Goal: Task Accomplishment & Management: Manage account settings

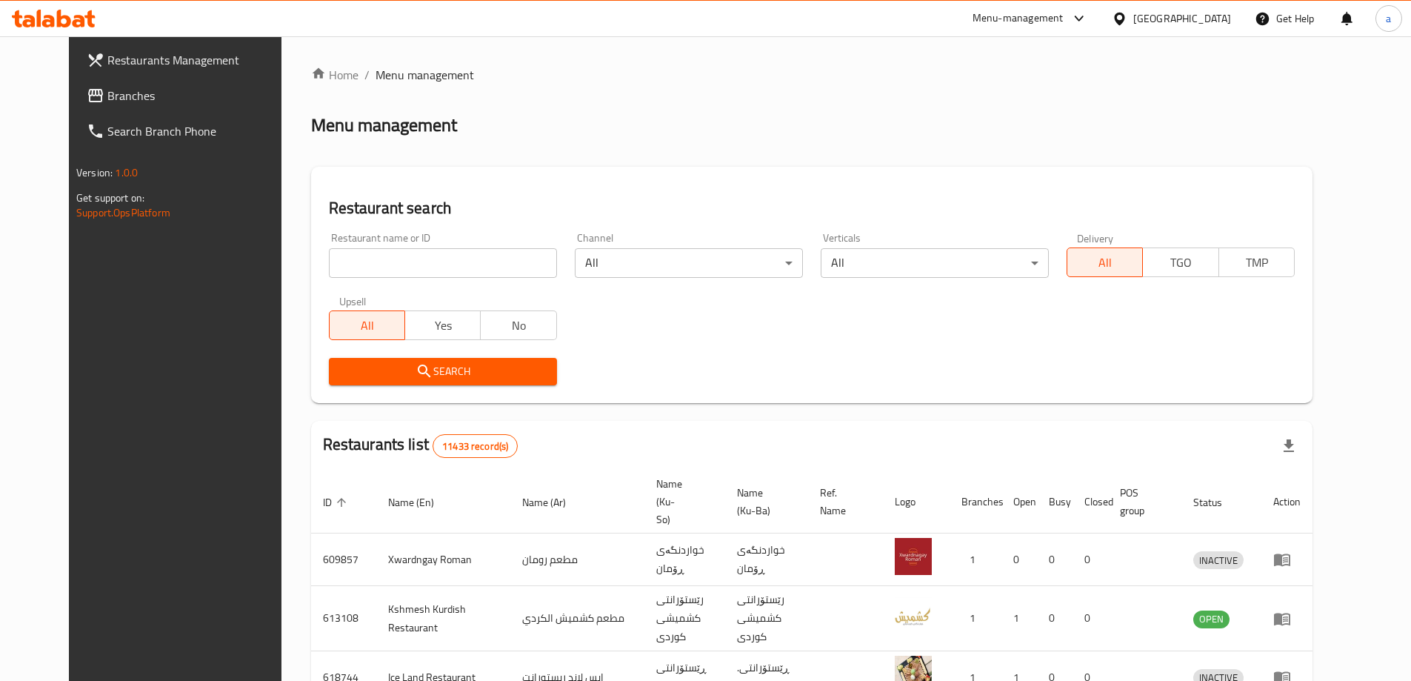
click at [487, 265] on input "search" at bounding box center [443, 263] width 228 height 30
paste input "776388"
type input "776388"
click at [80, 107] on link "Branches" at bounding box center [190, 96] width 230 height 36
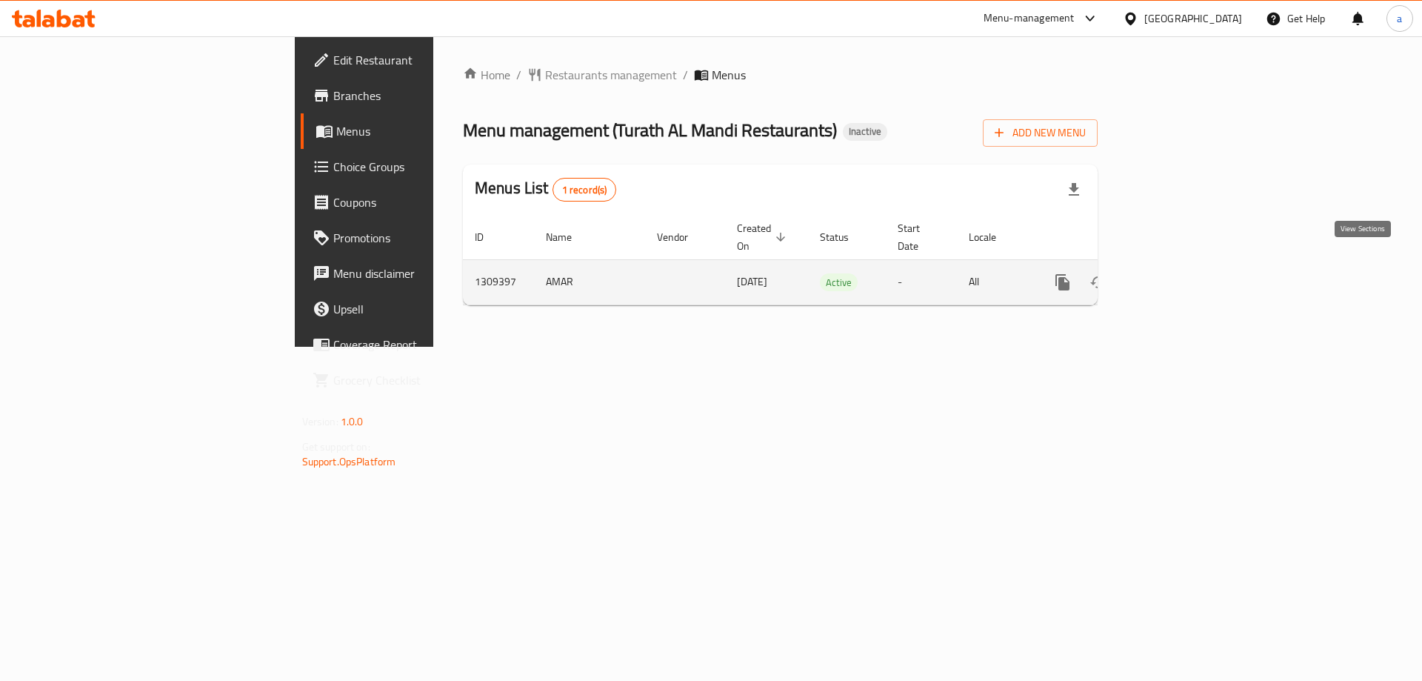
click at [1179, 273] on icon "enhanced table" at bounding box center [1170, 282] width 18 height 18
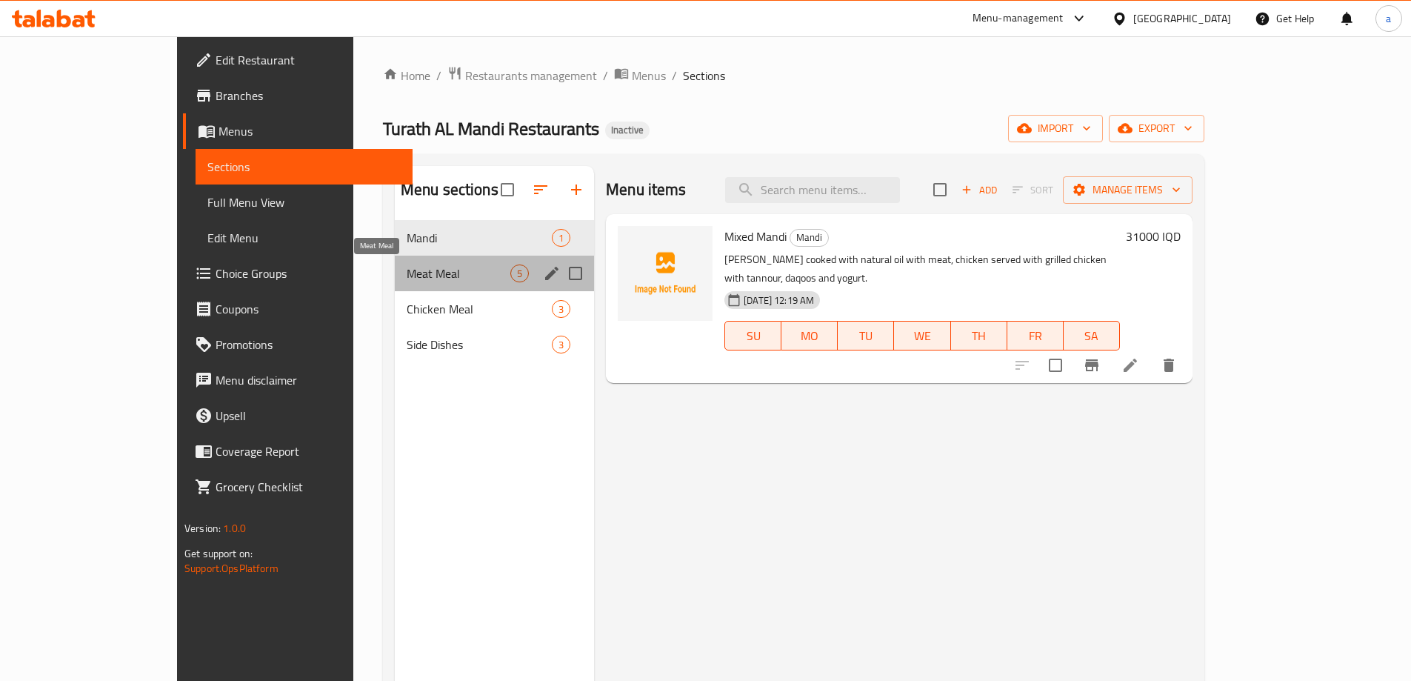
click at [407, 274] on span "Meat Meal" at bounding box center [459, 273] width 104 height 18
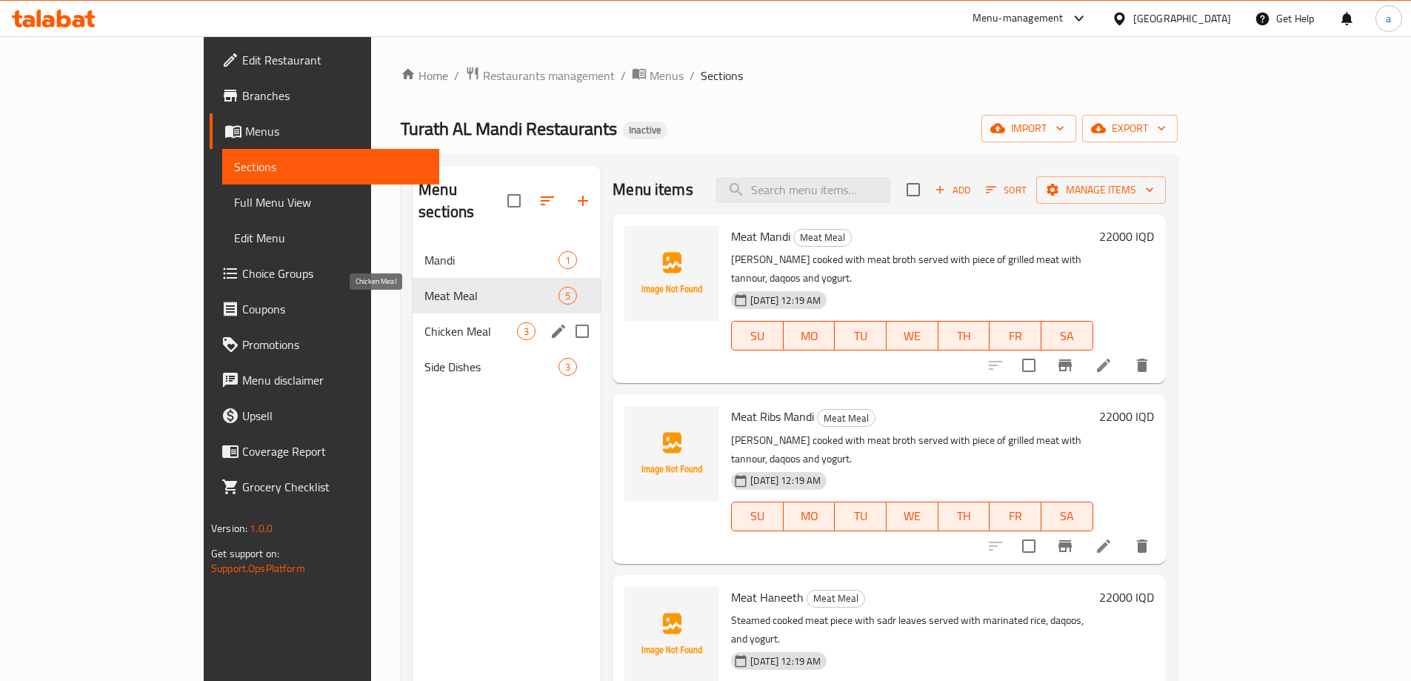
click at [425, 322] on span "Chicken Meal" at bounding box center [471, 331] width 93 height 18
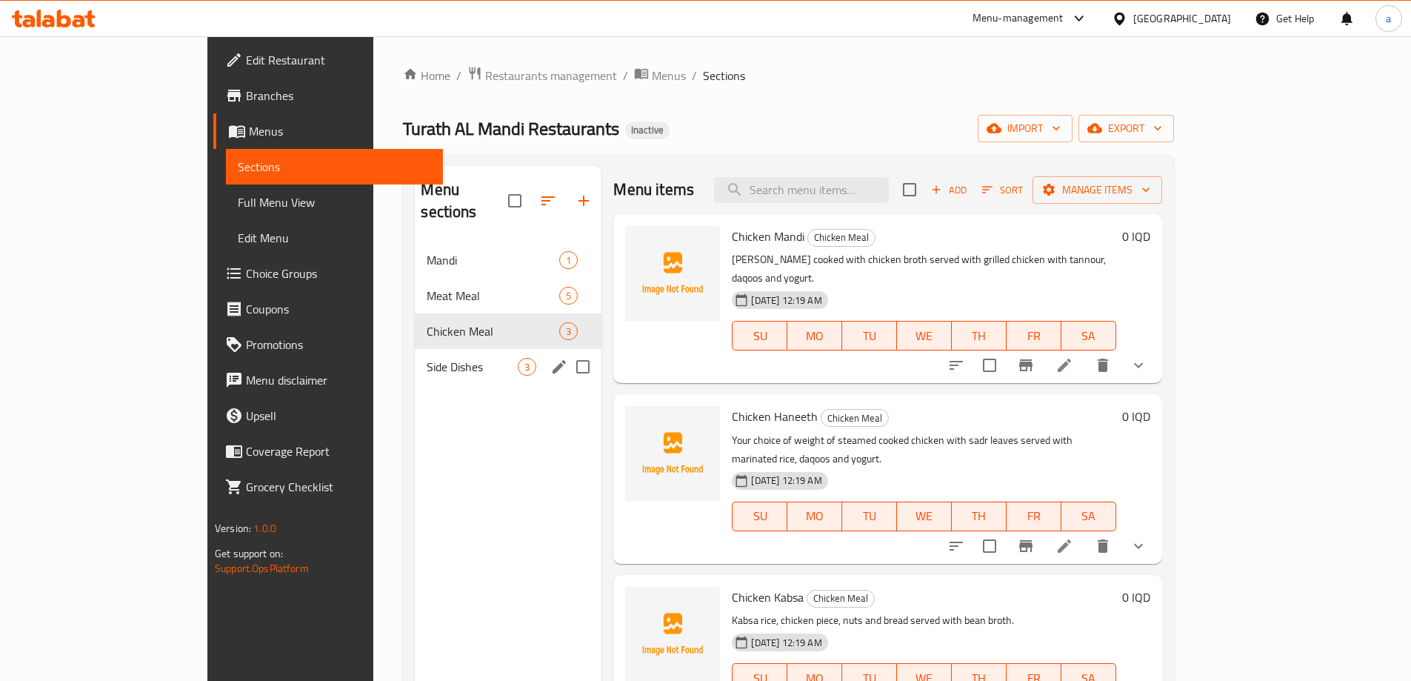
click at [415, 349] on div "Side Dishes 3" at bounding box center [508, 367] width 187 height 36
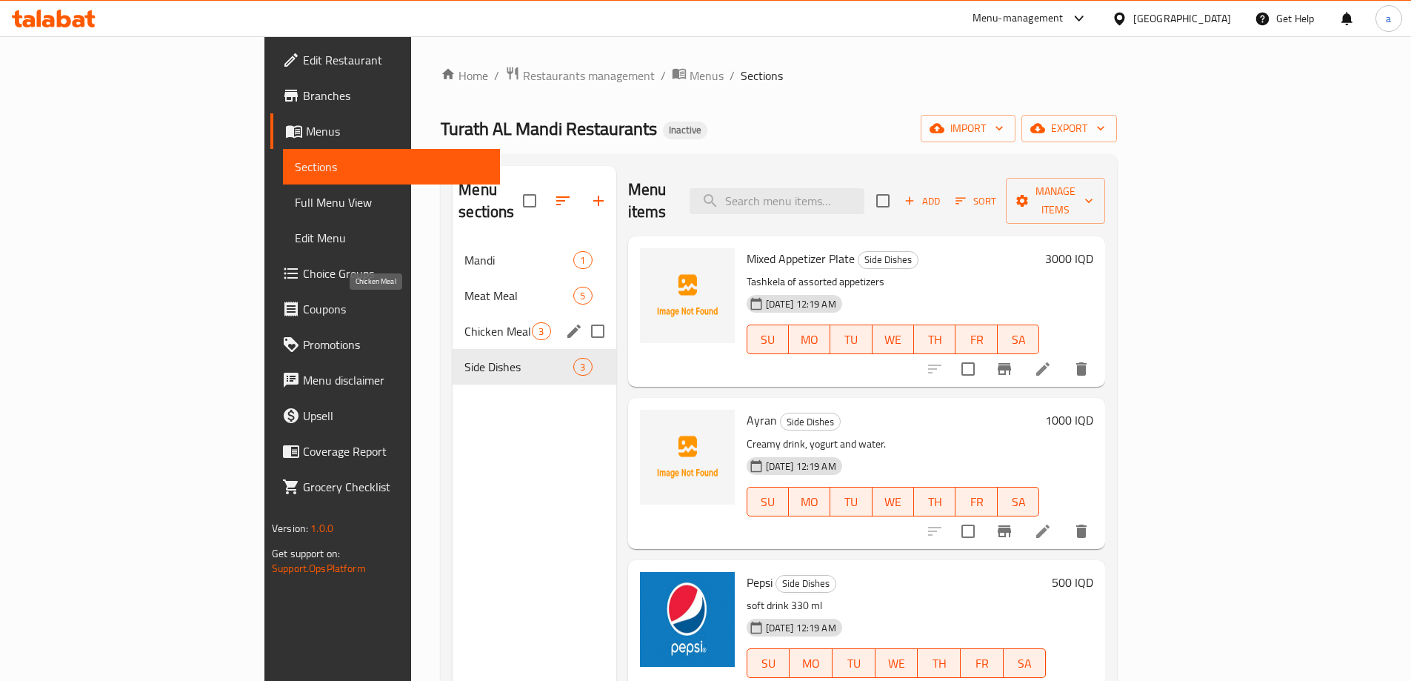
click at [465, 322] on span "Chicken Meal" at bounding box center [498, 331] width 67 height 18
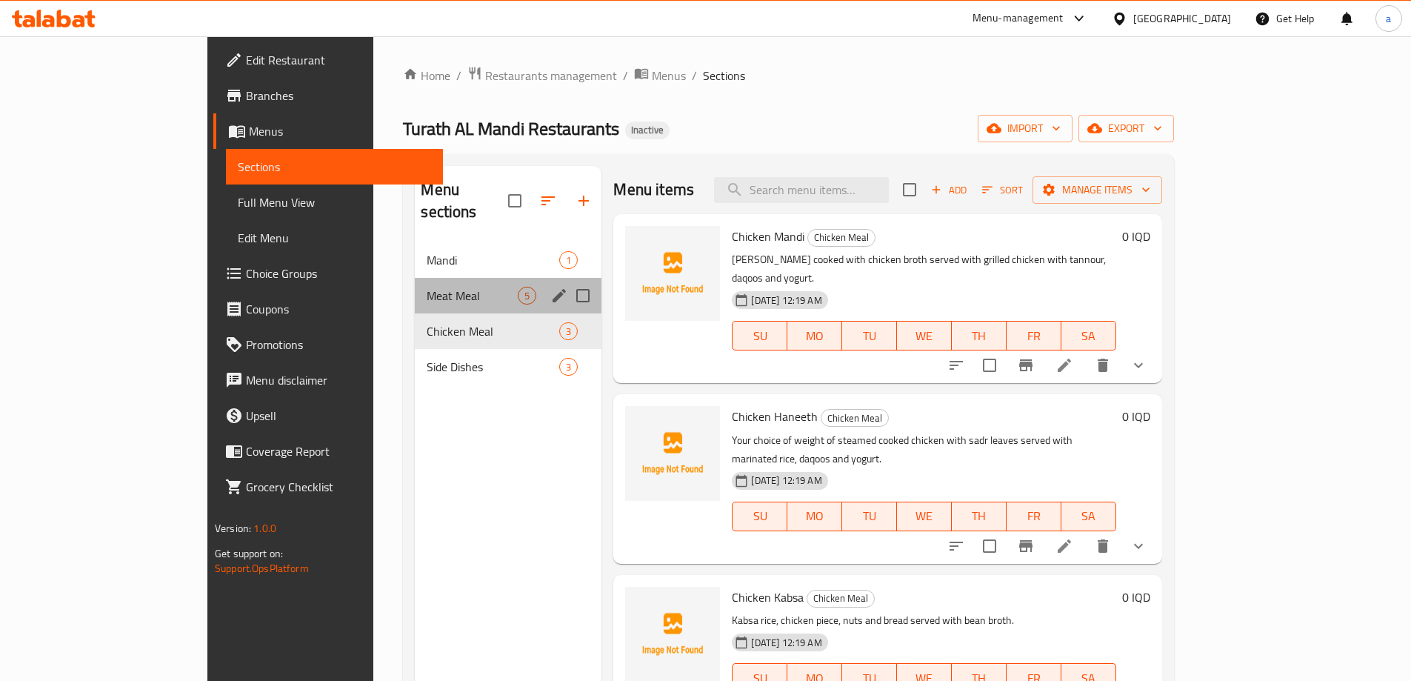
click at [415, 290] on div "Meat Meal 5" at bounding box center [508, 296] width 187 height 36
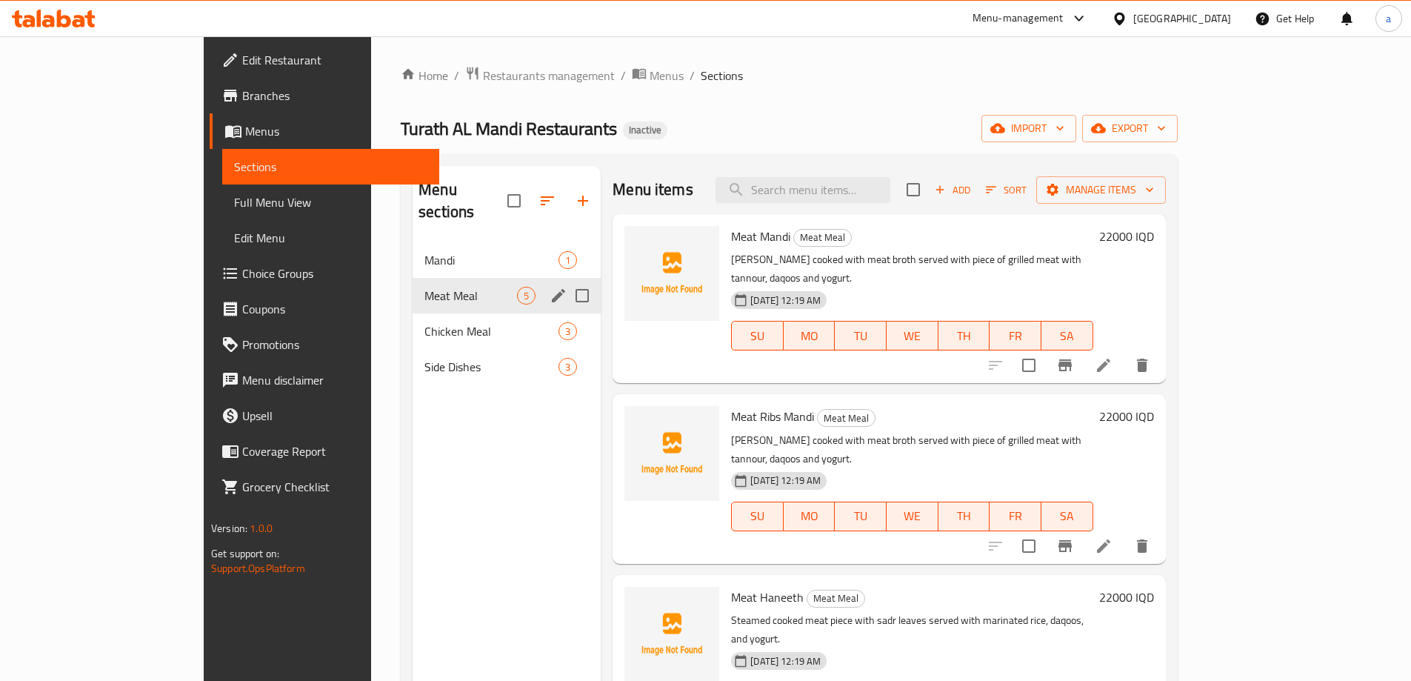
click at [413, 278] on div "Meat Meal 5" at bounding box center [507, 296] width 188 height 36
click at [425, 251] on span "Mandi" at bounding box center [471, 260] width 93 height 18
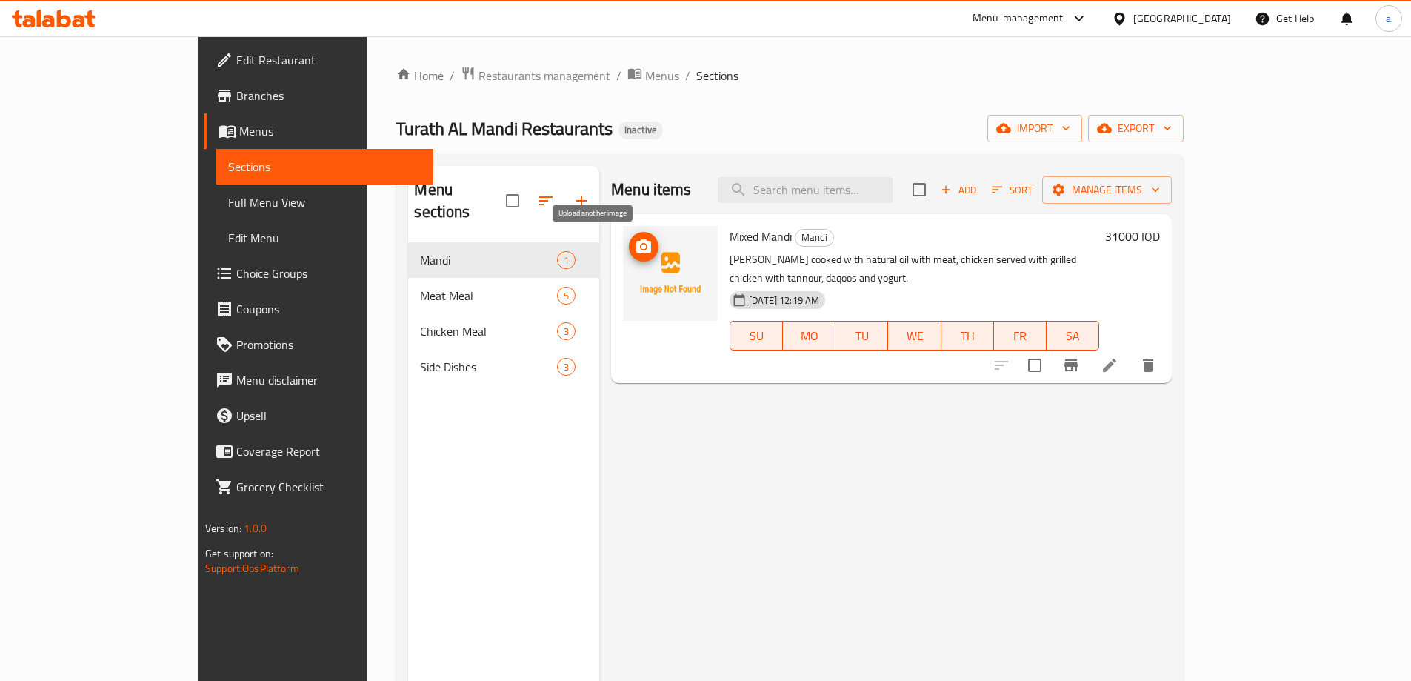
click at [636, 242] on icon "upload picture" at bounding box center [643, 245] width 15 height 13
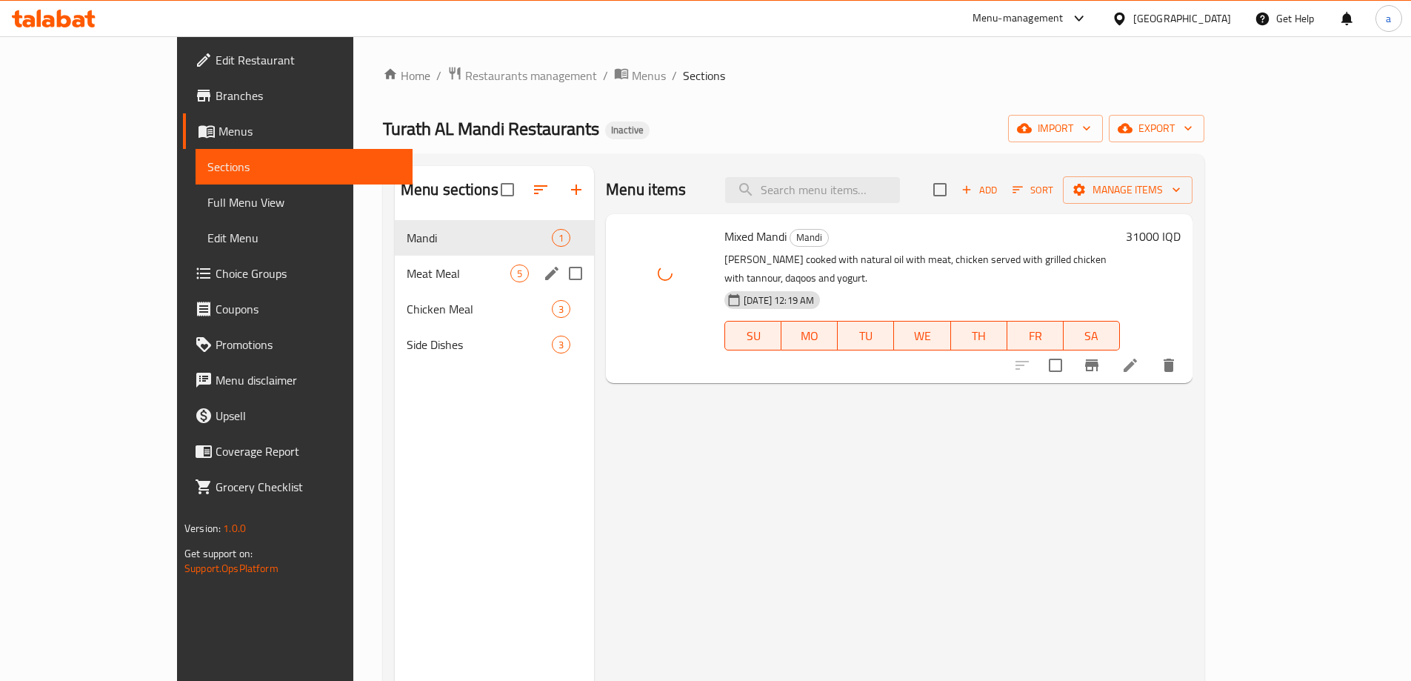
click at [440, 274] on span "Meat Meal" at bounding box center [459, 273] width 104 height 18
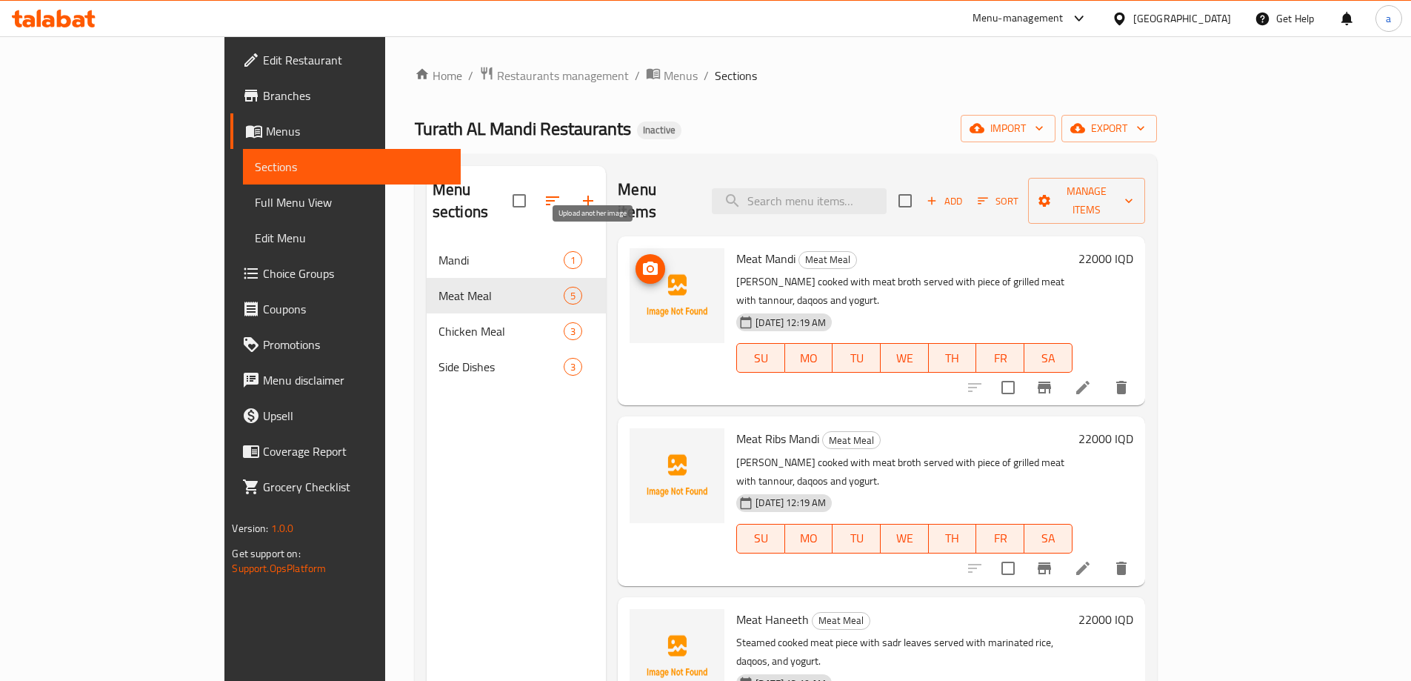
click at [642, 260] on icon "upload picture" at bounding box center [651, 269] width 18 height 18
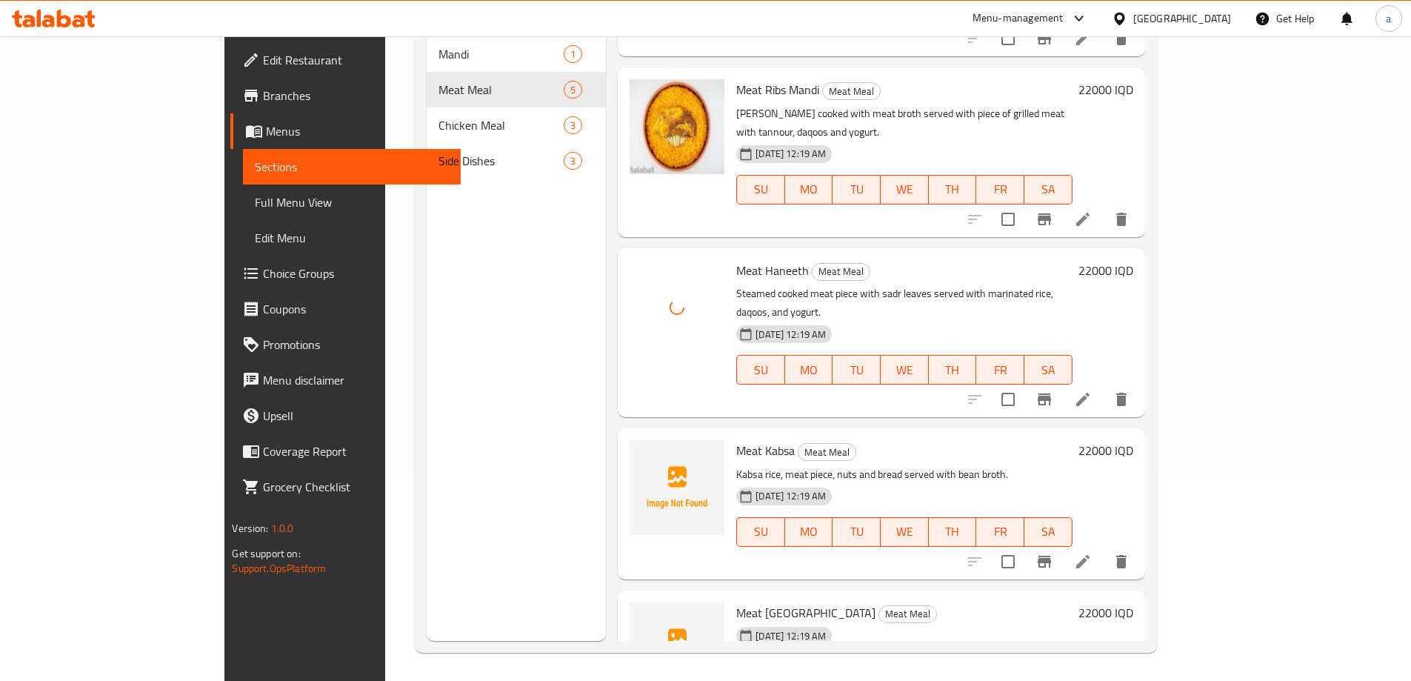
scroll to position [207, 0]
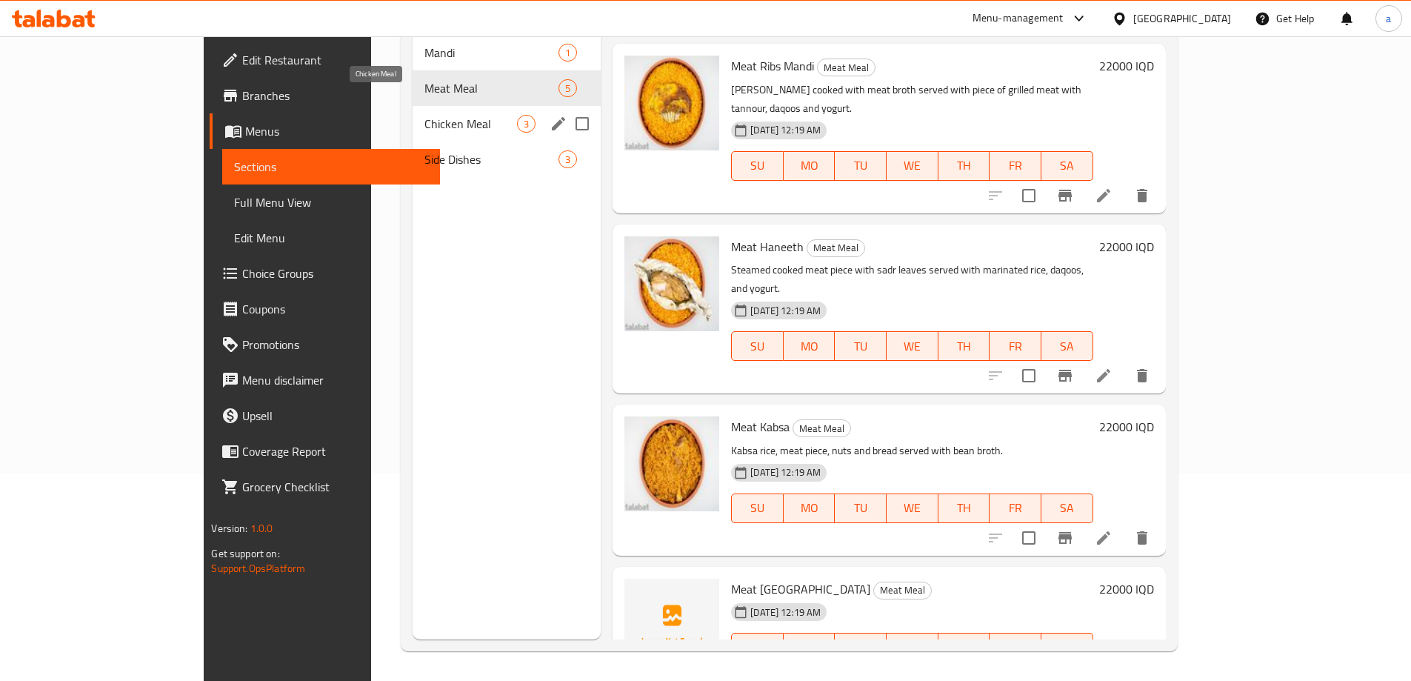
click at [425, 115] on span "Chicken Meal" at bounding box center [471, 124] width 93 height 18
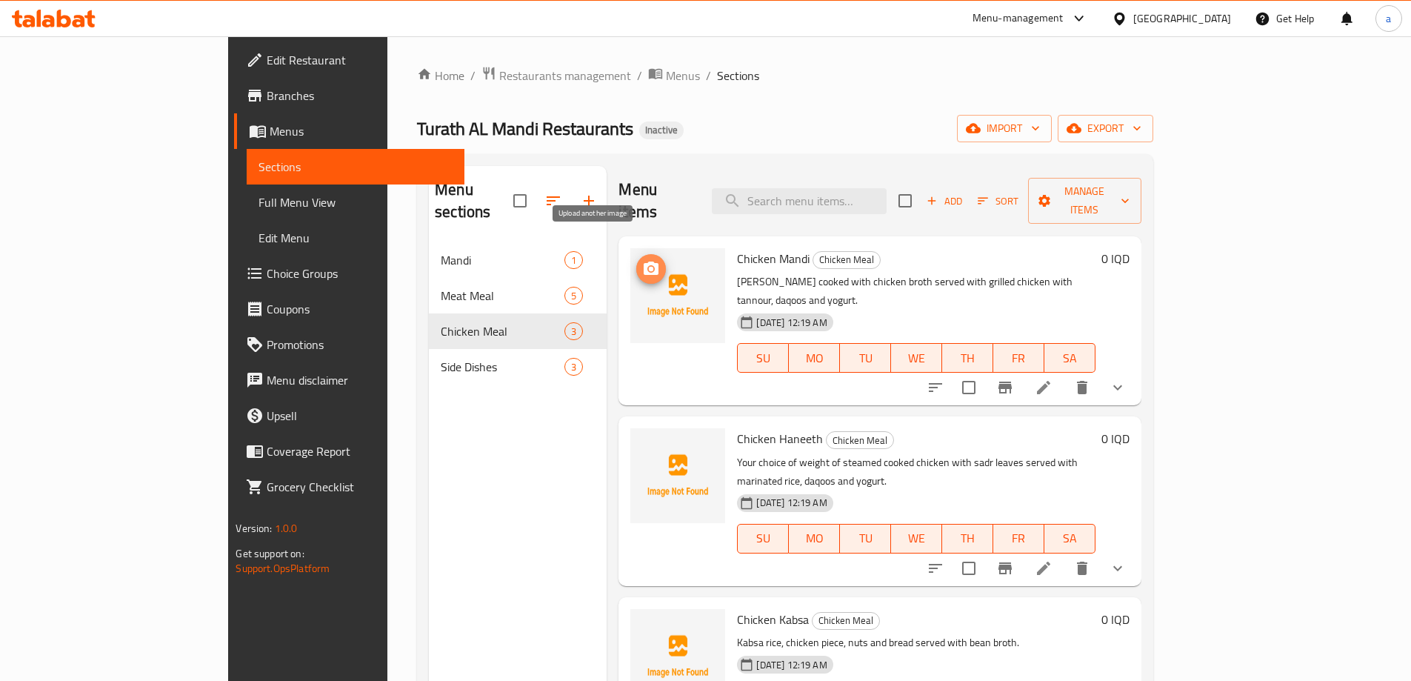
click at [644, 262] on icon "upload picture" at bounding box center [651, 268] width 15 height 13
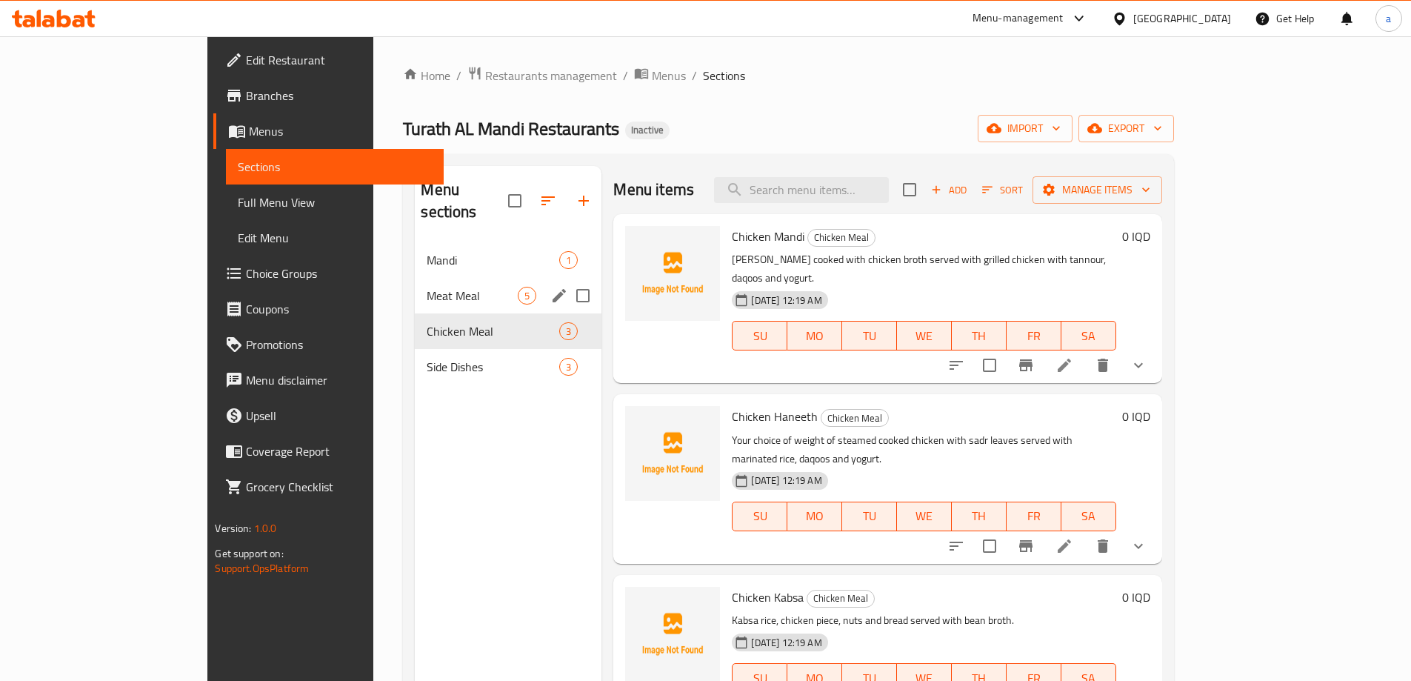
click at [431, 278] on div "Meat Meal 5" at bounding box center [508, 296] width 187 height 36
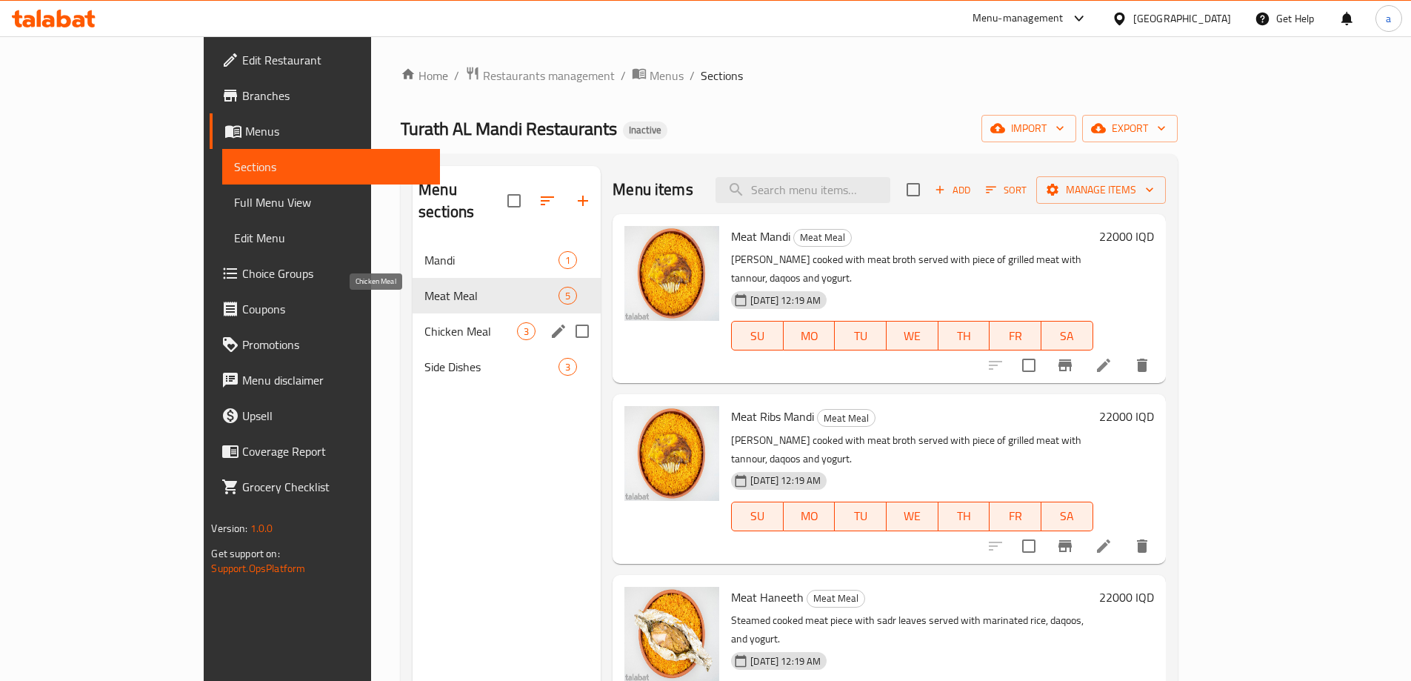
click at [427, 322] on span "Chicken Meal" at bounding box center [471, 331] width 93 height 18
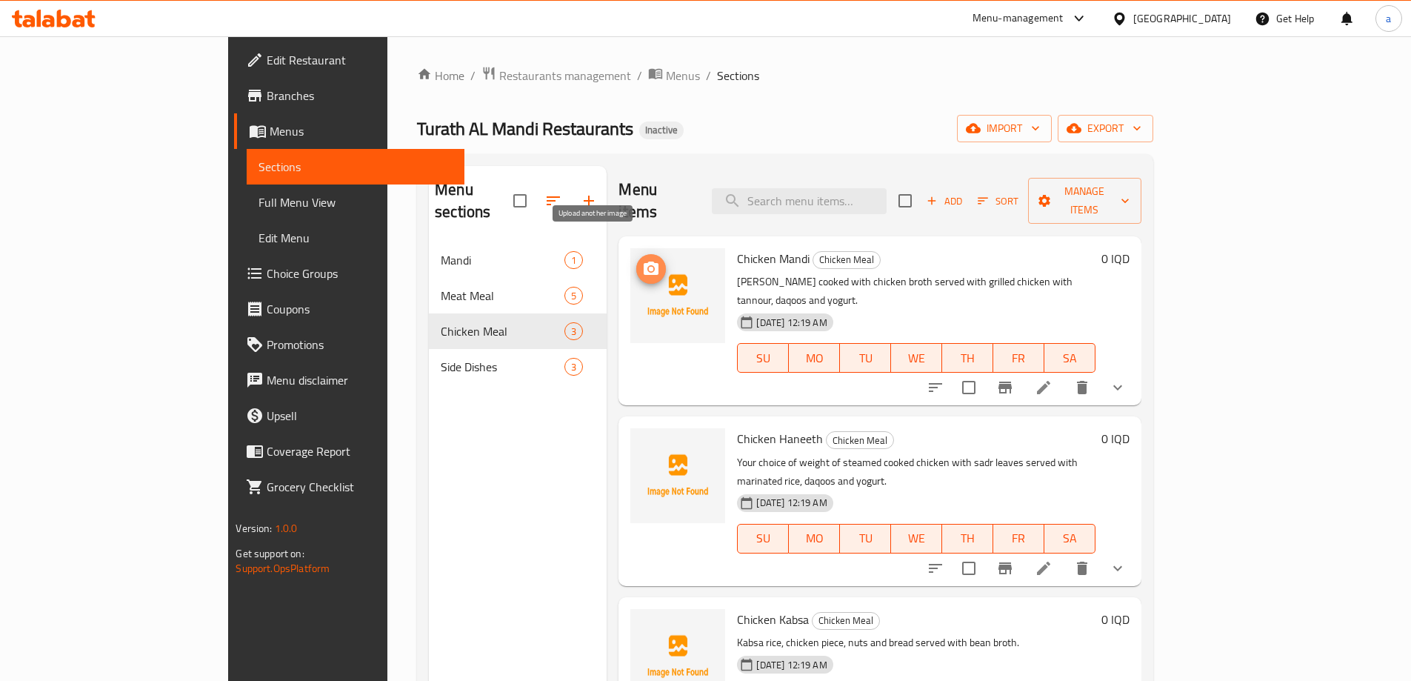
click at [644, 262] on icon "upload picture" at bounding box center [651, 268] width 15 height 13
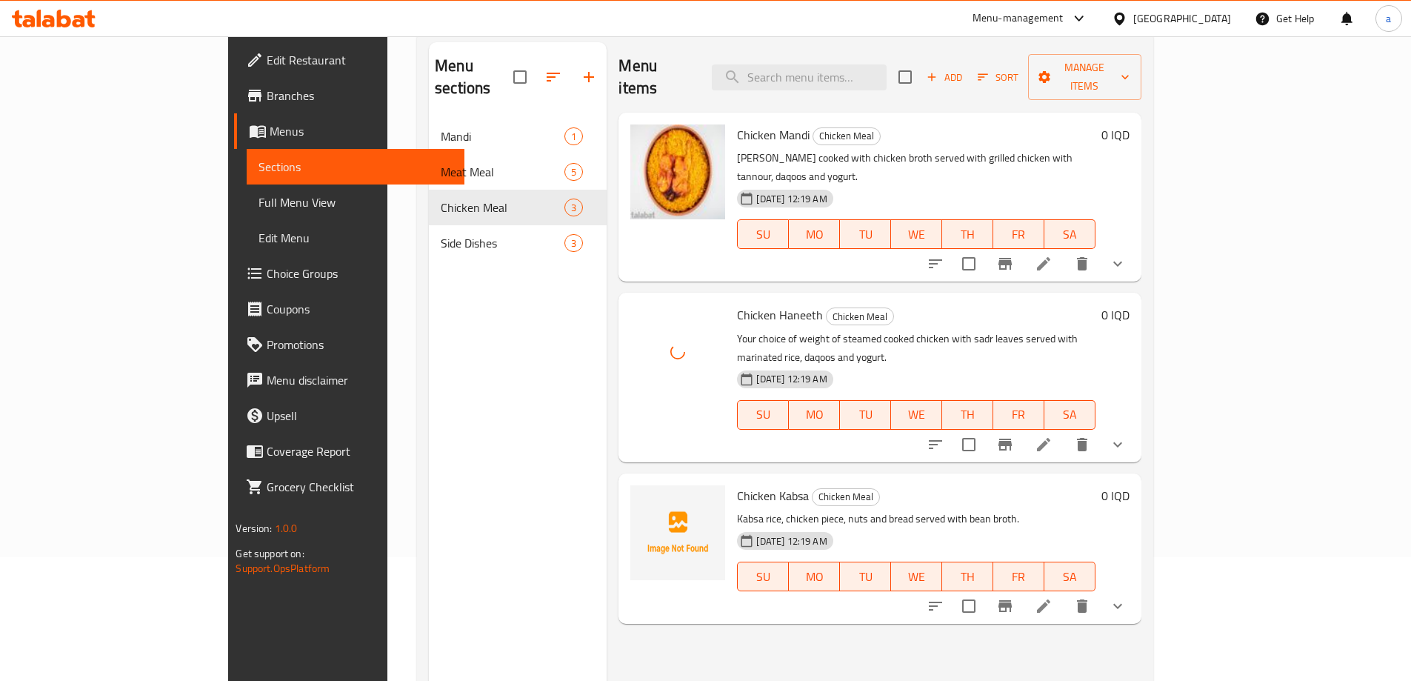
scroll to position [207, 0]
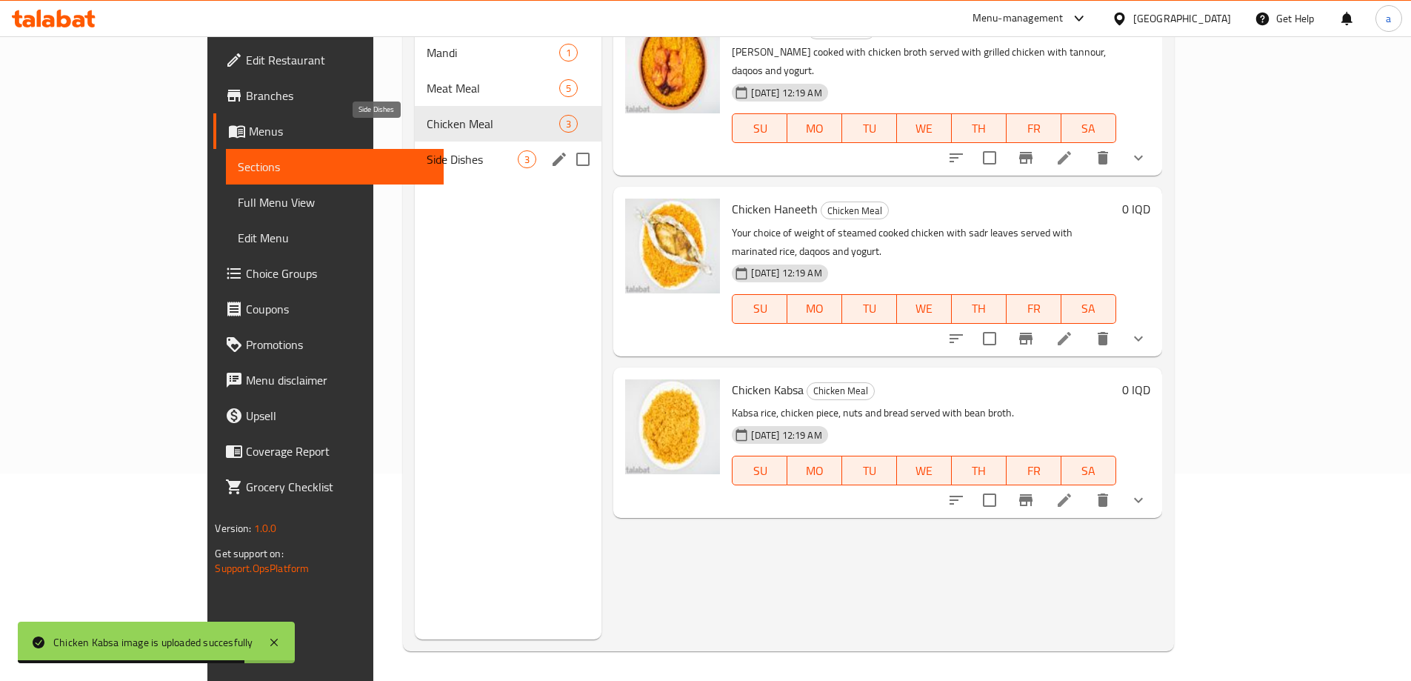
click at [462, 150] on span "Side Dishes" at bounding box center [472, 159] width 91 height 18
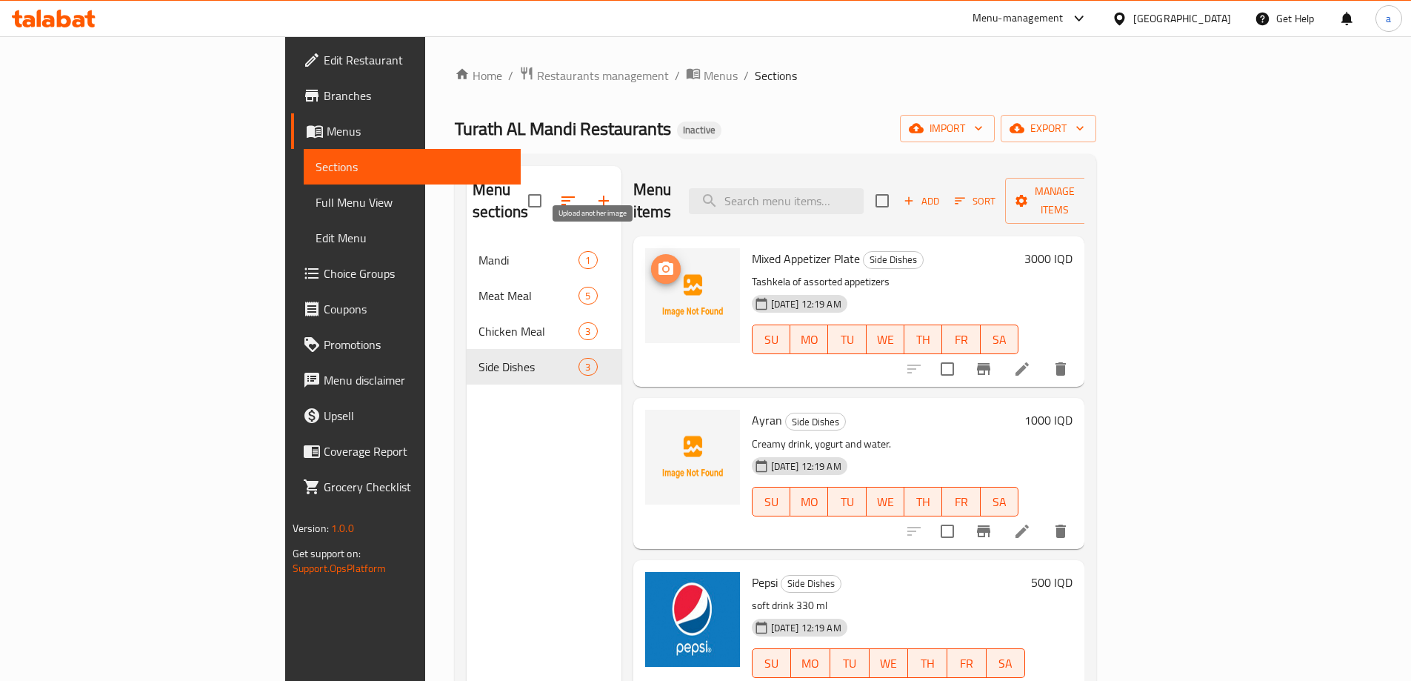
click at [657, 260] on icon "upload picture" at bounding box center [666, 269] width 18 height 18
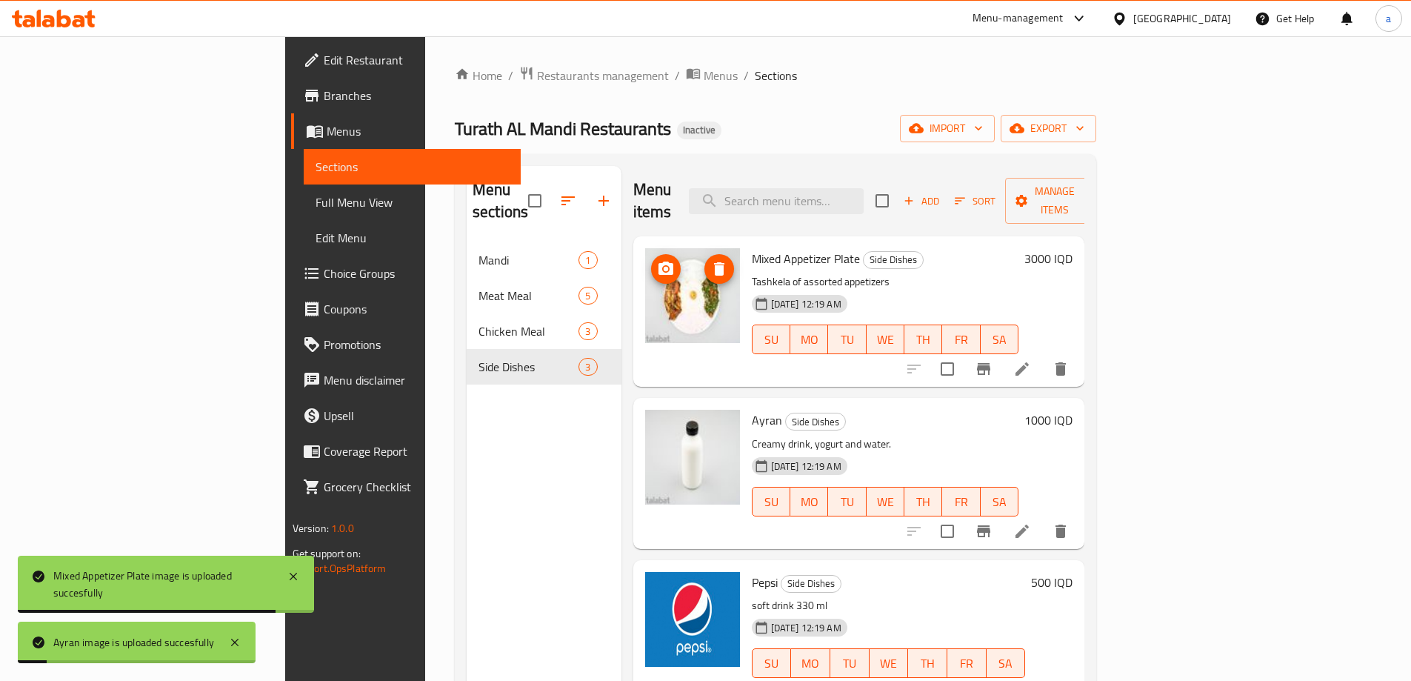
scroll to position [124, 0]
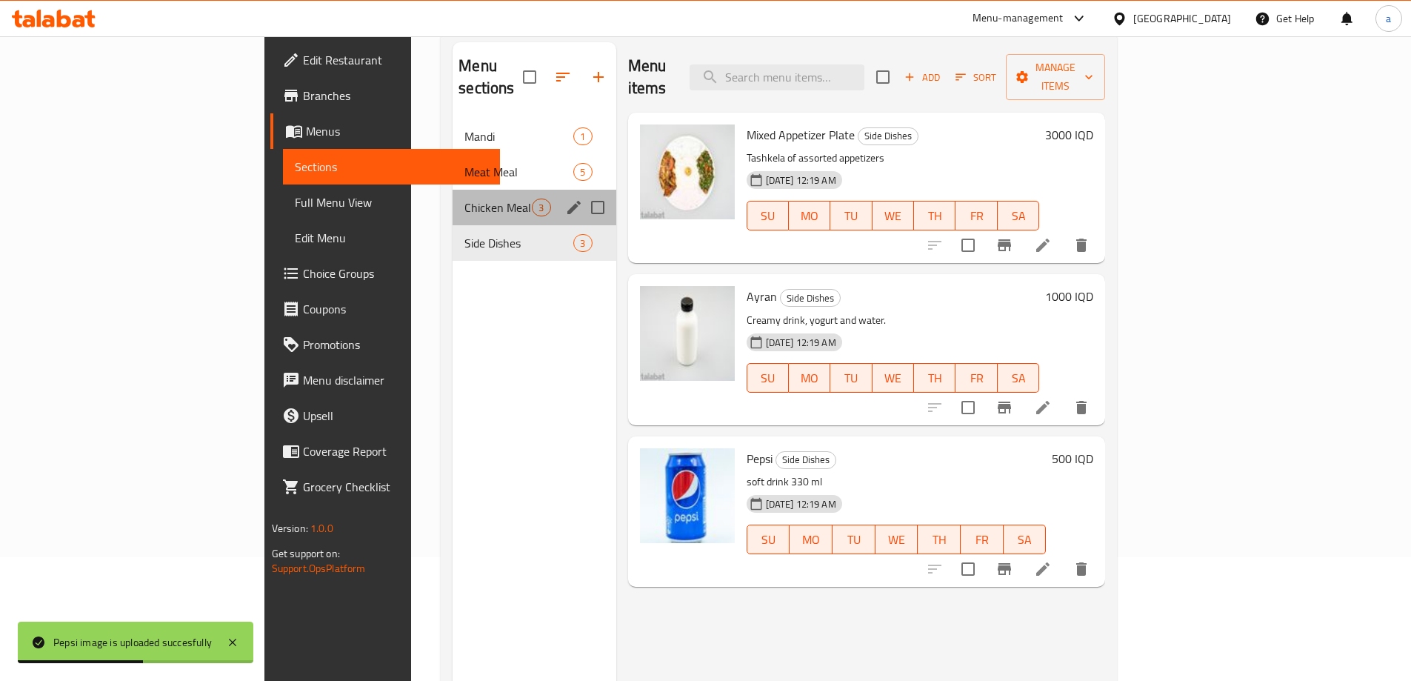
click at [453, 200] on div "Chicken Meal 3" at bounding box center [534, 208] width 163 height 36
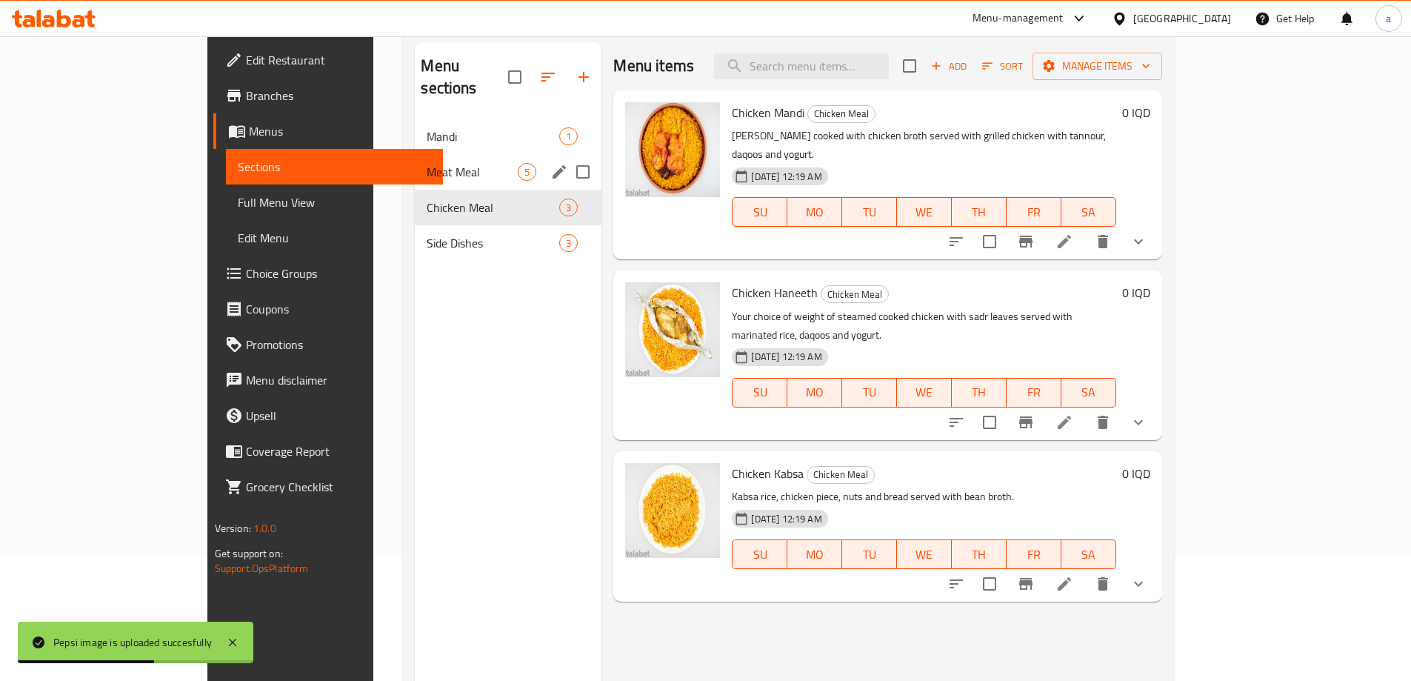
click at [415, 159] on div "Meat Meal 5" at bounding box center [508, 172] width 187 height 36
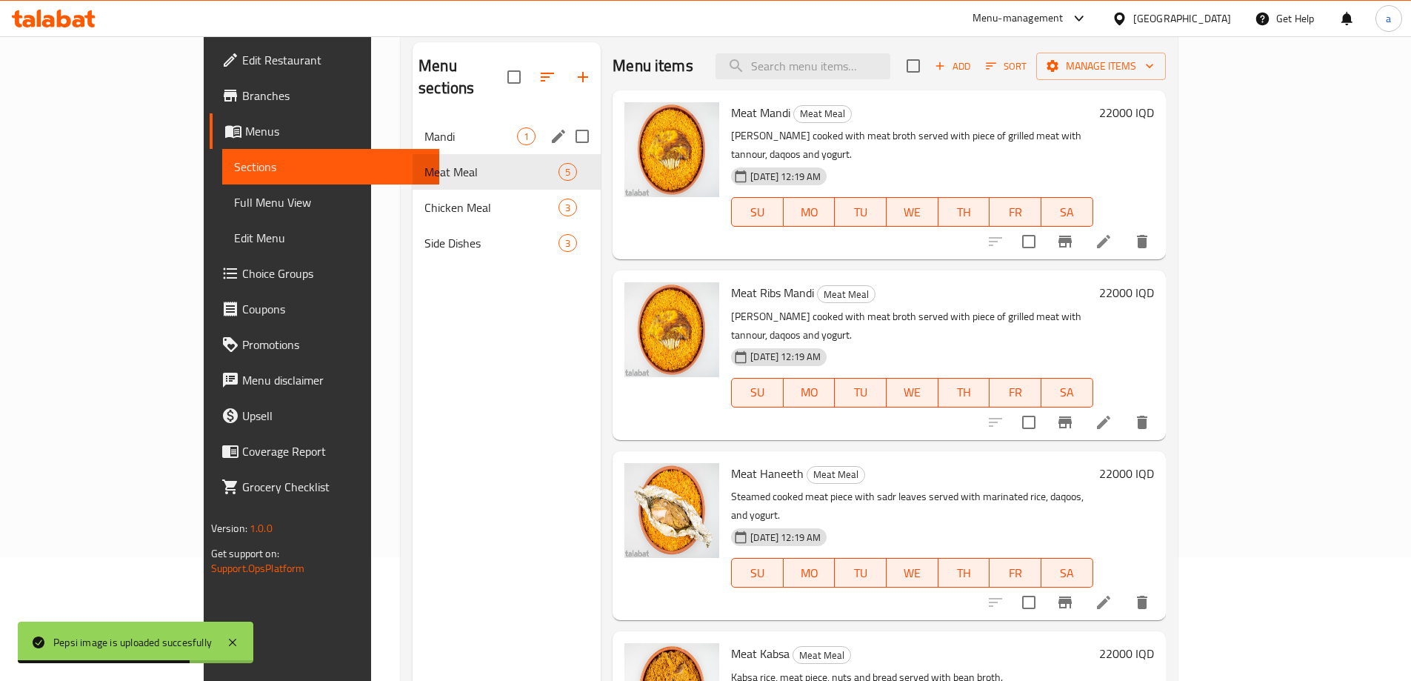
click at [413, 123] on div "Mandi 1" at bounding box center [507, 137] width 188 height 36
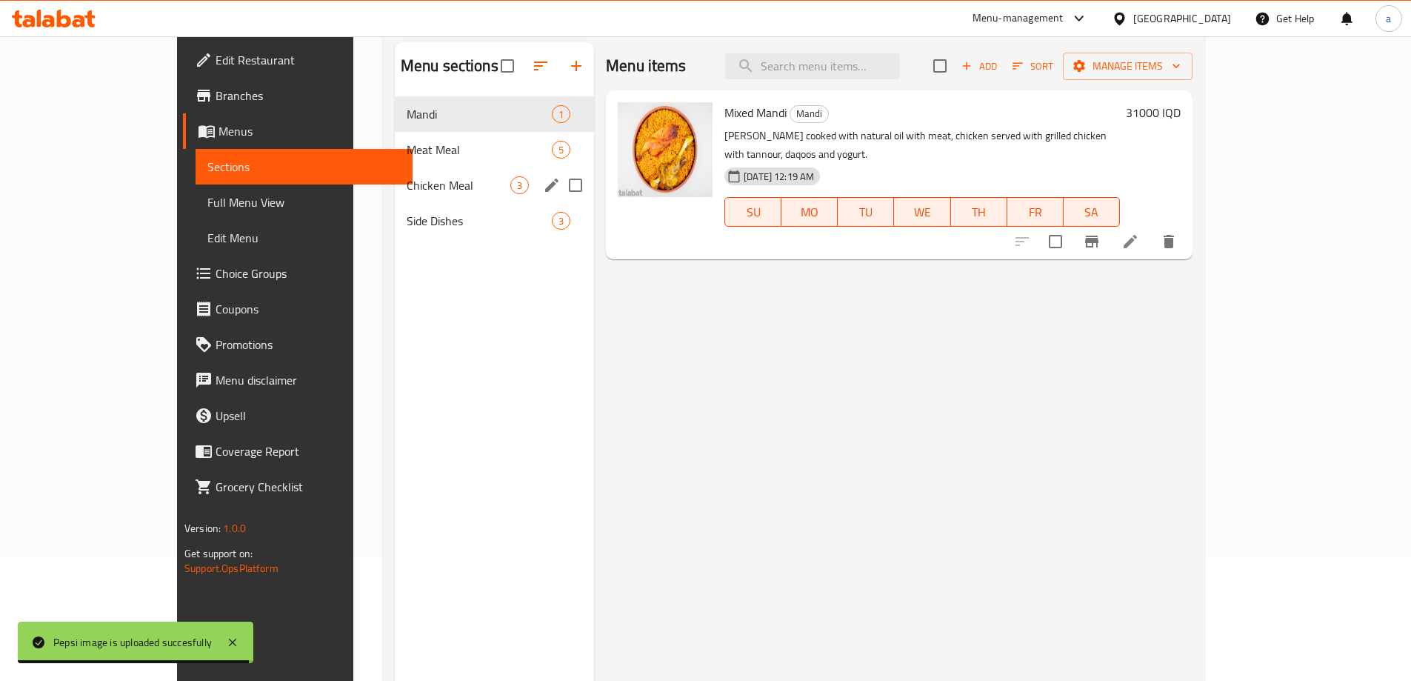
click at [407, 176] on span "Chicken Meal" at bounding box center [459, 185] width 104 height 18
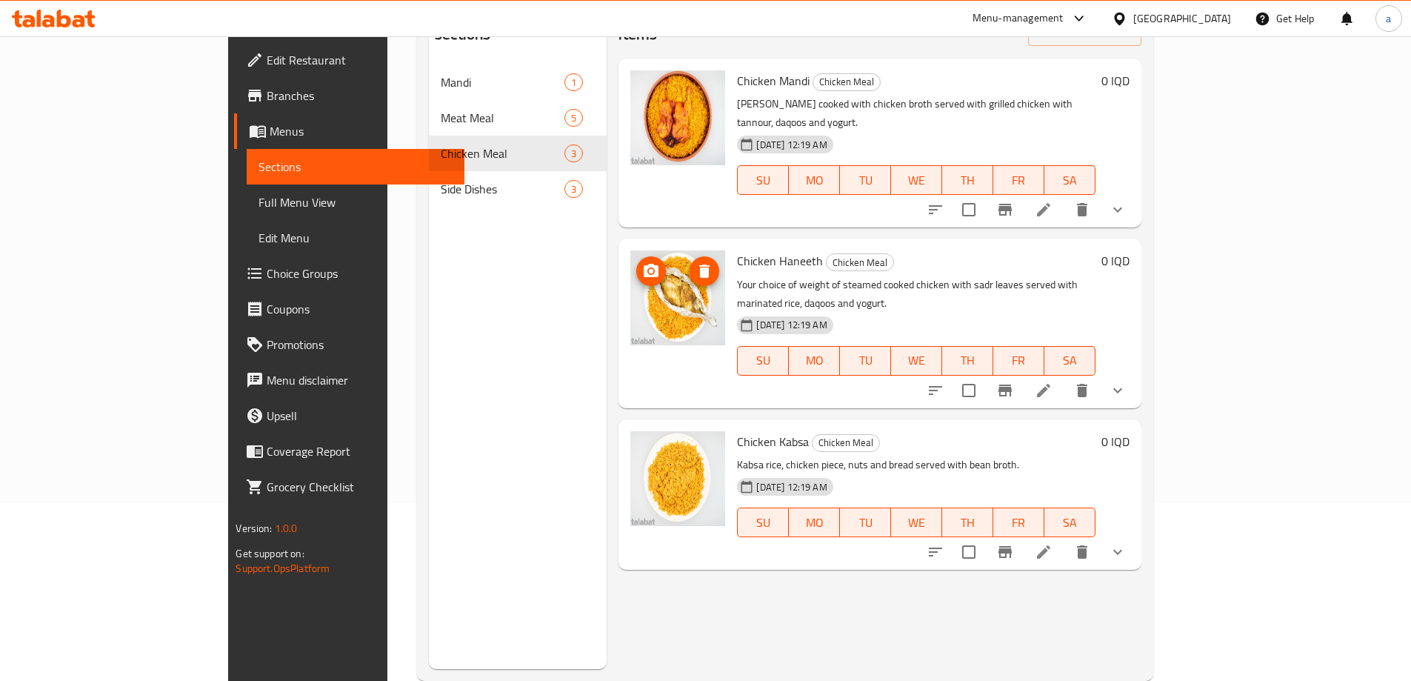
scroll to position [207, 0]
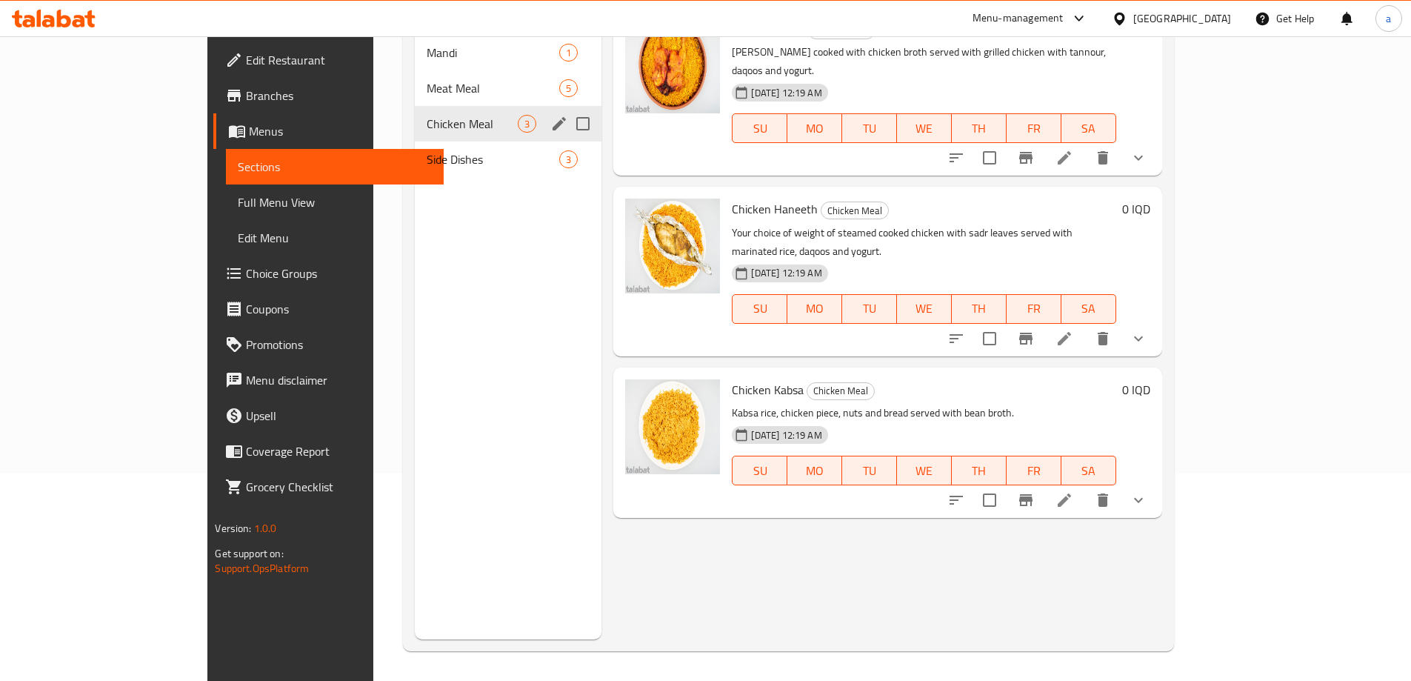
click at [427, 79] on span "Meat Meal" at bounding box center [493, 88] width 133 height 18
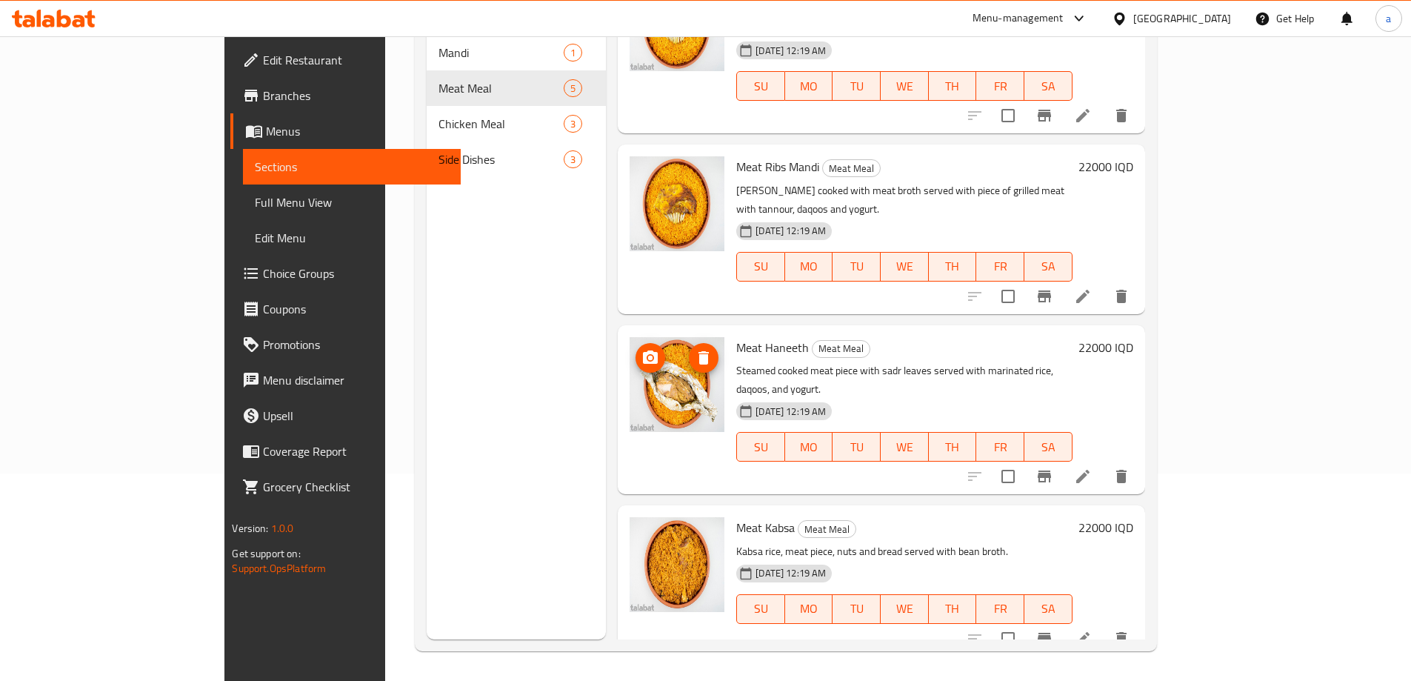
scroll to position [143, 0]
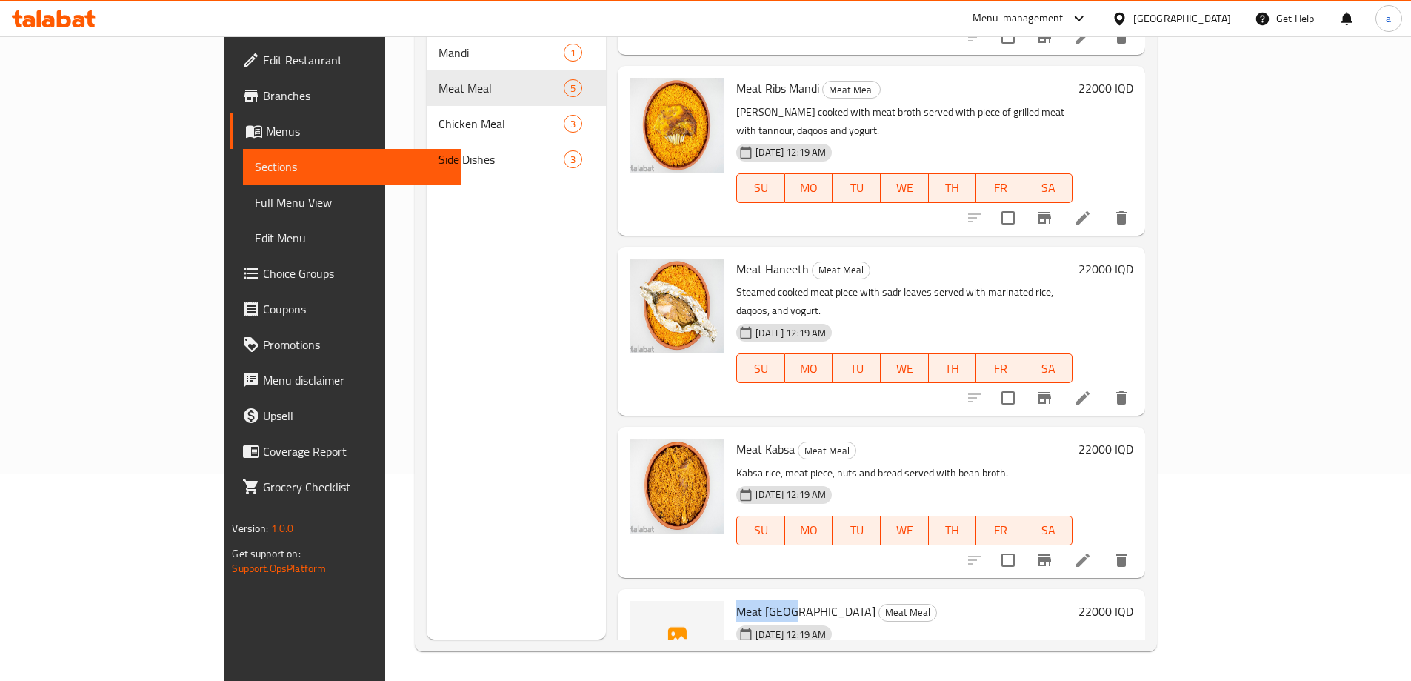
drag, startPoint x: 682, startPoint y: 527, endPoint x: 742, endPoint y: 527, distance: 59.3
click at [742, 600] on span "Meat Burma" at bounding box center [805, 611] width 139 height 22
copy span "Meat Burma"
click at [255, 206] on span "Full Menu View" at bounding box center [351, 202] width 193 height 18
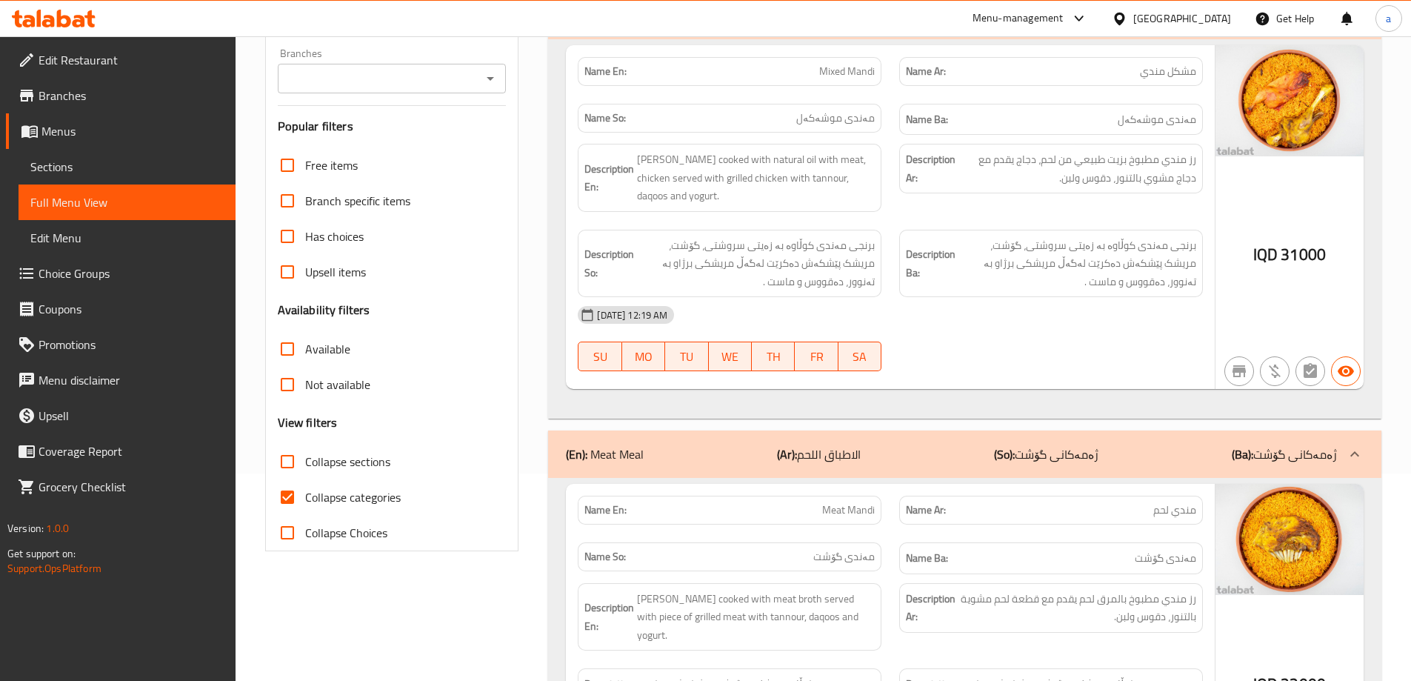
click at [493, 79] on icon "Open" at bounding box center [491, 79] width 18 height 18
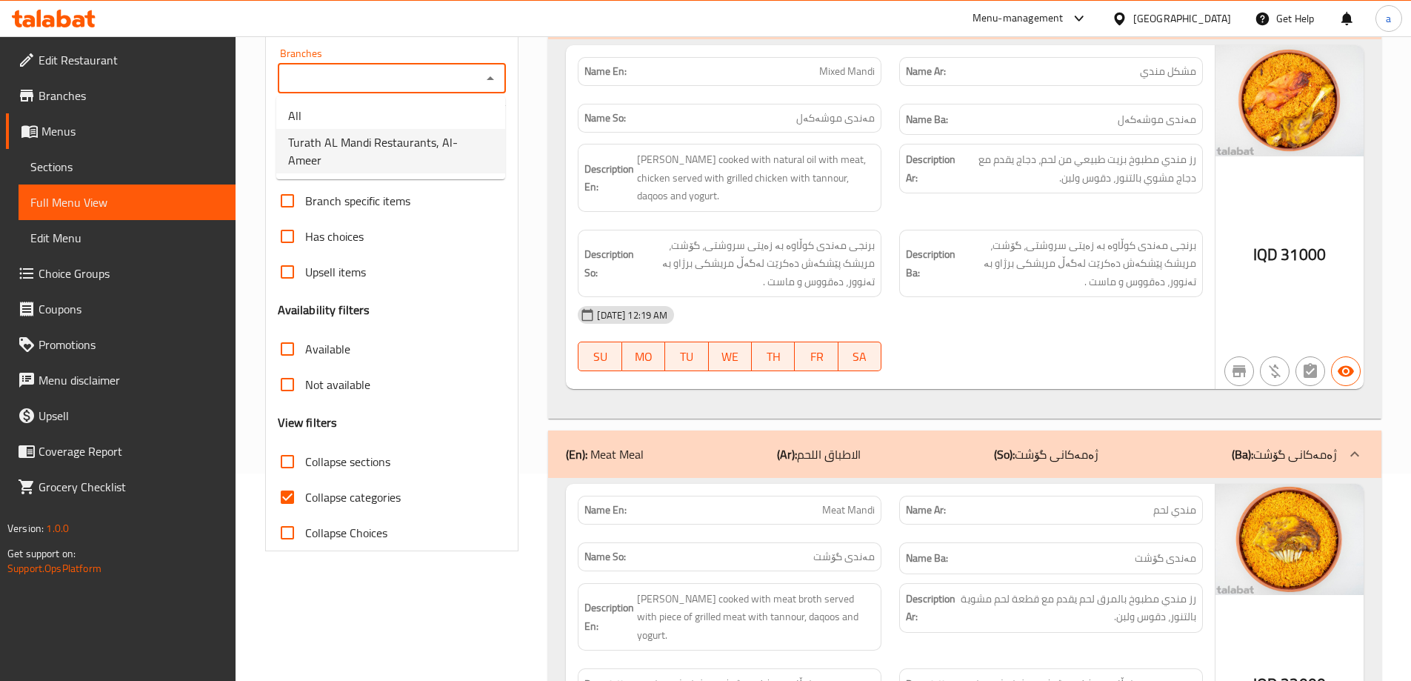
click at [477, 139] on span "Turath AL Mandi Restaurants, Al- Ameer" at bounding box center [390, 151] width 205 height 36
type input "Turath AL Mandi Restaurants, Al- Ameer"
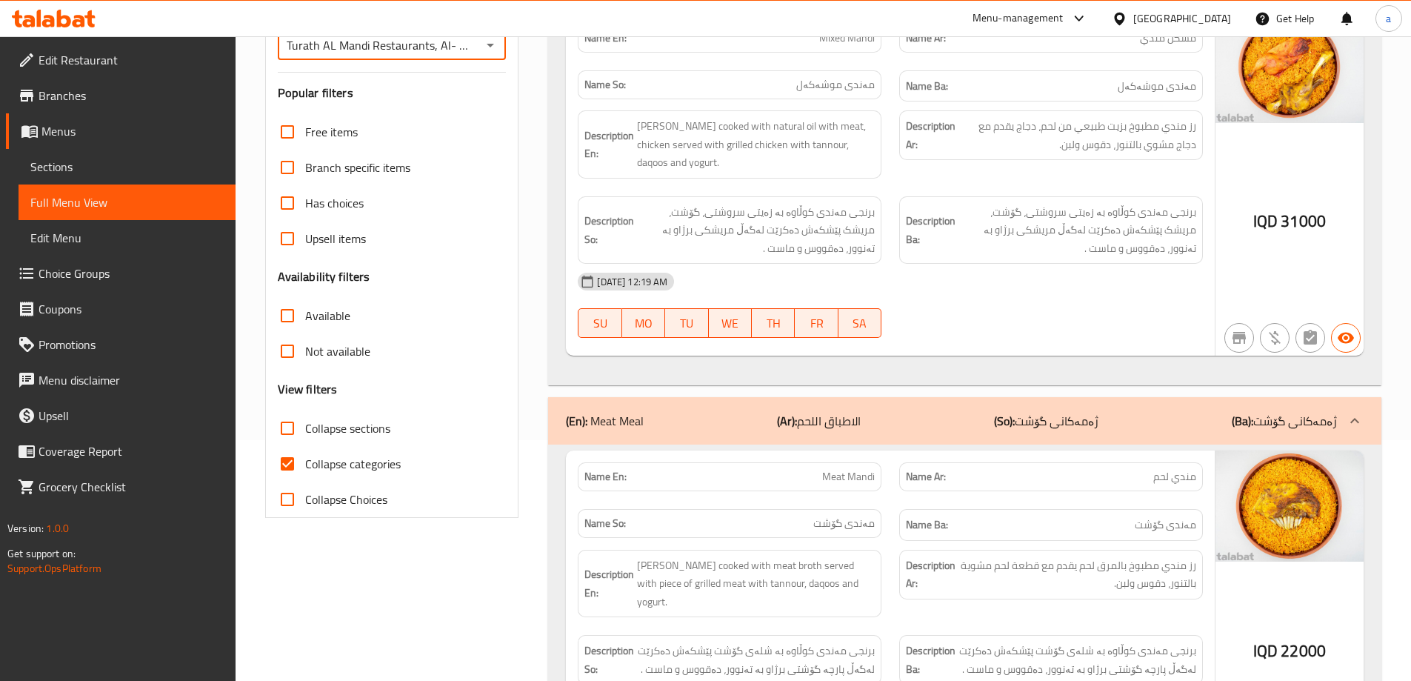
scroll to position [331, 0]
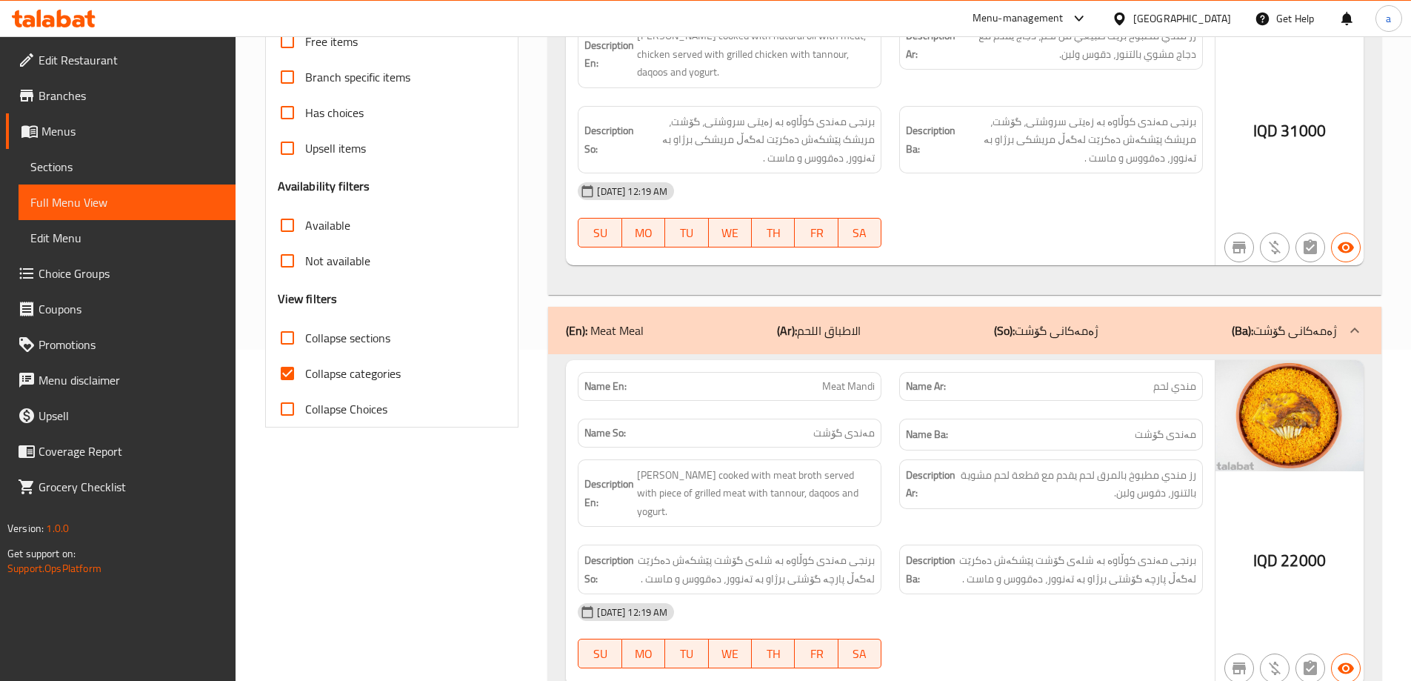
click at [303, 368] on input "Collapse categories" at bounding box center [288, 374] width 36 height 36
checkbox input "false"
click at [293, 336] on input "Collapse sections" at bounding box center [288, 338] width 36 height 36
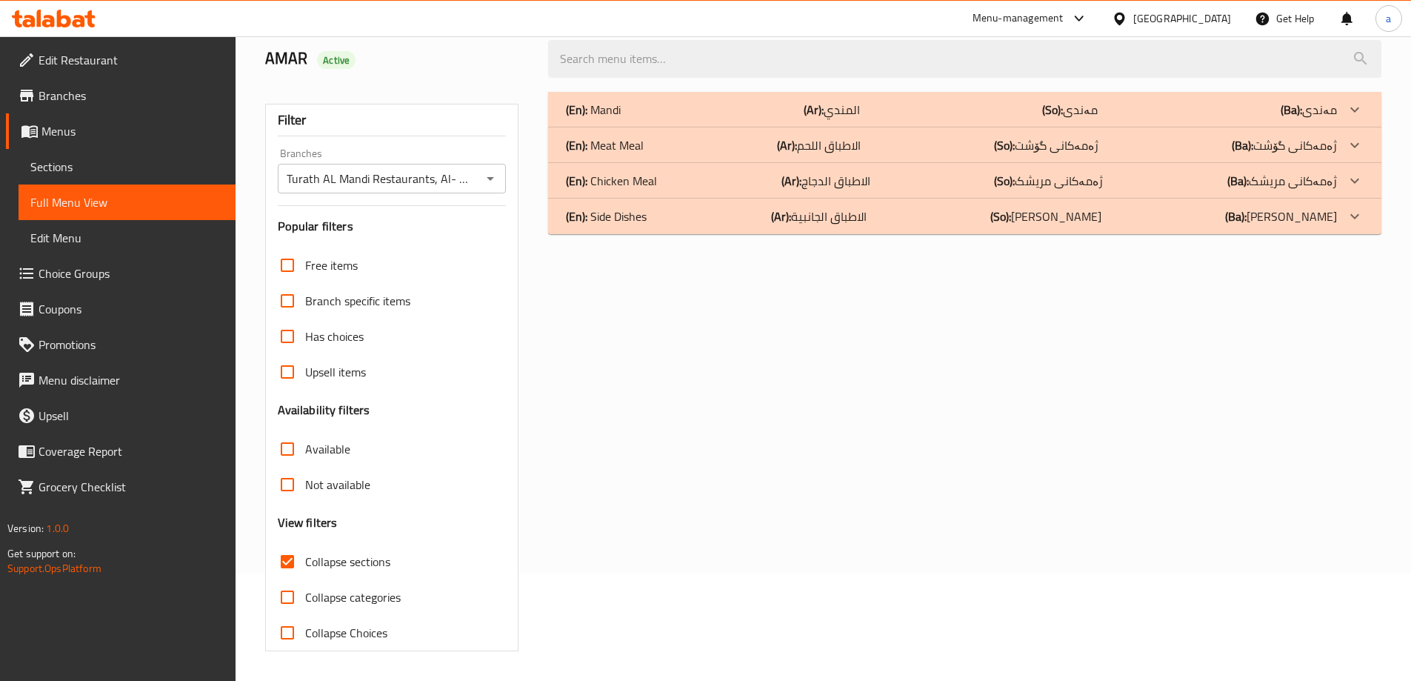
scroll to position [107, 0]
click at [353, 555] on span "Collapse sections" at bounding box center [347, 562] width 85 height 18
click at [305, 555] on input "Collapse sections" at bounding box center [288, 562] width 36 height 36
checkbox input "false"
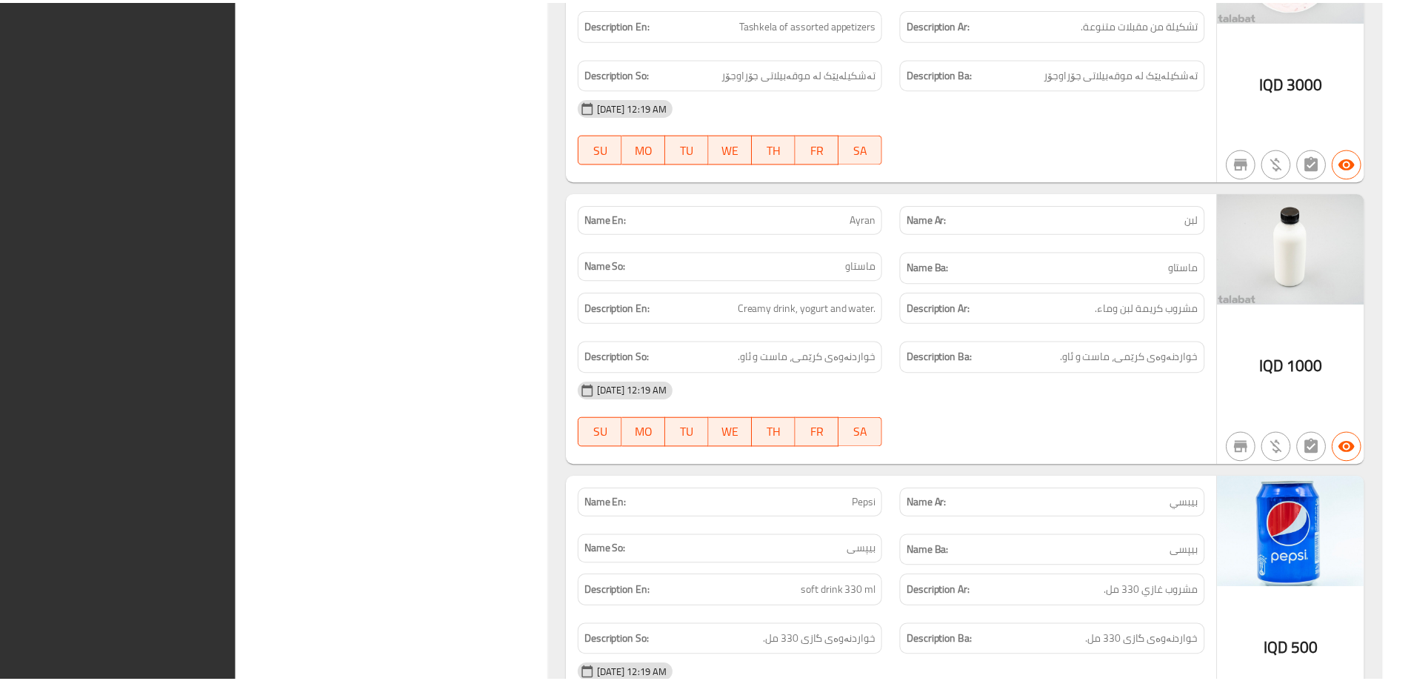
scroll to position [4345, 0]
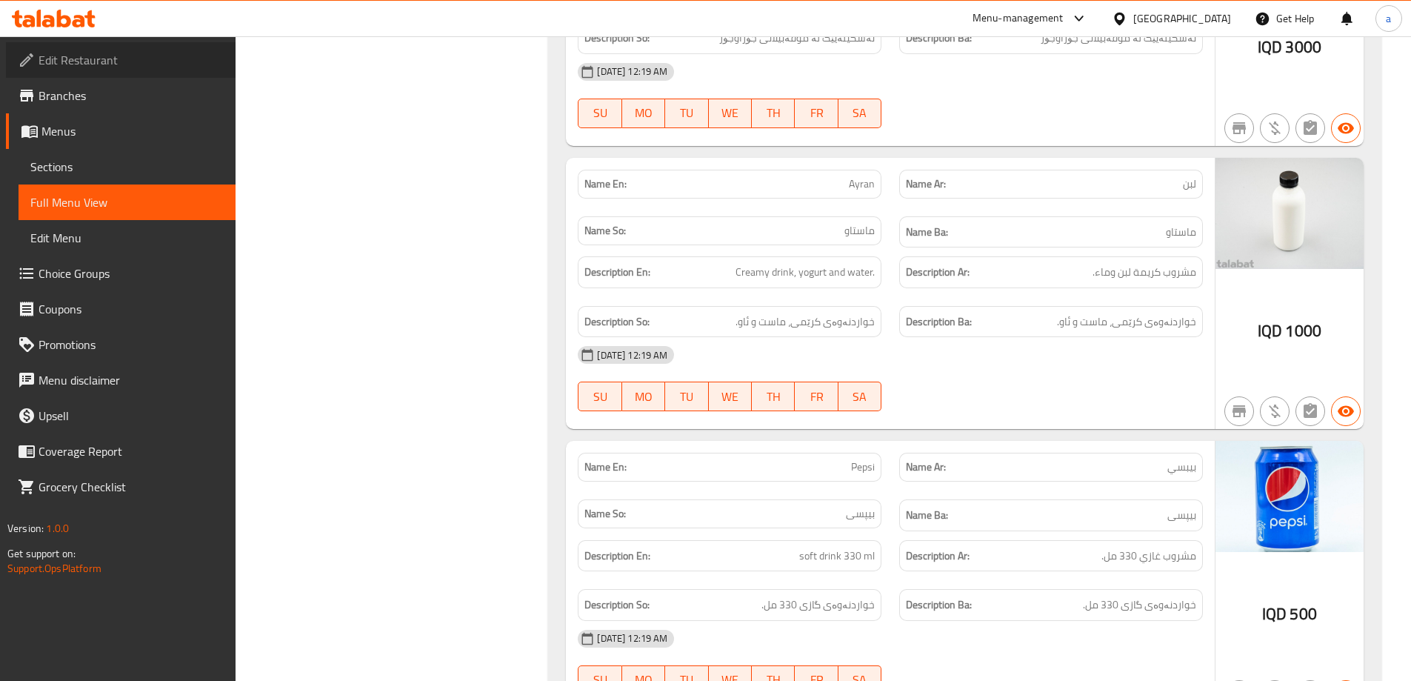
click at [131, 61] on span "Edit Restaurant" at bounding box center [131, 60] width 185 height 18
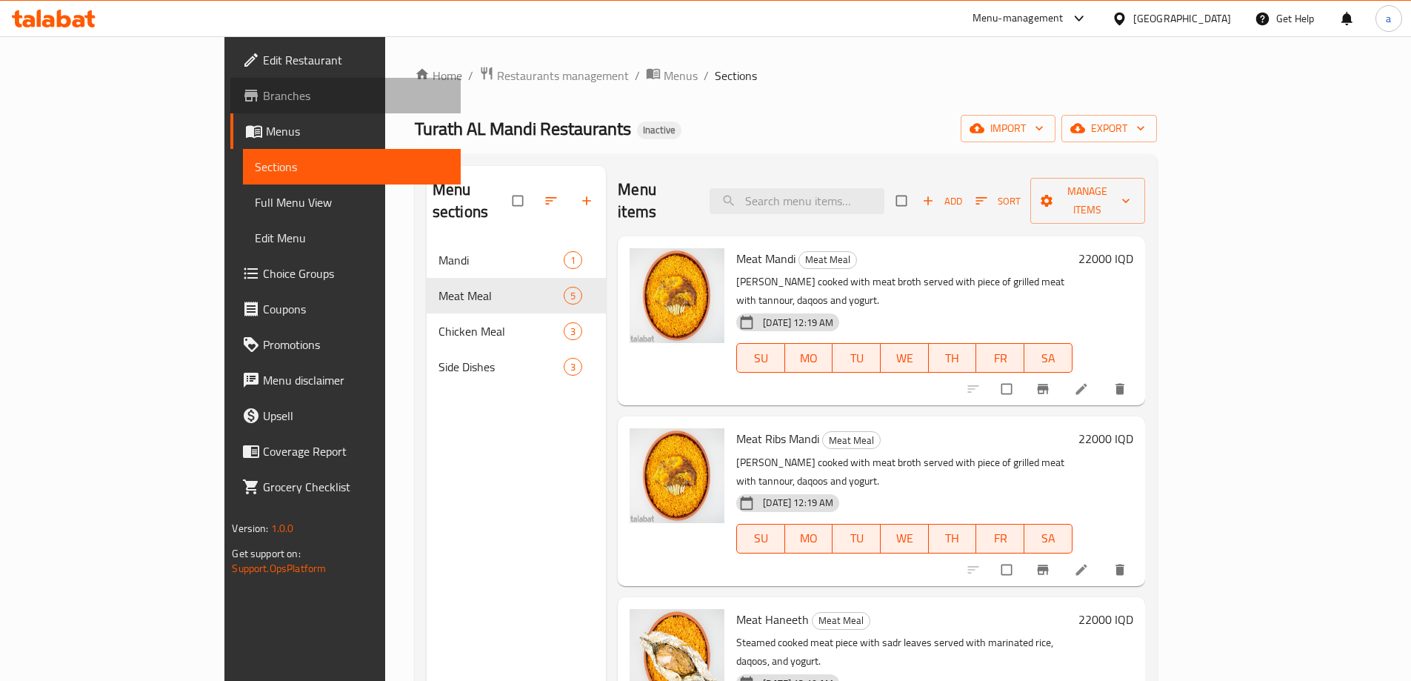
click at [263, 98] on span "Branches" at bounding box center [355, 96] width 185 height 18
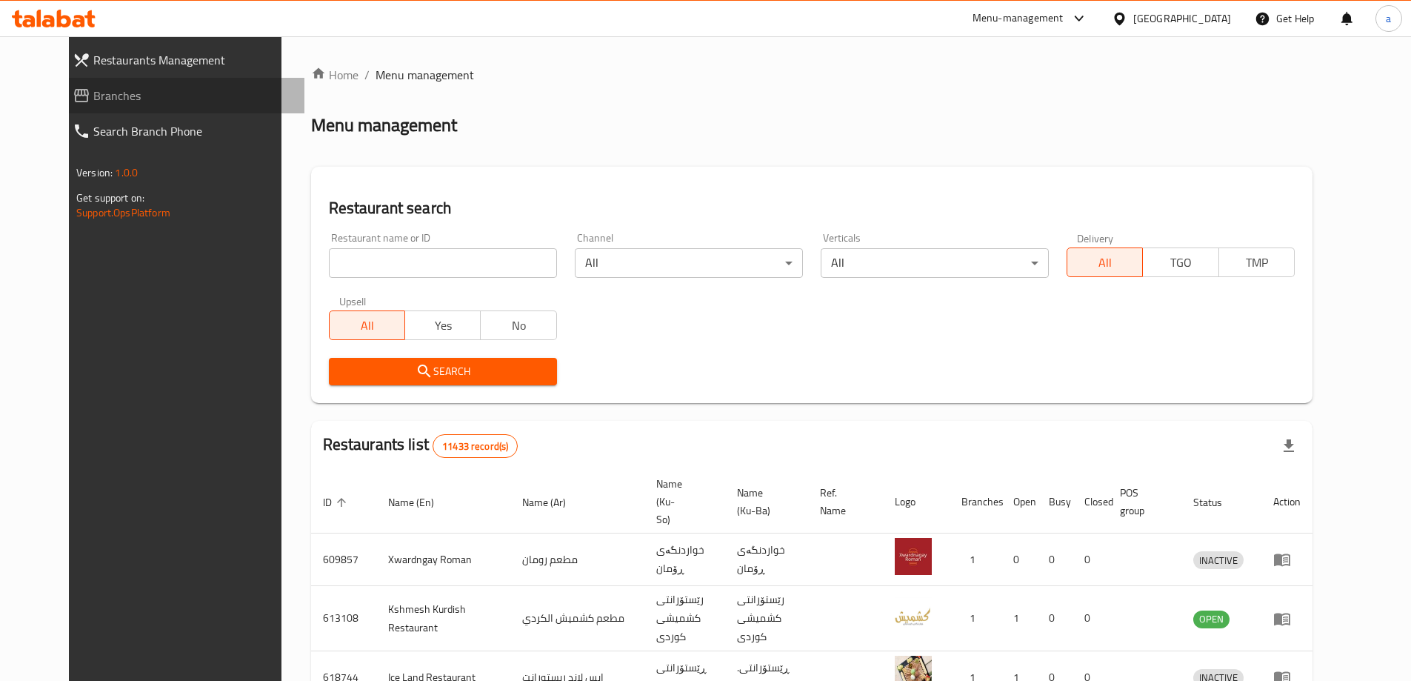
click at [144, 99] on span "Branches" at bounding box center [192, 96] width 199 height 18
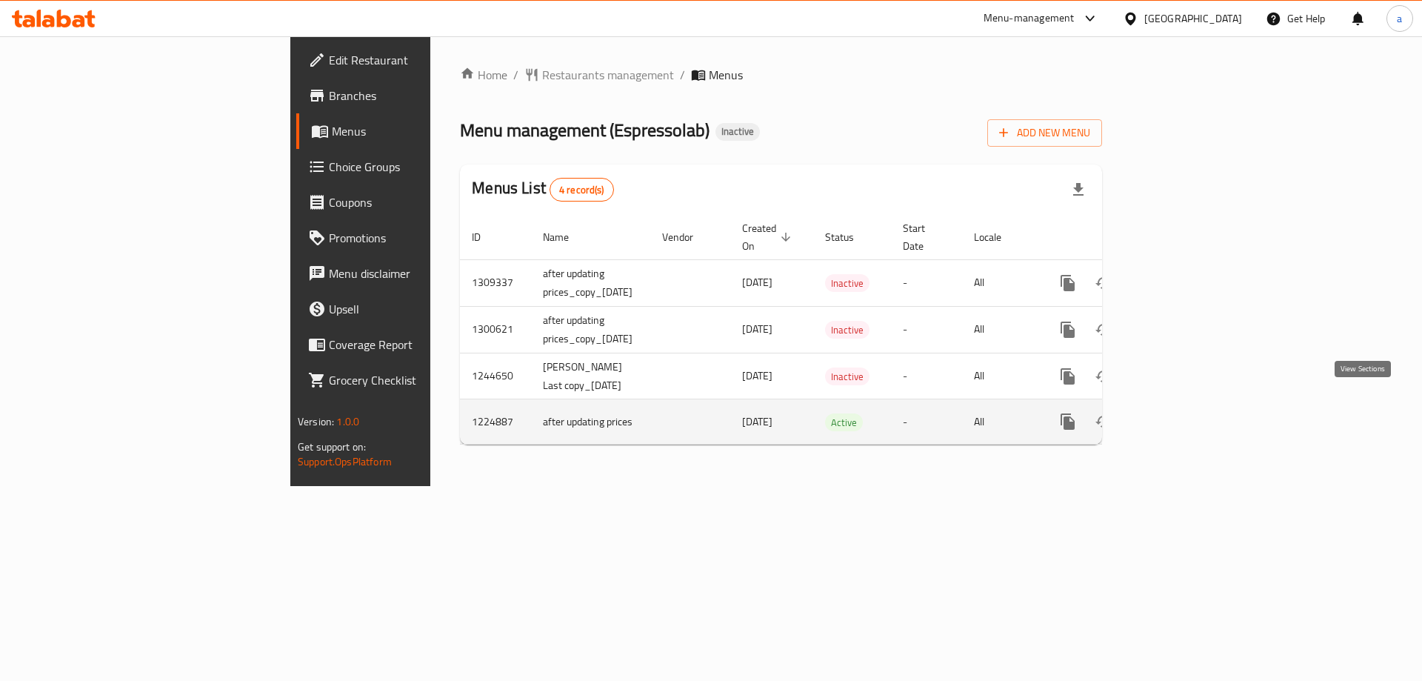
click at [1184, 413] on icon "enhanced table" at bounding box center [1175, 422] width 18 height 18
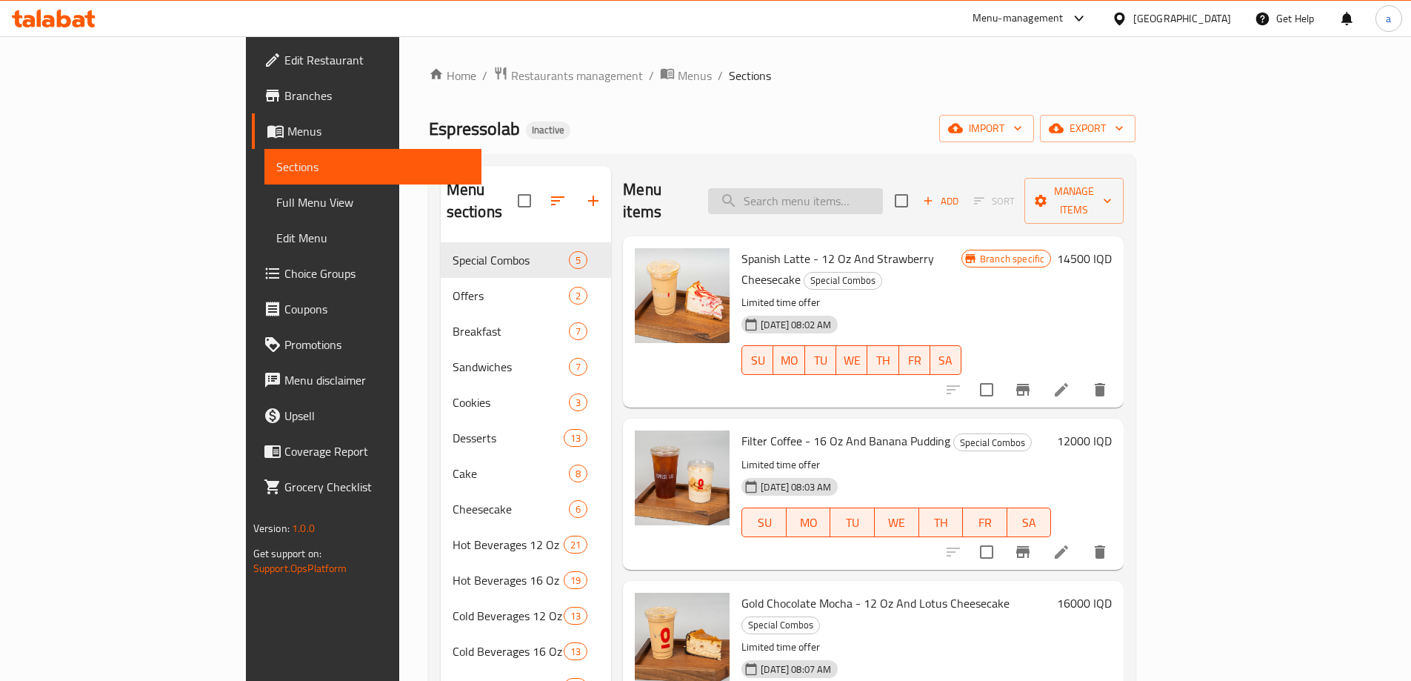
click at [862, 197] on input "search" at bounding box center [795, 201] width 175 height 26
paste input "Lime Breeze - 12 Oz"
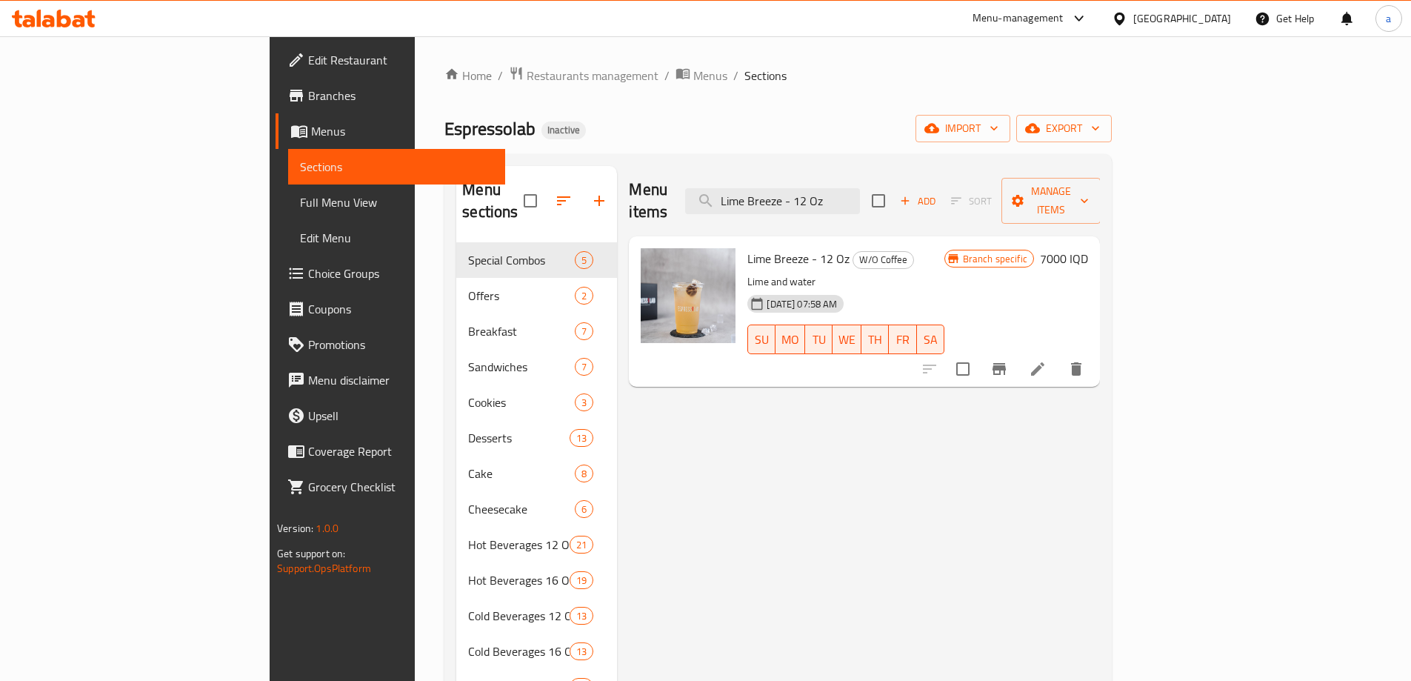
type input "Lime Breeze - 12 Oz"
click at [1017, 351] on button "Branch-specific-item" at bounding box center [1000, 369] width 36 height 36
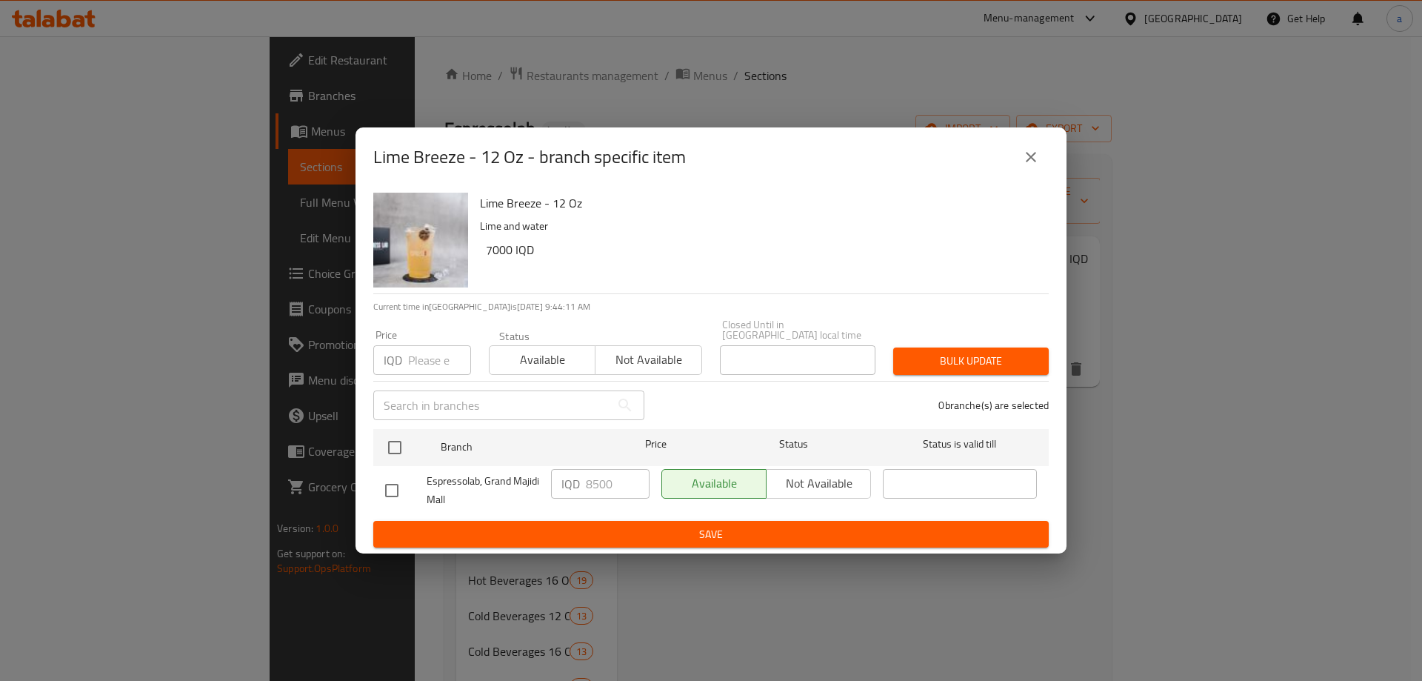
click at [1011, 161] on div "Lime Breeze - 12 Oz - branch specific item" at bounding box center [711, 157] width 676 height 36
click at [1031, 162] on icon "close" at bounding box center [1031, 157] width 10 height 10
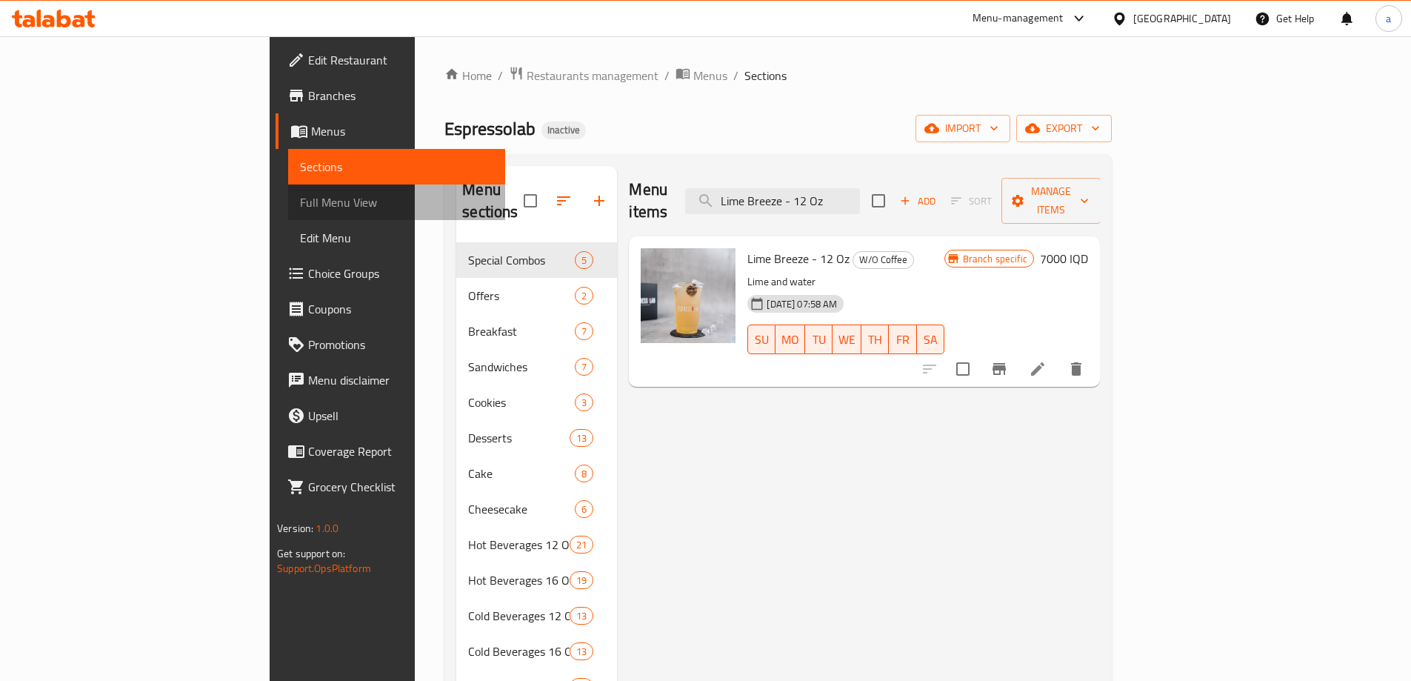
click at [300, 201] on span "Full Menu View" at bounding box center [396, 202] width 193 height 18
click at [300, 206] on span "Full Menu View" at bounding box center [396, 202] width 193 height 18
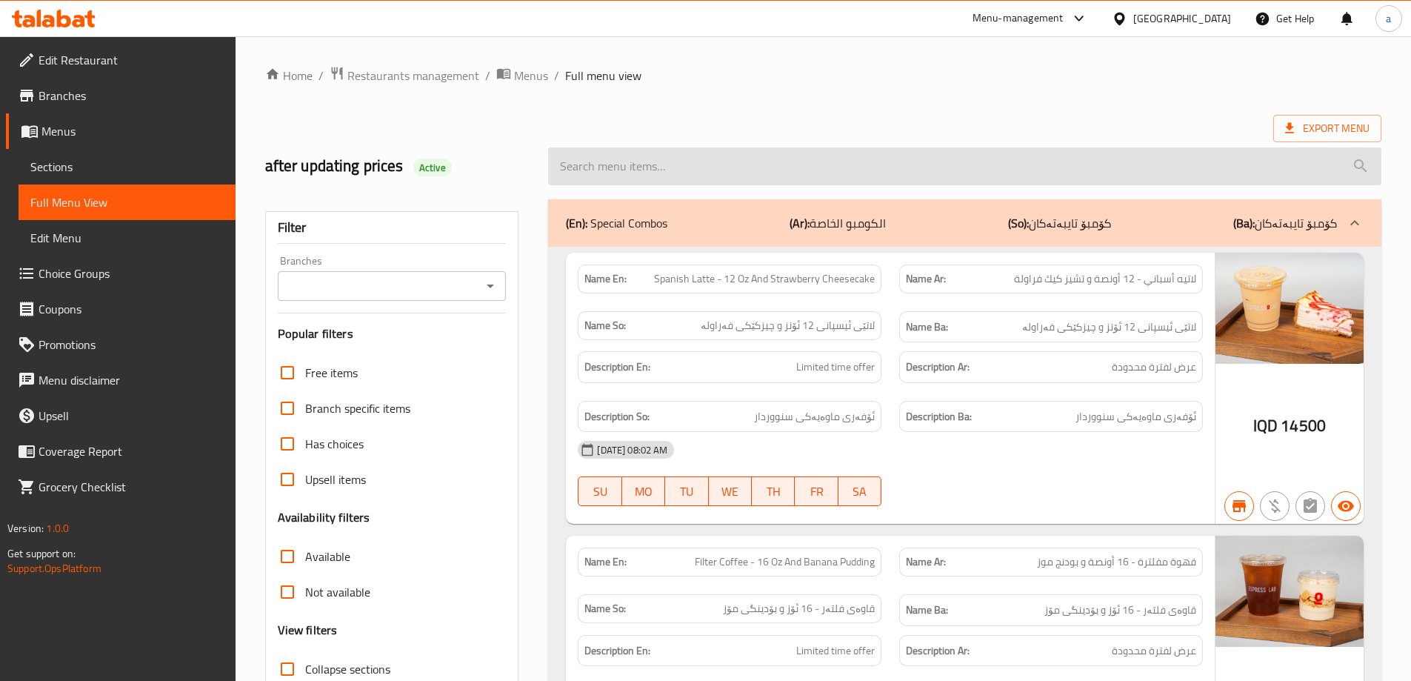
click at [732, 156] on input "search" at bounding box center [964, 166] width 833 height 38
paste input "Lime Breeze - 12 Oz"
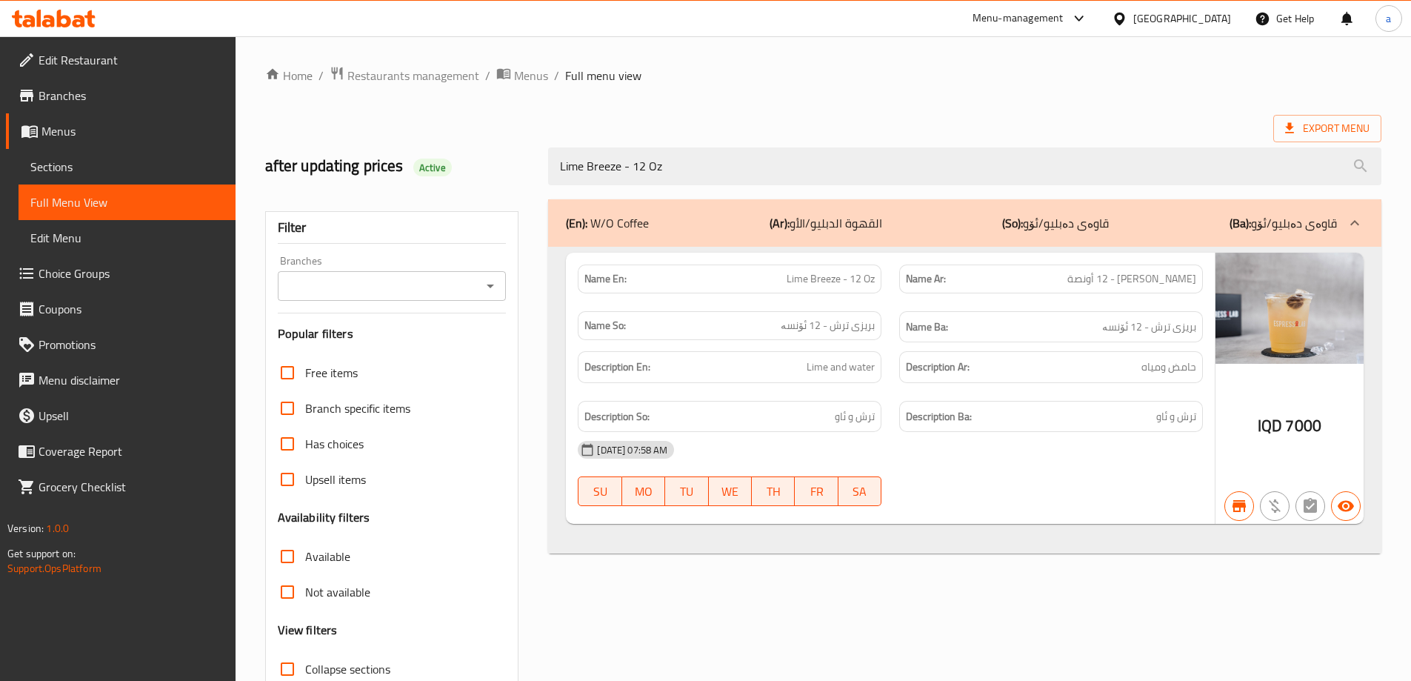
click at [490, 279] on div at bounding box center [489, 286] width 19 height 21
type input "Lime Breeze - 12 Oz"
click at [487, 293] on icon "Open" at bounding box center [491, 286] width 18 height 18
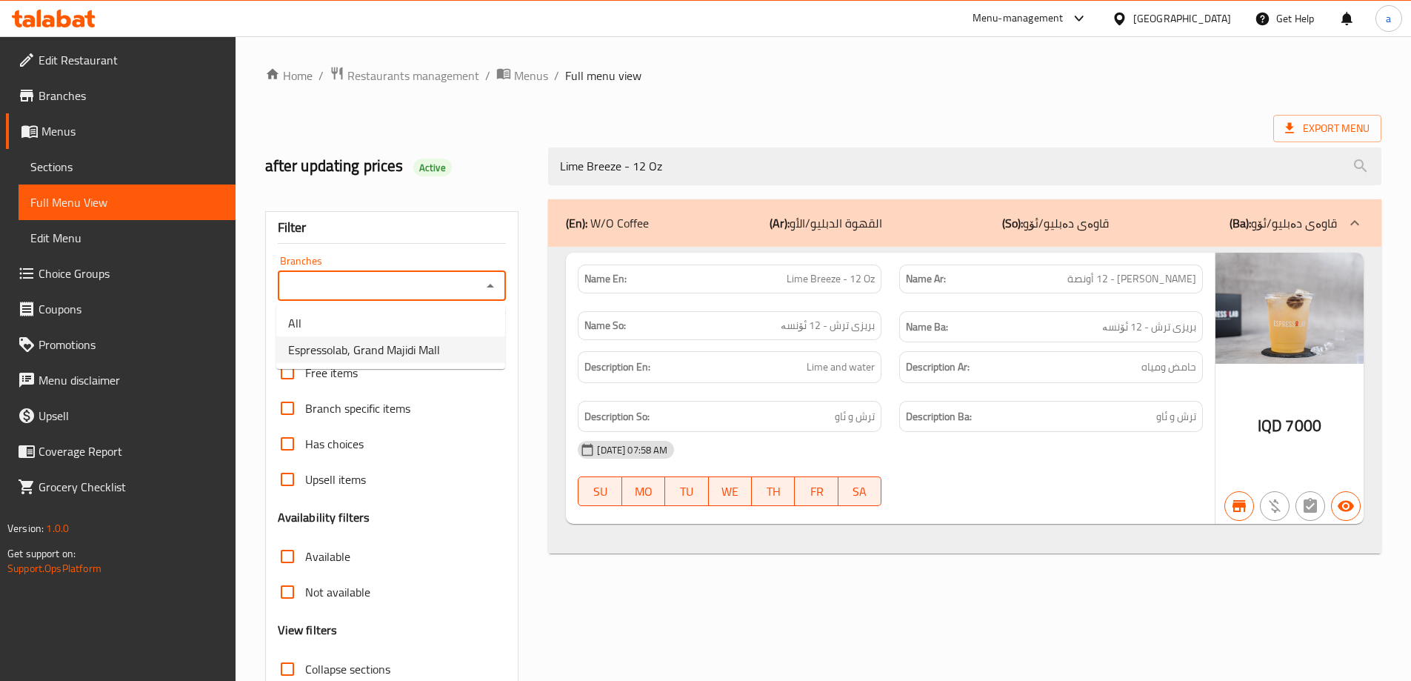
click at [455, 348] on li "Espressolab, Grand Majidi Mall" at bounding box center [390, 349] width 229 height 27
type input "Espressolab, Grand Majidi Mall"
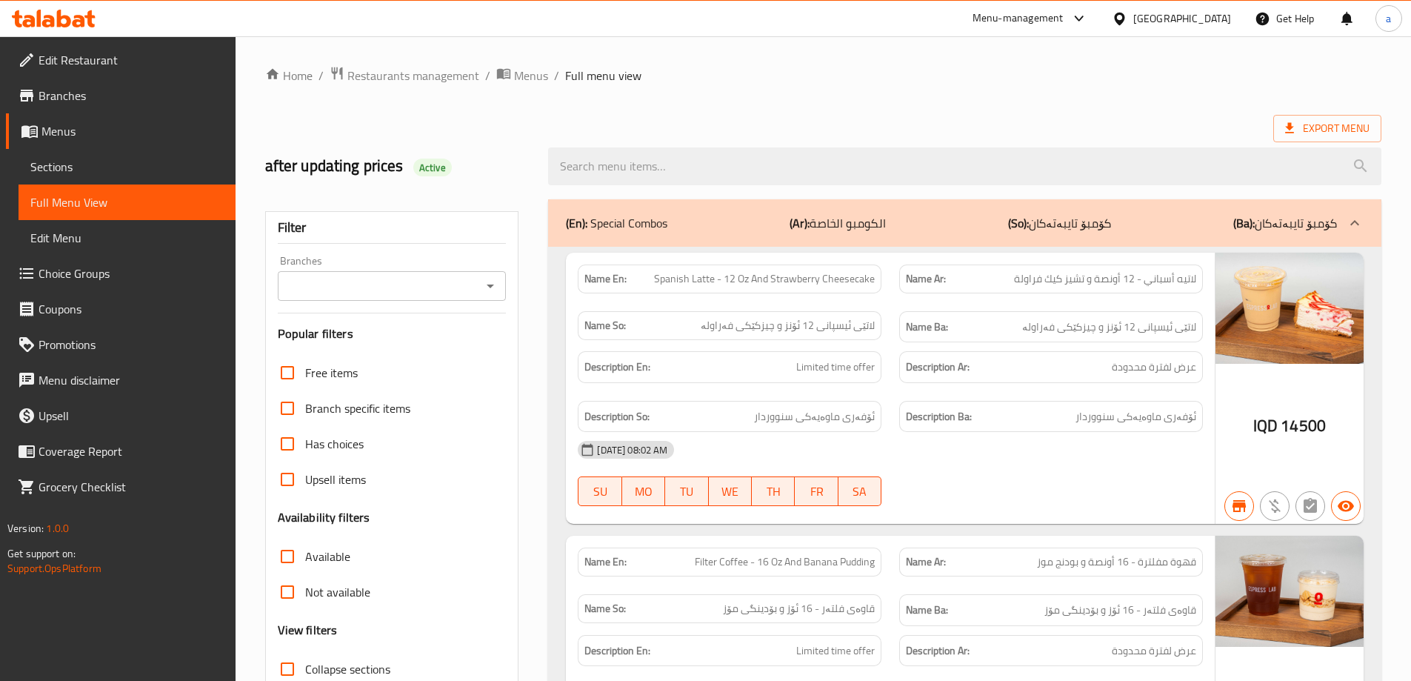
click at [480, 284] on div at bounding box center [705, 340] width 1411 height 681
click at [490, 289] on icon "Open" at bounding box center [491, 286] width 18 height 18
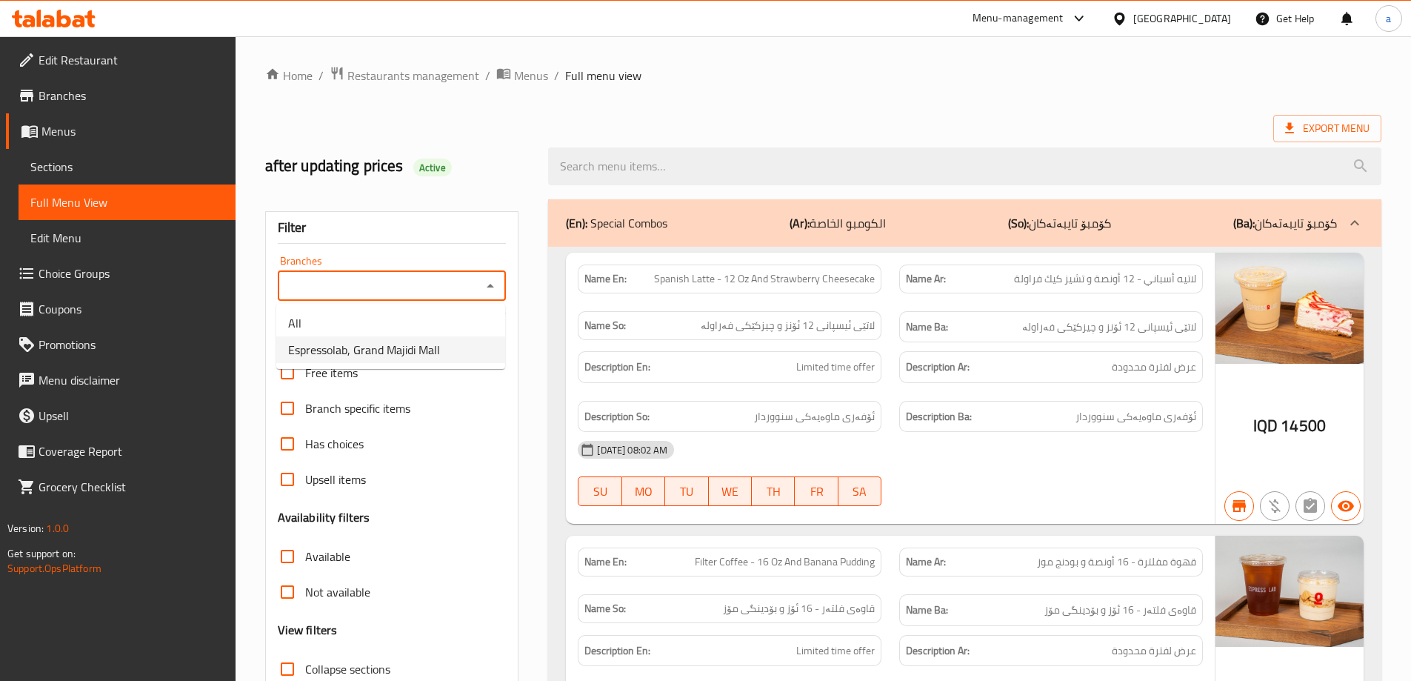
click at [471, 342] on li "Espressolab, Grand Majidi Mall" at bounding box center [390, 349] width 229 height 27
type input "Espressolab, Grand Majidi Mall"
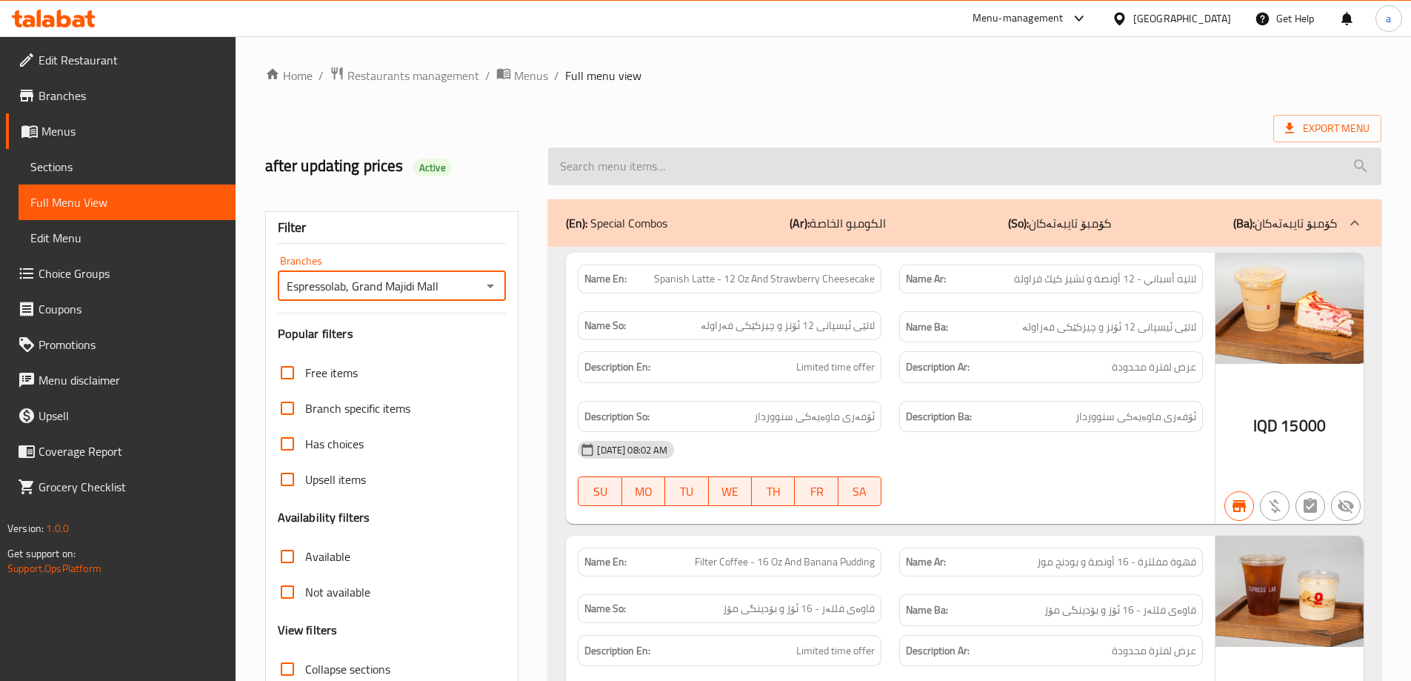
click at [722, 147] on input "search" at bounding box center [964, 166] width 833 height 38
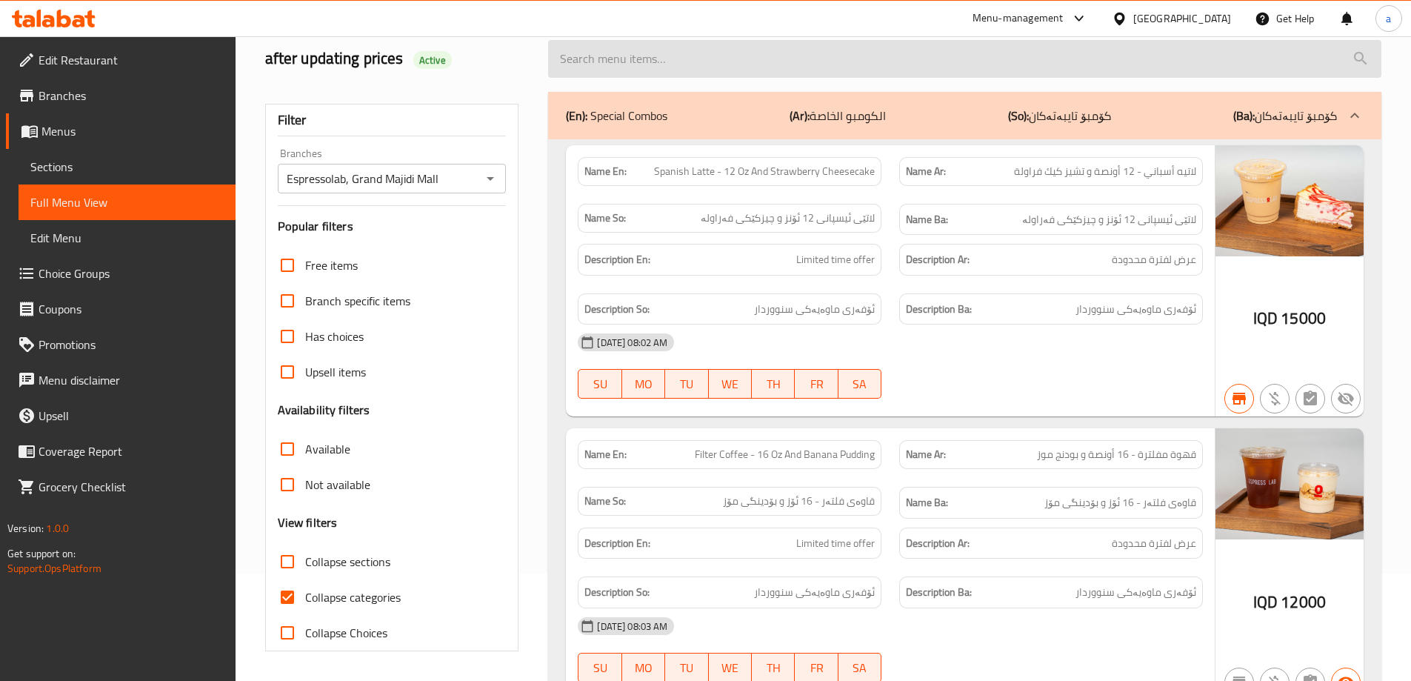
paste input "Lime Breeze - 12 Oz"
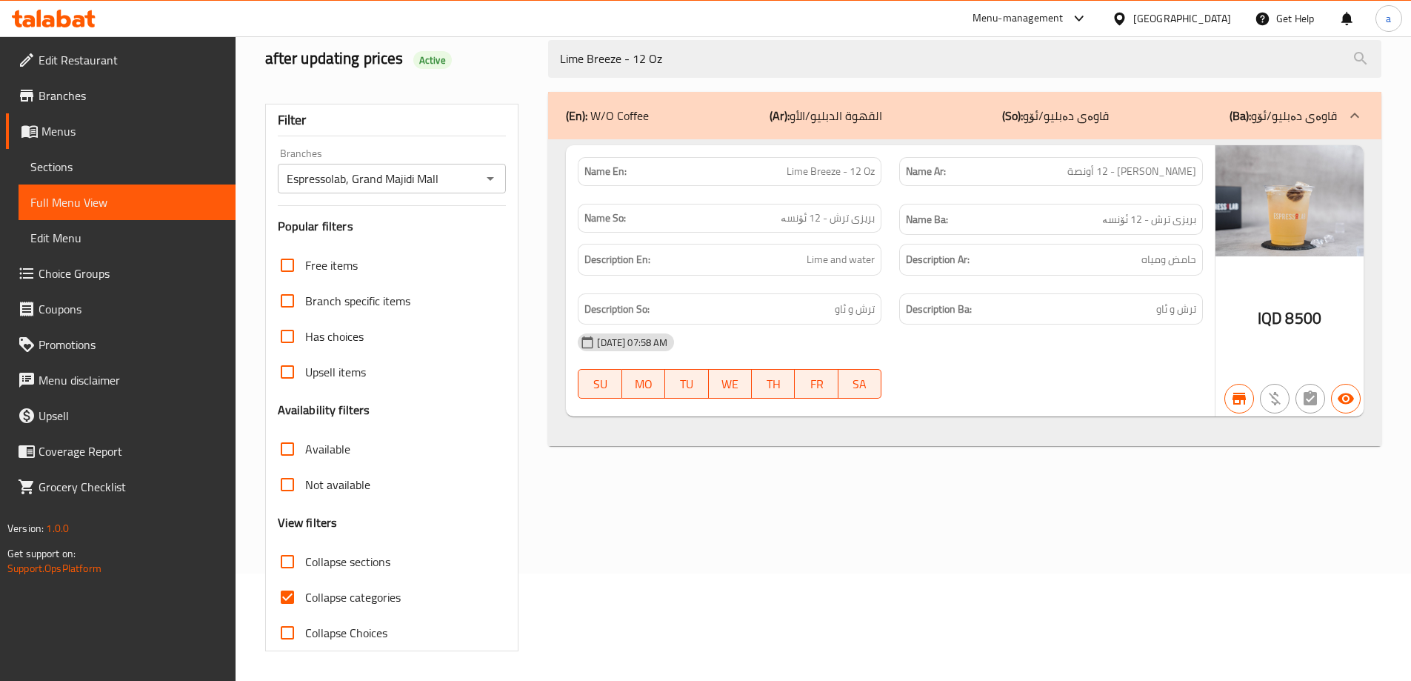
type input "Lime Breeze - 12 Oz"
click at [311, 602] on span "Collapse categories" at bounding box center [353, 597] width 96 height 18
click at [305, 602] on input "Collapse categories" at bounding box center [288, 597] width 36 height 36
checkbox input "false"
click at [491, 184] on icon "Open" at bounding box center [491, 179] width 18 height 18
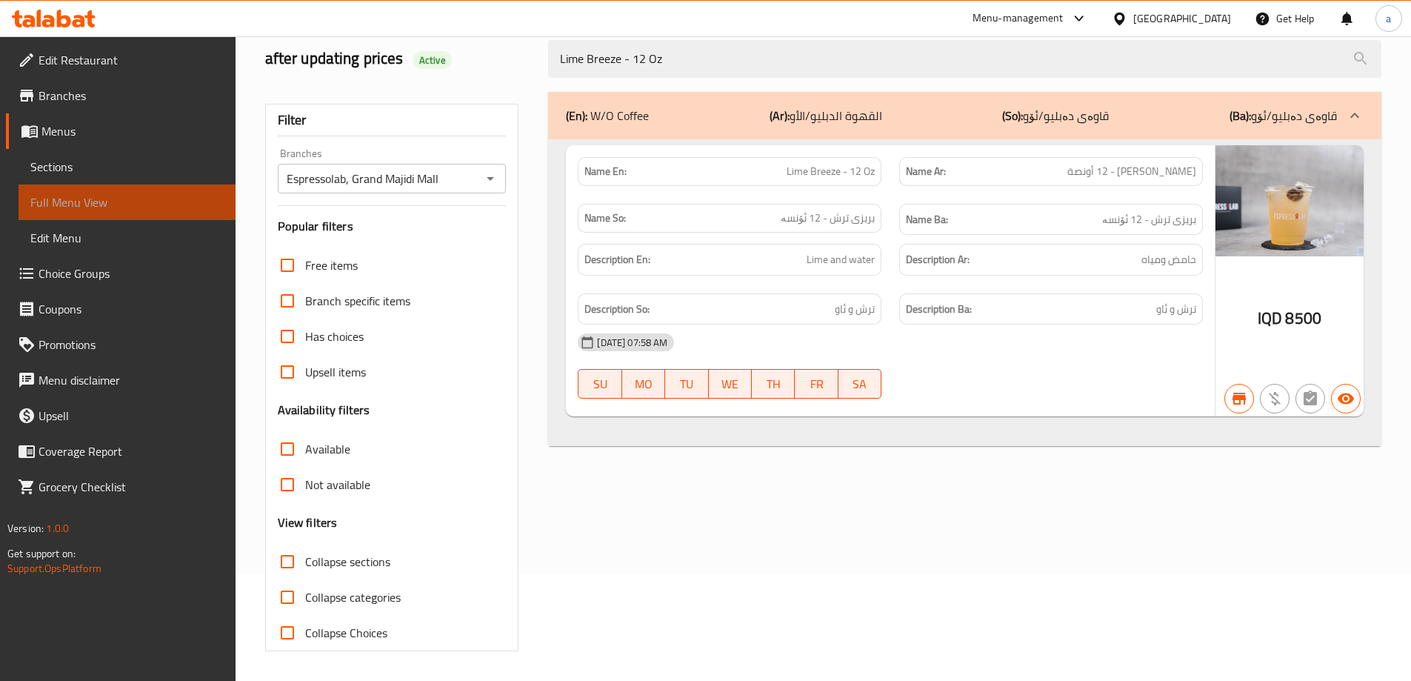
click at [190, 199] on span "Full Menu View" at bounding box center [126, 202] width 193 height 18
click at [75, 15] on icon at bounding box center [54, 19] width 84 height 18
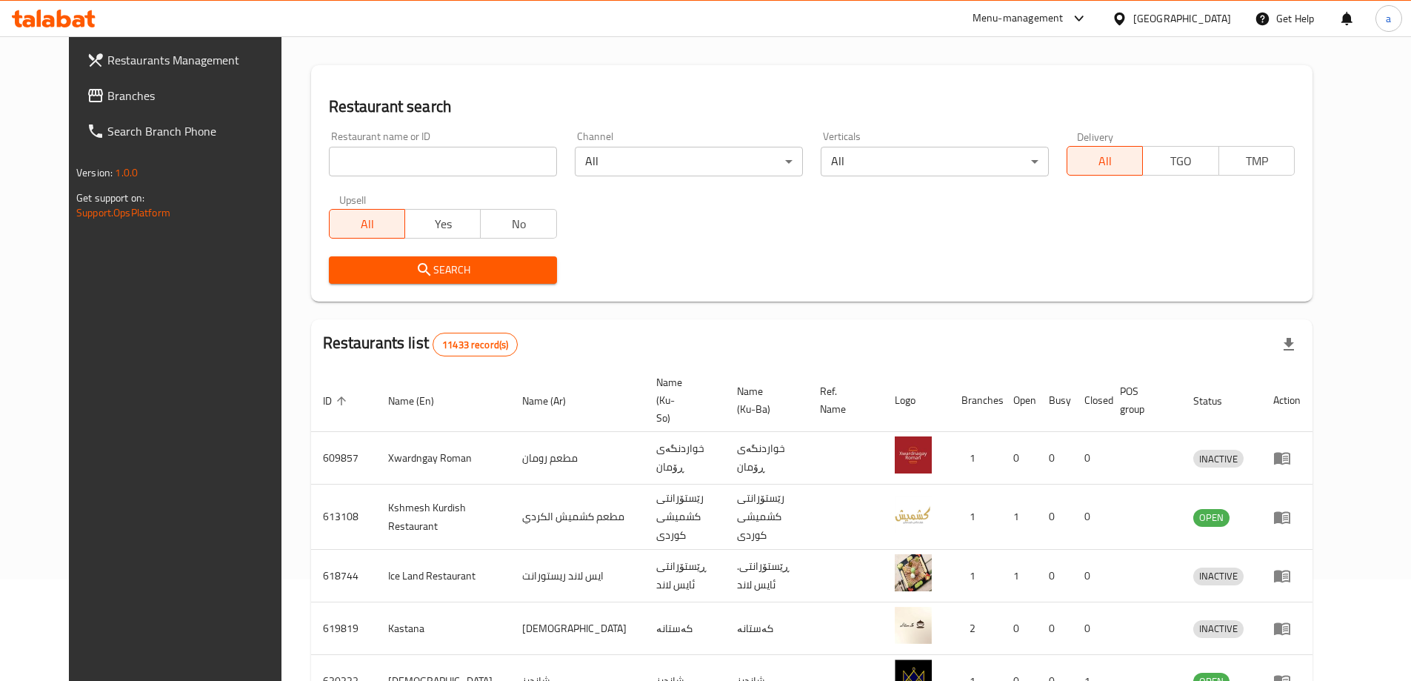
scroll to position [124, 0]
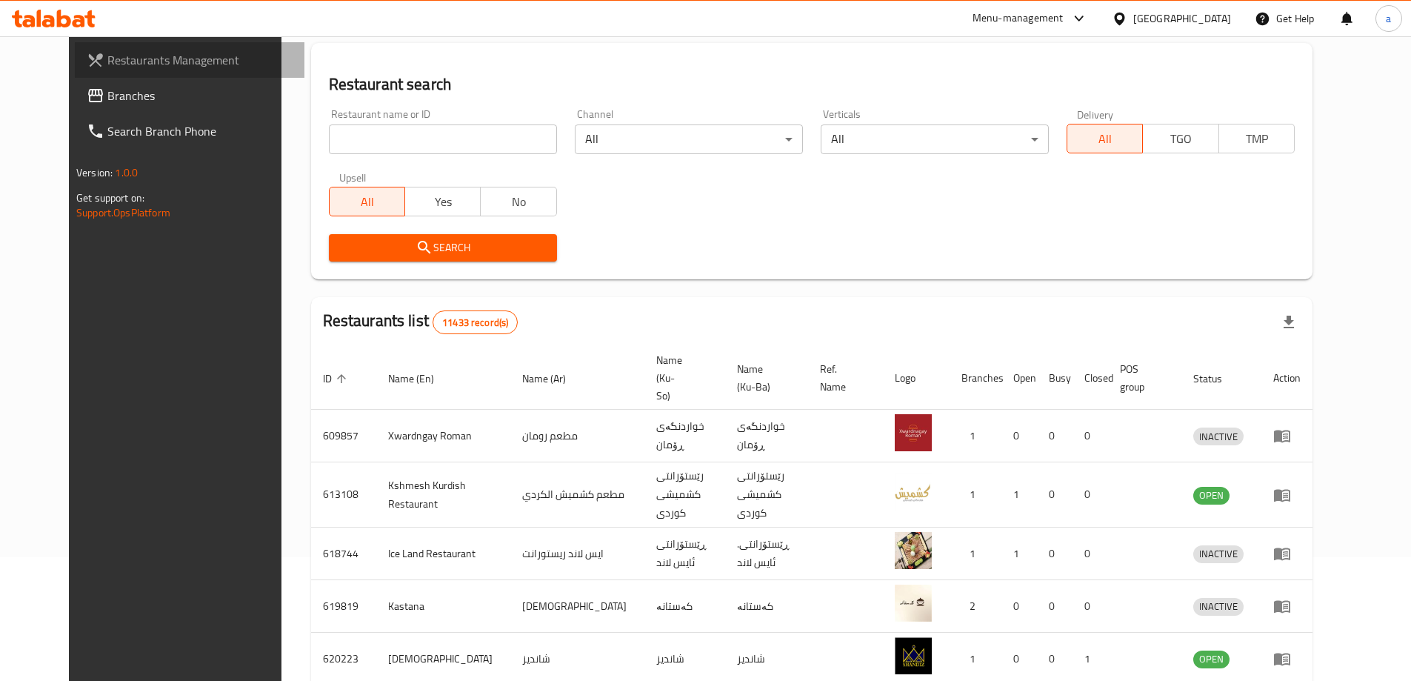
click at [75, 48] on link "Restaurants Management" at bounding box center [190, 60] width 230 height 36
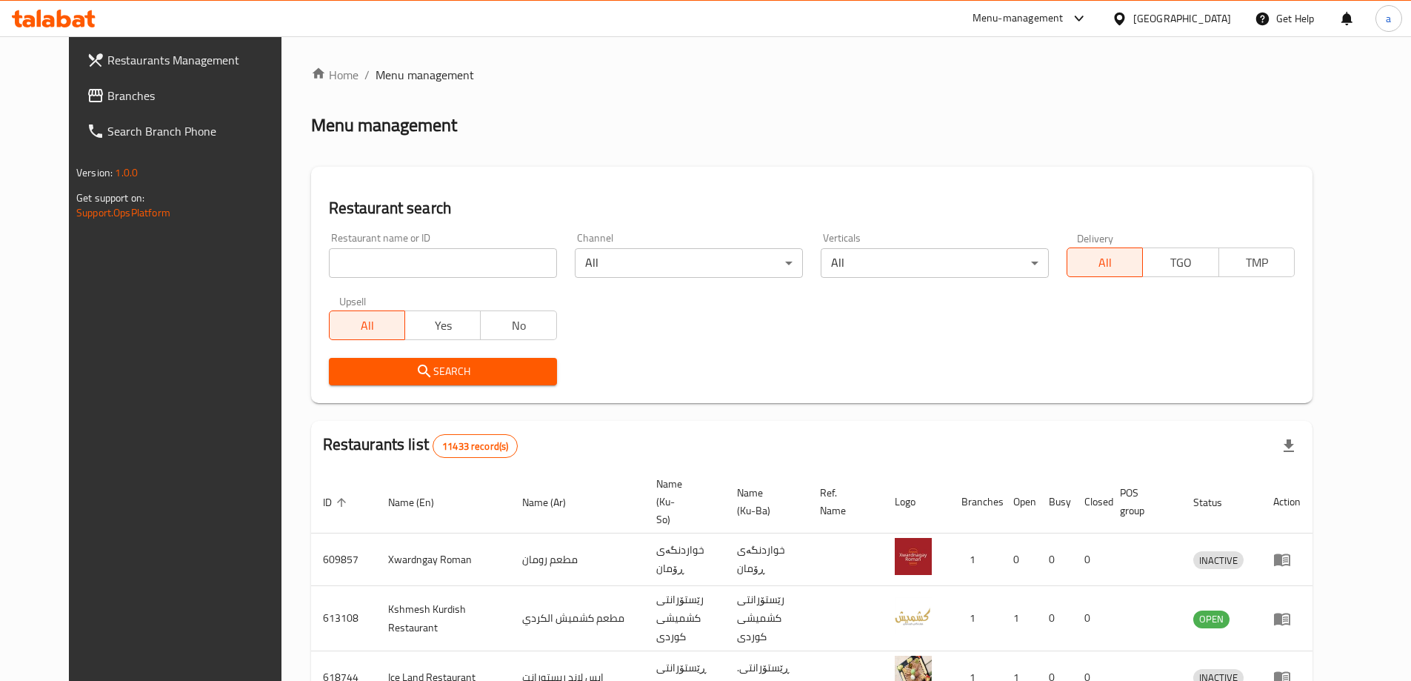
click at [108, 102] on span "Branches" at bounding box center [199, 96] width 185 height 18
click at [346, 259] on input "search" at bounding box center [443, 263] width 228 height 30
paste input "Dose, Al Ameerat"
type input "Dose, Al Ameerat"
click at [377, 367] on span "Search" at bounding box center [443, 371] width 204 height 19
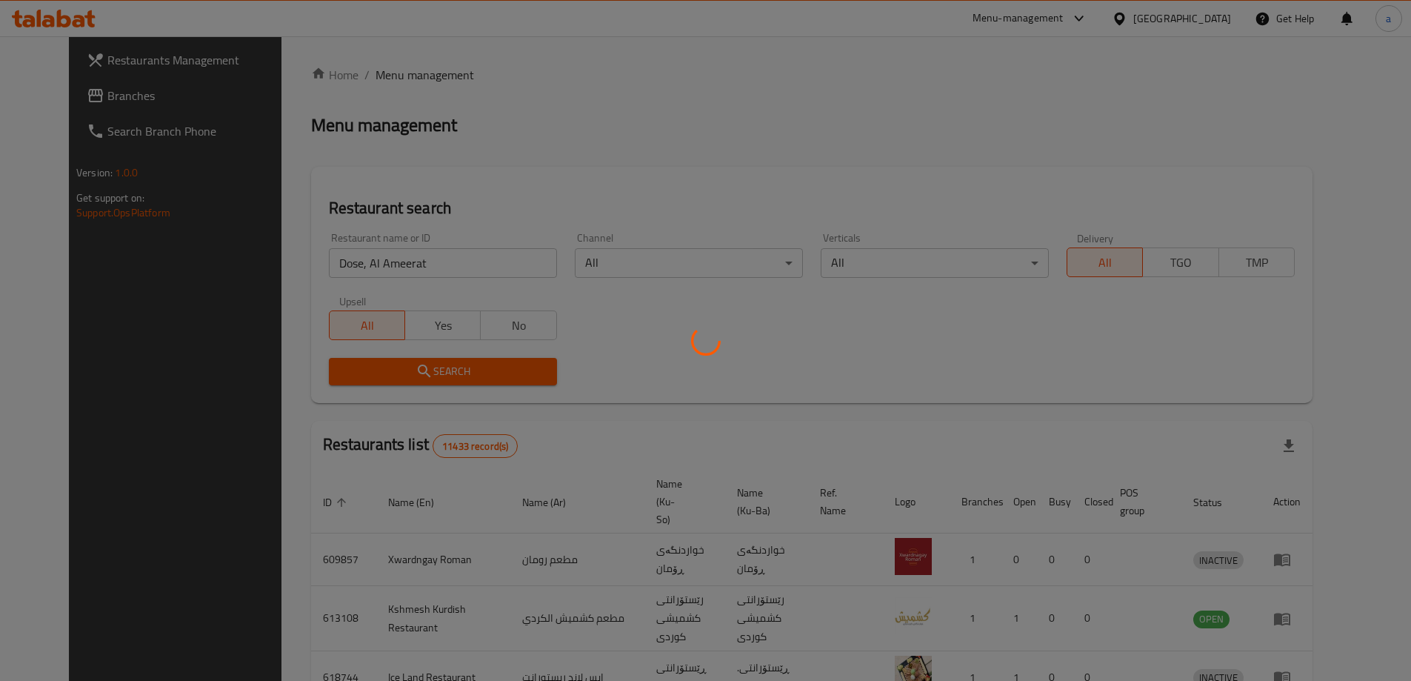
click at [375, 369] on div at bounding box center [705, 340] width 1411 height 681
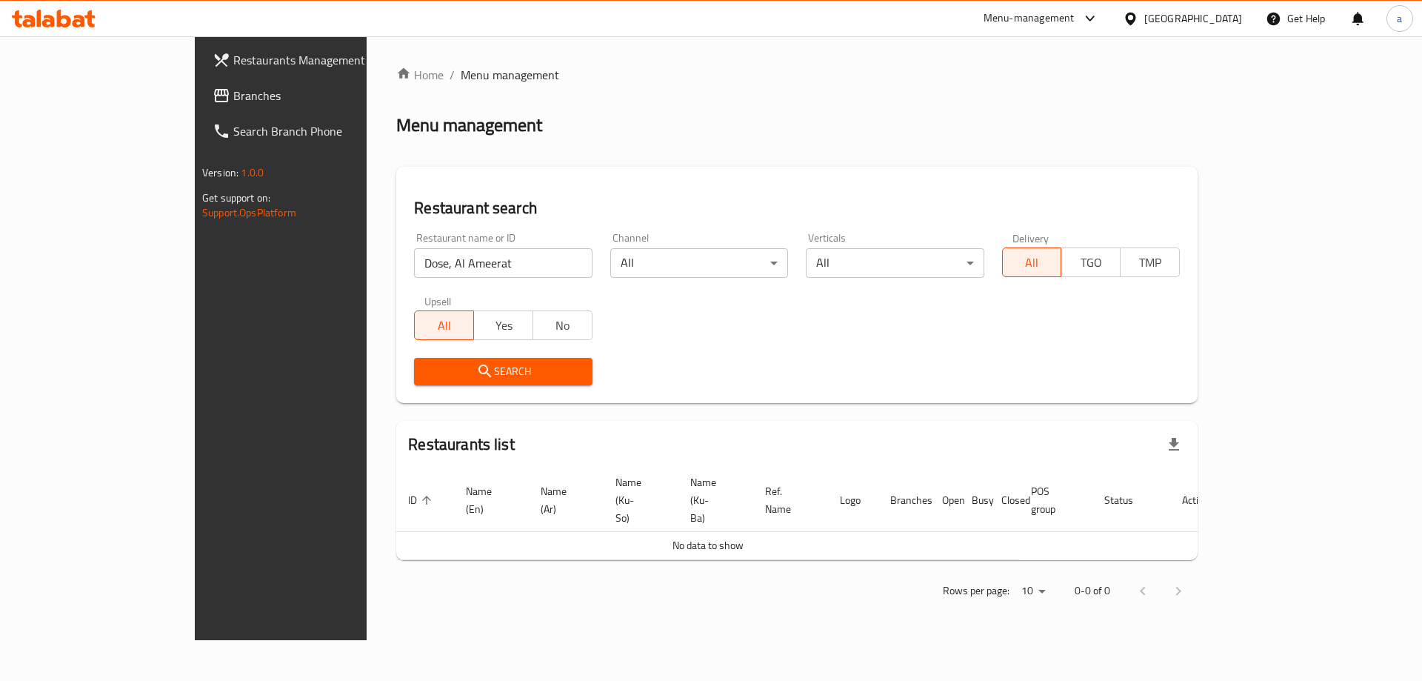
click at [426, 369] on span "Search" at bounding box center [503, 371] width 154 height 19
click at [201, 81] on link "Branches" at bounding box center [317, 96] width 232 height 36
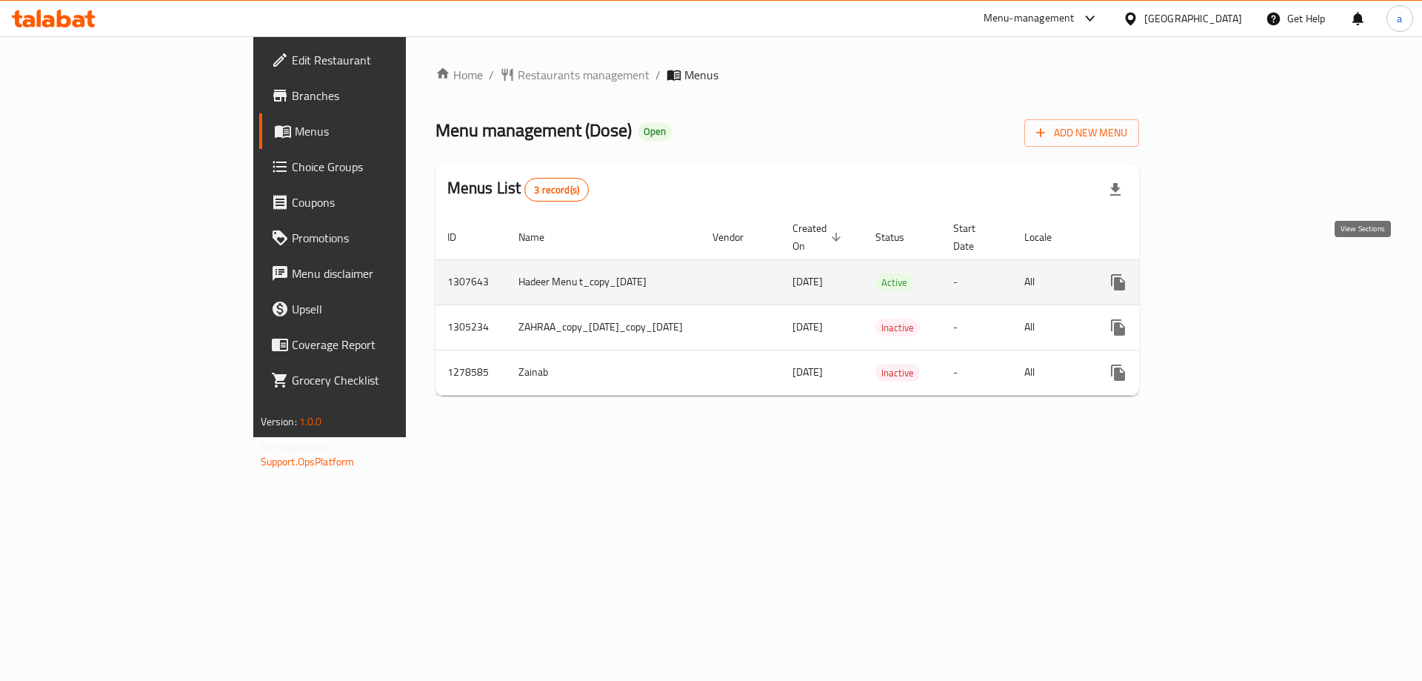
click at [1234, 273] on icon "enhanced table" at bounding box center [1225, 282] width 18 height 18
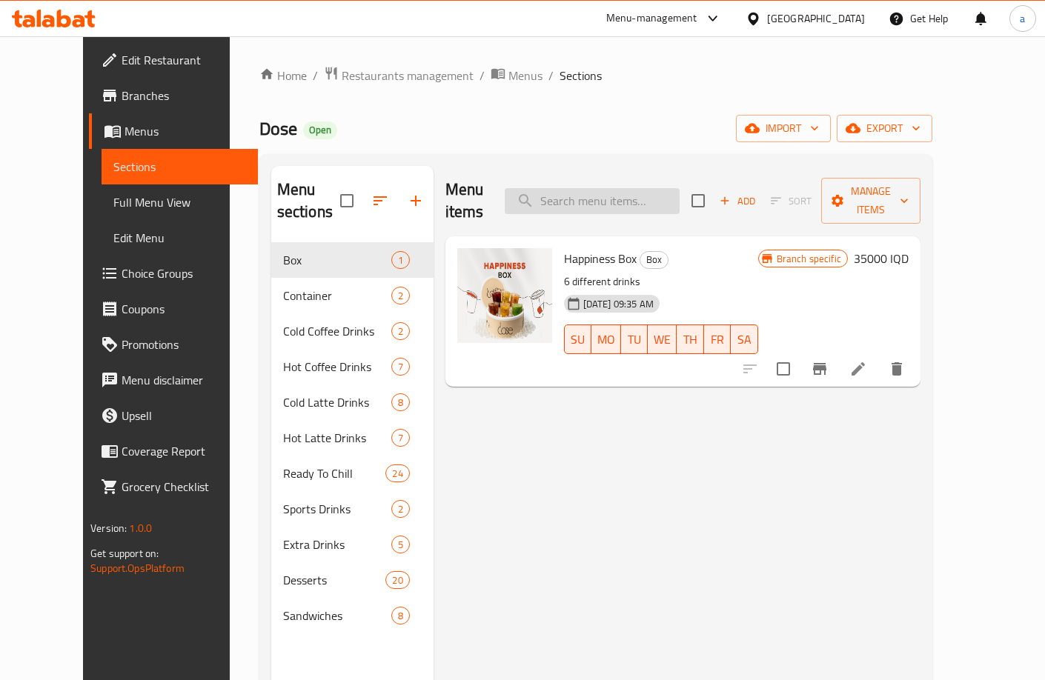
click at [597, 196] on input "search" at bounding box center [592, 201] width 175 height 26
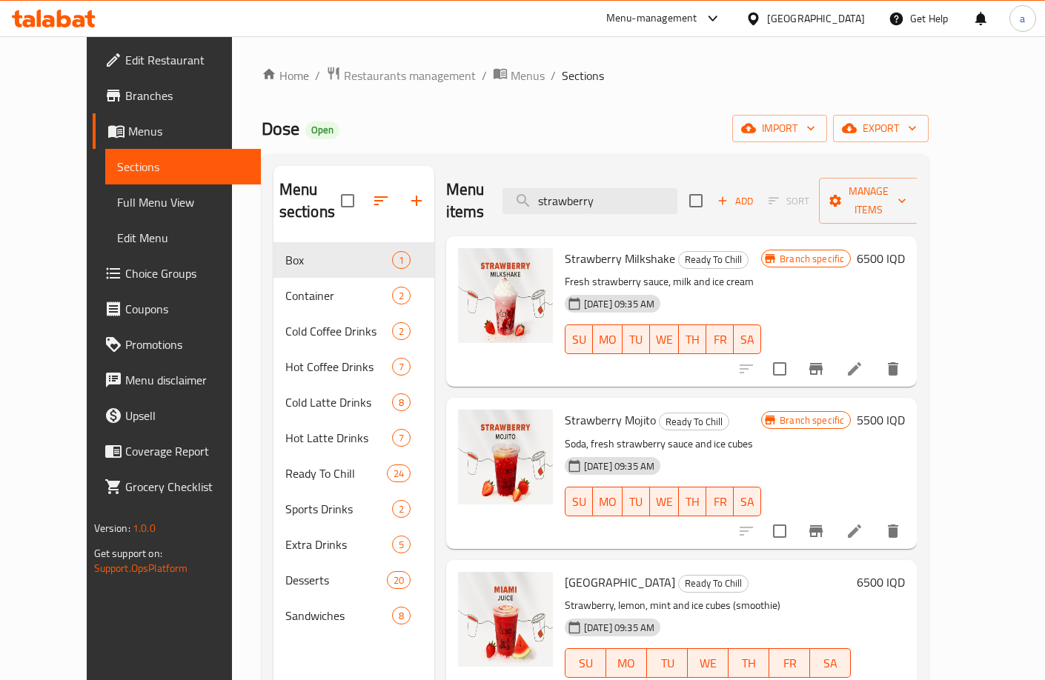
type input "strawberry"
click at [905, 410] on h6 "5500 IQD" at bounding box center [880, 420] width 48 height 21
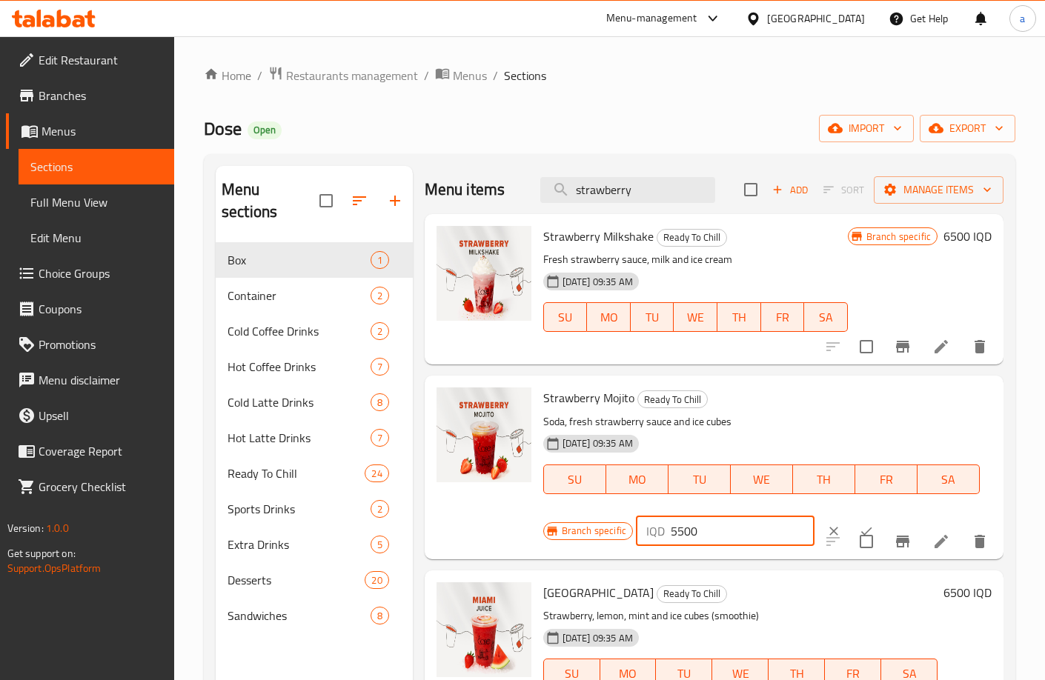
drag, startPoint x: 698, startPoint y: 530, endPoint x: 668, endPoint y: 544, distance: 32.5
click at [670, 544] on input "5500" at bounding box center [742, 531] width 144 height 30
click at [826, 533] on icon "clear" at bounding box center [833, 531] width 15 height 15
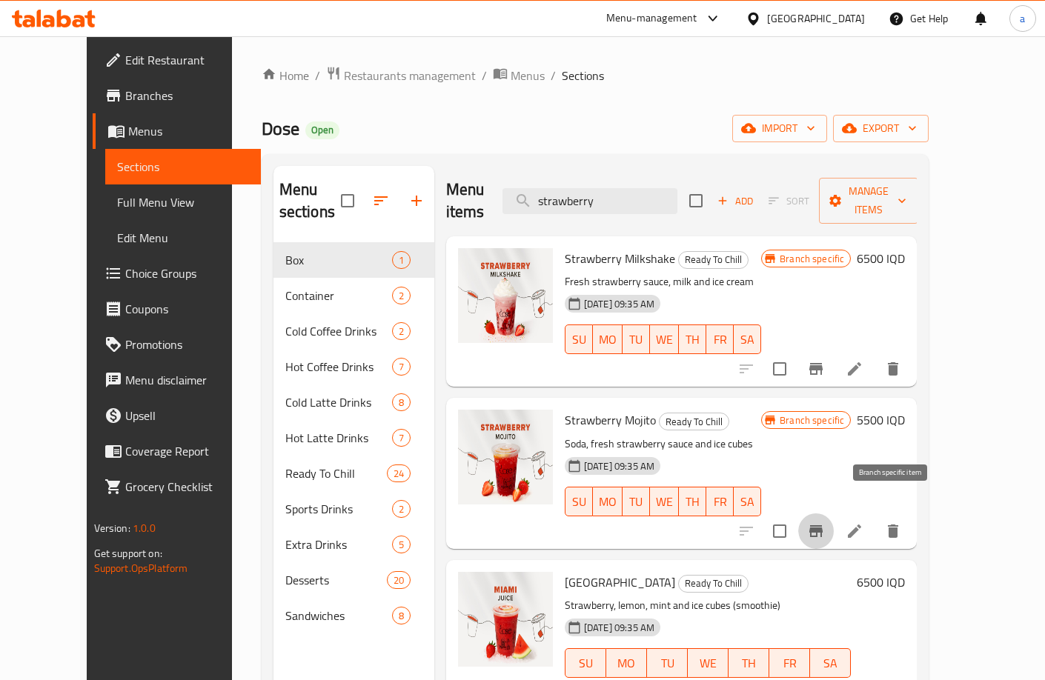
click at [822, 525] on icon "Branch-specific-item" at bounding box center [815, 531] width 13 height 12
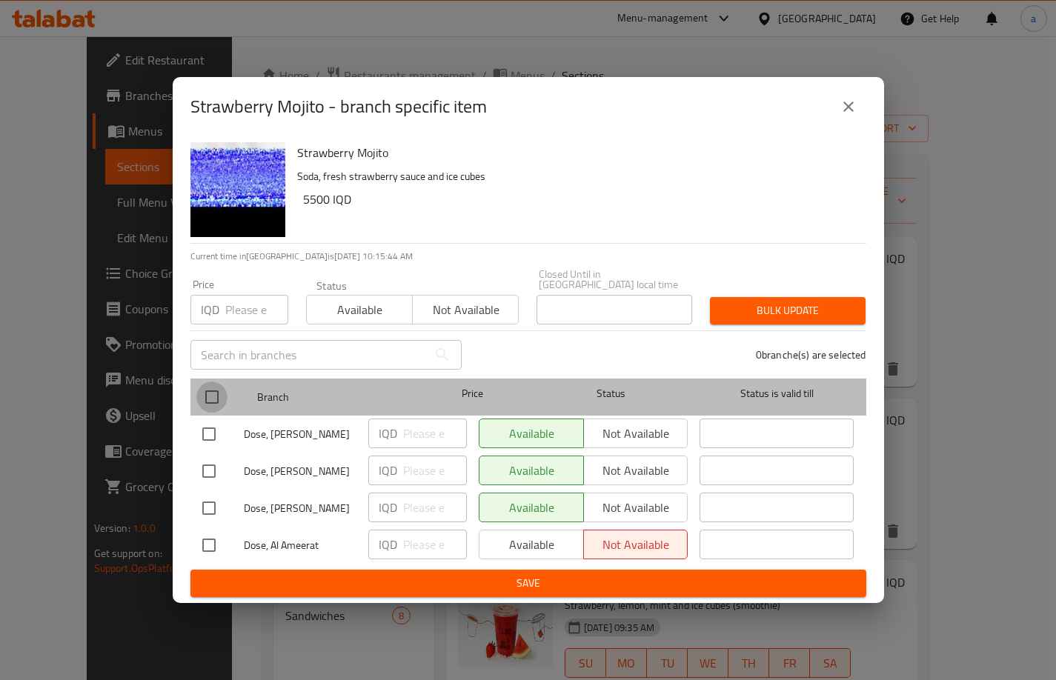
click at [216, 383] on input "checkbox" at bounding box center [211, 397] width 31 height 31
checkbox input "true"
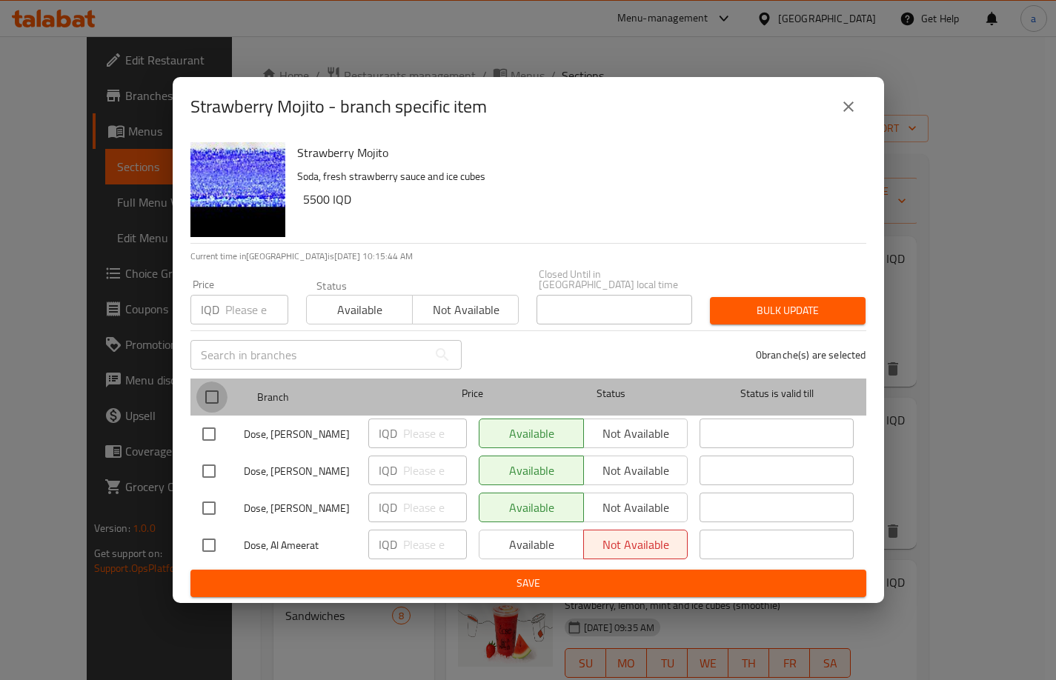
checkbox input "true"
click at [216, 383] on input "checkbox" at bounding box center [211, 397] width 31 height 31
checkbox input "false"
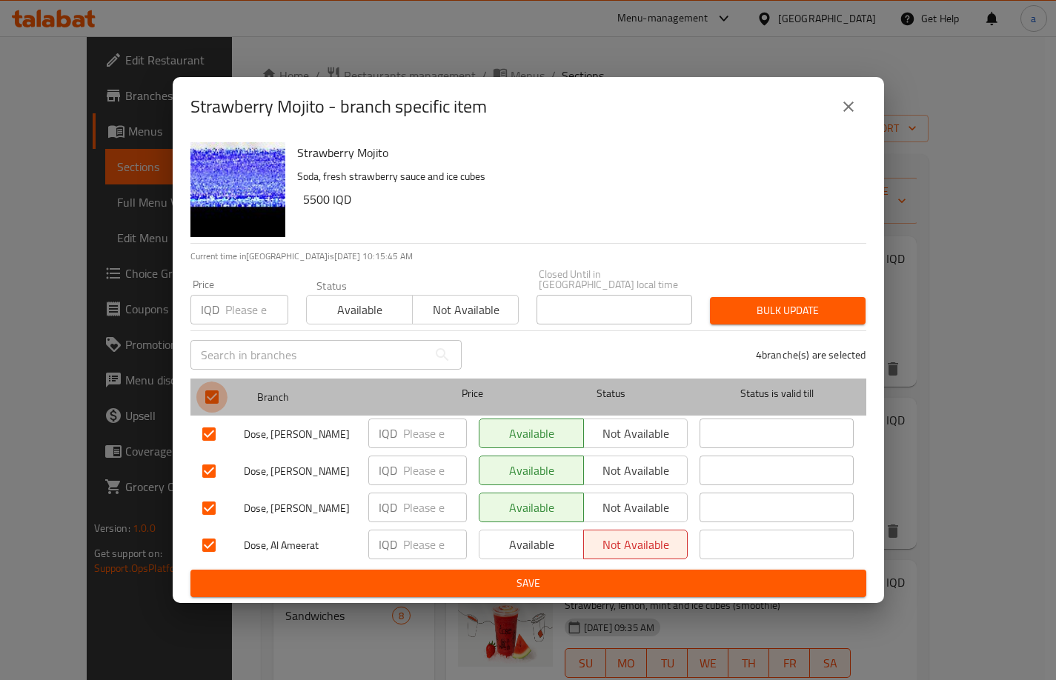
checkbox input "false"
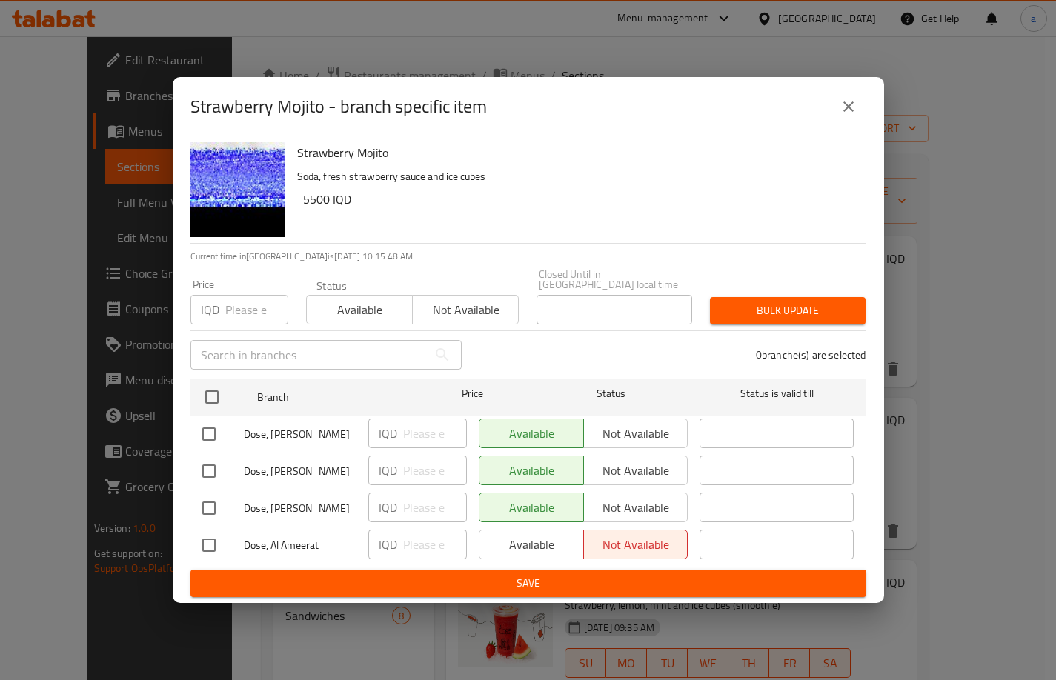
drag, startPoint x: 211, startPoint y: 538, endPoint x: 272, endPoint y: 550, distance: 62.0
click at [212, 538] on input "checkbox" at bounding box center [208, 545] width 31 height 31
checkbox input "true"
type input "-1"
click at [445, 540] on input "-1" at bounding box center [435, 545] width 64 height 30
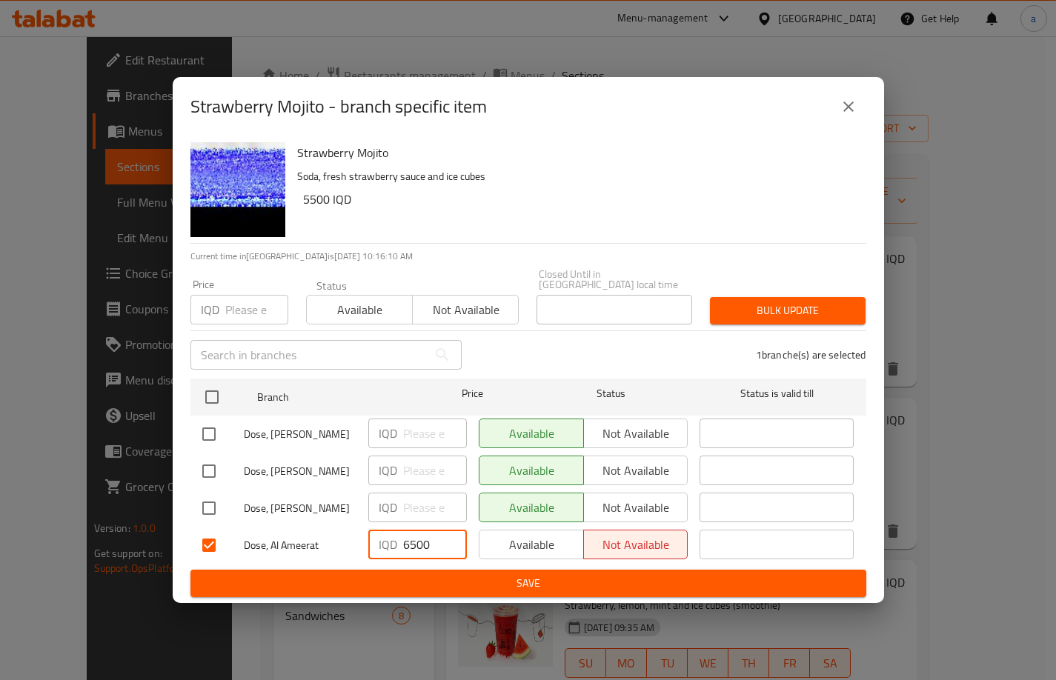
type input "6500"
click at [339, 574] on span "Save" at bounding box center [528, 583] width 652 height 19
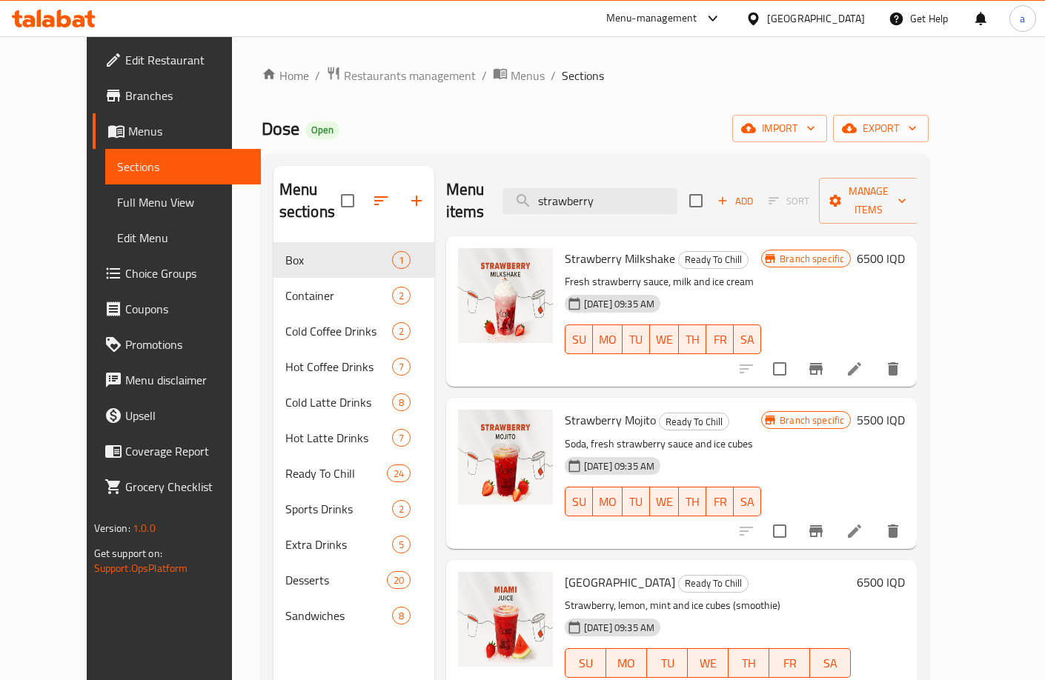
scroll to position [124, 0]
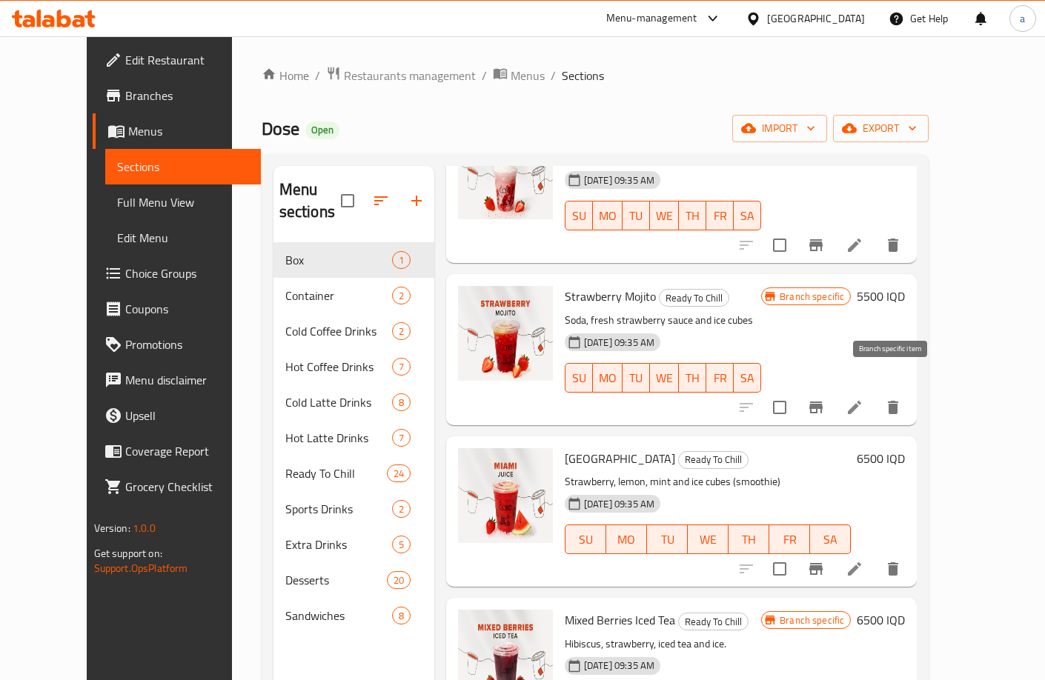
click at [825, 399] on icon "Branch-specific-item" at bounding box center [816, 408] width 18 height 18
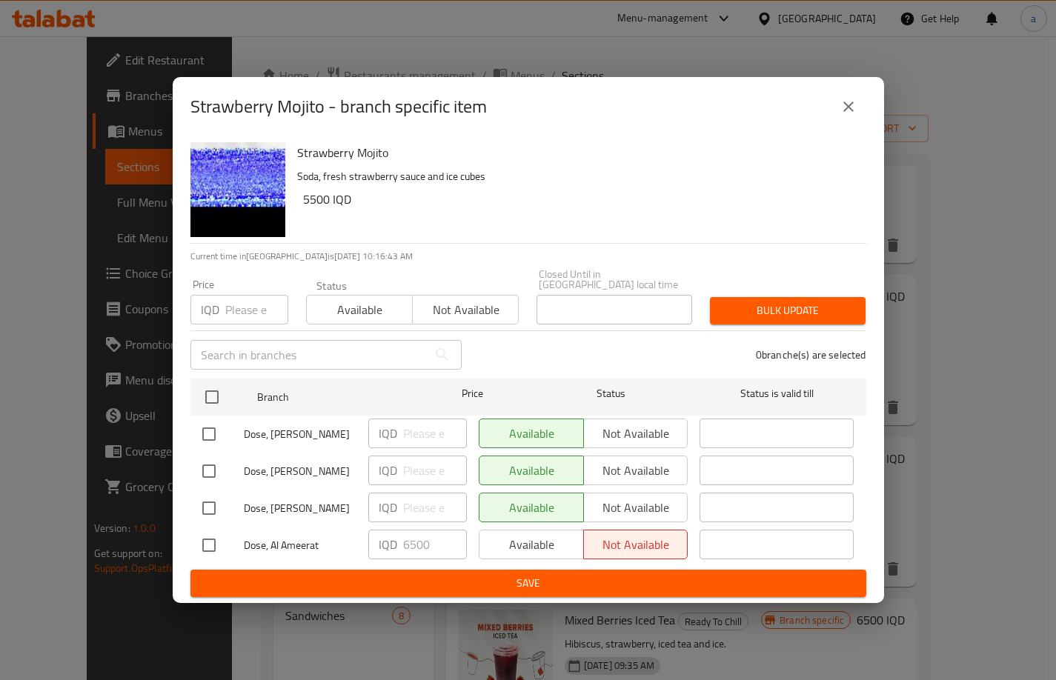
click at [216, 539] on input "checkbox" at bounding box center [208, 545] width 31 height 31
checkbox input "true"
drag, startPoint x: 439, startPoint y: 535, endPoint x: 394, endPoint y: 545, distance: 45.6
click at [394, 545] on div "IQD 6500 ​" at bounding box center [417, 545] width 99 height 30
click at [837, 118] on button "close" at bounding box center [849, 107] width 36 height 36
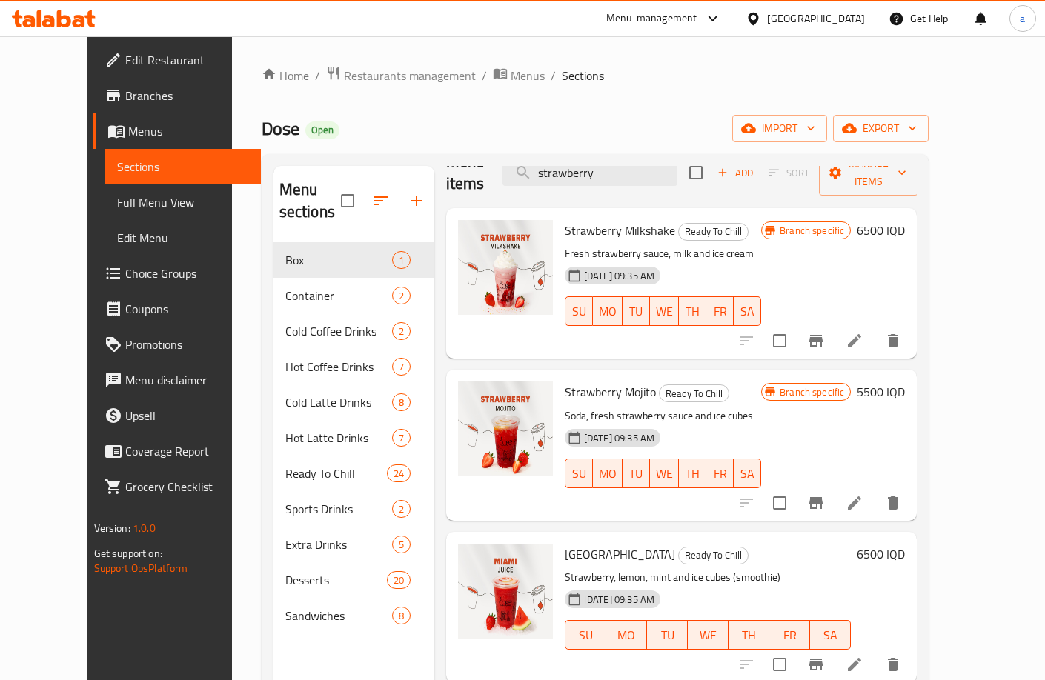
scroll to position [0, 0]
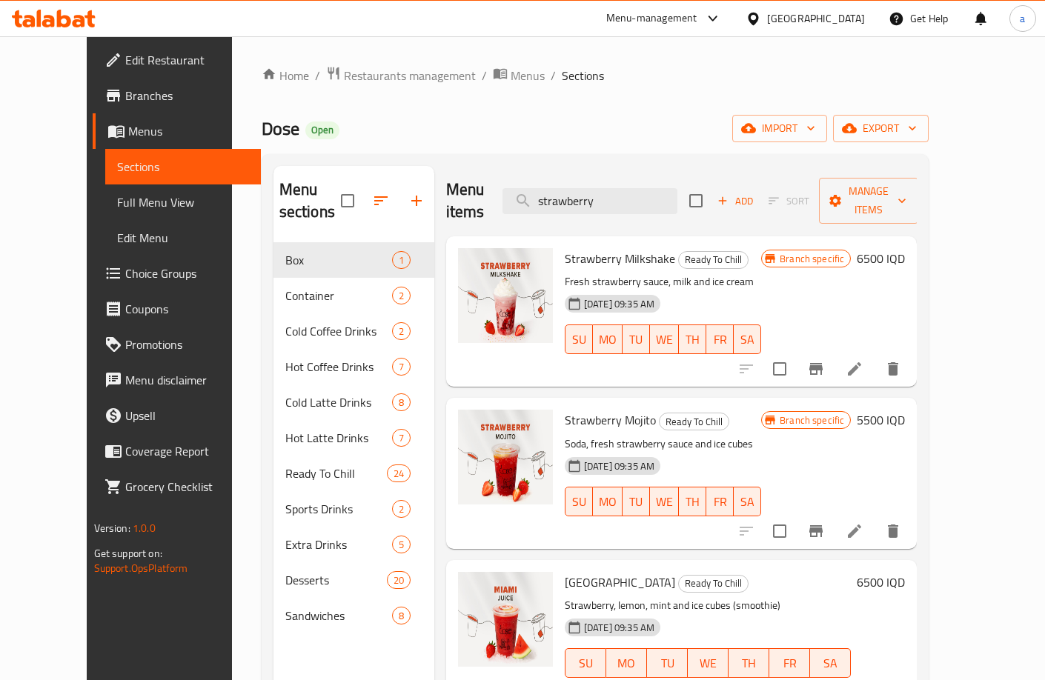
drag, startPoint x: 643, startPoint y: 199, endPoint x: 525, endPoint y: 207, distance: 118.1
click at [526, 207] on div "Menu items strawberry Add Sort Manage items" at bounding box center [681, 201] width 471 height 70
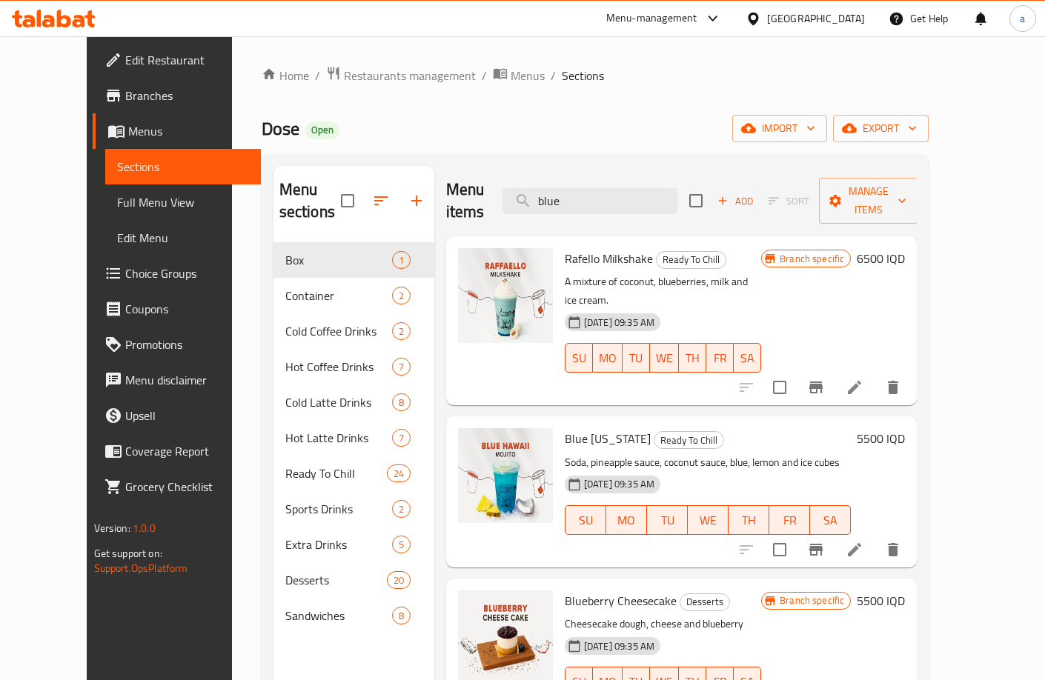
type input "blue"
click at [825, 541] on icon "Branch-specific-item" at bounding box center [816, 550] width 18 height 18
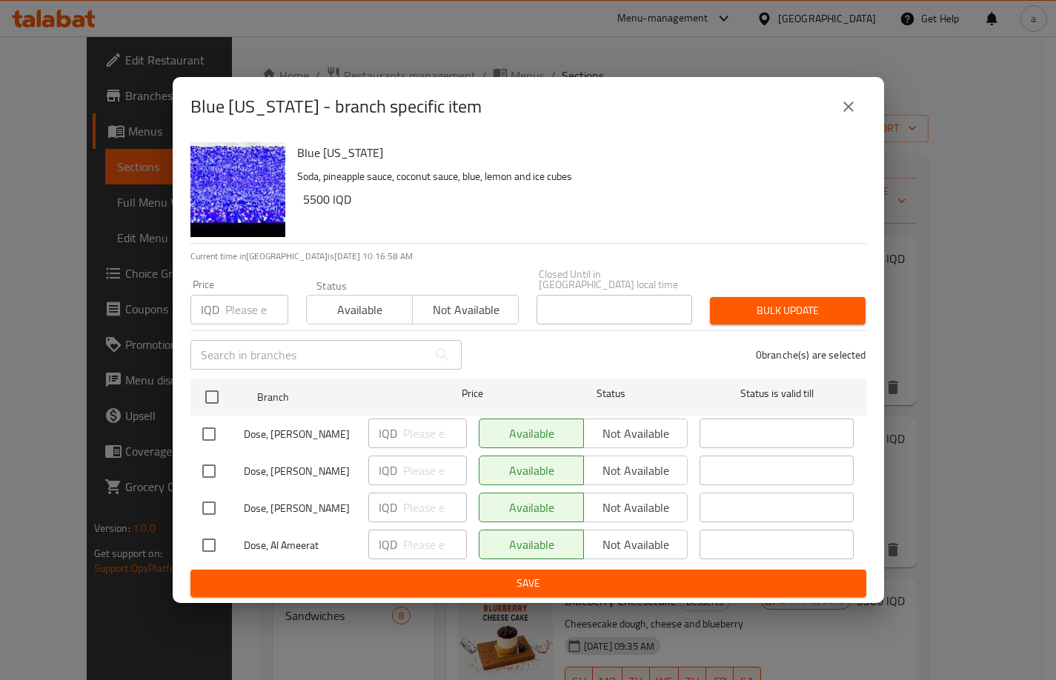
click at [207, 542] on input "checkbox" at bounding box center [208, 545] width 31 height 31
checkbox input "true"
click at [419, 541] on input "number" at bounding box center [435, 545] width 64 height 30
type input "7500"
click at [375, 580] on span "Save" at bounding box center [528, 583] width 652 height 19
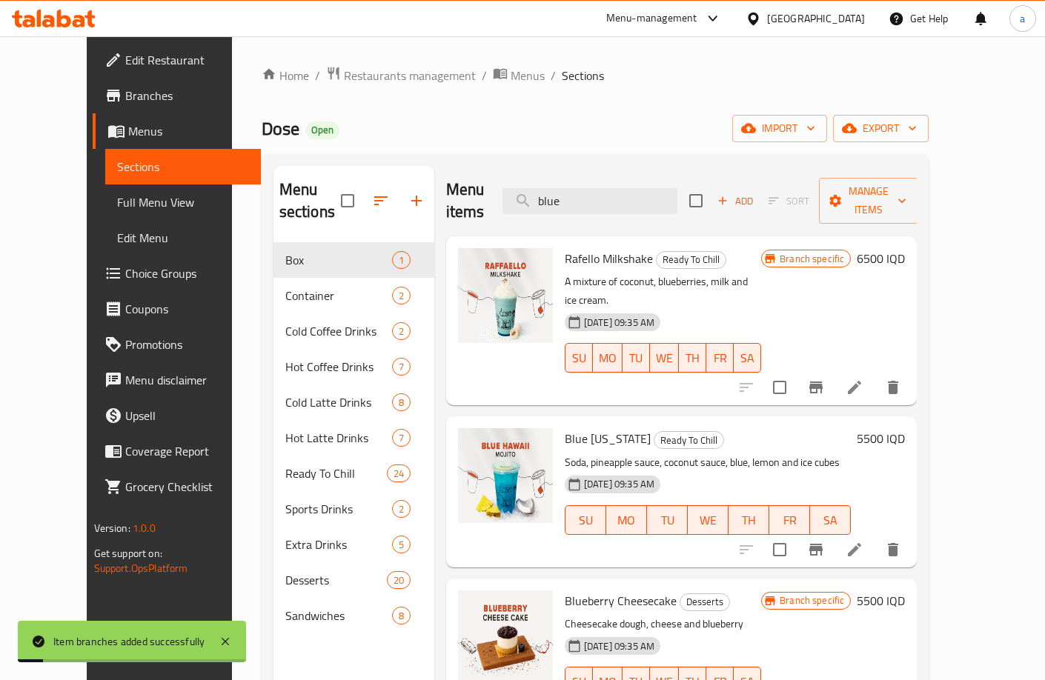
click at [509, 193] on div "Menu items blue Add Sort Manage items" at bounding box center [681, 201] width 471 height 70
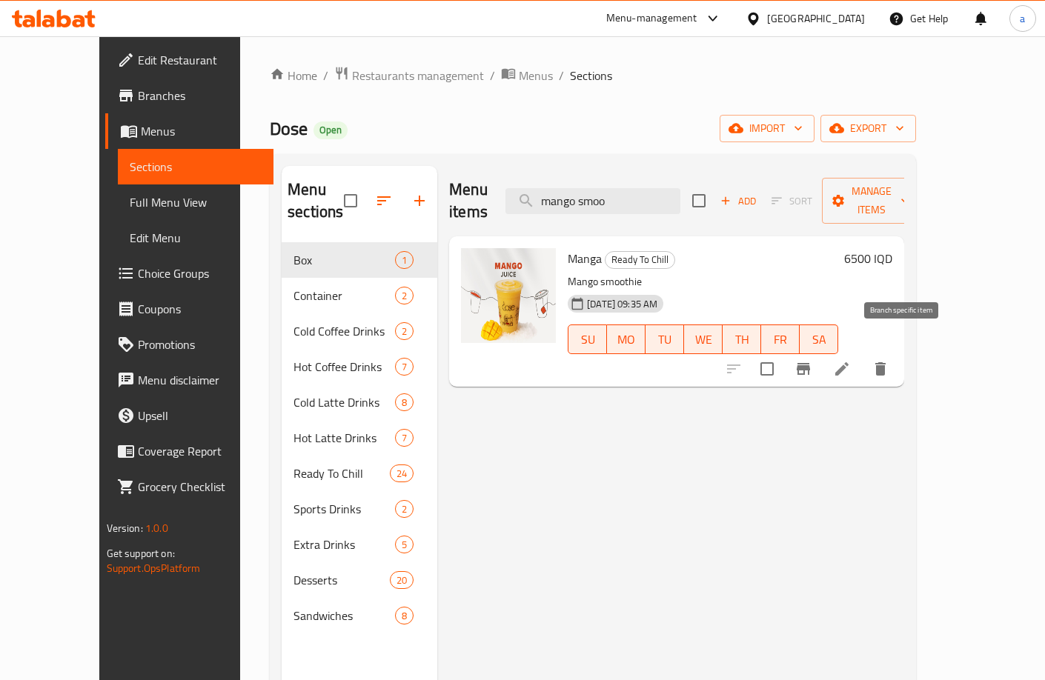
type input "mango smoo"
click at [810, 363] on icon "Branch-specific-item" at bounding box center [802, 369] width 13 height 12
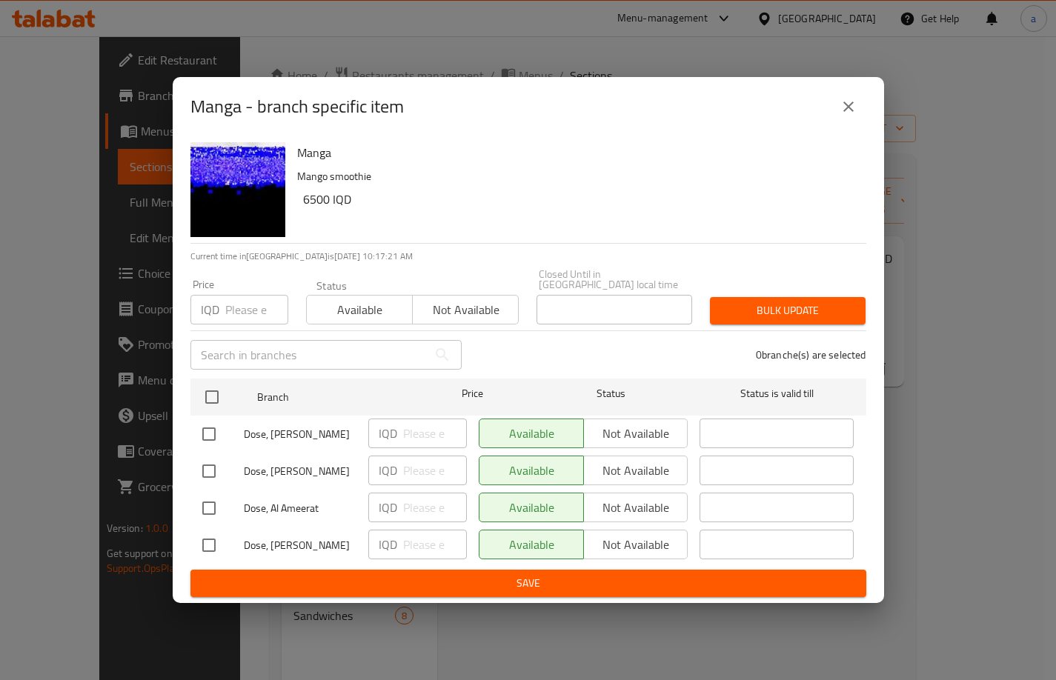
click at [216, 545] on input "checkbox" at bounding box center [208, 545] width 31 height 31
checkbox input "true"
click at [418, 541] on input "number" at bounding box center [435, 545] width 64 height 30
click at [213, 504] on input "checkbox" at bounding box center [208, 508] width 31 height 31
checkbox input "true"
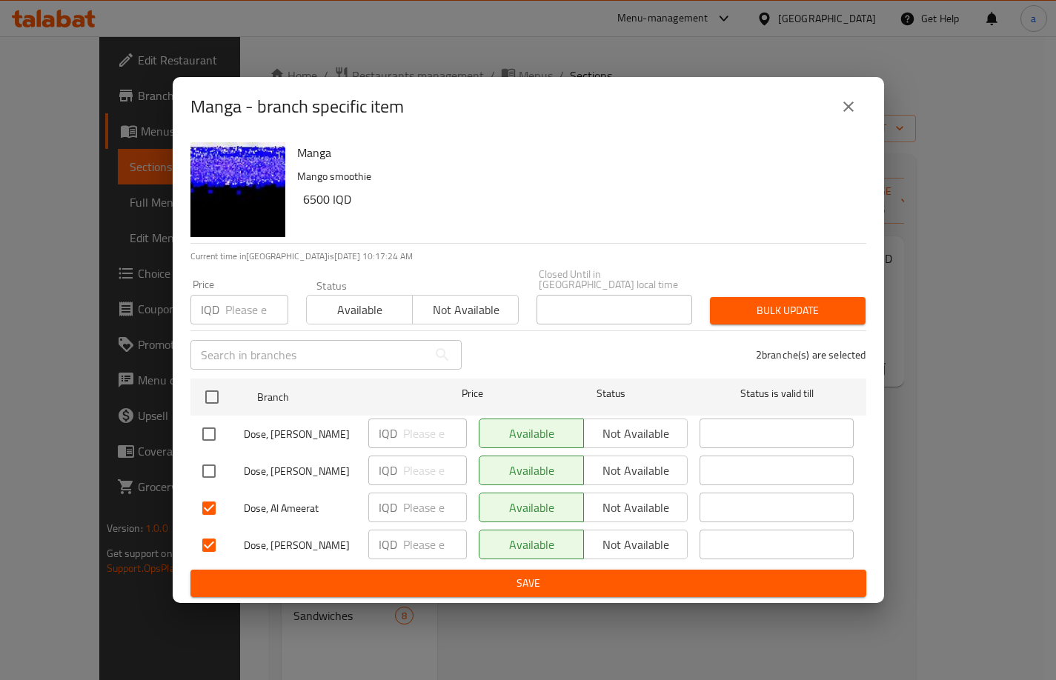
click at [203, 539] on input "checkbox" at bounding box center [208, 545] width 31 height 31
checkbox input "false"
click at [422, 493] on input "number" at bounding box center [435, 508] width 64 height 30
type input "7500"
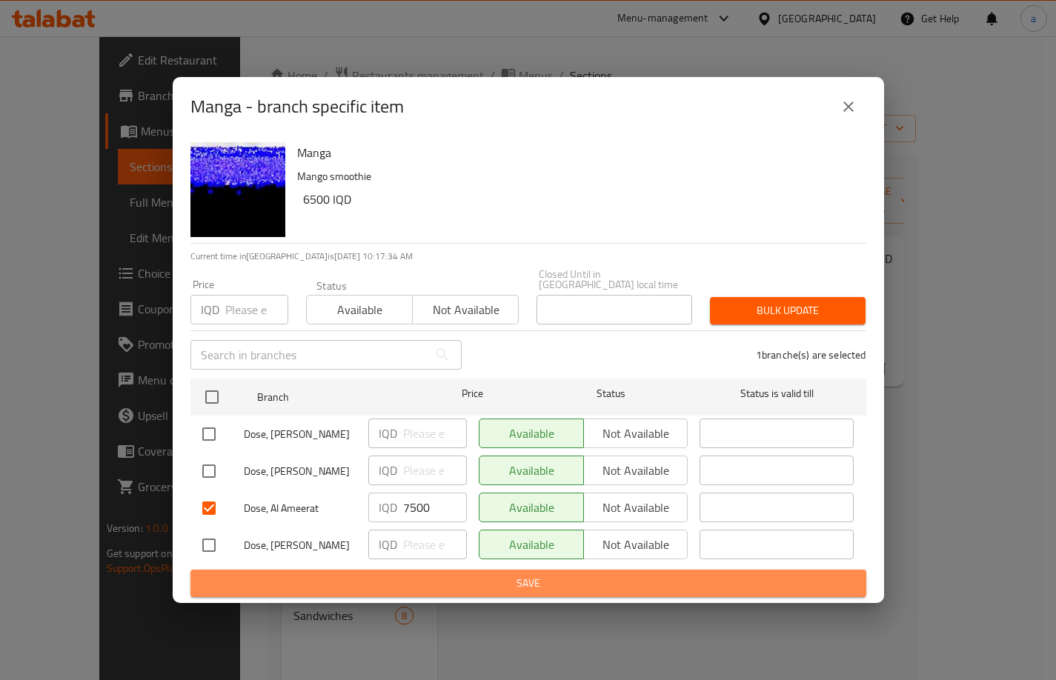
click at [421, 579] on span "Save" at bounding box center [528, 583] width 652 height 19
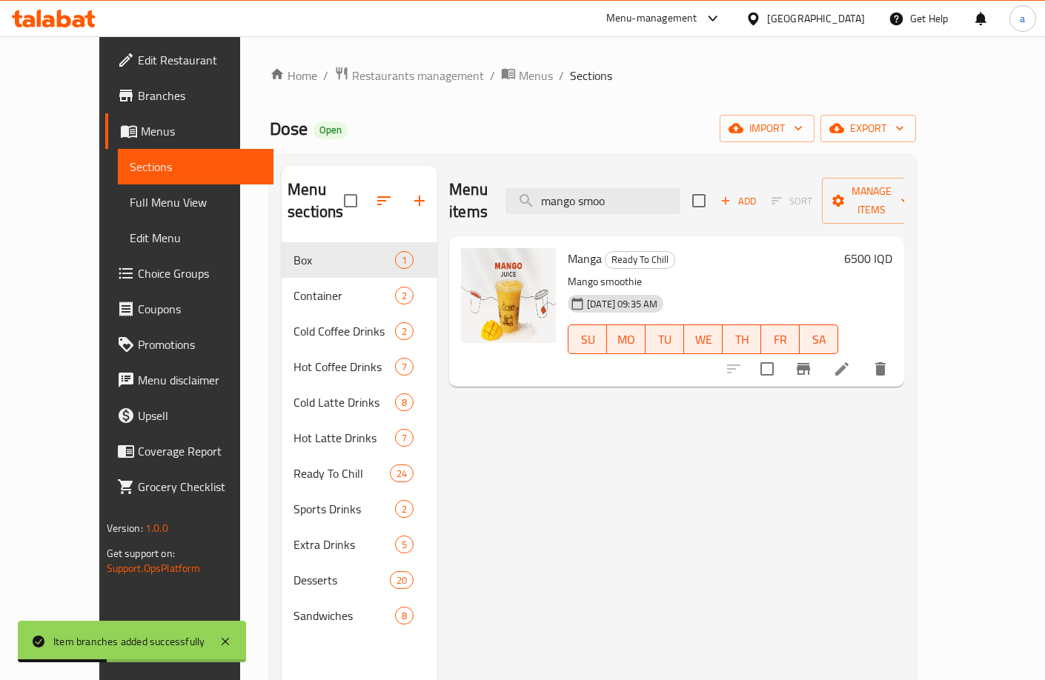
drag, startPoint x: 646, startPoint y: 195, endPoint x: 564, endPoint y: 210, distance: 83.7
click at [564, 210] on div "Menu items mango smoo Add Sort Manage items" at bounding box center [676, 201] width 455 height 70
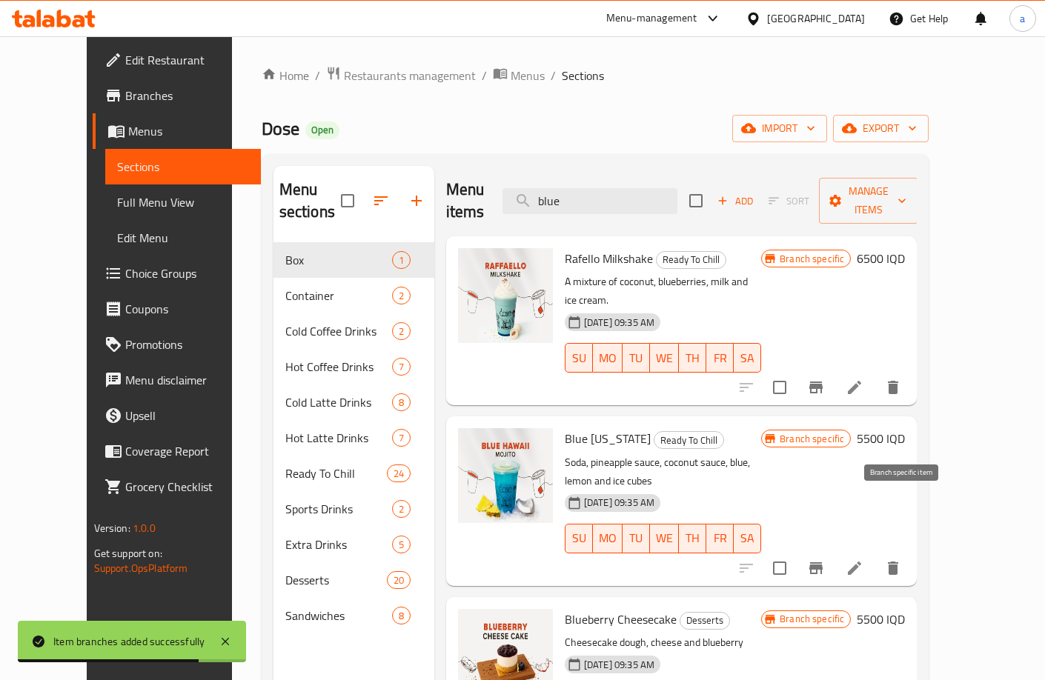
type input "blue"
click at [825, 559] on icon "Branch-specific-item" at bounding box center [816, 568] width 18 height 18
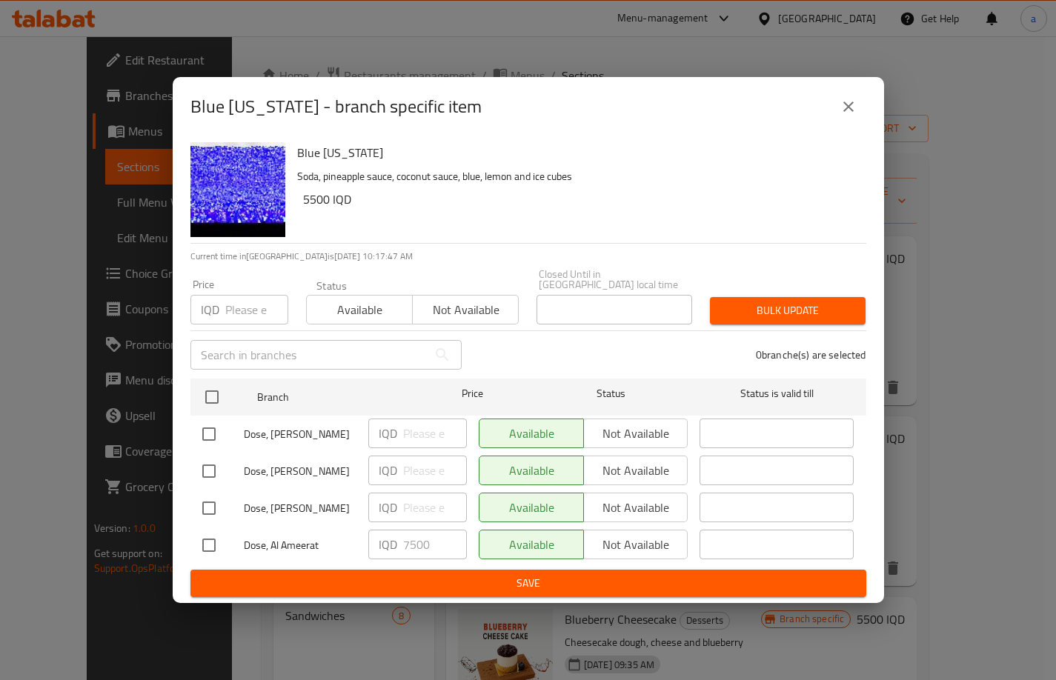
click at [833, 109] on button "close" at bounding box center [849, 107] width 36 height 36
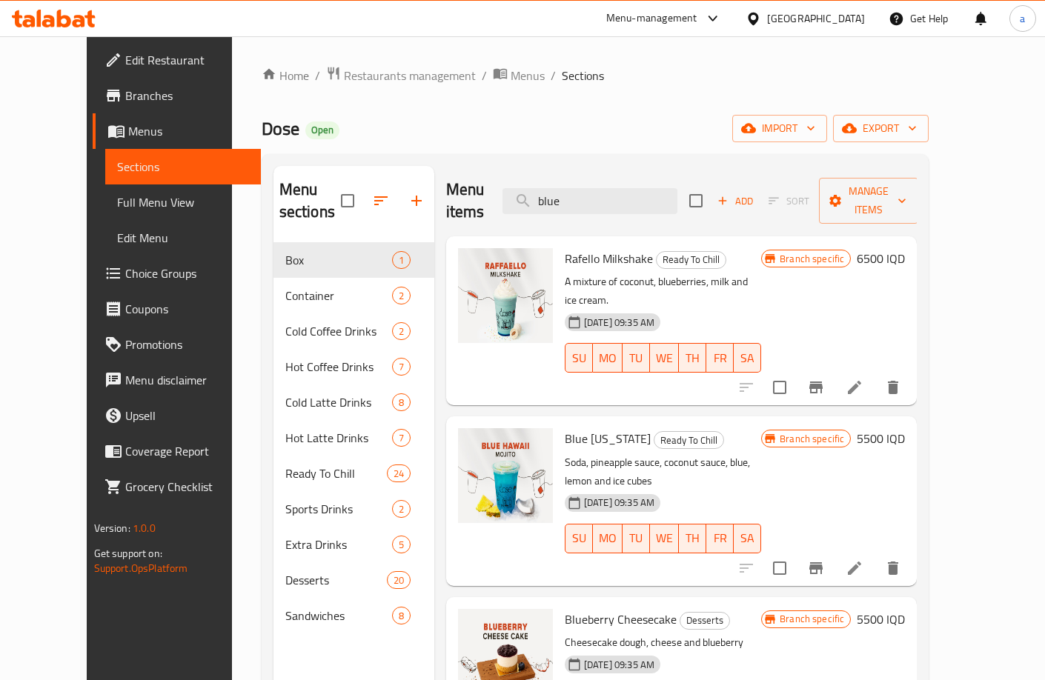
drag, startPoint x: 643, startPoint y: 194, endPoint x: 539, endPoint y: 213, distance: 105.5
click at [539, 213] on div "Menu items blue Add Sort Manage items Rafello Milkshake Ready To Chill A mixtur…" at bounding box center [675, 506] width 483 height 680
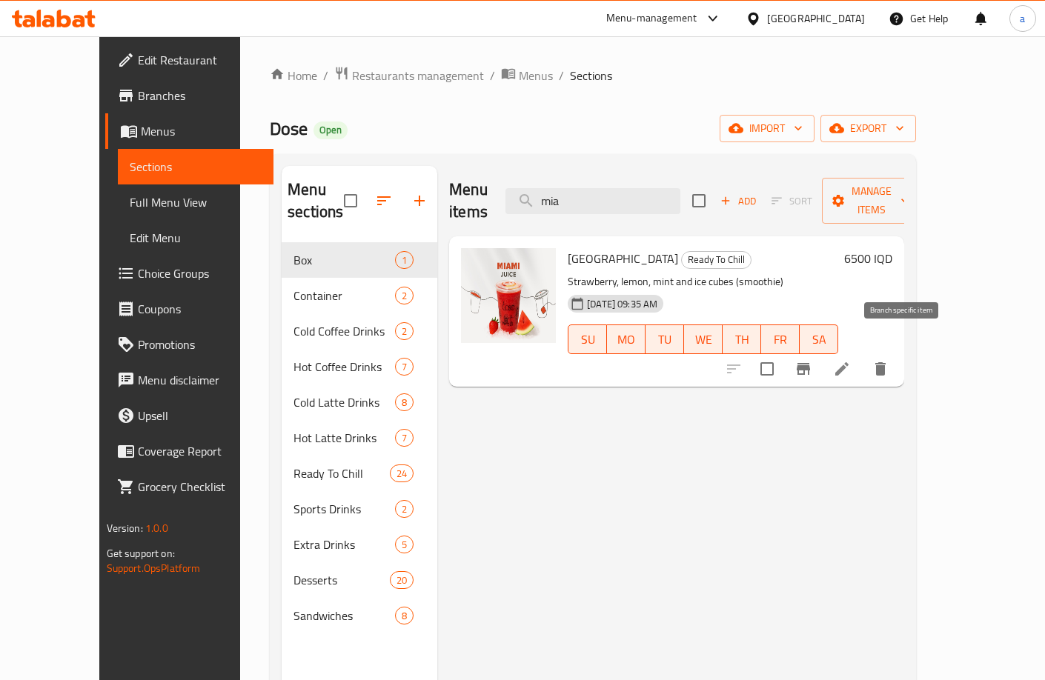
type input "mia"
click at [810, 363] on icon "Branch-specific-item" at bounding box center [802, 369] width 13 height 12
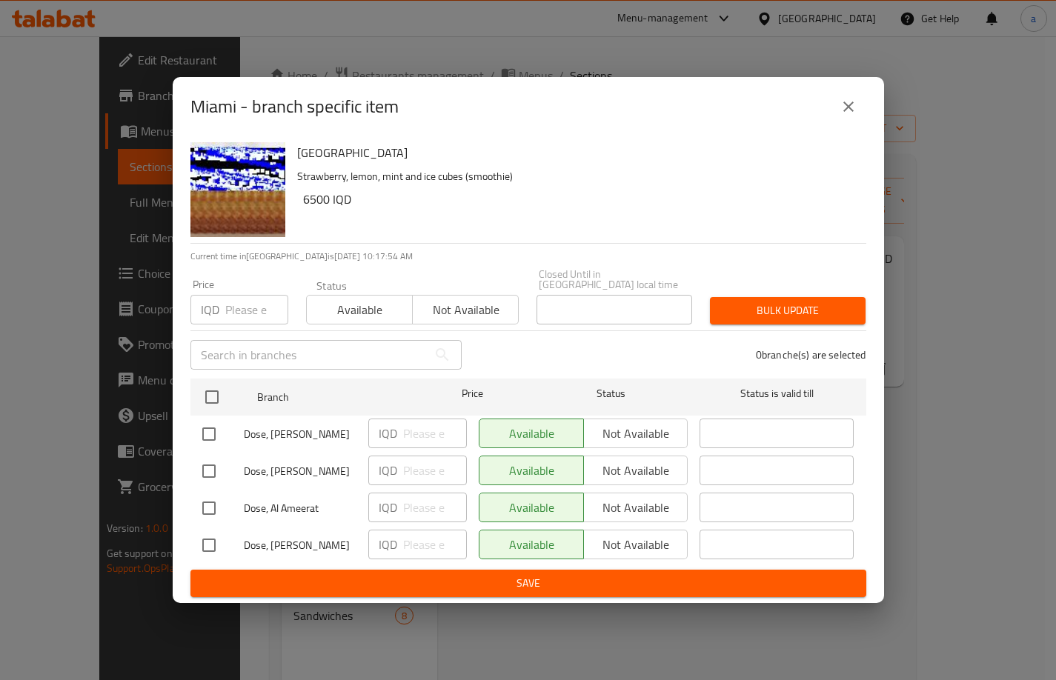
click at [201, 503] on input "checkbox" at bounding box center [208, 508] width 31 height 31
checkbox input "true"
click at [401, 502] on div "IQD ​" at bounding box center [417, 508] width 99 height 30
type input "7500"
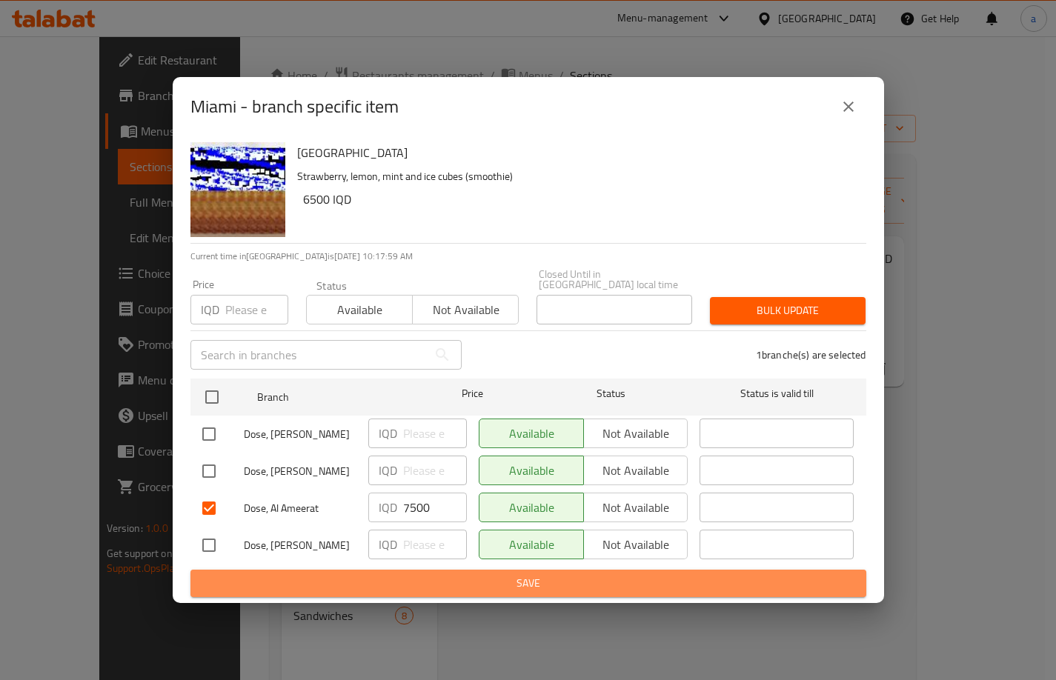
click at [526, 574] on span "Save" at bounding box center [528, 583] width 652 height 19
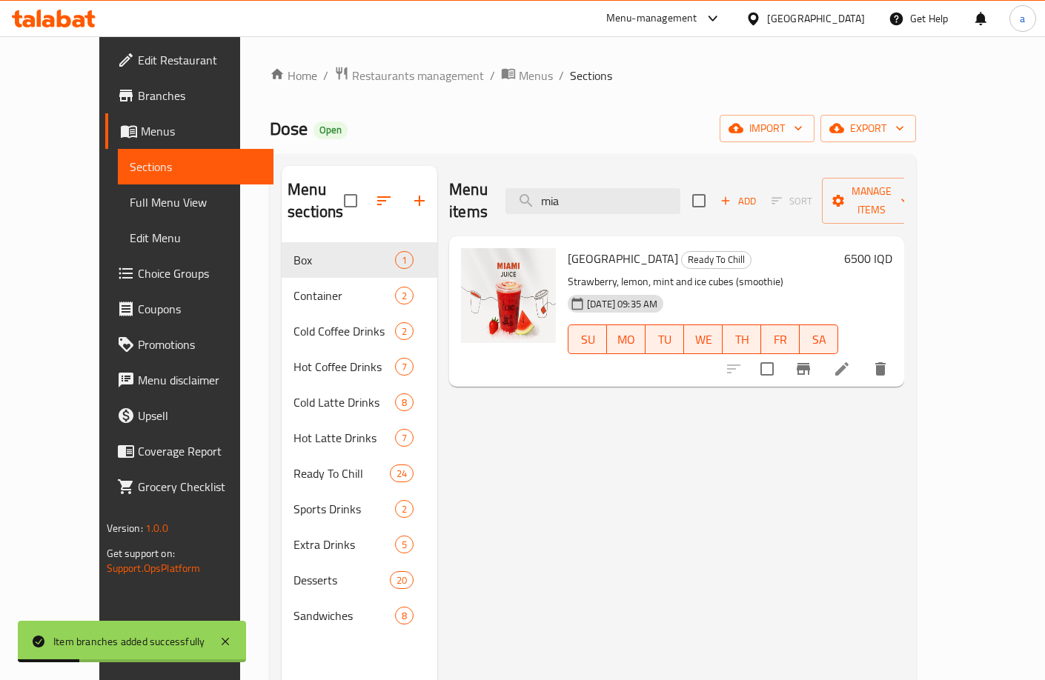
drag, startPoint x: 616, startPoint y: 183, endPoint x: 565, endPoint y: 211, distance: 58.4
click at [565, 210] on div "Menu items mia Add Sort Manage items" at bounding box center [676, 201] width 455 height 70
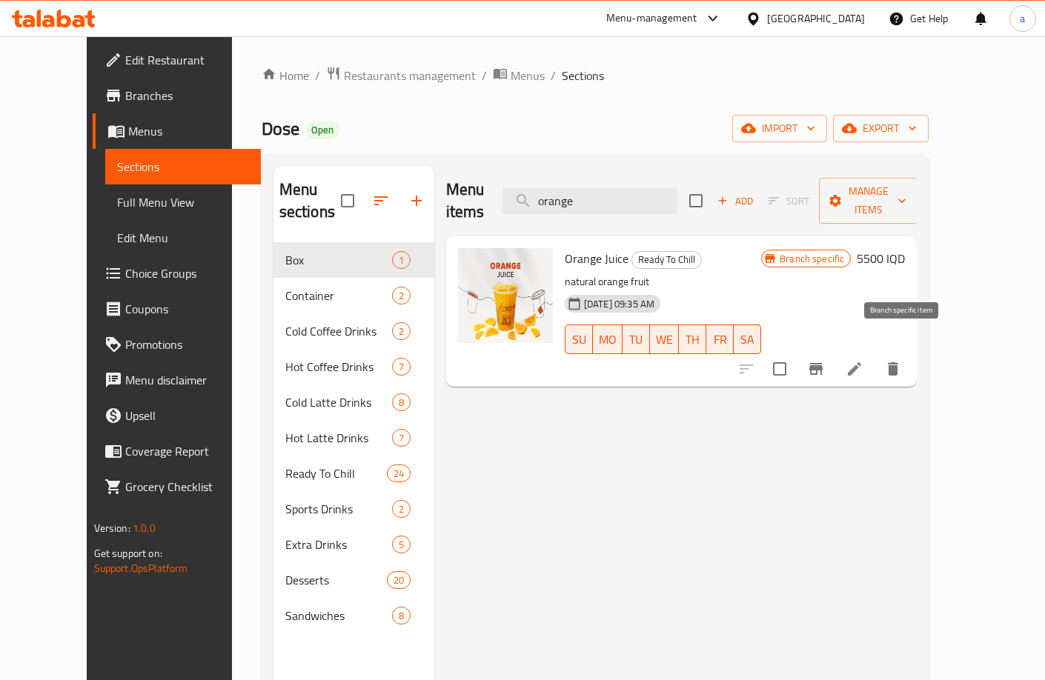
type input "orange"
click at [822, 363] on icon "Branch-specific-item" at bounding box center [815, 369] width 13 height 12
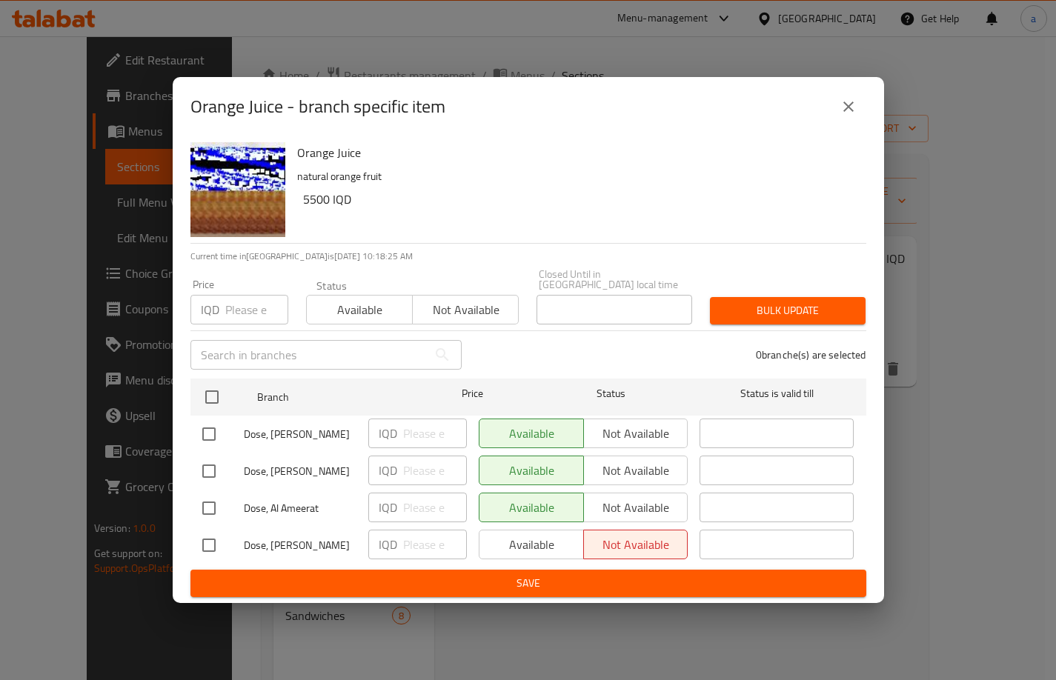
click at [207, 507] on input "checkbox" at bounding box center [208, 508] width 31 height 31
checkbox input "true"
click at [421, 500] on input "number" at bounding box center [435, 508] width 64 height 30
type input "6500"
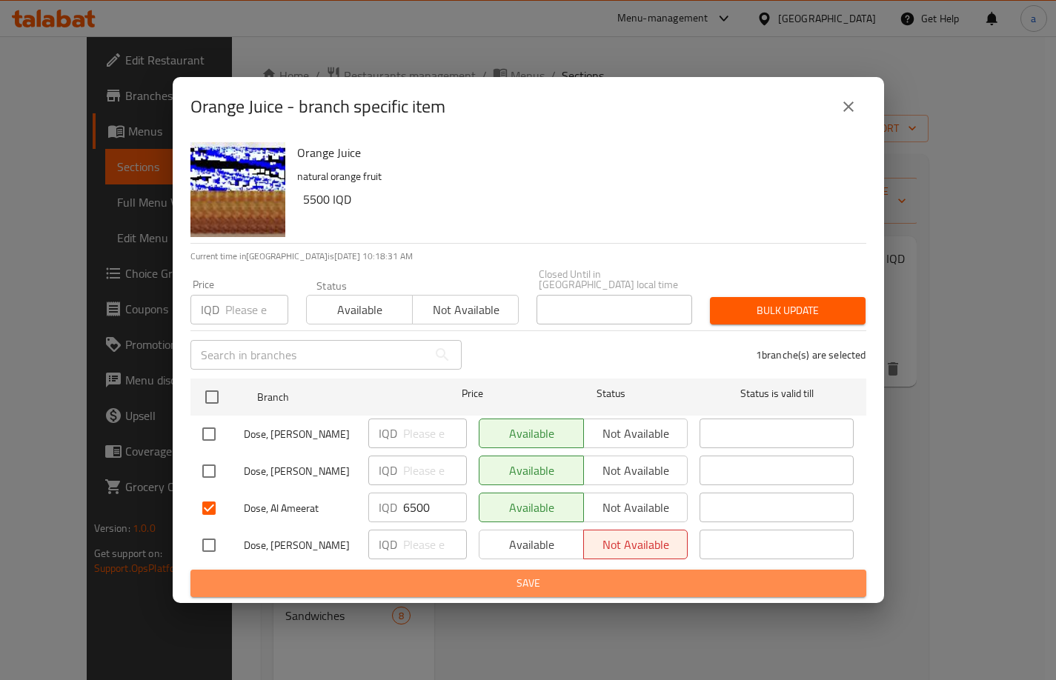
click at [461, 576] on span "Save" at bounding box center [528, 583] width 652 height 19
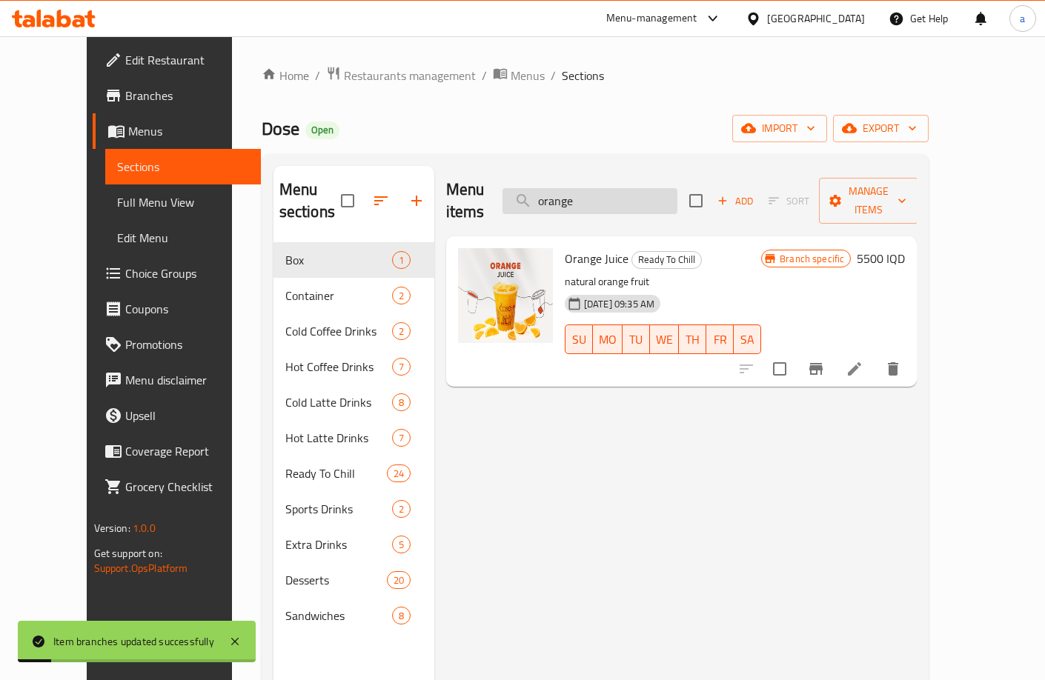
drag, startPoint x: 608, startPoint y: 180, endPoint x: 563, endPoint y: 188, distance: 45.2
click at [564, 188] on div "Menu items orange Add Sort Manage items" at bounding box center [681, 201] width 471 height 70
click at [632, 197] on input "orange" at bounding box center [589, 201] width 175 height 26
click at [631, 197] on input "orange" at bounding box center [589, 201] width 175 height 26
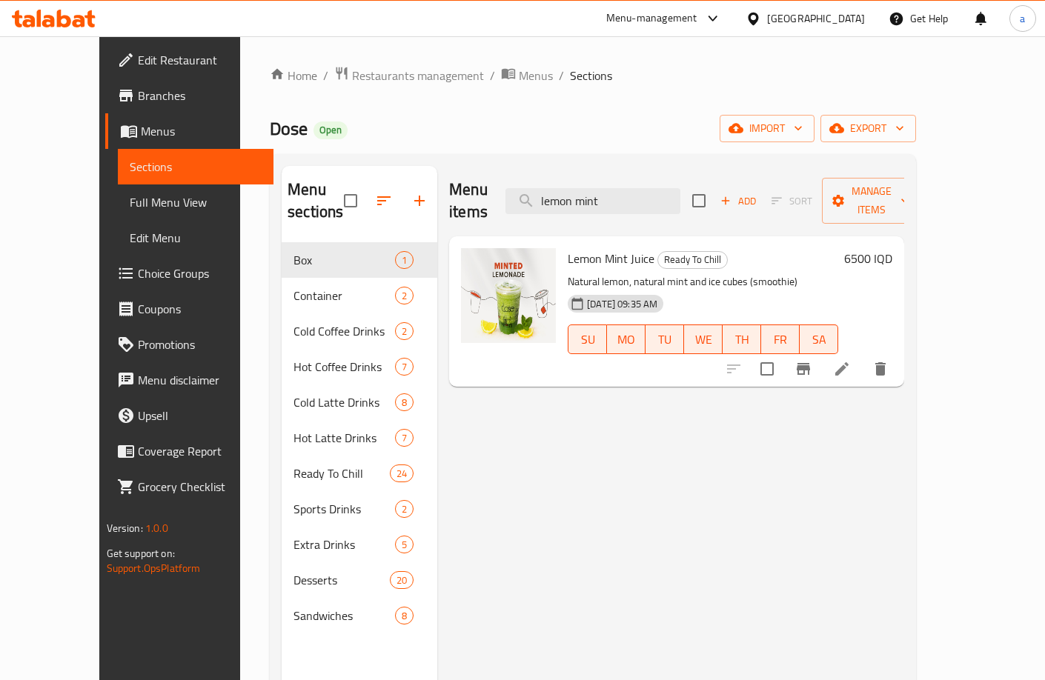
type input "lemon mint"
click at [821, 351] on button "Branch-specific-item" at bounding box center [803, 369] width 36 height 36
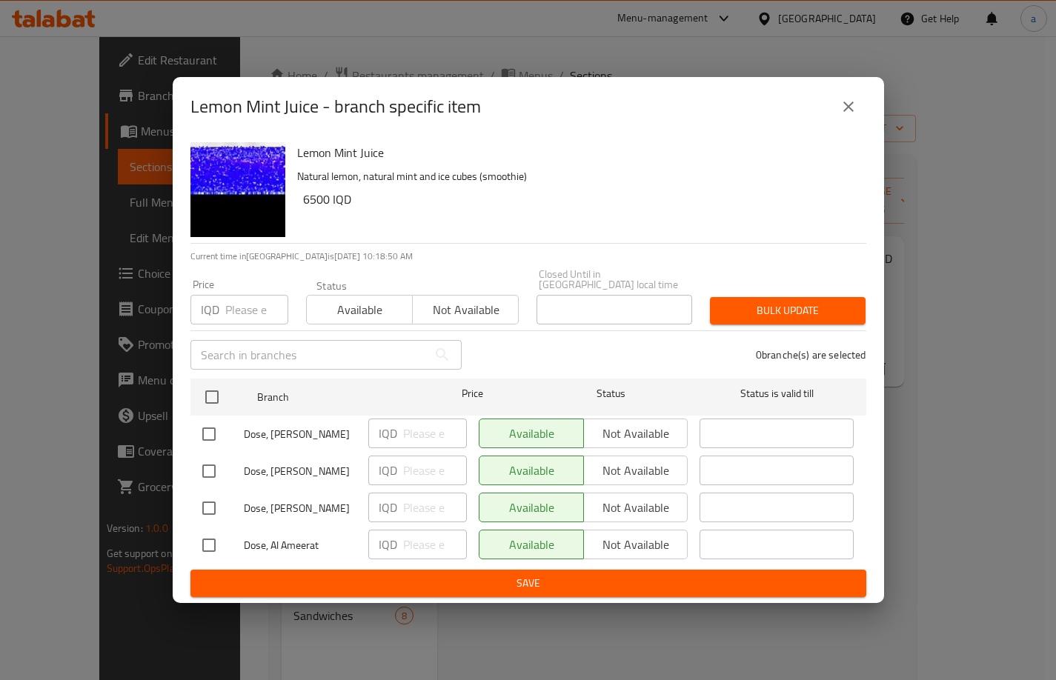
drag, startPoint x: 213, startPoint y: 538, endPoint x: 225, endPoint y: 539, distance: 12.6
click at [213, 537] on input "checkbox" at bounding box center [208, 545] width 31 height 31
checkbox input "true"
click at [407, 537] on input "number" at bounding box center [435, 545] width 64 height 30
type input "5500"
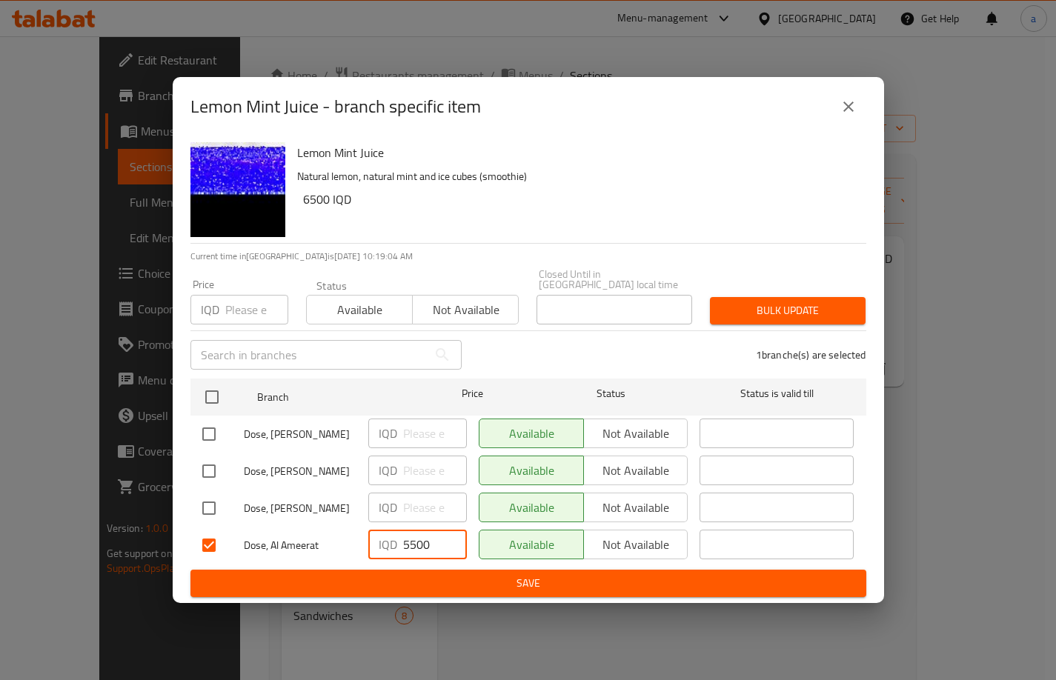
click at [417, 576] on span "Save" at bounding box center [528, 583] width 652 height 19
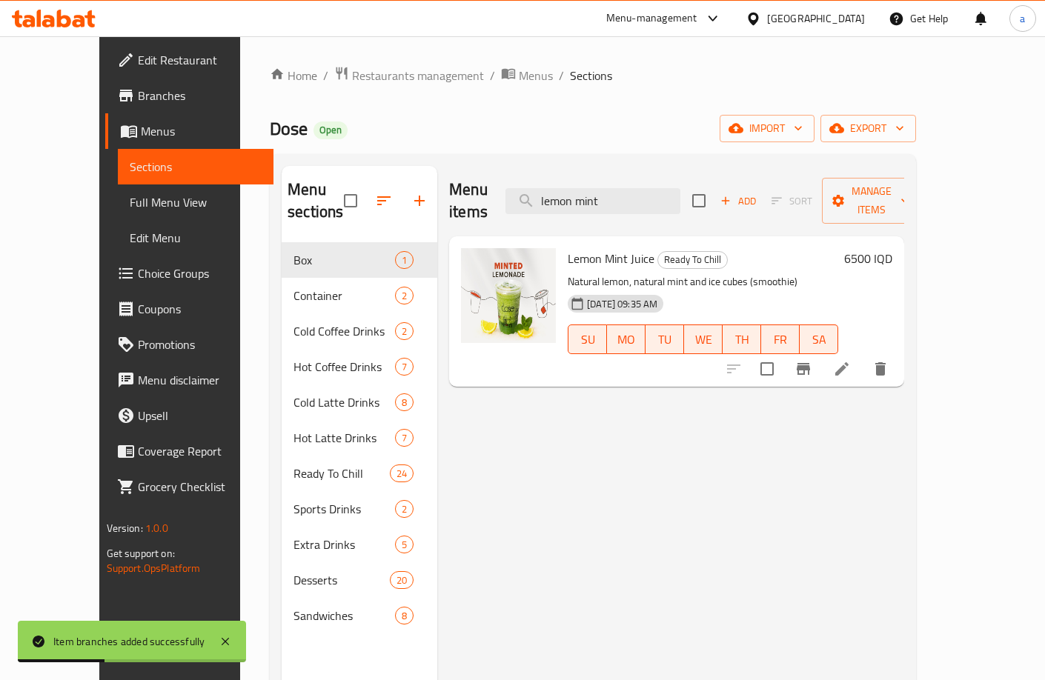
drag, startPoint x: 625, startPoint y: 194, endPoint x: 547, endPoint y: 208, distance: 79.8
click at [547, 208] on div "Menu items lemon mint Add Sort Manage items" at bounding box center [676, 201] width 455 height 70
type input "t"
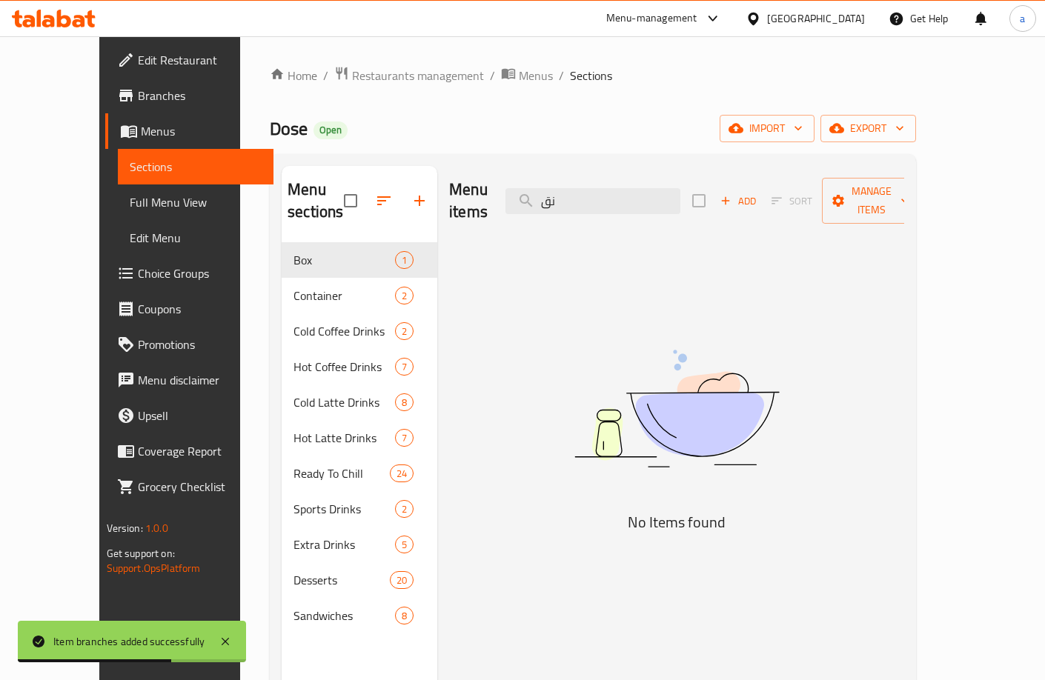
type input "ن"
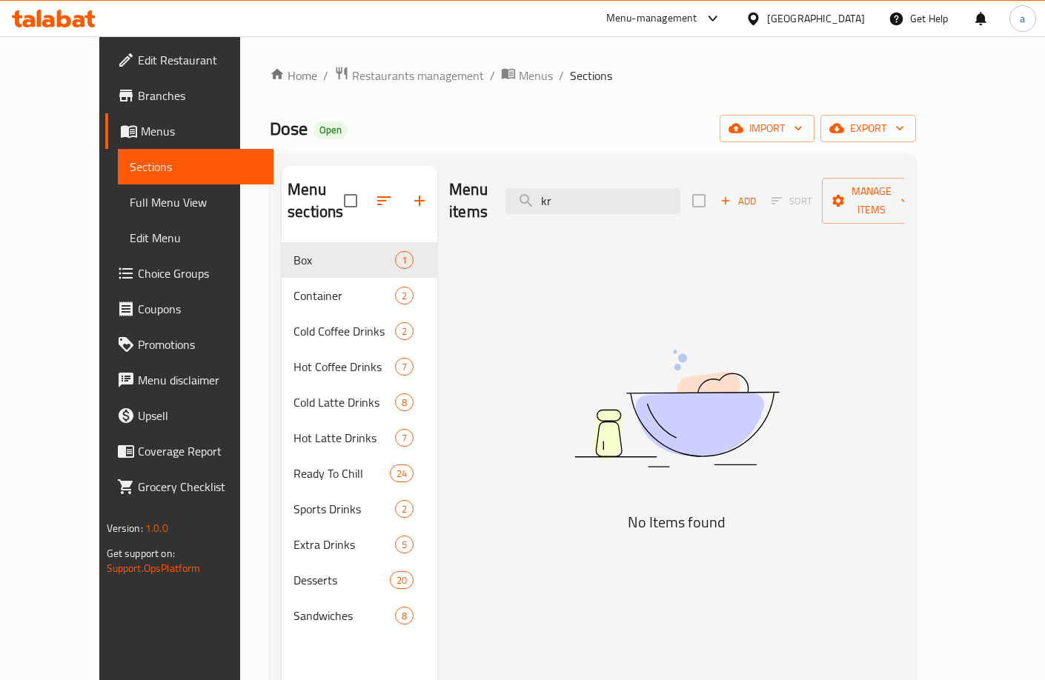
type input "k"
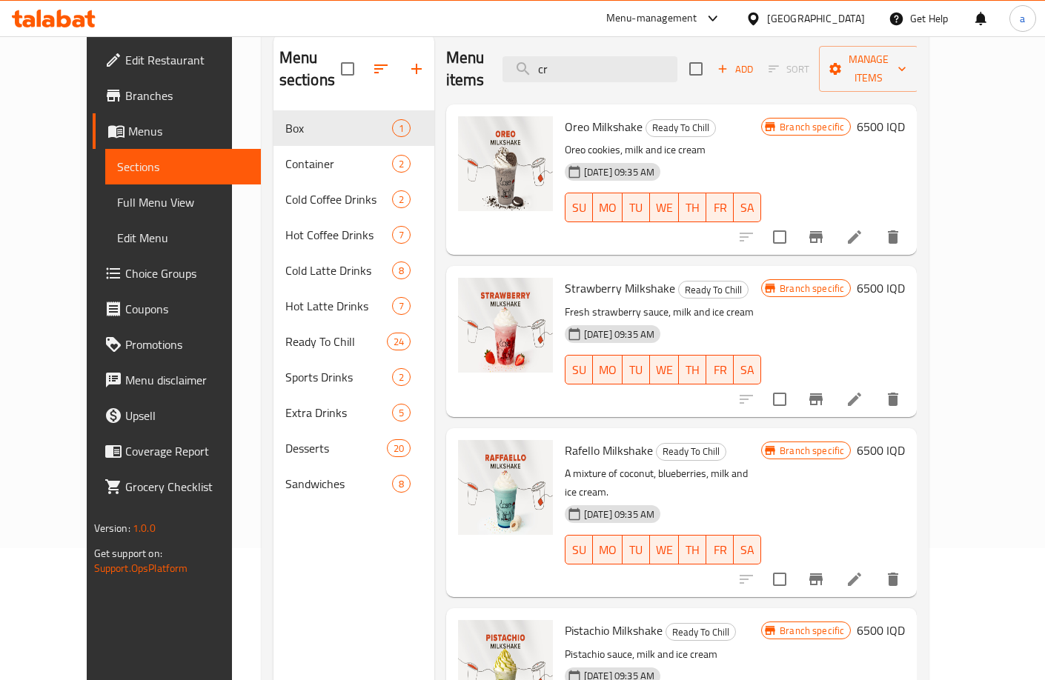
scroll to position [124, 0]
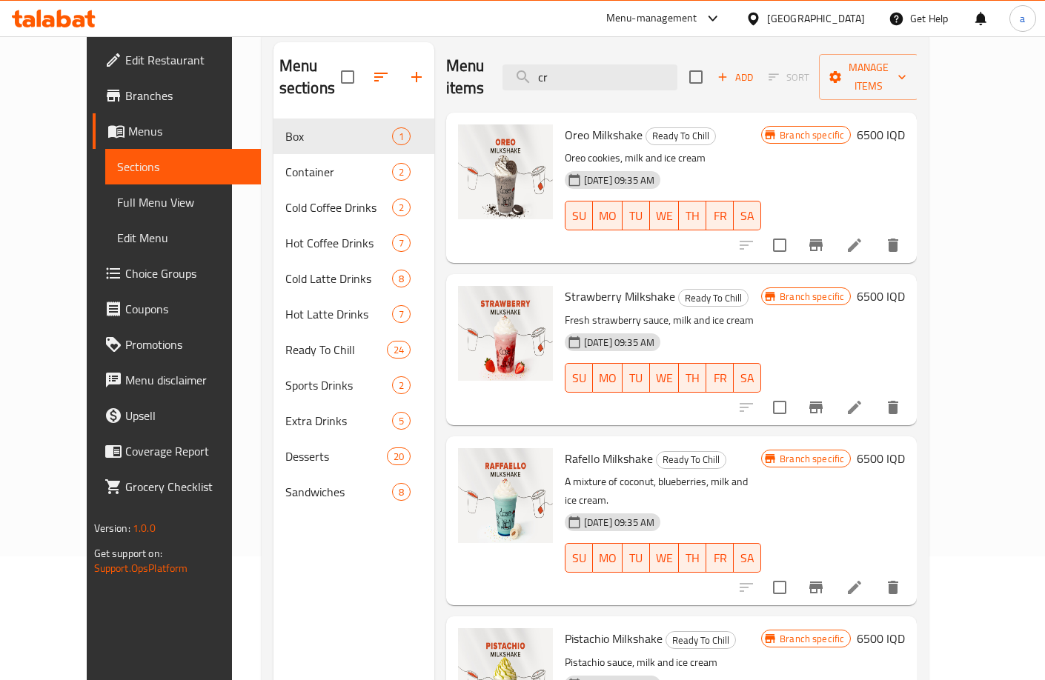
type input "c"
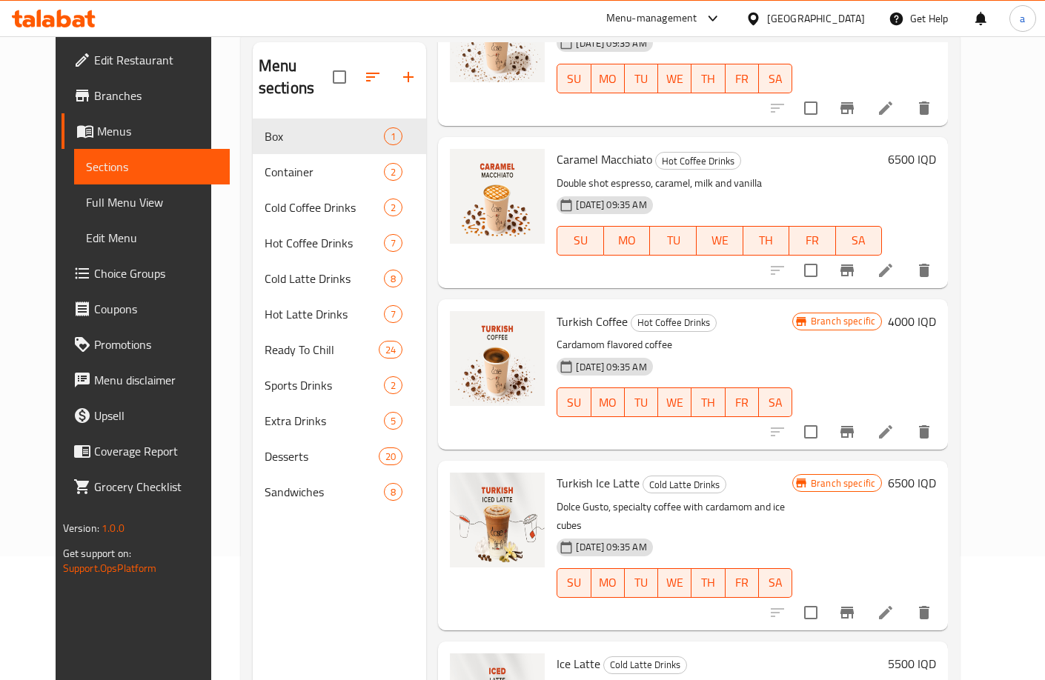
scroll to position [0, 0]
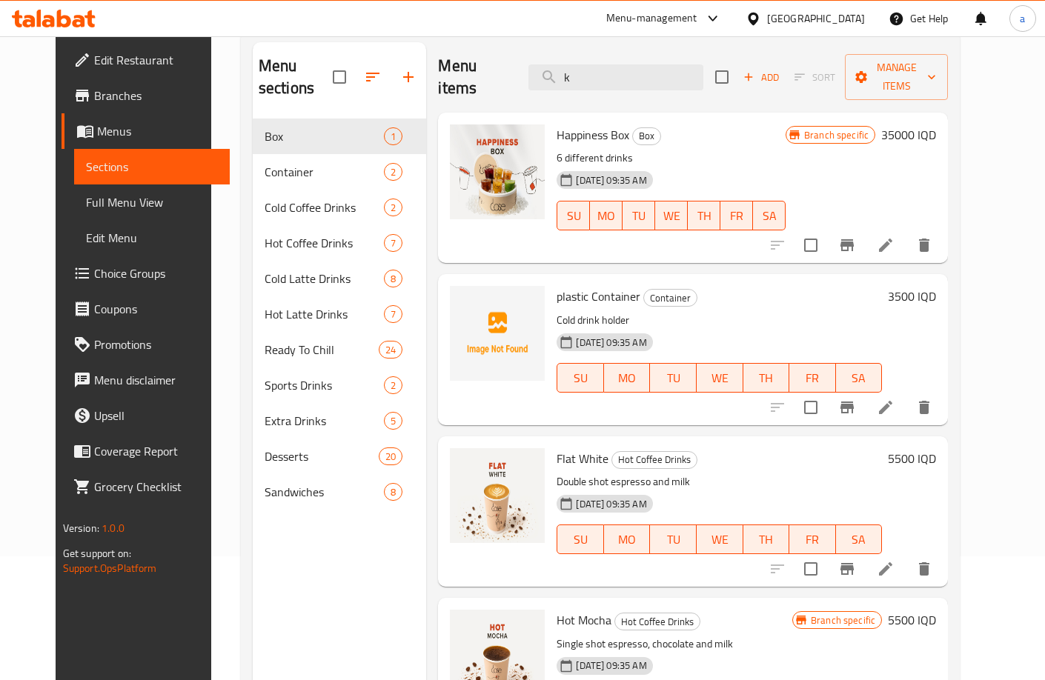
drag, startPoint x: 610, startPoint y: 90, endPoint x: 594, endPoint y: 95, distance: 16.4
click at [594, 95] on div "Menu items k Add Sort Manage items Happiness Box Box 6 different drinks 25-08-2…" at bounding box center [687, 382] width 522 height 680
type input "k"
click at [593, 87] on div "Menu items k Add Sort Manage items" at bounding box center [693, 77] width 510 height 70
click at [585, 73] on input "k" at bounding box center [615, 77] width 175 height 26
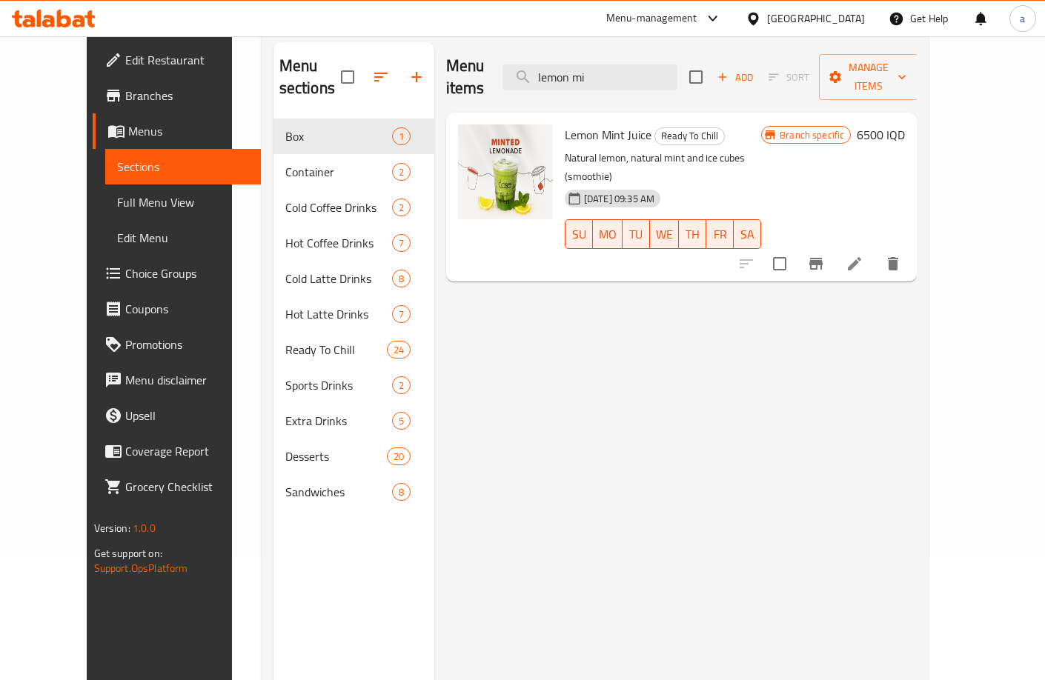
type input "lemon mi"
click at [822, 258] on icon "Branch-specific-item" at bounding box center [815, 264] width 13 height 12
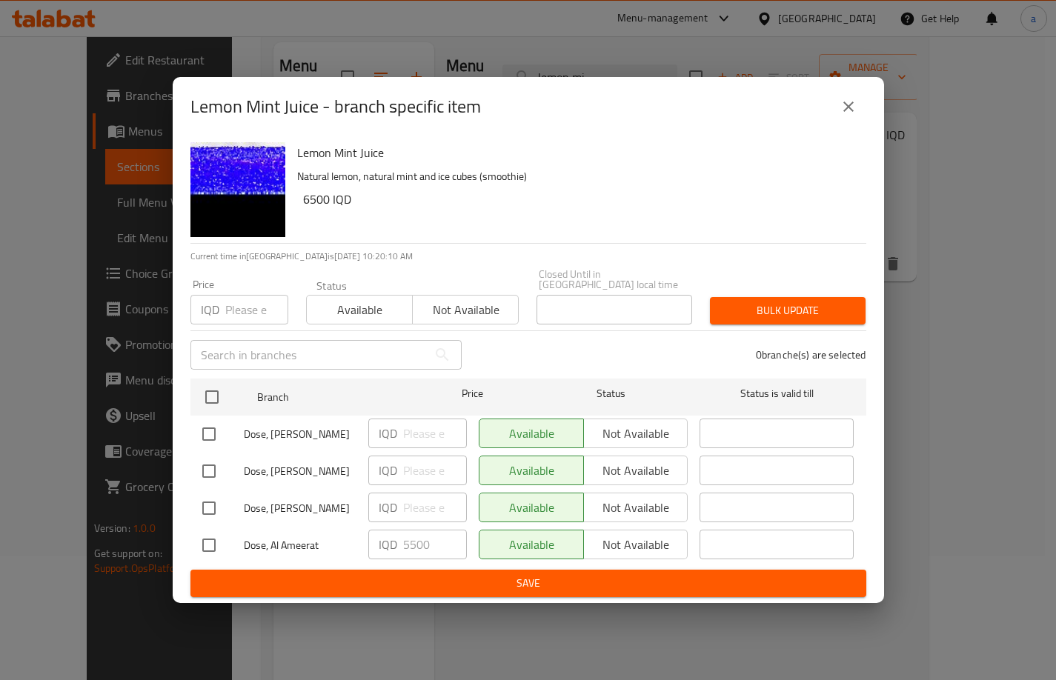
click at [222, 547] on input "checkbox" at bounding box center [208, 545] width 31 height 31
checkbox input "true"
click at [405, 574] on span "Save" at bounding box center [528, 583] width 652 height 19
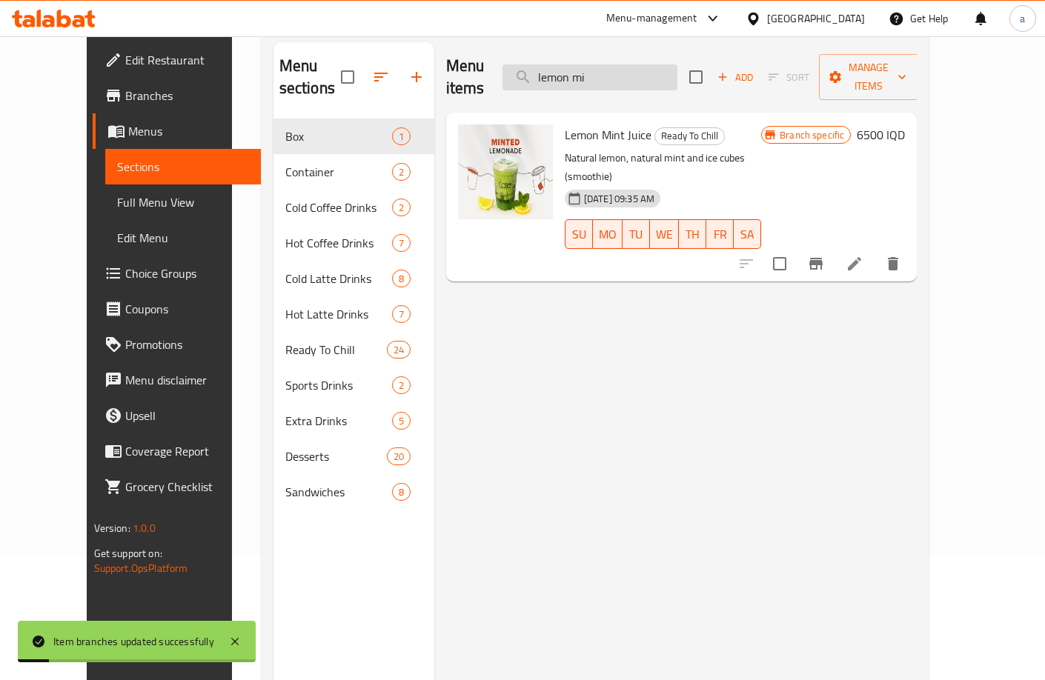
drag, startPoint x: 642, startPoint y: 63, endPoint x: 569, endPoint y: 64, distance: 72.6
click at [569, 64] on input "lemon mi" at bounding box center [589, 77] width 175 height 26
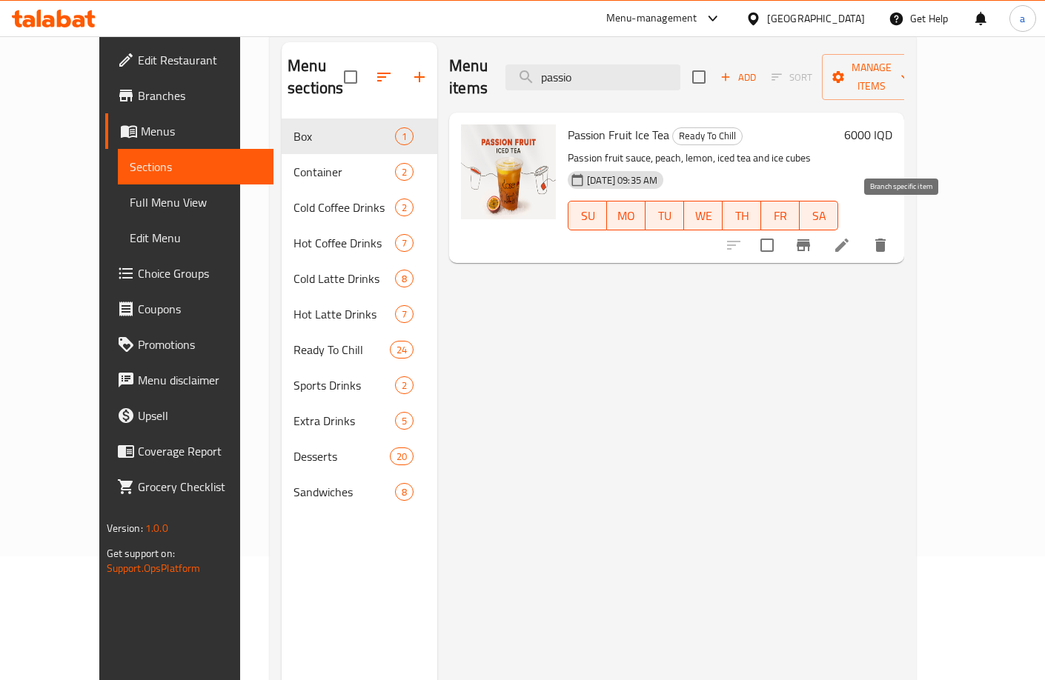
type input "passio"
click at [812, 236] on icon "Branch-specific-item" at bounding box center [803, 245] width 18 height 18
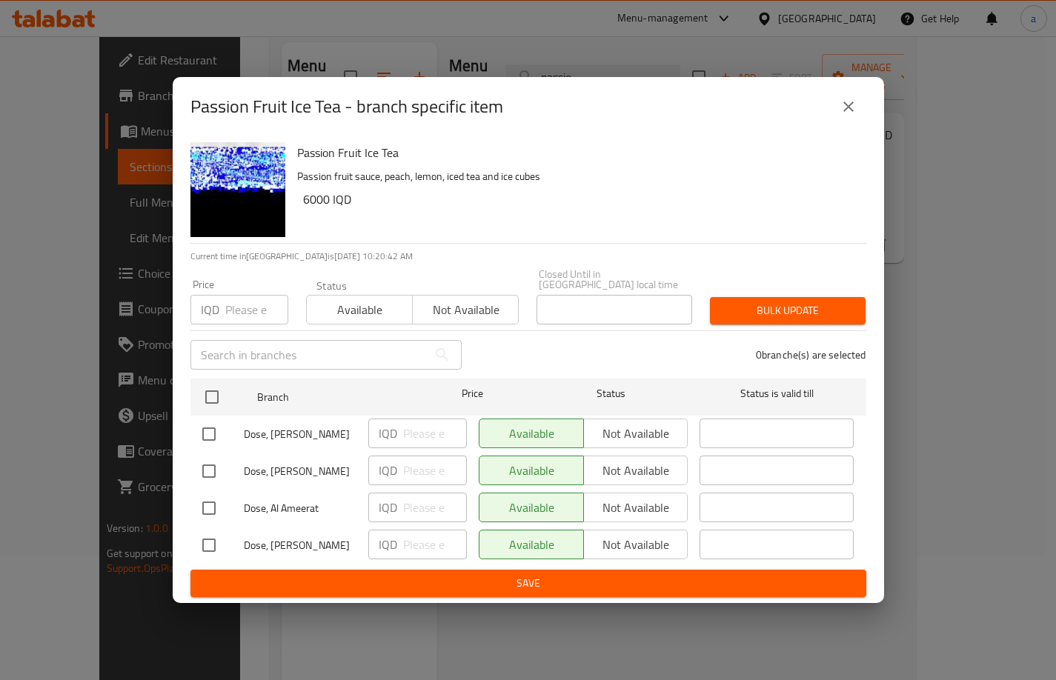
click at [217, 502] on input "checkbox" at bounding box center [208, 508] width 31 height 31
checkbox input "true"
click at [397, 508] on div "IQD ​" at bounding box center [417, 508] width 99 height 30
type input "6500"
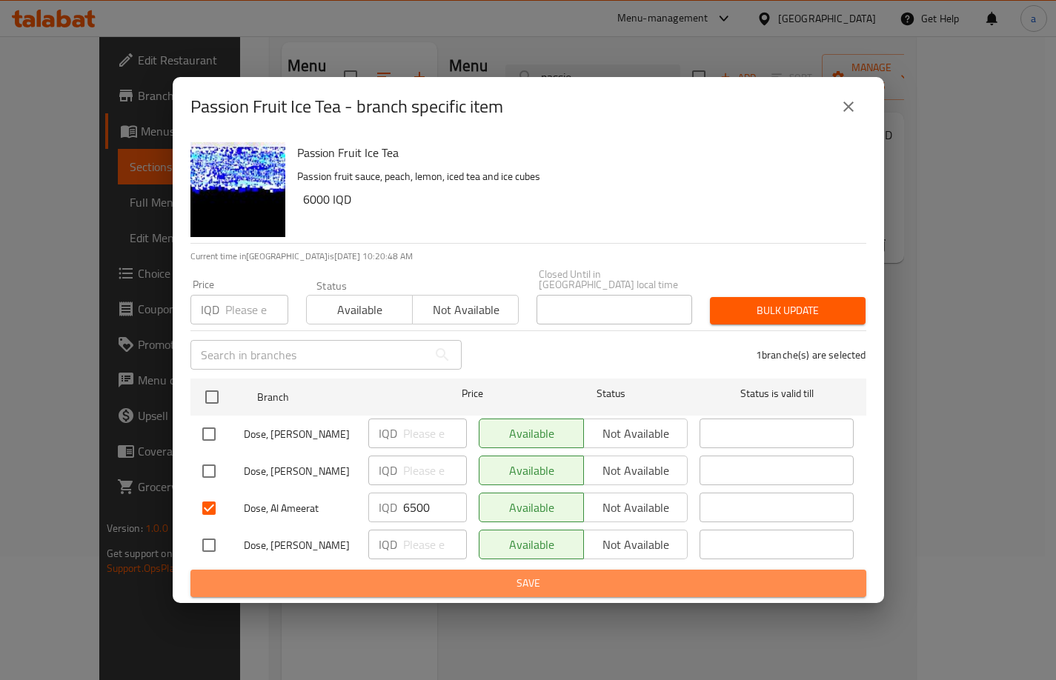
click at [389, 585] on span "Save" at bounding box center [528, 583] width 652 height 19
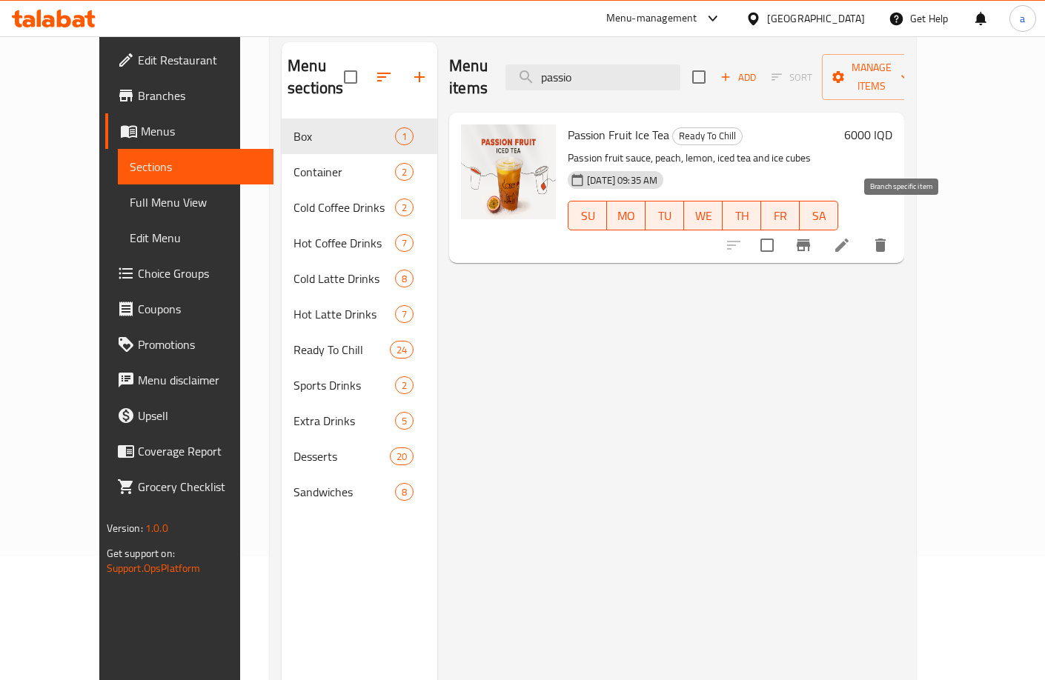
click at [821, 235] on button "Branch-specific-item" at bounding box center [803, 245] width 36 height 36
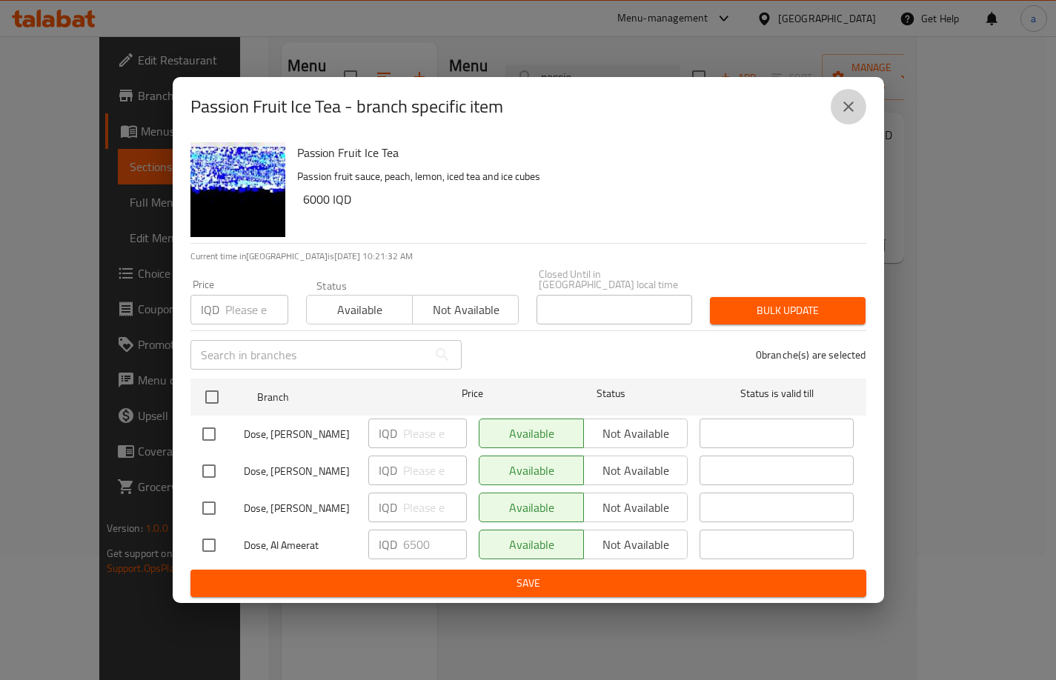
click at [834, 104] on button "close" at bounding box center [849, 107] width 36 height 36
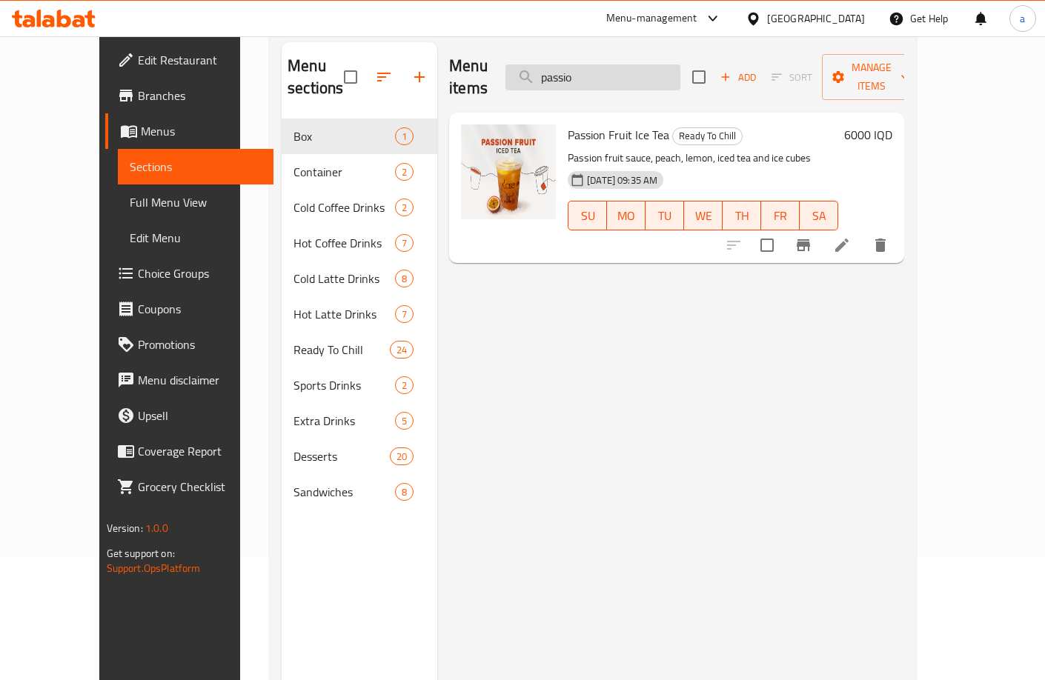
drag, startPoint x: 600, startPoint y: 70, endPoint x: 569, endPoint y: 73, distance: 31.3
click at [569, 73] on input "passio" at bounding box center [592, 77] width 175 height 26
drag, startPoint x: 625, startPoint y: 61, endPoint x: 526, endPoint y: 81, distance: 100.5
click at [526, 81] on div "Menu items passio Add Sort Manage items" at bounding box center [676, 77] width 455 height 70
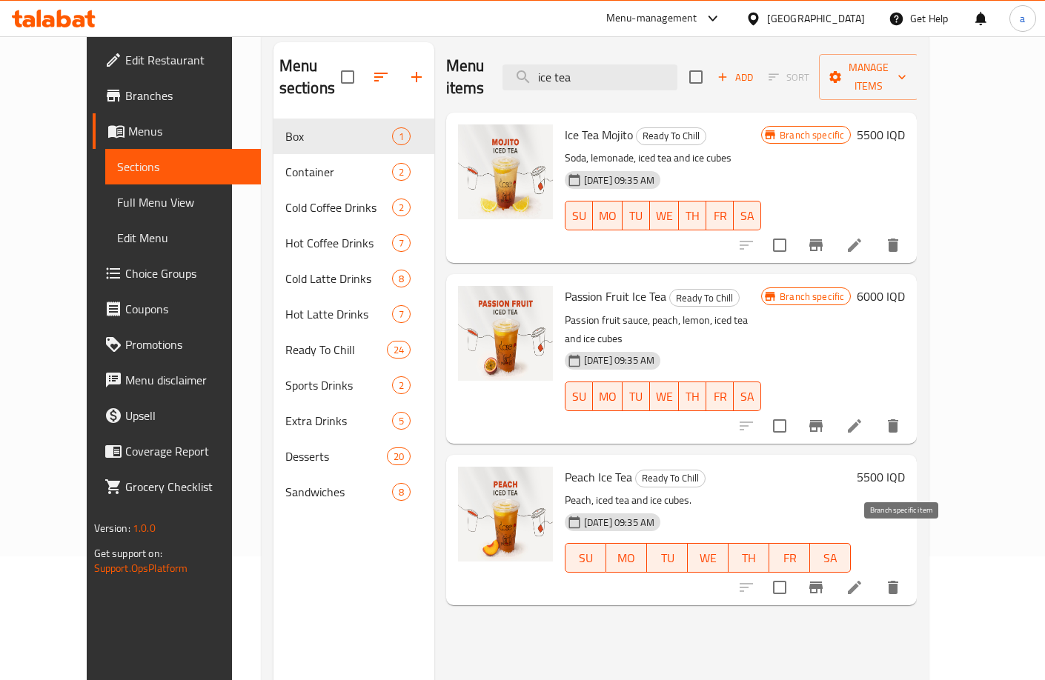
type input "ice tea"
click at [822, 582] on icon "Branch-specific-item" at bounding box center [815, 588] width 13 height 12
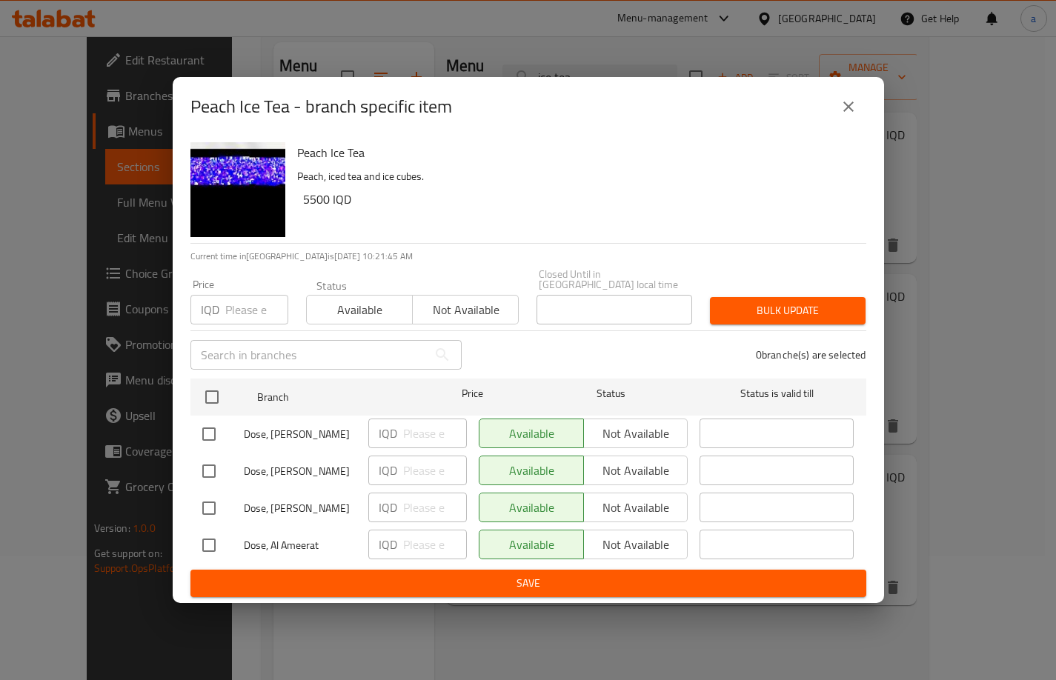
click at [211, 536] on input "checkbox" at bounding box center [208, 545] width 31 height 31
checkbox input "true"
click at [421, 547] on input "number" at bounding box center [435, 545] width 64 height 30
type input "6500"
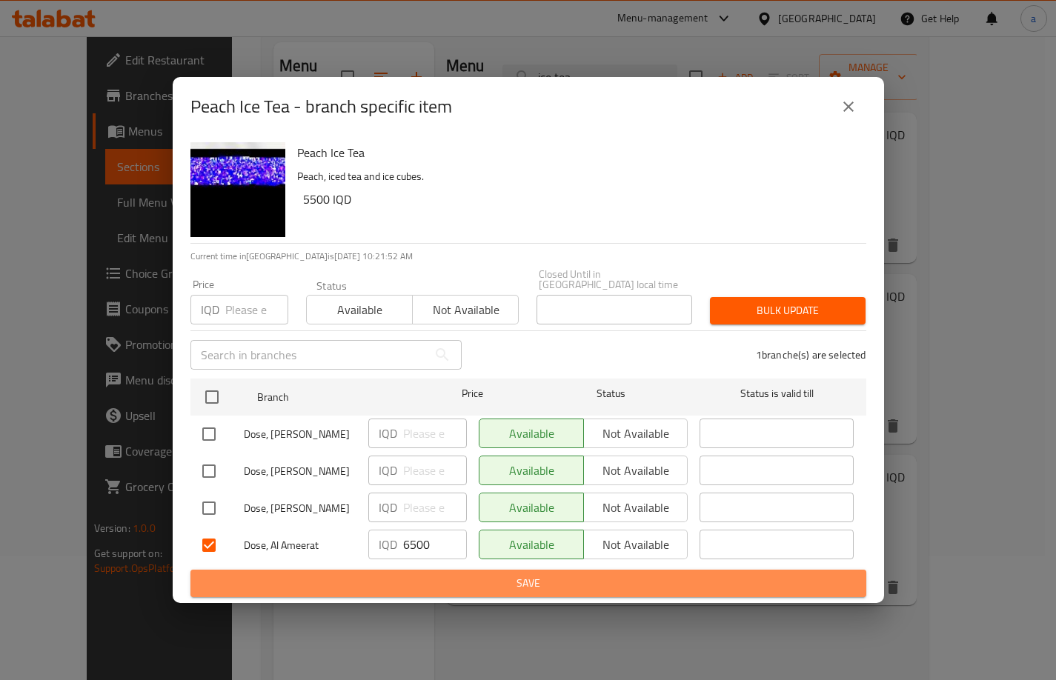
click at [391, 575] on span "Save" at bounding box center [528, 583] width 652 height 19
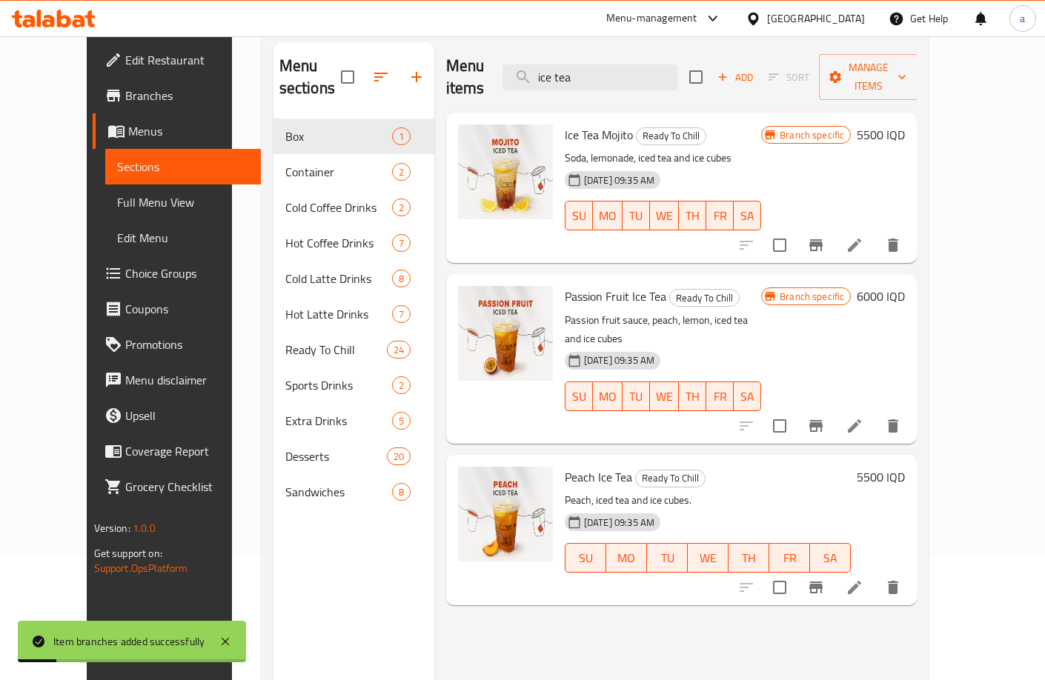
drag, startPoint x: 642, startPoint y: 59, endPoint x: 548, endPoint y: 82, distance: 96.9
click at [548, 82] on div "Menu items ice tea Add Sort Manage items" at bounding box center [681, 77] width 471 height 70
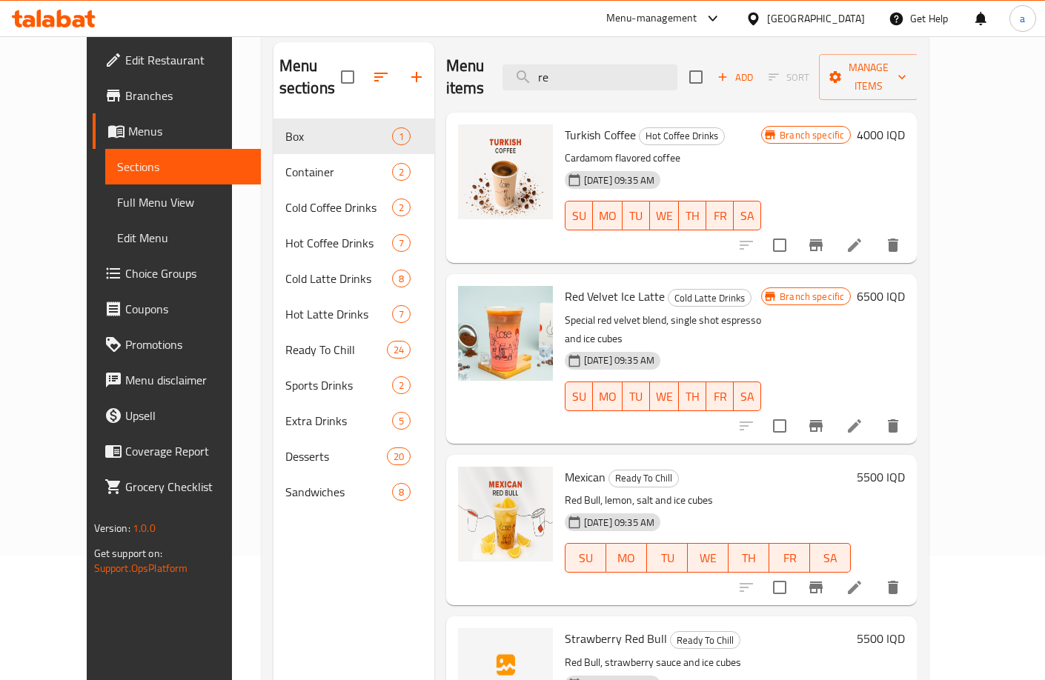
type input "r"
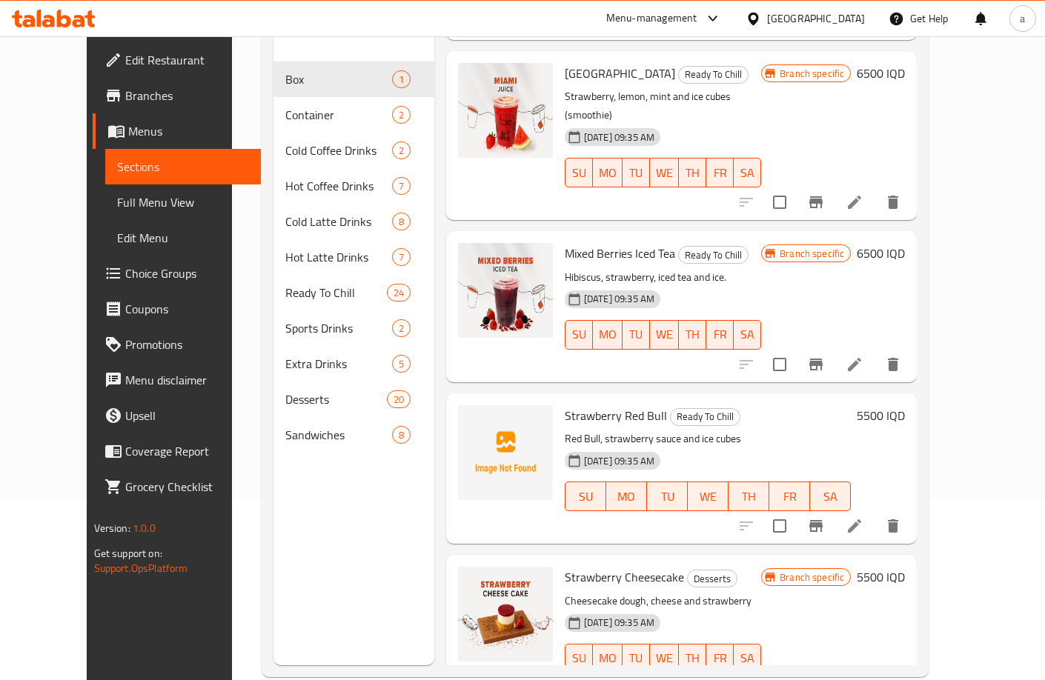
scroll to position [207, 0]
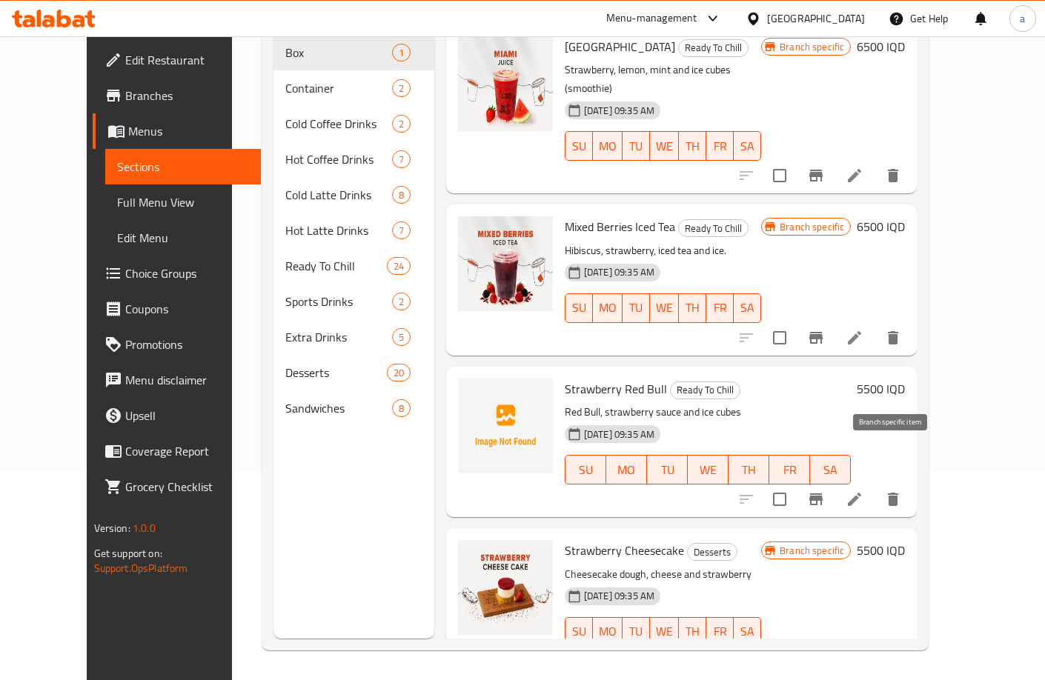
type input "strawberry"
click at [825, 490] on icon "Branch-specific-item" at bounding box center [816, 499] width 18 height 18
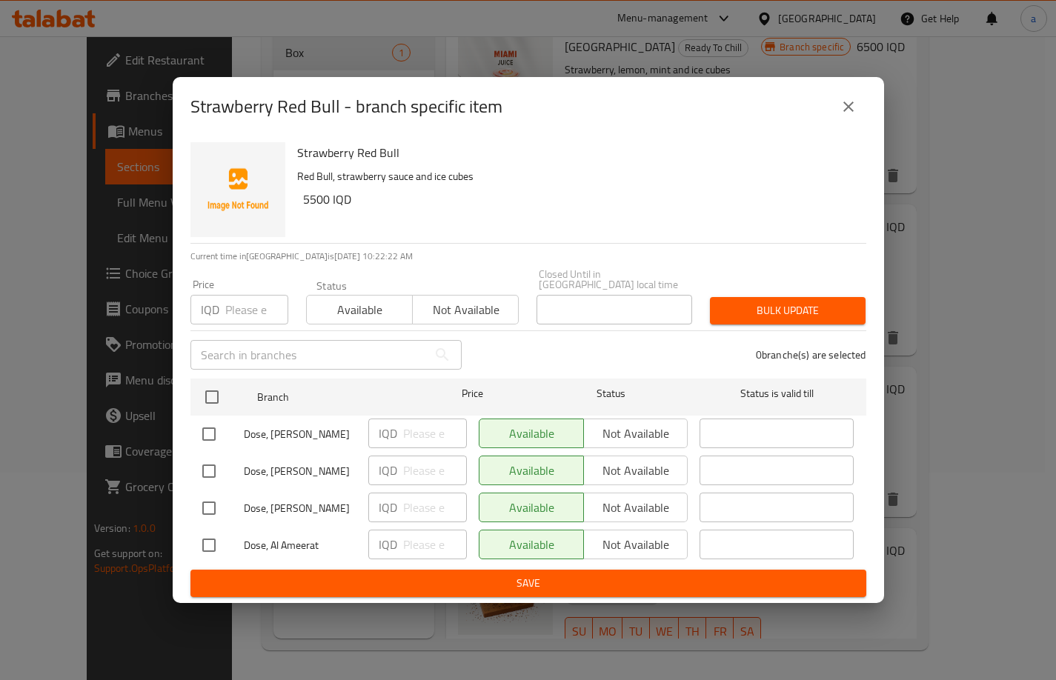
click at [198, 541] on input "checkbox" at bounding box center [208, 545] width 31 height 31
checkbox input "true"
click at [435, 539] on input "number" at bounding box center [435, 545] width 64 height 30
type input "6500"
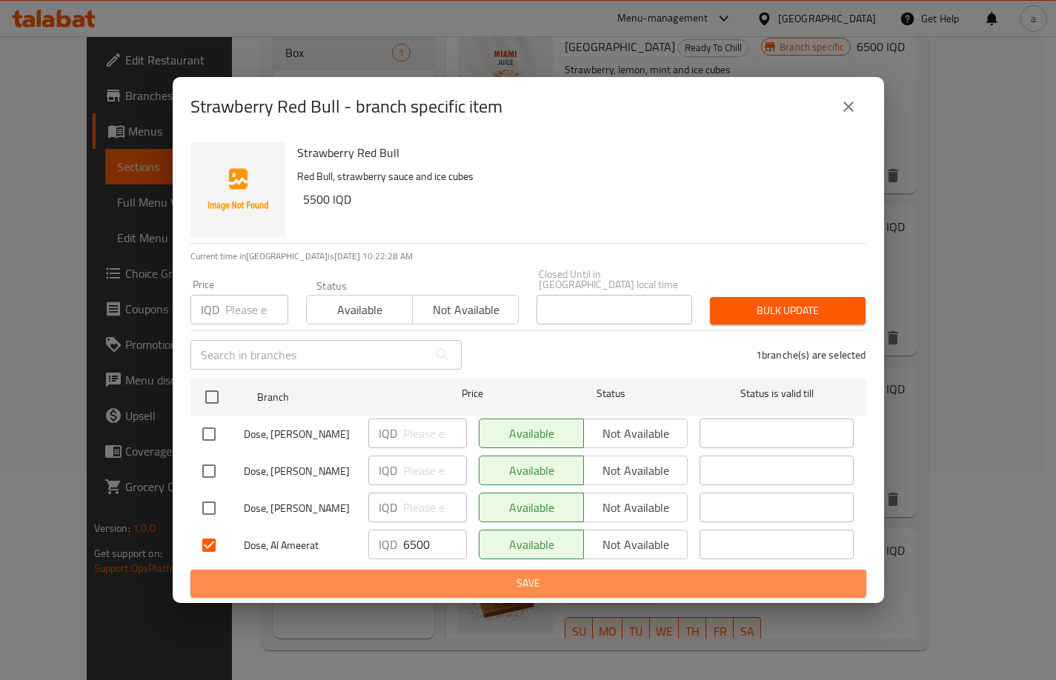
click at [243, 574] on span "Save" at bounding box center [528, 583] width 652 height 19
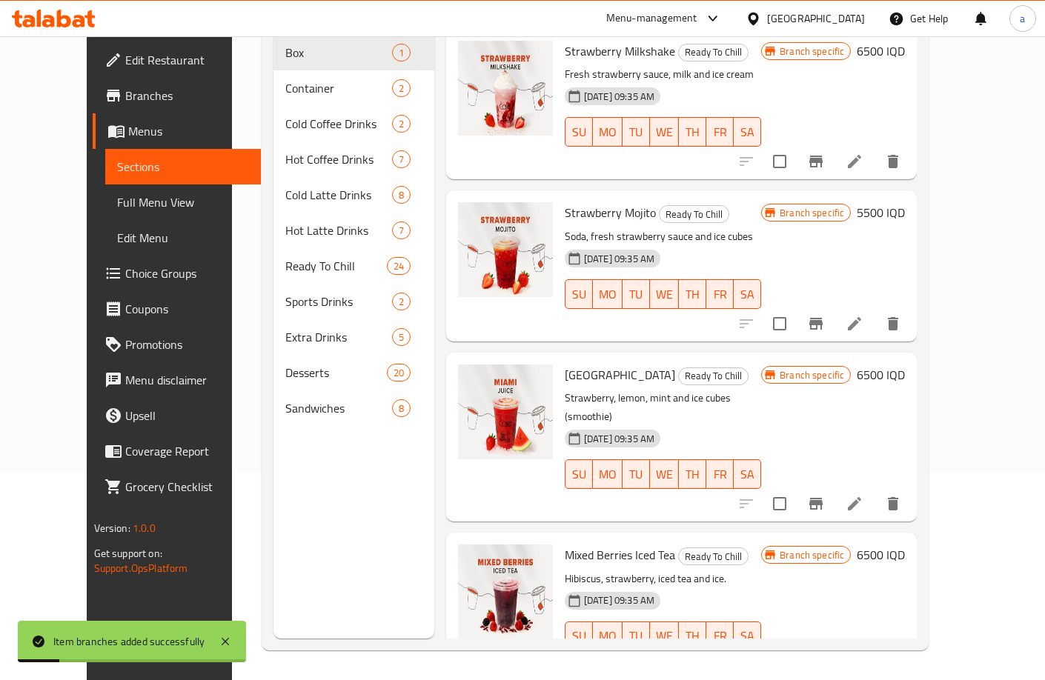
scroll to position [124, 0]
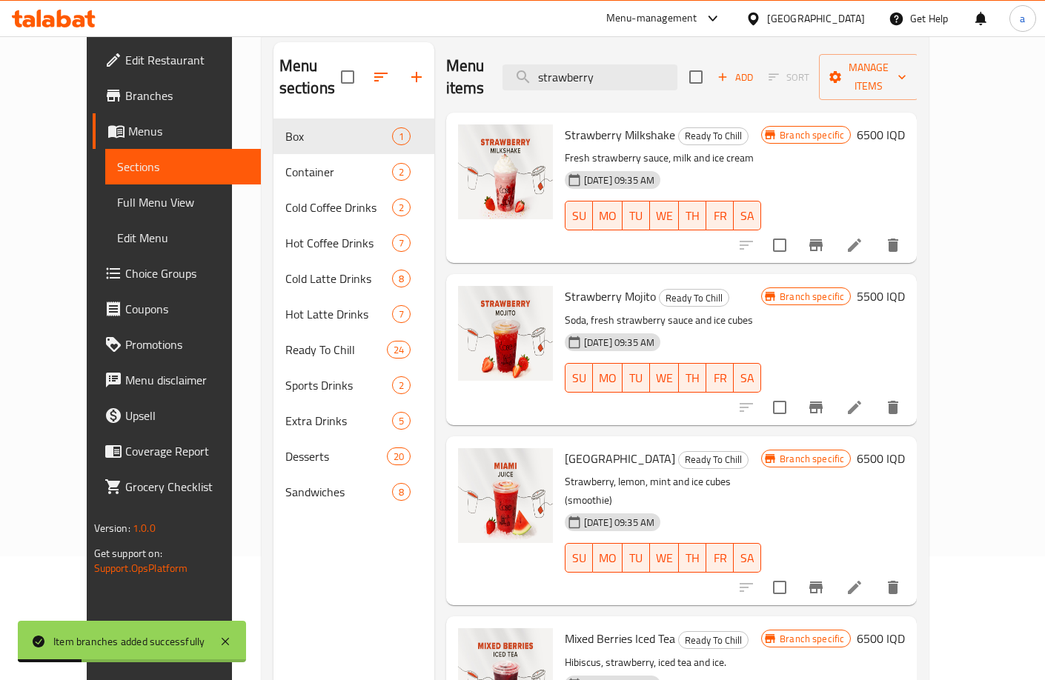
drag, startPoint x: 666, startPoint y: 67, endPoint x: 555, endPoint y: 80, distance: 111.9
click at [556, 79] on div "Menu items strawberry Add Sort Manage items" at bounding box center [681, 77] width 471 height 70
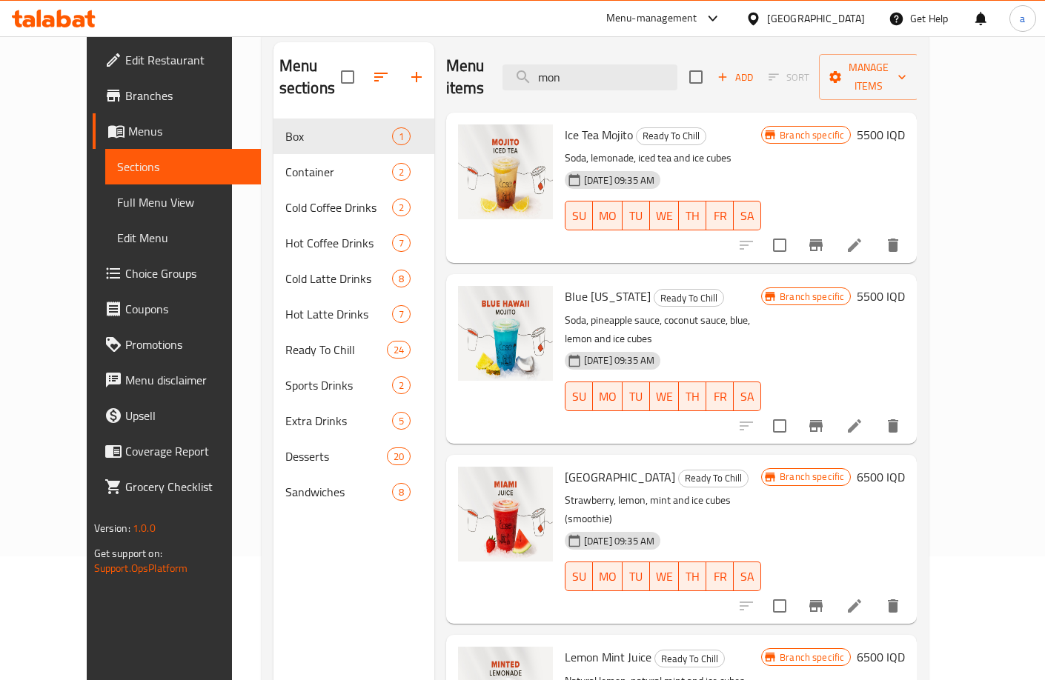
scroll to position [0, 0]
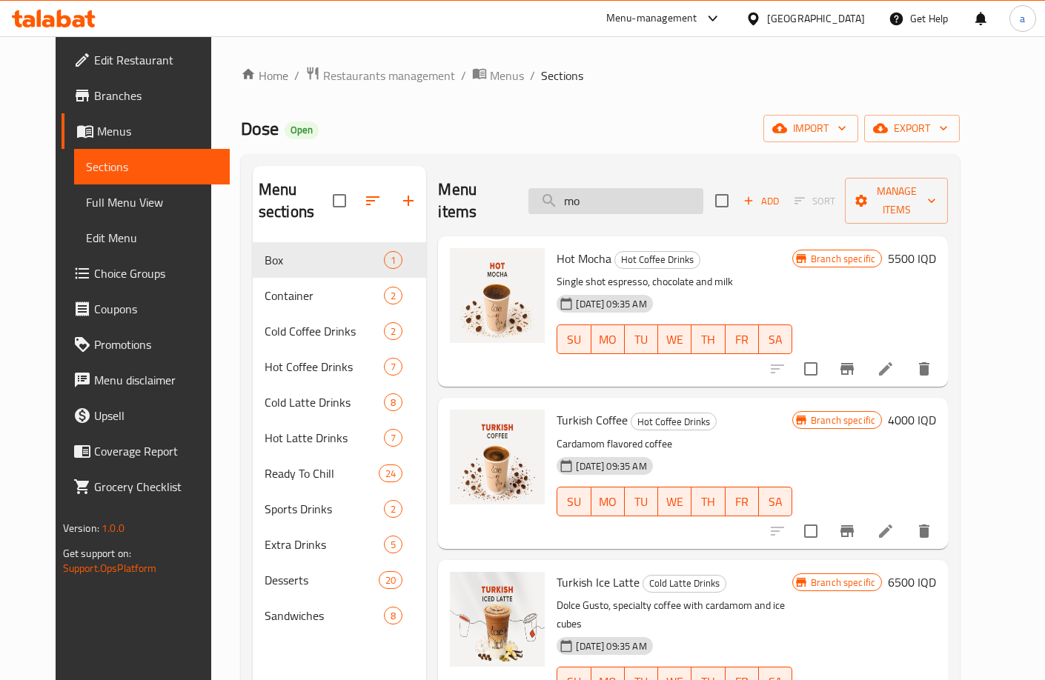
type input "m"
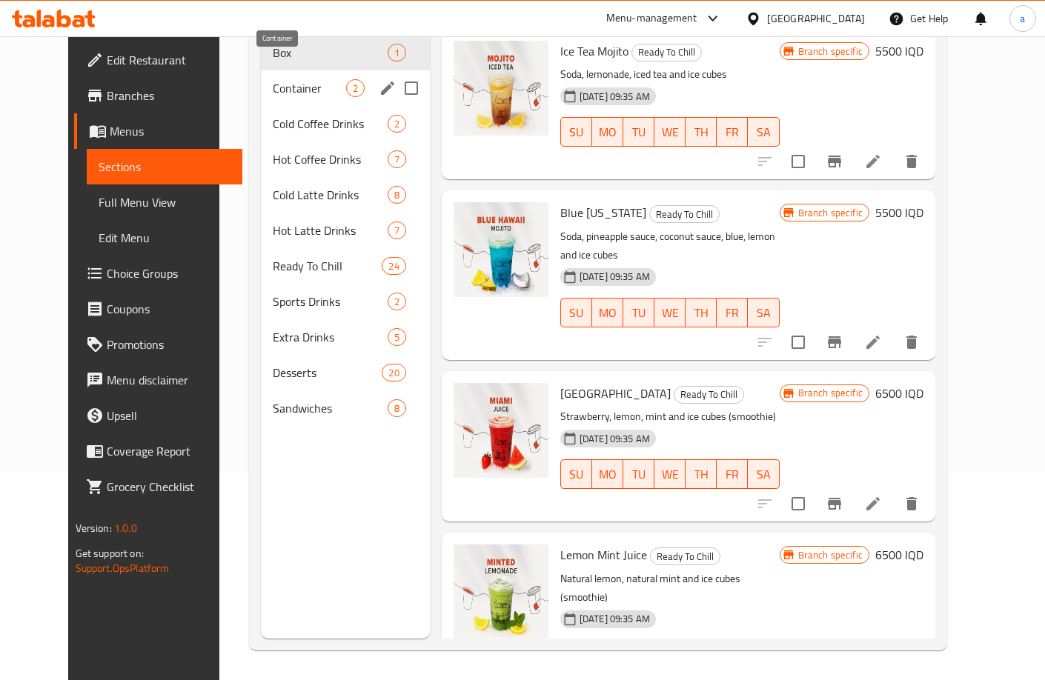
click at [295, 79] on span "Container" at bounding box center [309, 88] width 73 height 18
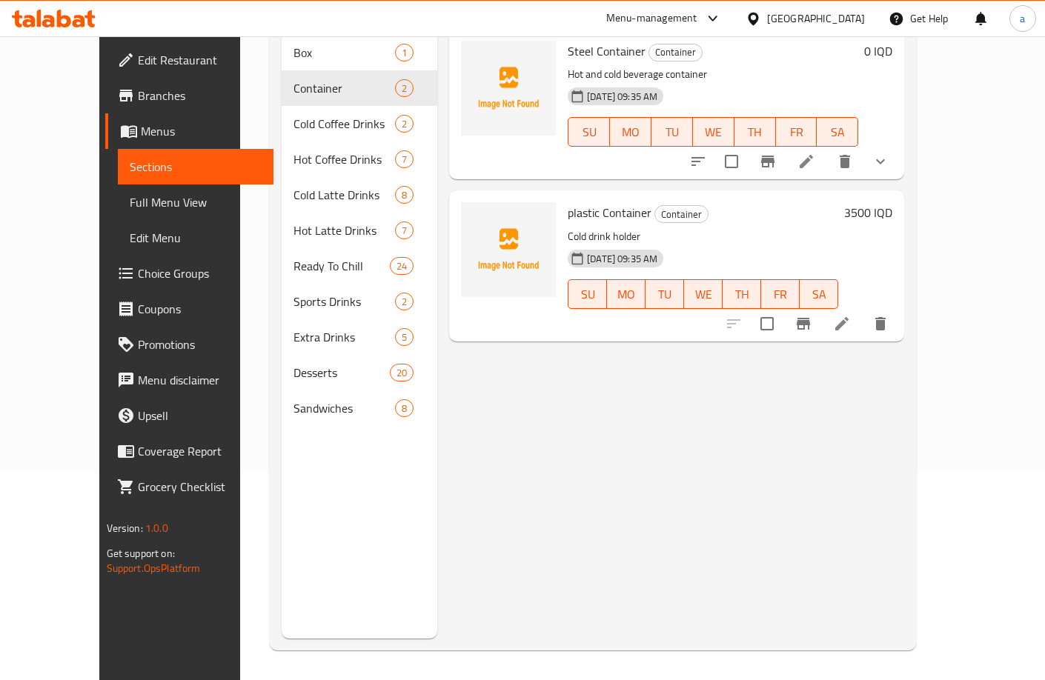
scroll to position [84, 0]
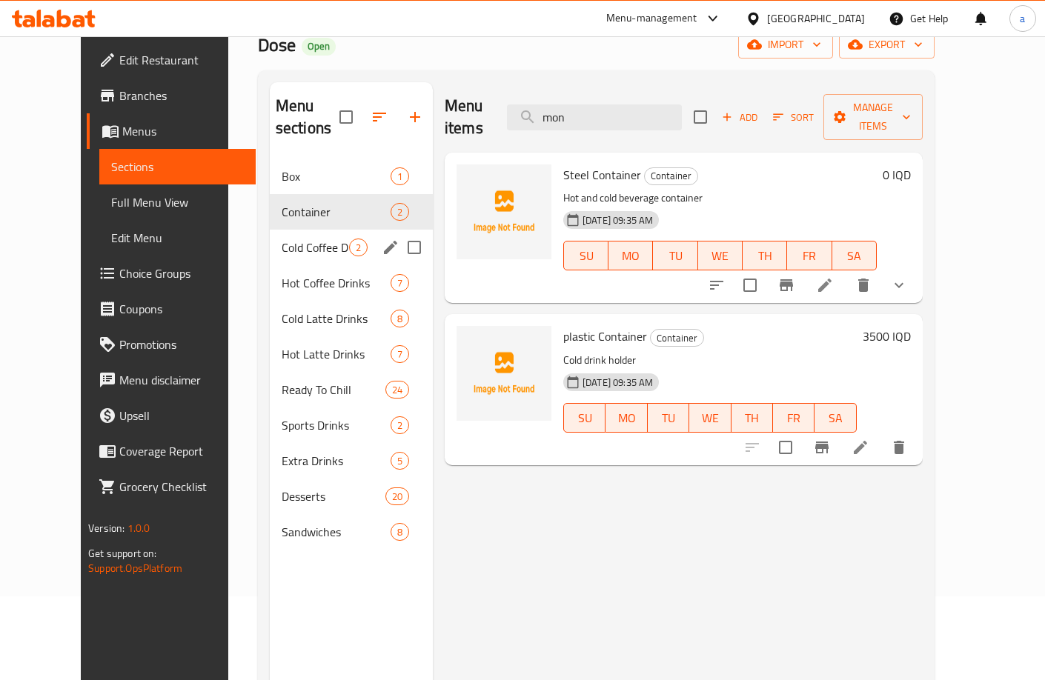
click at [282, 242] on div "Cold Coffee Drinks 2" at bounding box center [351, 248] width 163 height 36
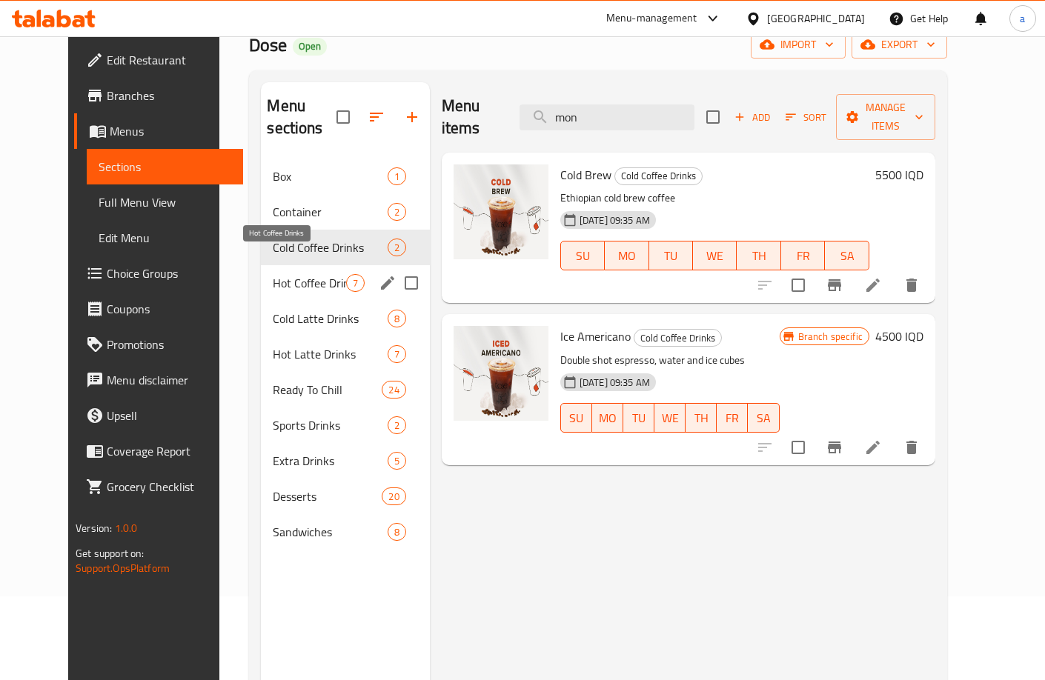
click at [288, 274] on span "Hot Coffee Drinks" at bounding box center [309, 283] width 73 height 18
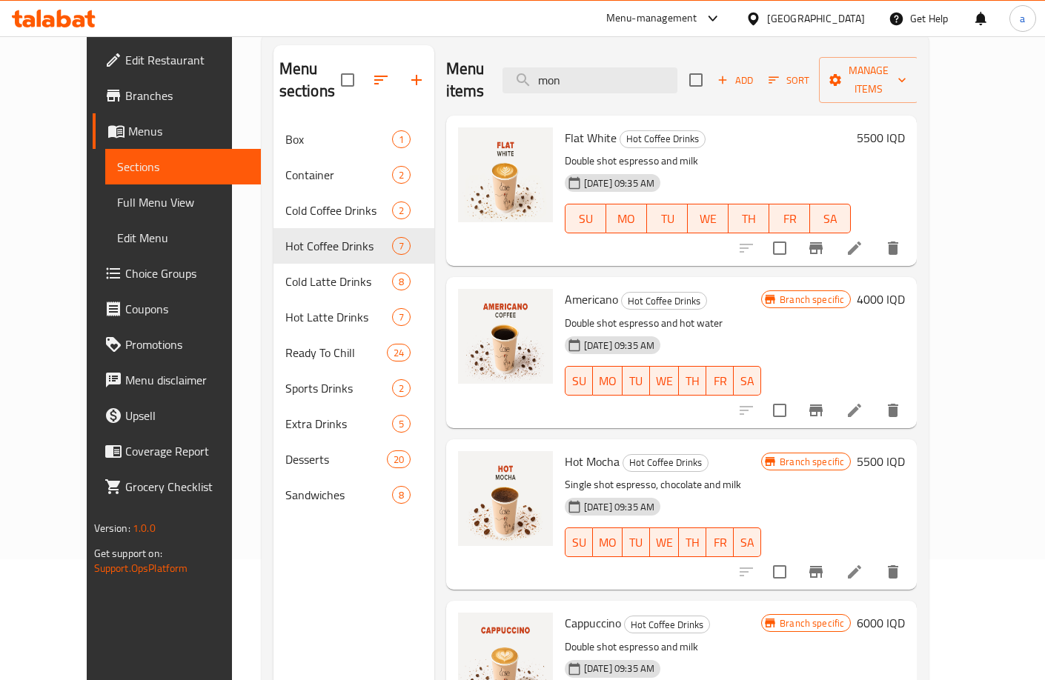
scroll to position [124, 0]
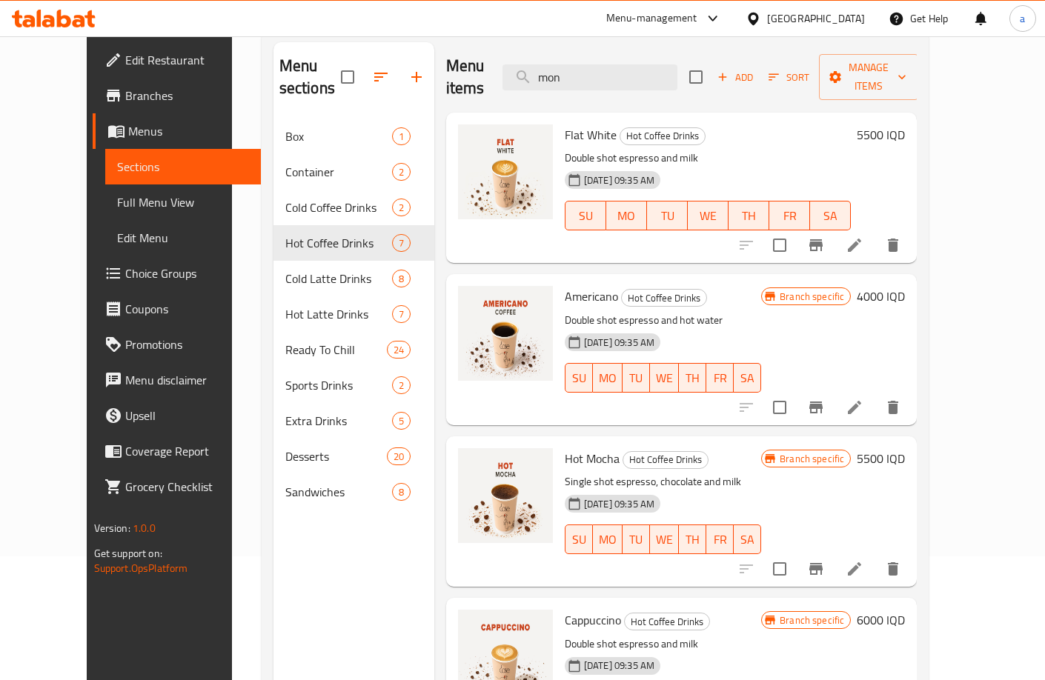
click at [628, 80] on div "Menu items mon Add Sort Manage items" at bounding box center [681, 77] width 471 height 70
click at [629, 71] on input "mon" at bounding box center [589, 77] width 175 height 26
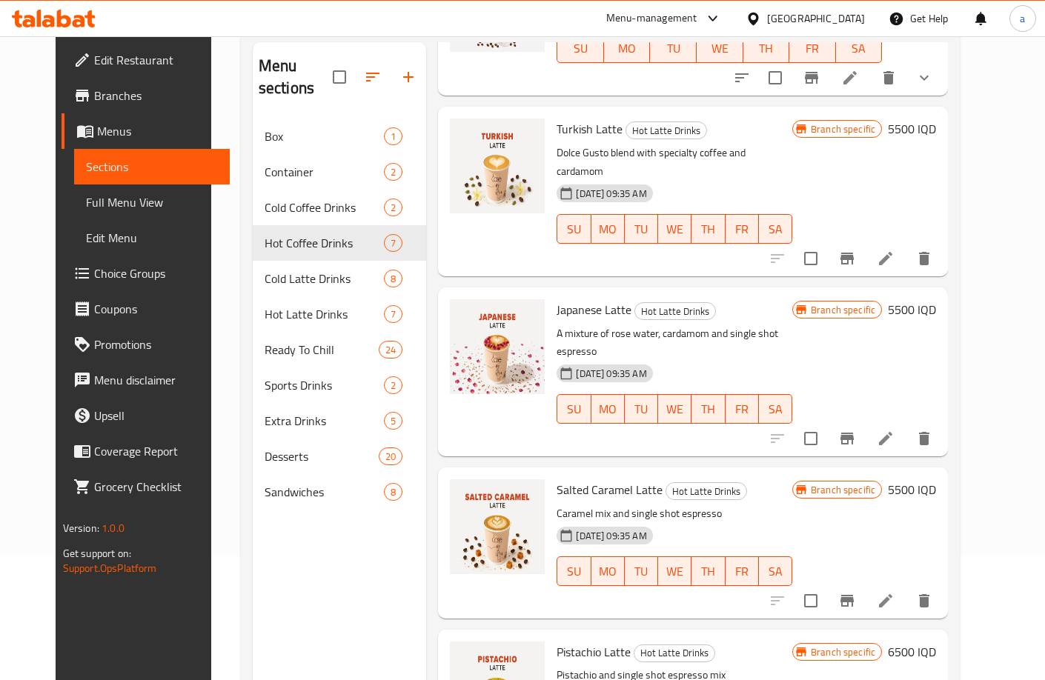
scroll to position [2223, 0]
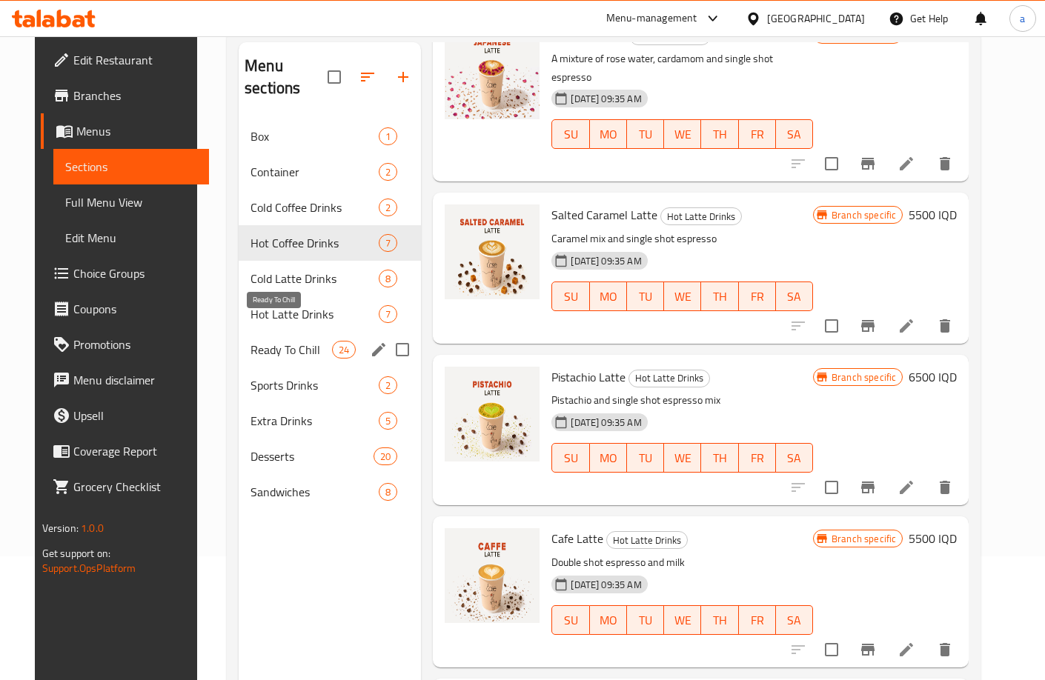
type input "m"
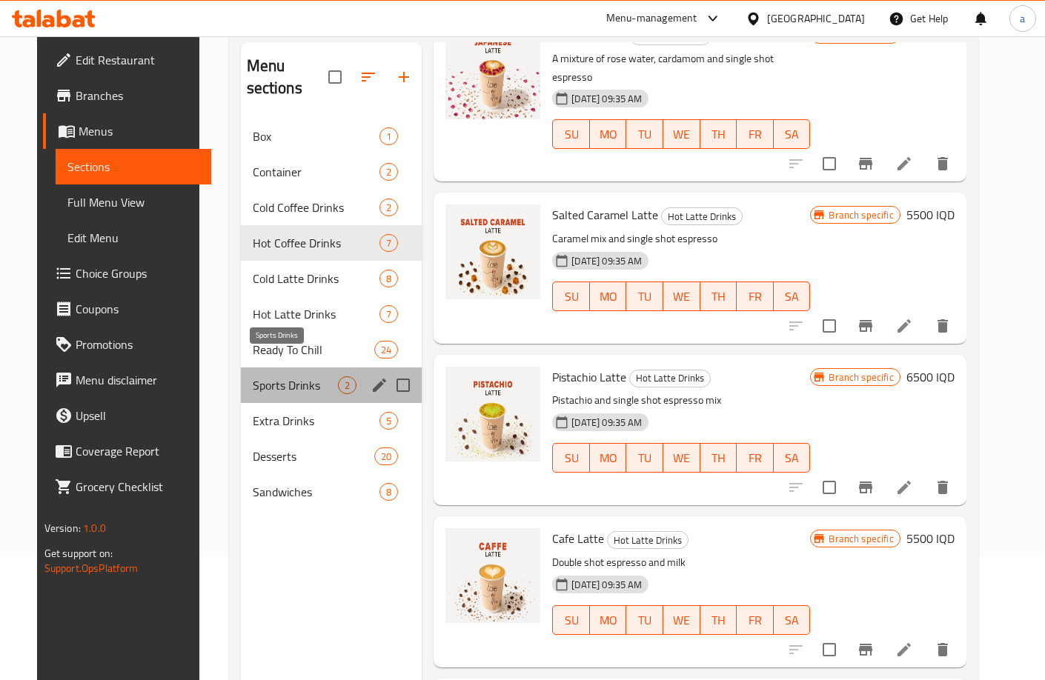
click at [284, 376] on span "Sports Drinks" at bounding box center [296, 385] width 86 height 18
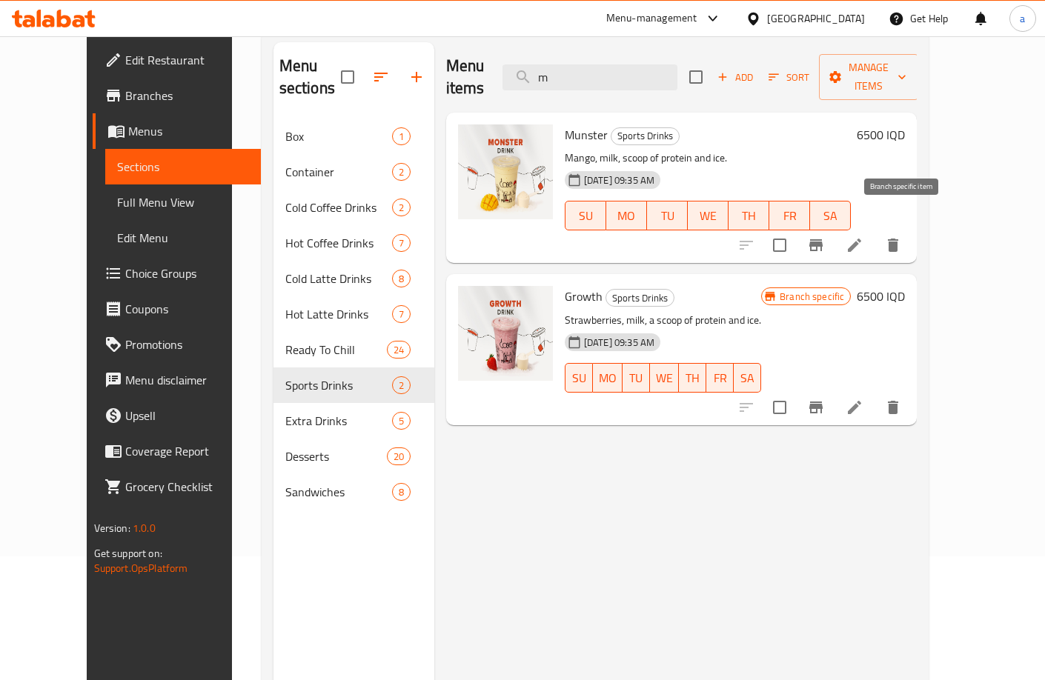
click at [833, 227] on button "Branch-specific-item" at bounding box center [816, 245] width 36 height 36
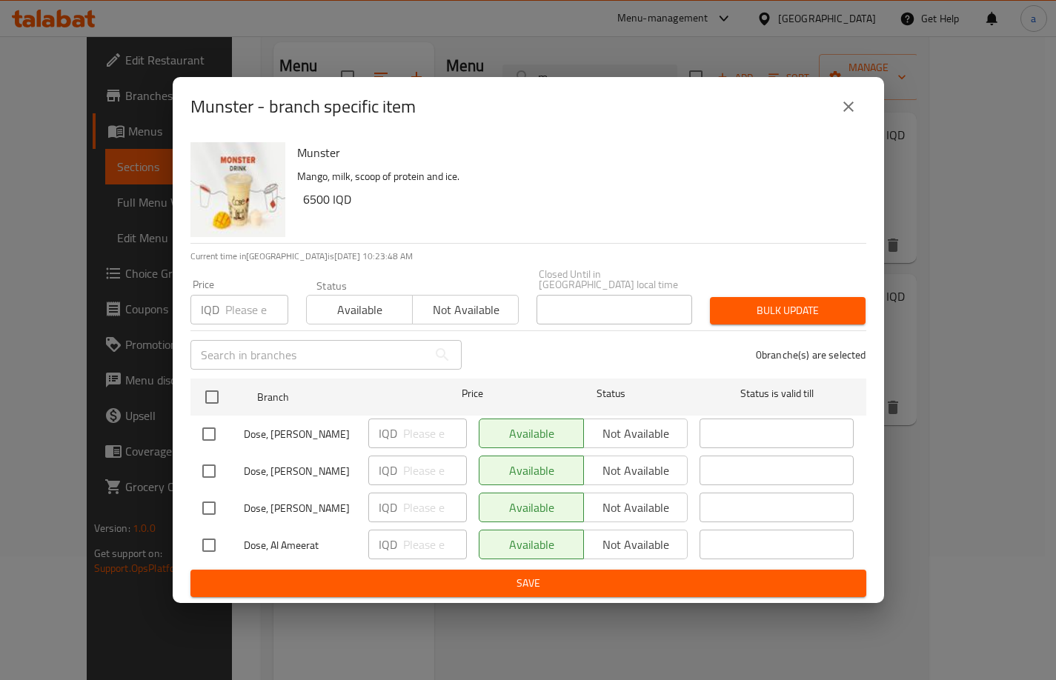
click at [219, 533] on input "checkbox" at bounding box center [208, 545] width 31 height 31
checkbox input "true"
click at [436, 545] on input "number" at bounding box center [435, 545] width 64 height 30
type input "7500"
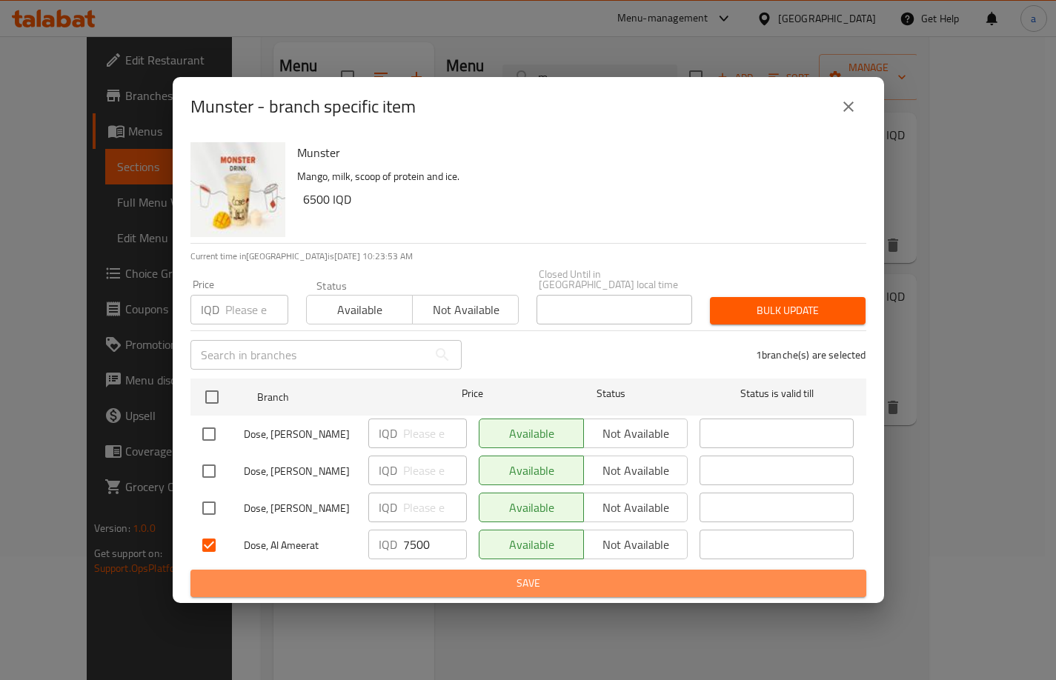
click at [453, 585] on span "Save" at bounding box center [528, 583] width 652 height 19
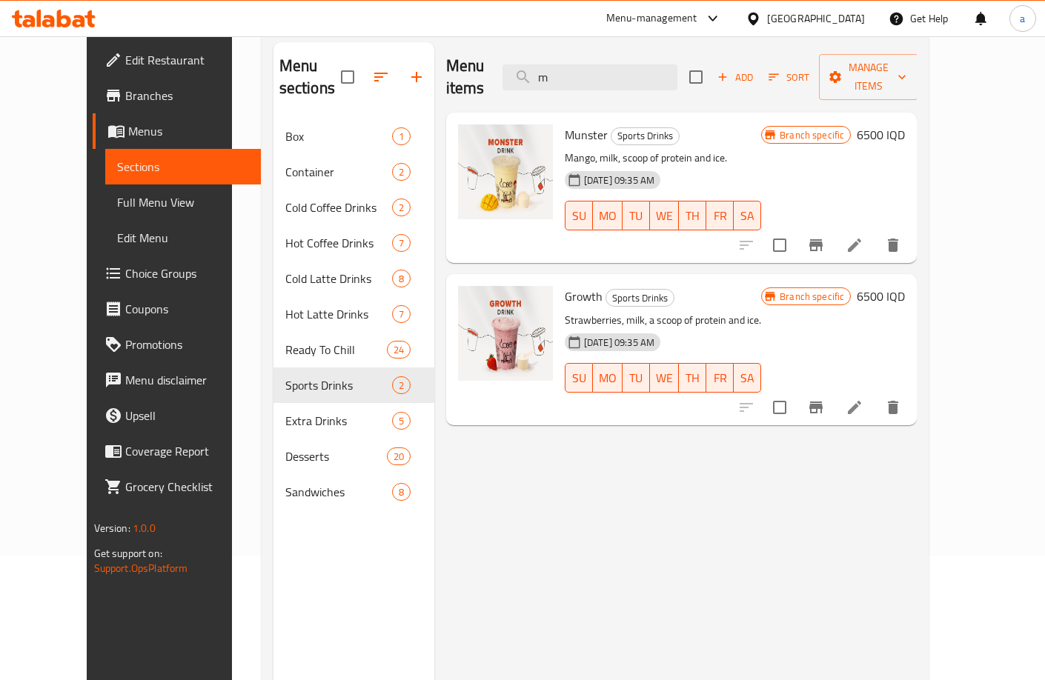
click at [825, 236] on icon "Branch-specific-item" at bounding box center [816, 245] width 18 height 18
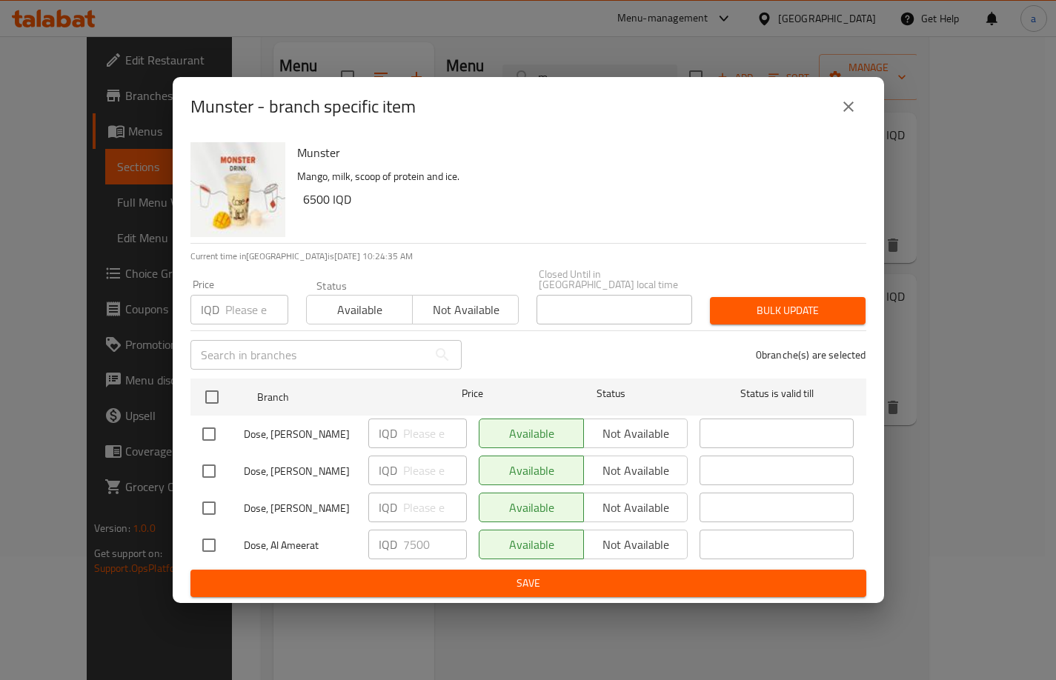
click at [859, 100] on button "close" at bounding box center [849, 107] width 36 height 36
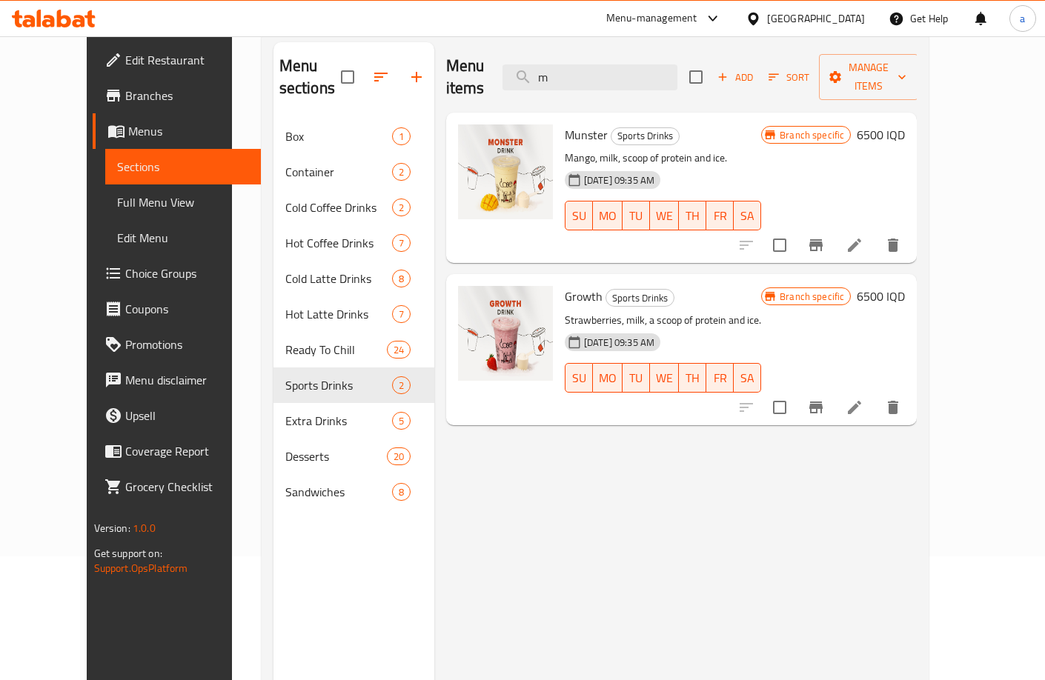
drag, startPoint x: 580, startPoint y: 76, endPoint x: 553, endPoint y: 80, distance: 27.7
click at [553, 80] on div "Menu items m Add Sort Manage items" at bounding box center [681, 77] width 471 height 70
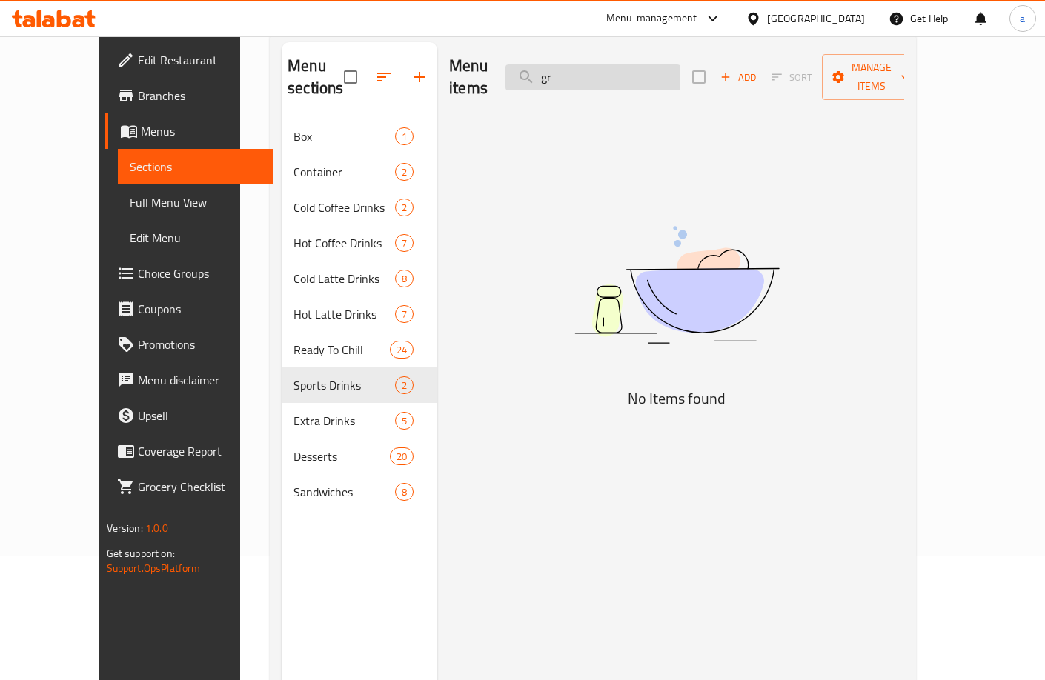
type input "g"
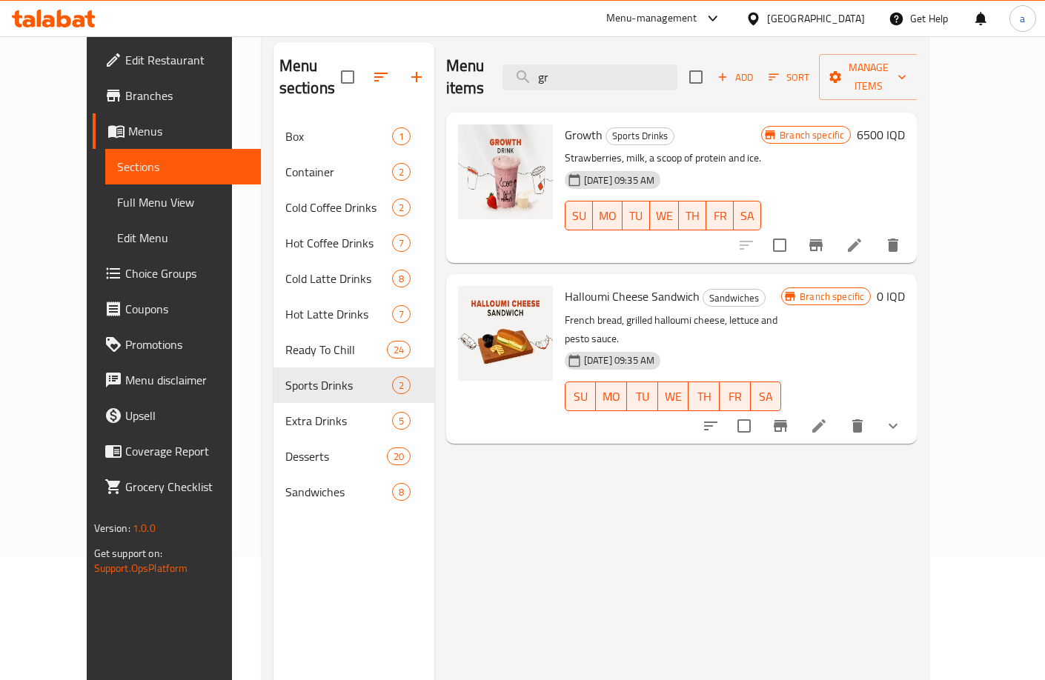
type input "gr"
click at [825, 236] on icon "Branch-specific-item" at bounding box center [816, 245] width 18 height 18
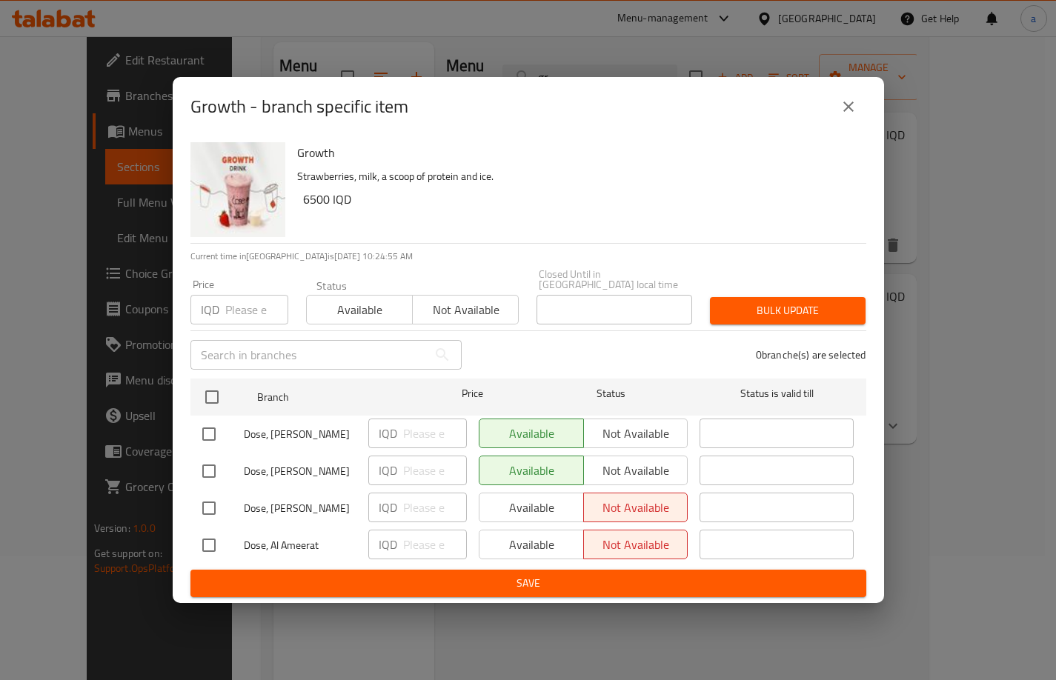
click at [213, 537] on input "checkbox" at bounding box center [208, 545] width 31 height 31
checkbox input "true"
click at [425, 539] on input "number" at bounding box center [435, 545] width 64 height 30
type input "7500"
click at [525, 580] on span "Save" at bounding box center [528, 583] width 652 height 19
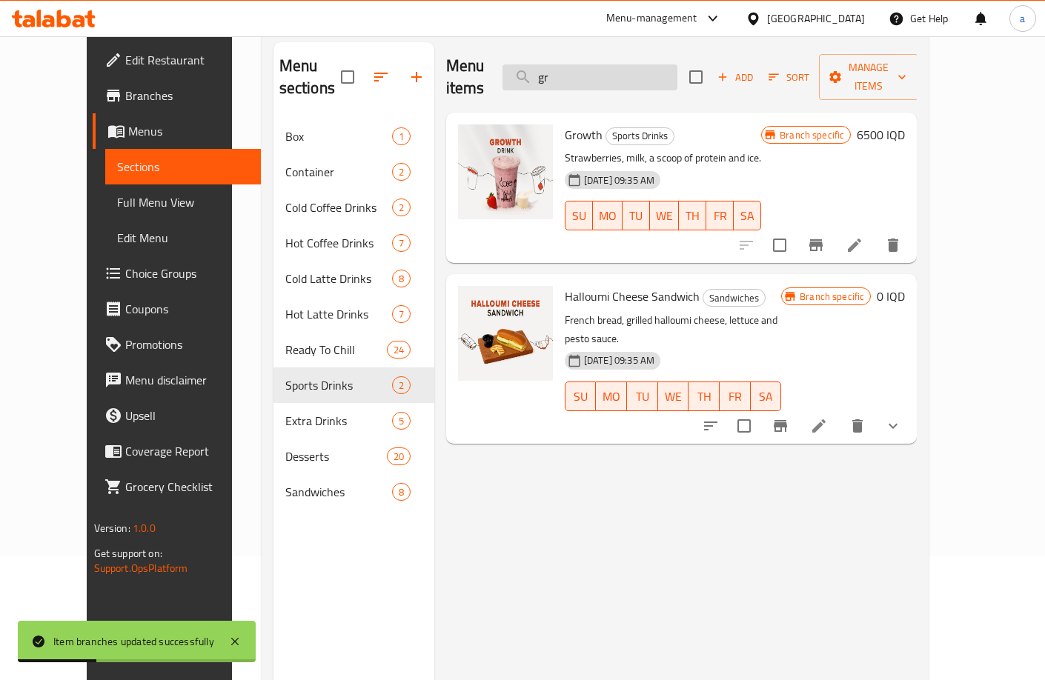
drag, startPoint x: 682, startPoint y: 56, endPoint x: 555, endPoint y: 70, distance: 128.3
click at [555, 70] on input "gr" at bounding box center [589, 77] width 175 height 26
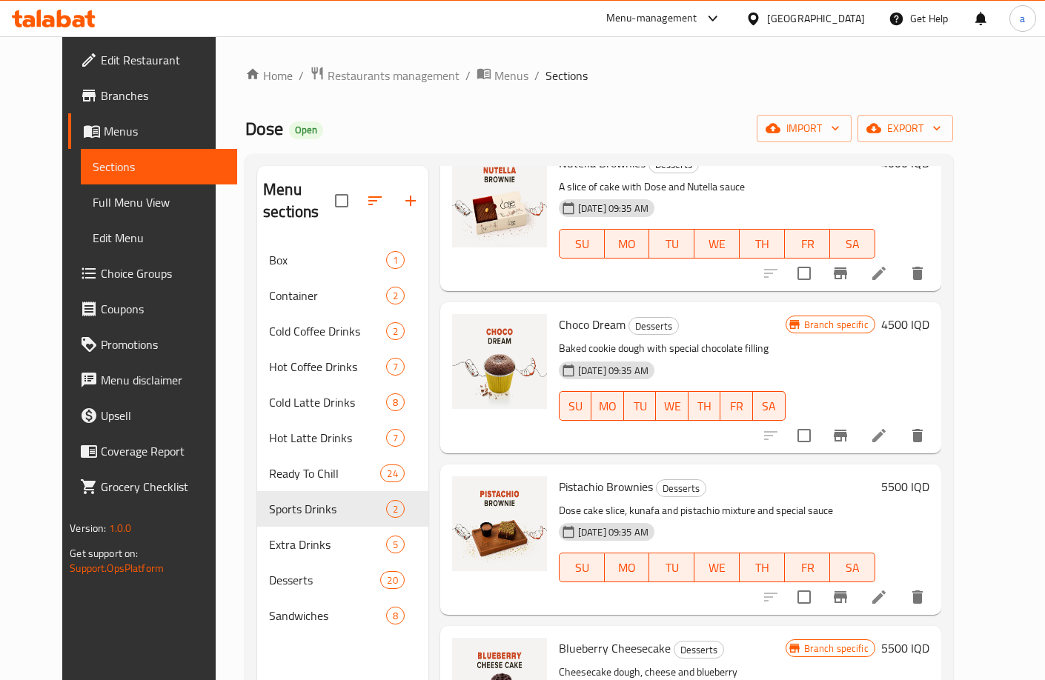
scroll to position [6544, 0]
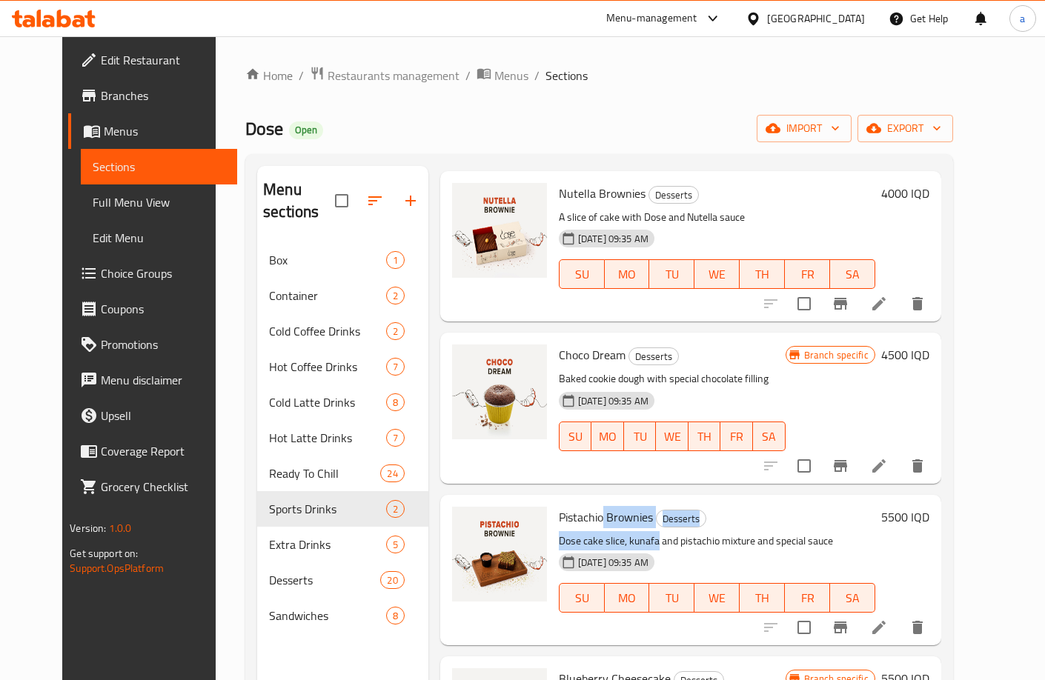
drag, startPoint x: 588, startPoint y: 348, endPoint x: 628, endPoint y: 353, distance: 40.3
click at [642, 501] on div "Pistachio Brownies Desserts Dose cake slice, kunafa and pistachio mixture and s…" at bounding box center [717, 570] width 328 height 139
click at [621, 506] on span "Pistachio Brownies" at bounding box center [606, 517] width 94 height 22
drag, startPoint x: 590, startPoint y: 344, endPoint x: 633, endPoint y: 347, distance: 43.1
click at [633, 506] on span "Pistachio Brownies" at bounding box center [606, 517] width 94 height 22
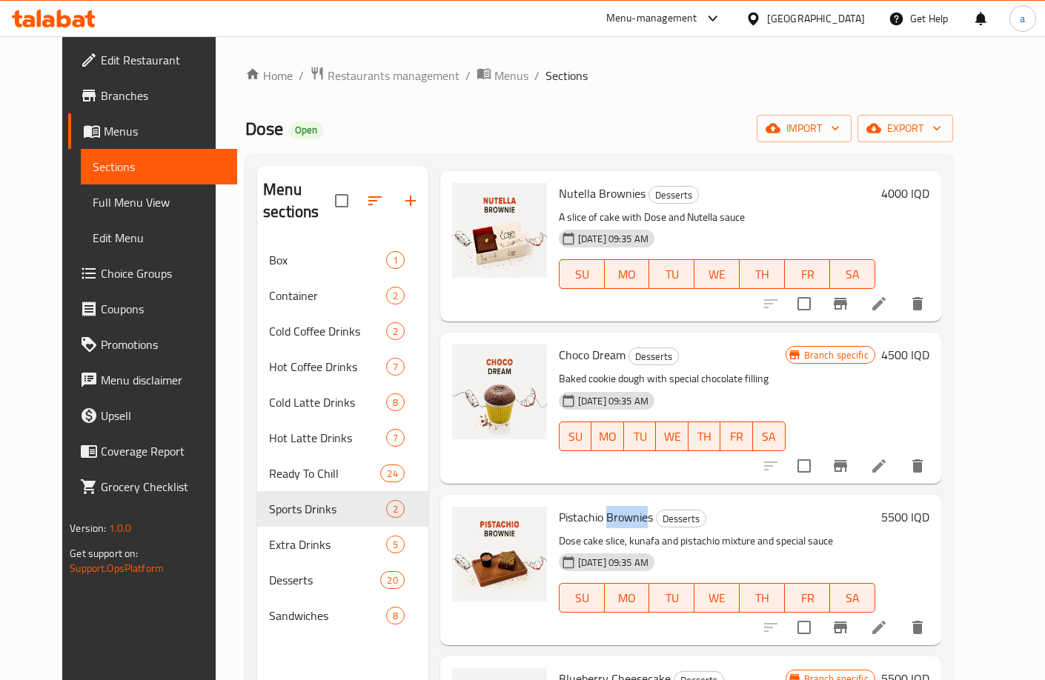
copy span "Brownie"
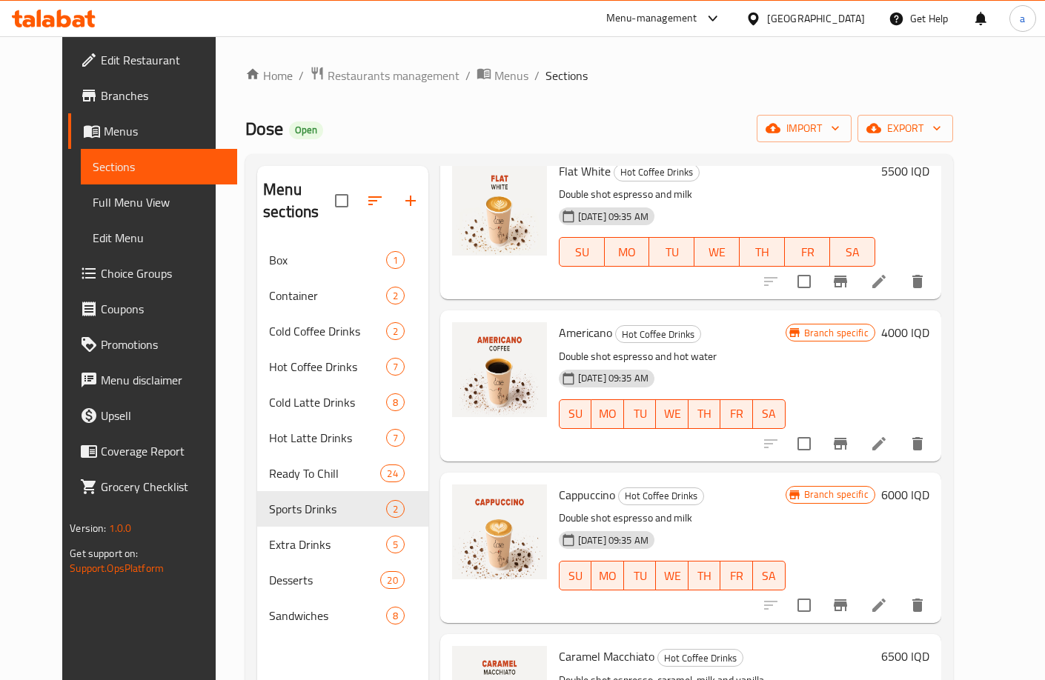
scroll to position [0, 0]
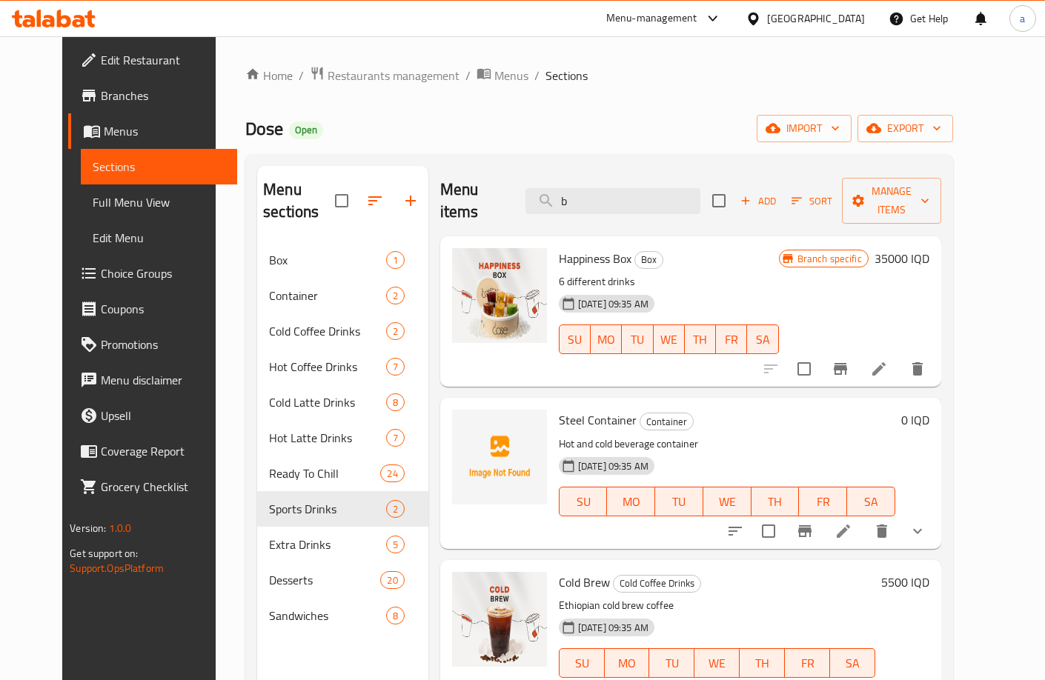
drag, startPoint x: 640, startPoint y: 193, endPoint x: 562, endPoint y: 216, distance: 81.3
click at [562, 216] on div "Menu items b Add Sort Manage items Happiness Box Box 6 different drinks 25-08-2…" at bounding box center [684, 506] width 513 height 680
paste input "Brownie"
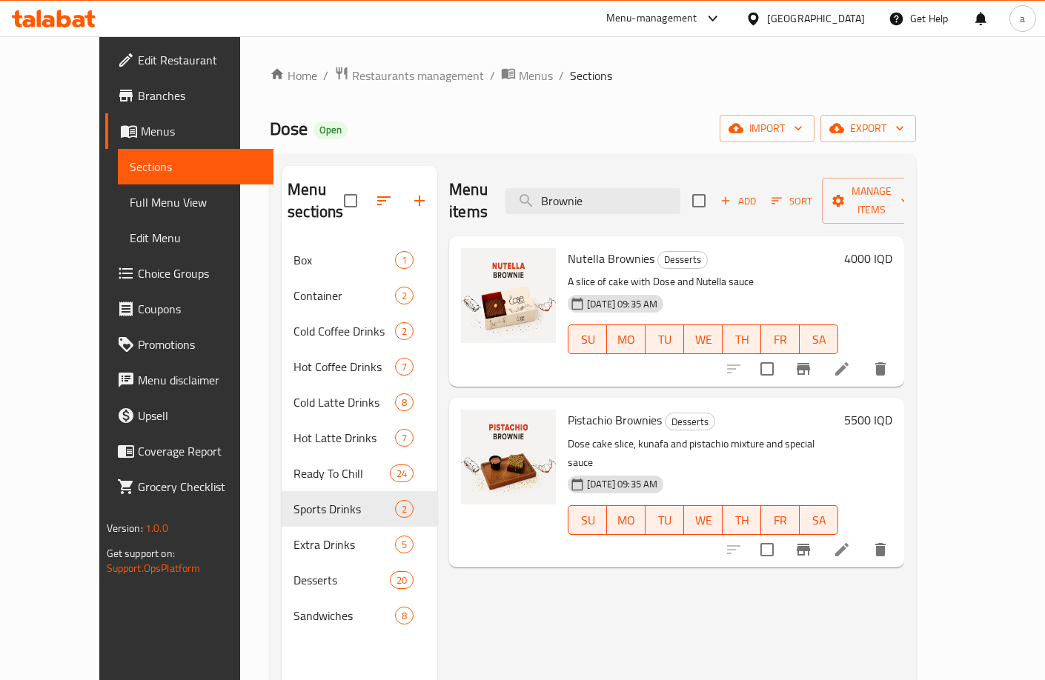
type input "Brownie"
drag, startPoint x: 611, startPoint y: 187, endPoint x: 591, endPoint y: 201, distance: 24.5
click at [554, 204] on div "Menu items Brownie Add Sort Manage items" at bounding box center [676, 201] width 455 height 70
drag, startPoint x: 633, startPoint y: 193, endPoint x: 553, endPoint y: 218, distance: 84.6
click at [553, 217] on div "Menu items Brownie Add Sort Manage items Nutella Brownies Desserts A slice of c…" at bounding box center [670, 506] width 467 height 680
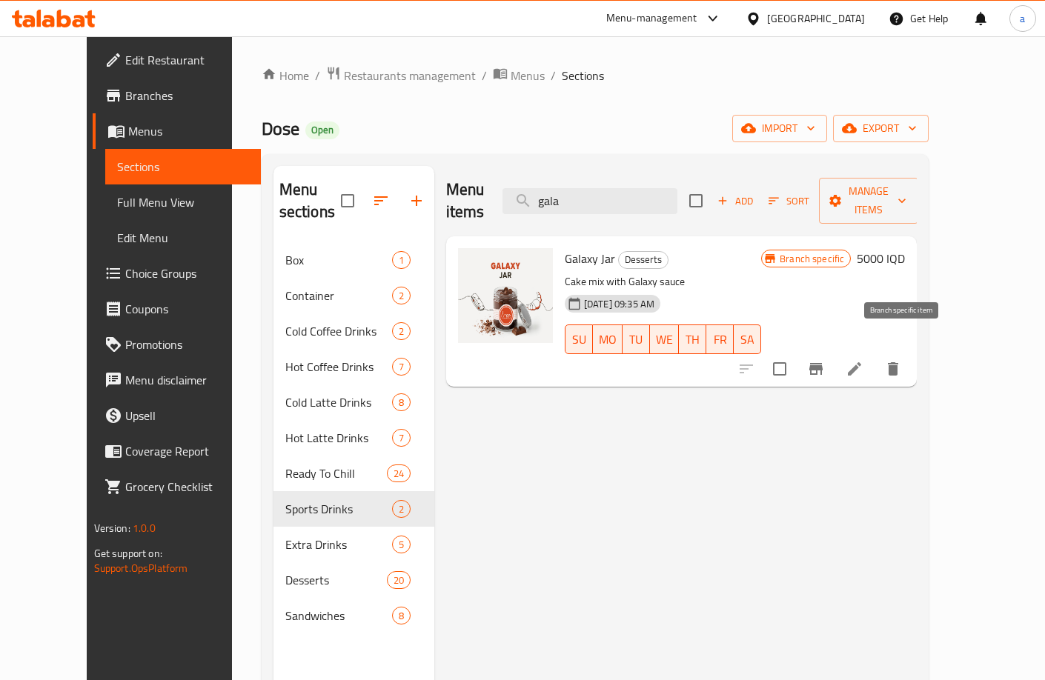
type input "gala"
click at [825, 360] on icon "Branch-specific-item" at bounding box center [816, 369] width 18 height 18
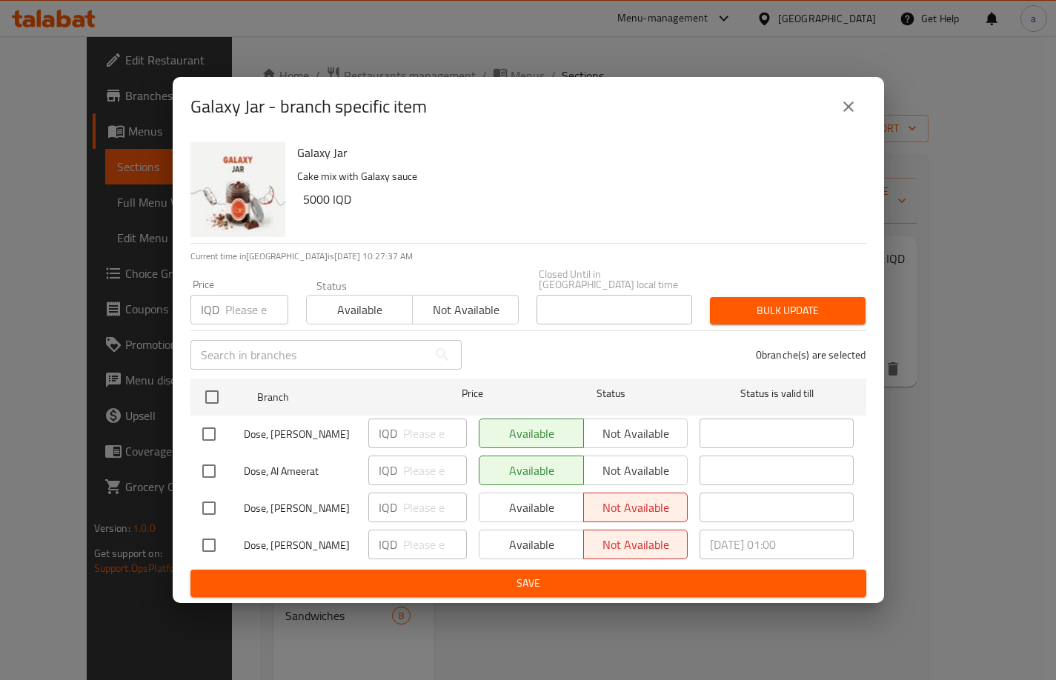
click at [215, 465] on input "checkbox" at bounding box center [208, 471] width 31 height 31
checkbox input "true"
click at [422, 467] on input "number" at bounding box center [435, 471] width 64 height 30
type input "5500"
click at [422, 574] on span "Save" at bounding box center [528, 583] width 652 height 19
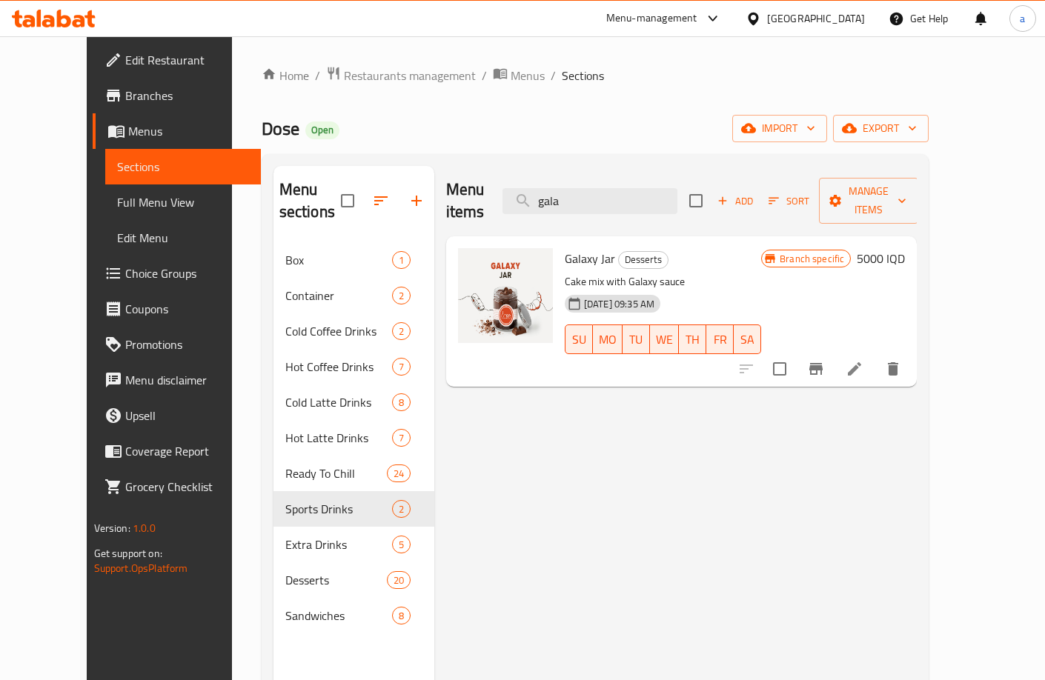
click at [144, 204] on span "Full Menu View" at bounding box center [183, 202] width 132 height 18
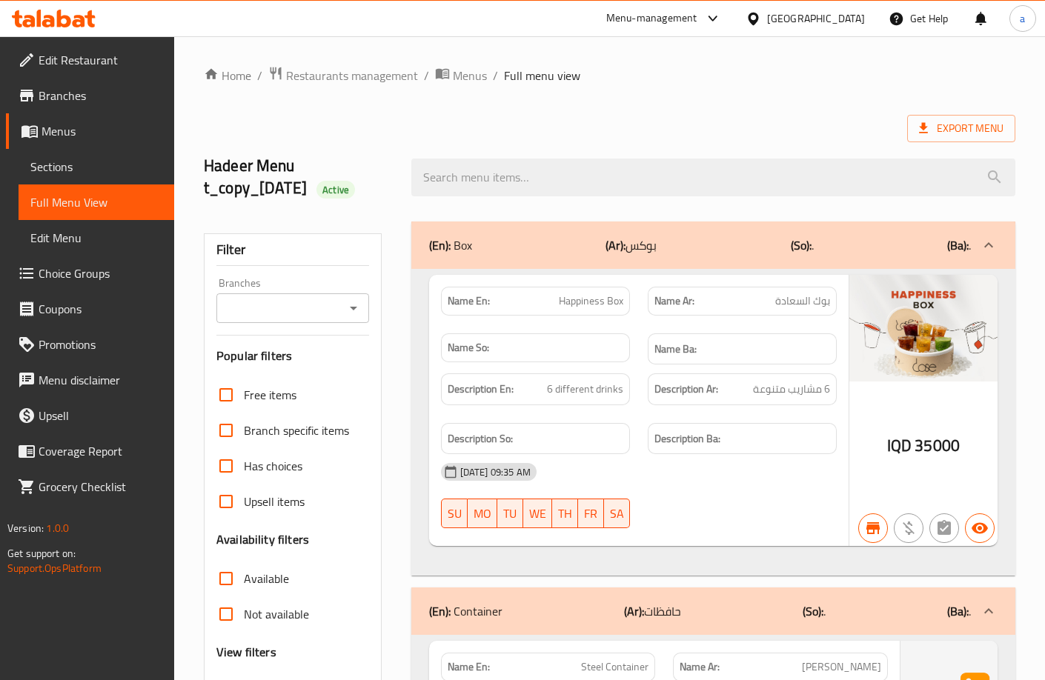
click at [344, 307] on icon "Open" at bounding box center [353, 308] width 18 height 18
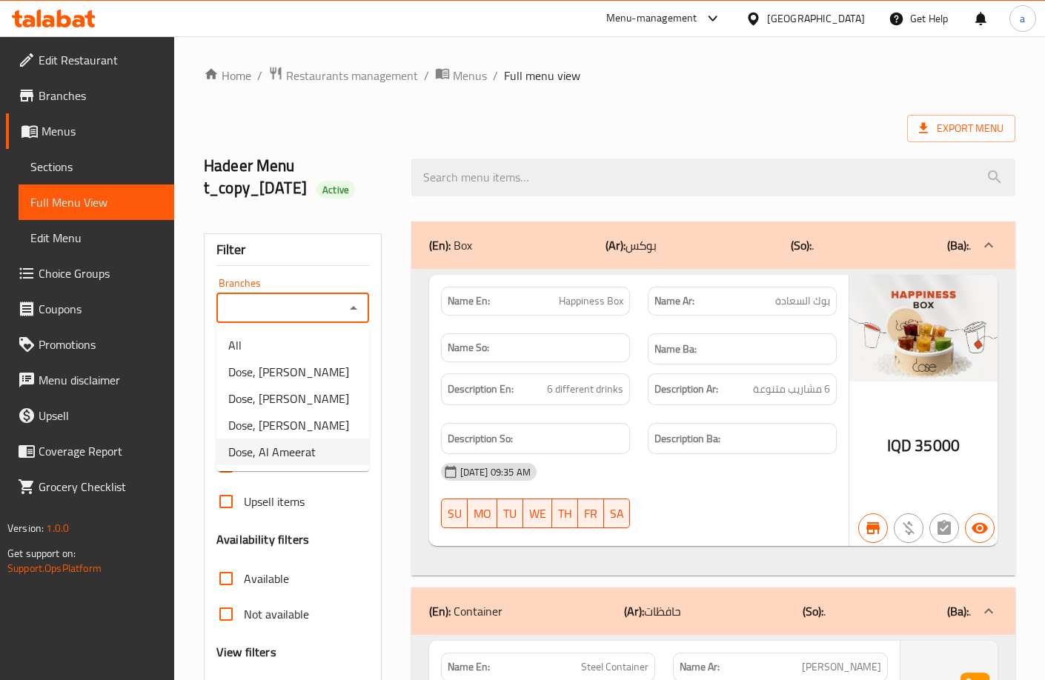
click at [325, 444] on li "Dose, Al Ameerat" at bounding box center [292, 452] width 153 height 27
type input "Dose, Al Ameerat"
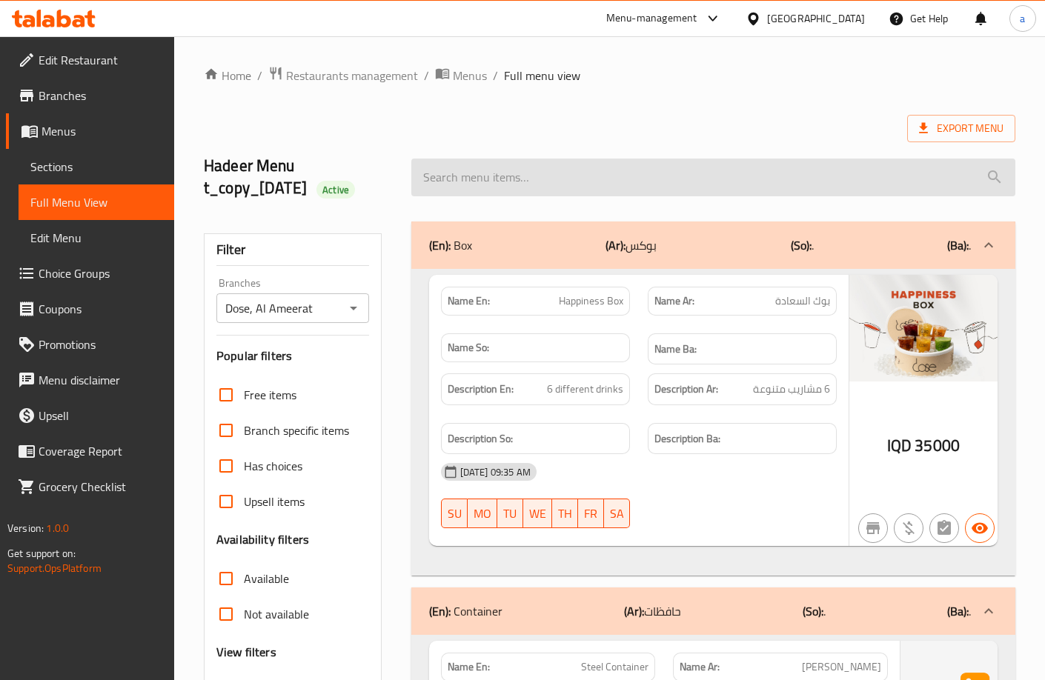
click at [801, 182] on input "search" at bounding box center [713, 178] width 604 height 38
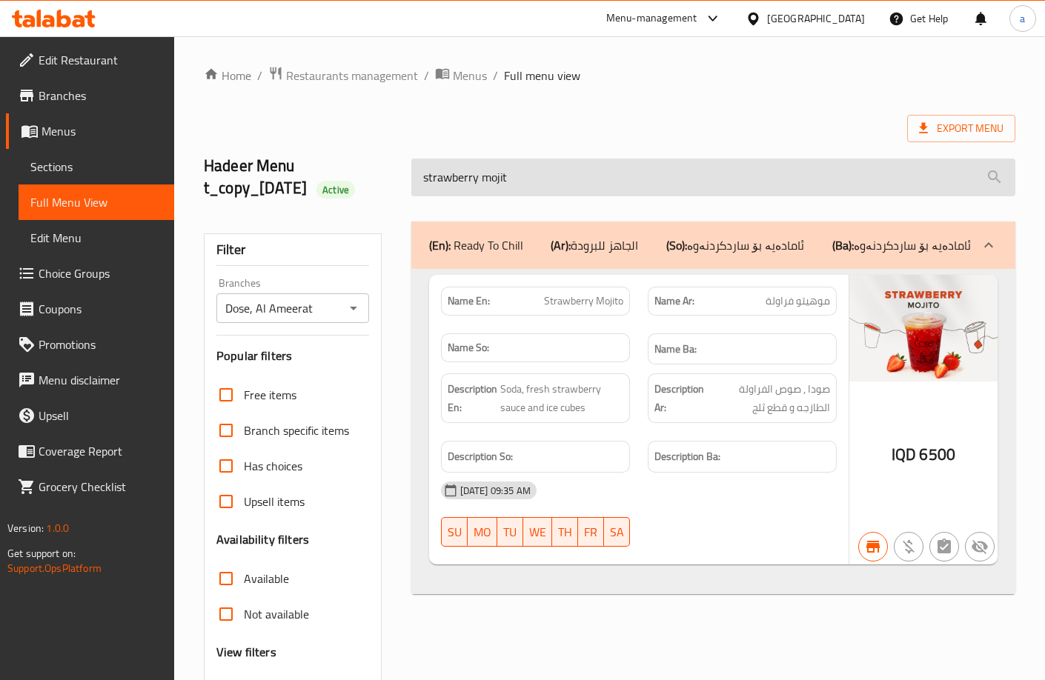
type input "strawberry mojito"
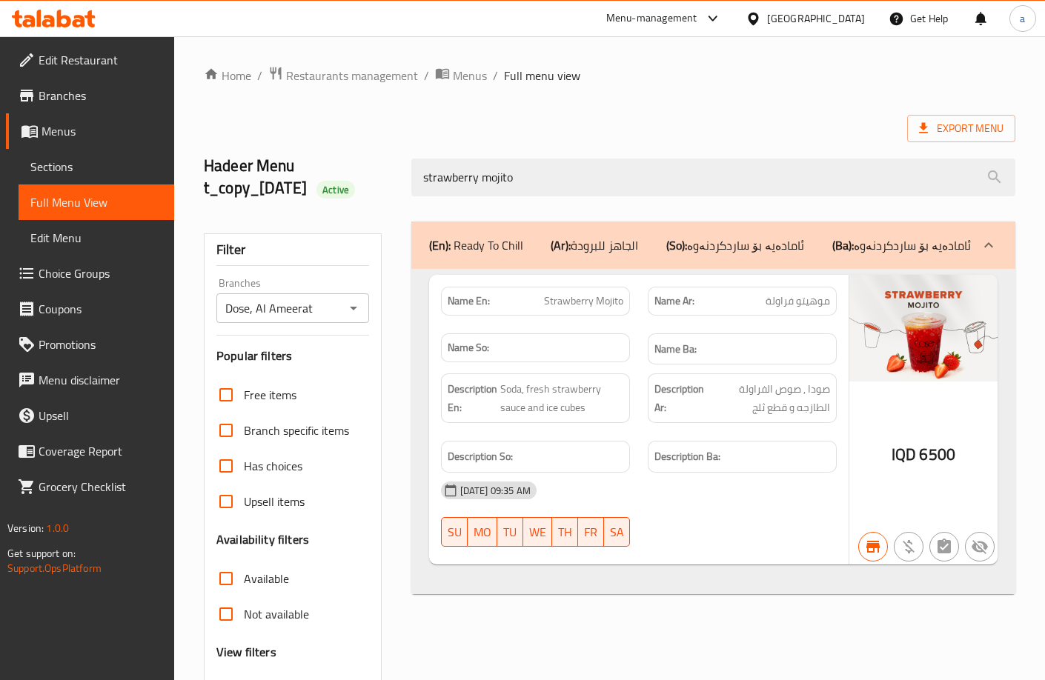
drag, startPoint x: 557, startPoint y: 178, endPoint x: 403, endPoint y: 202, distance: 155.9
click at [403, 202] on div "strawberry mojito" at bounding box center [713, 178] width 622 height 56
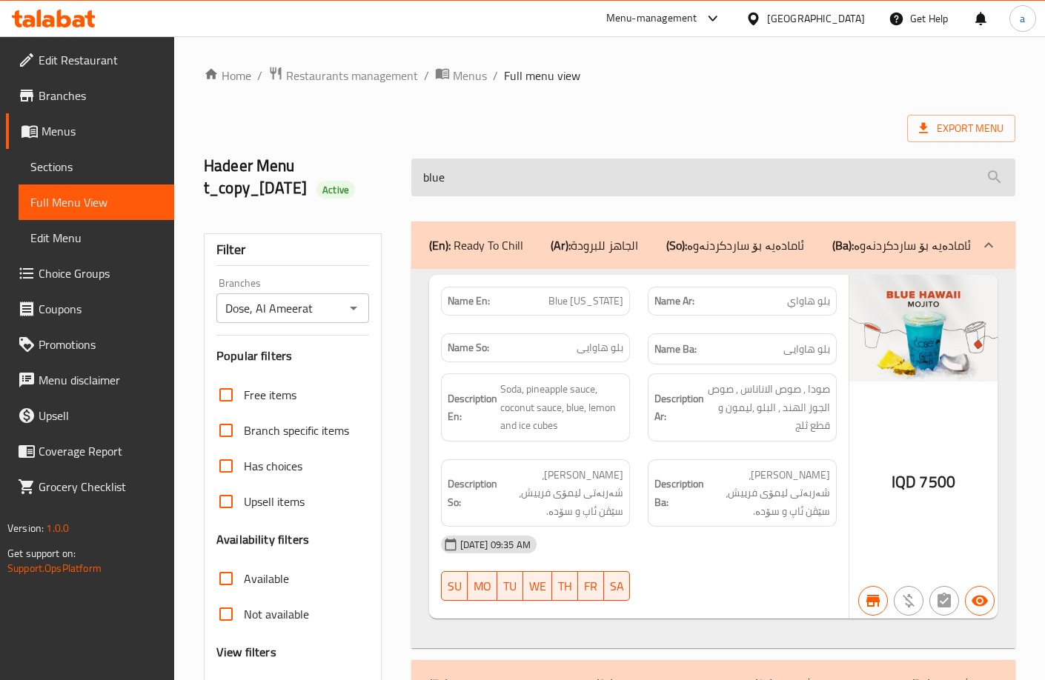
drag, startPoint x: 453, startPoint y: 181, endPoint x: 413, endPoint y: 190, distance: 41.9
click at [413, 190] on input "blue" at bounding box center [713, 178] width 604 height 38
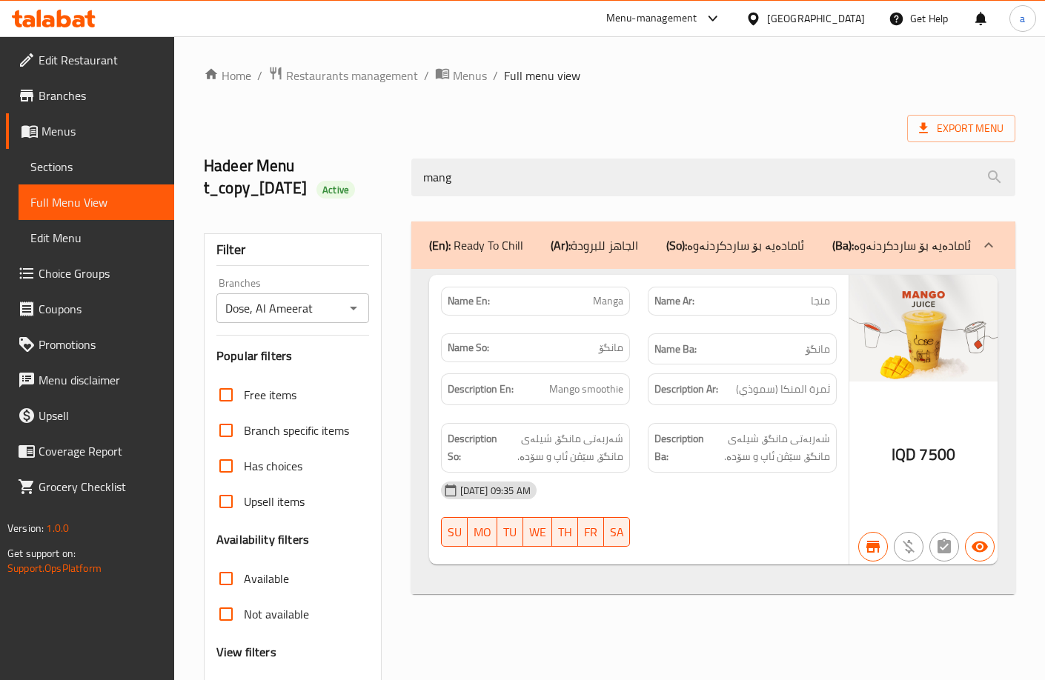
click at [378, 184] on div "Hadeer Menu t_copy_25/08/2025 Active mang" at bounding box center [609, 177] width 829 height 88
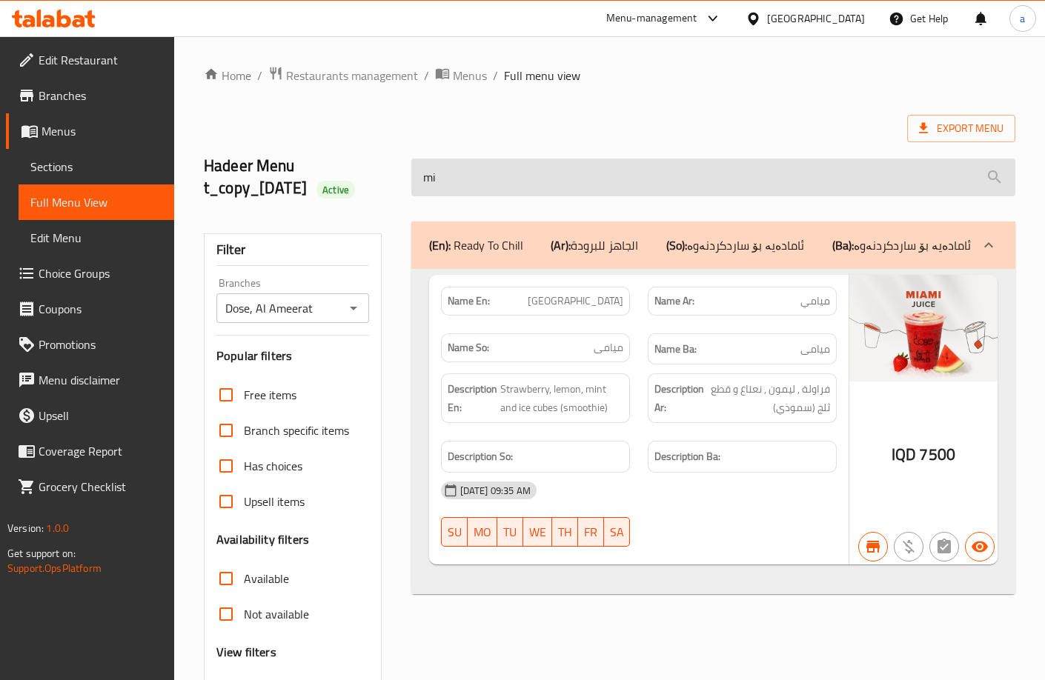
type input "m"
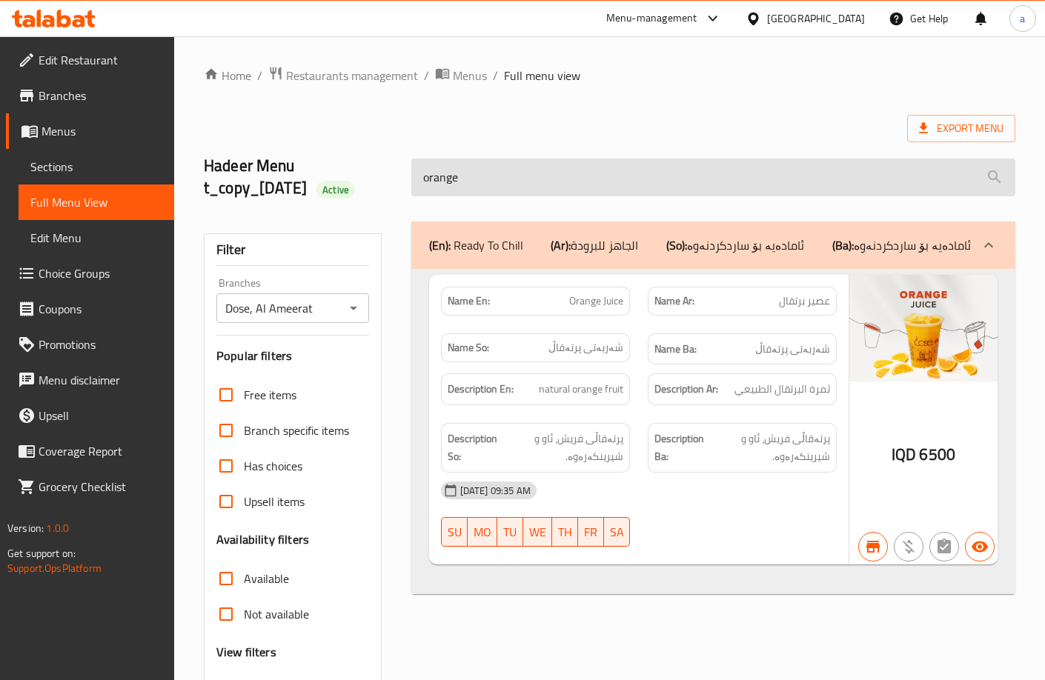
drag, startPoint x: 479, startPoint y: 173, endPoint x: 428, endPoint y: 190, distance: 53.2
click at [431, 187] on input "orange" at bounding box center [713, 178] width 604 height 38
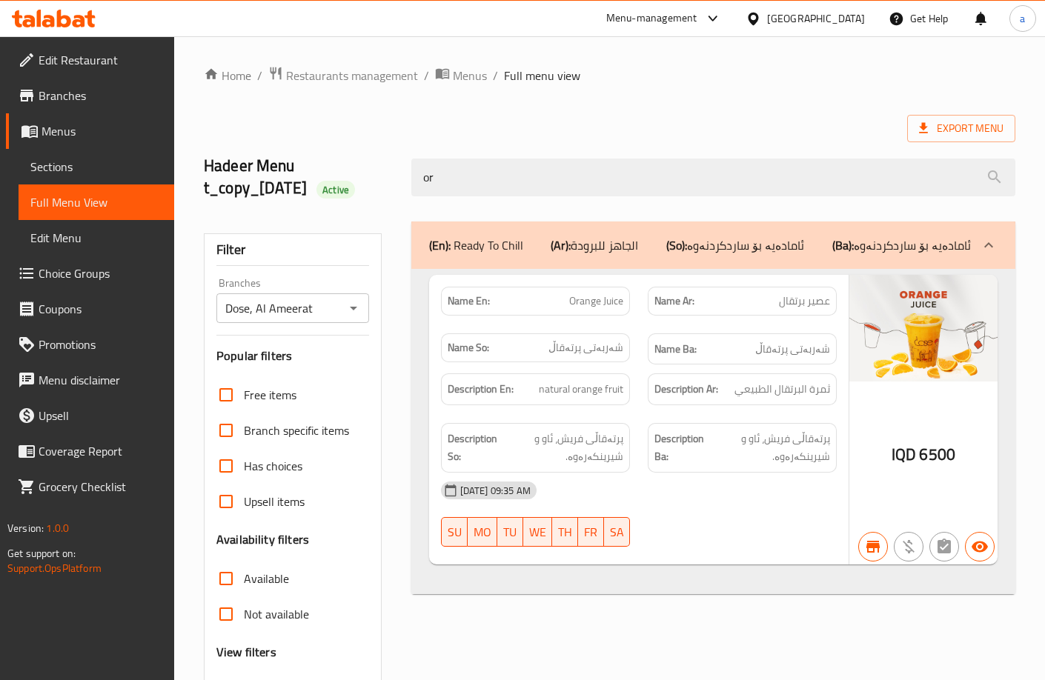
type input "o"
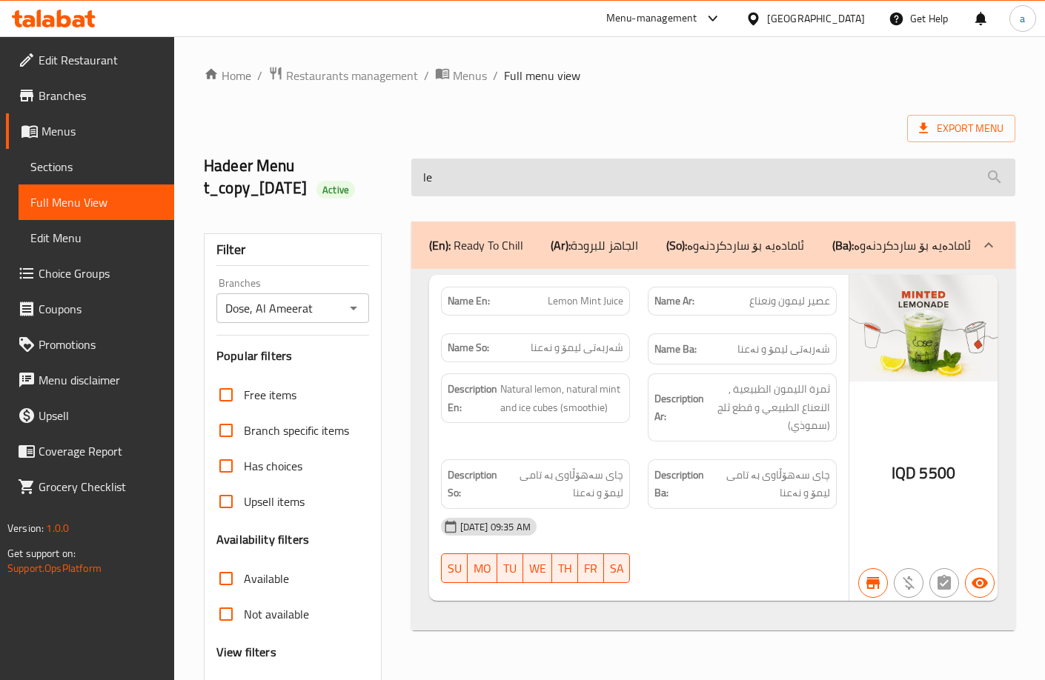
type input "l"
type input "passio"
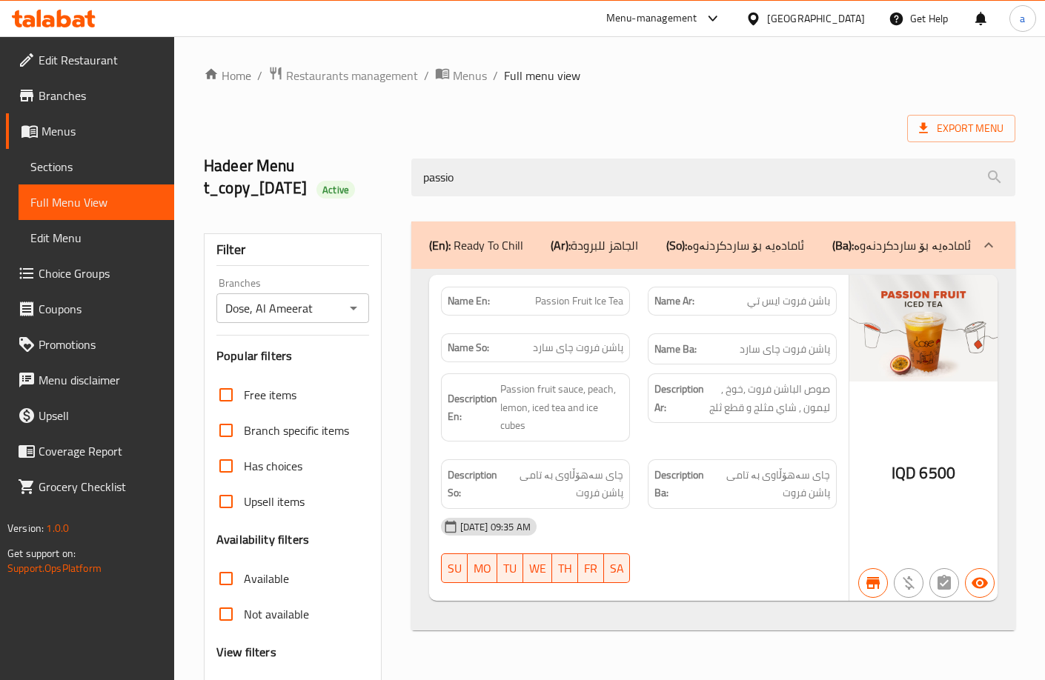
drag, startPoint x: 376, startPoint y: 179, endPoint x: 361, endPoint y: 179, distance: 14.8
click at [361, 179] on div "Hadeer Menu t_copy_25/08/2025 Active passio" at bounding box center [609, 177] width 829 height 88
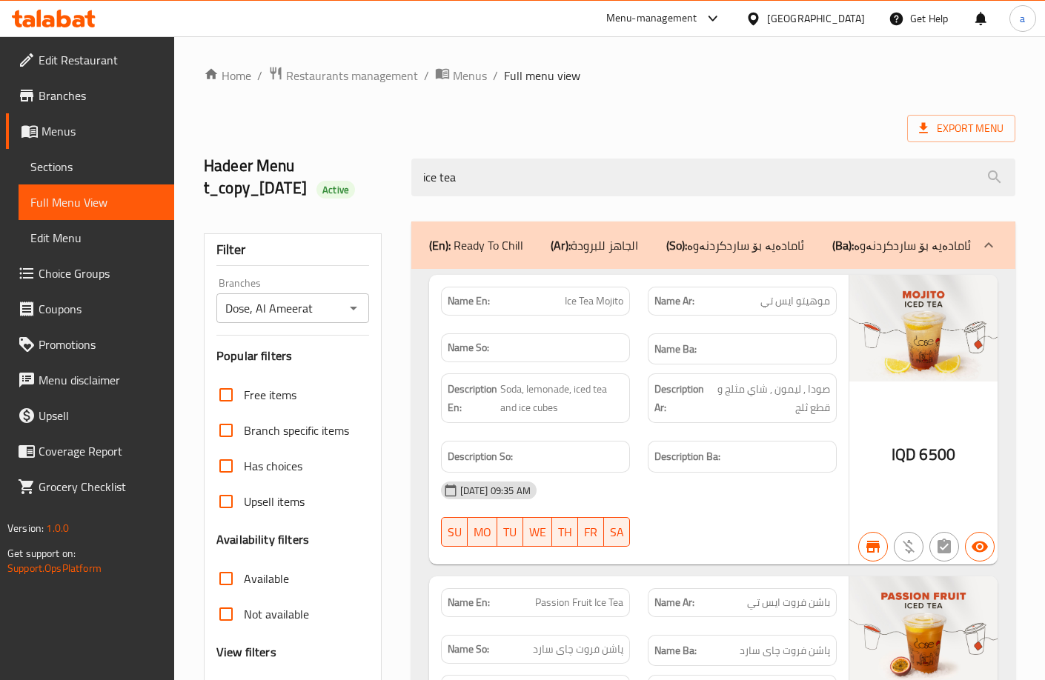
drag, startPoint x: 511, startPoint y: 182, endPoint x: 358, endPoint y: 204, distance: 155.0
click at [358, 204] on div "Hadeer Menu t_copy_25/08/2025 Active ice tea" at bounding box center [609, 177] width 829 height 88
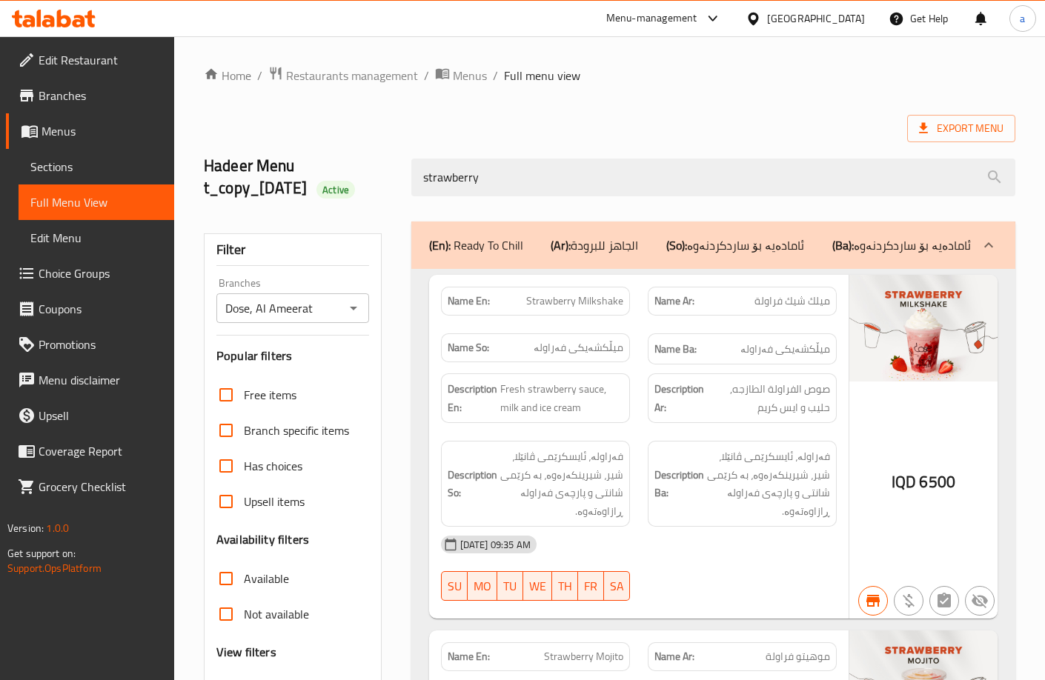
click at [327, 197] on div "Hadeer Menu t_copy_25/08/2025 Active strawberry" at bounding box center [609, 177] width 829 height 88
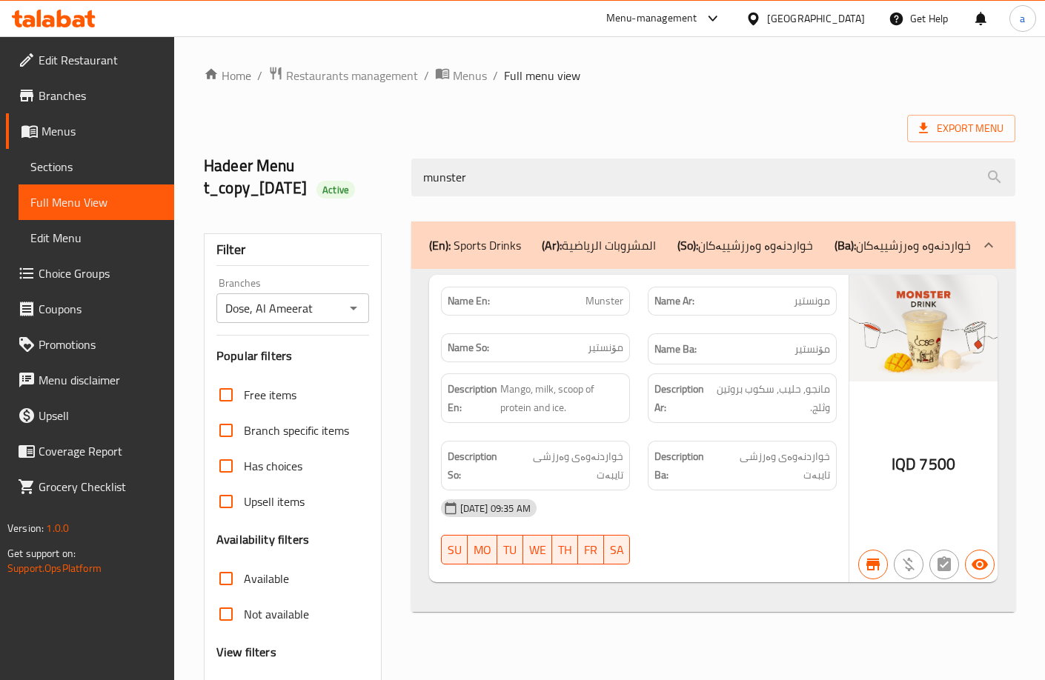
drag, startPoint x: 488, startPoint y: 174, endPoint x: 402, endPoint y: 196, distance: 88.8
click at [402, 196] on div "munster" at bounding box center [713, 178] width 622 height 56
click at [324, 182] on div "Hadeer Menu t_copy_25/08/2025 Active gr" at bounding box center [609, 177] width 829 height 88
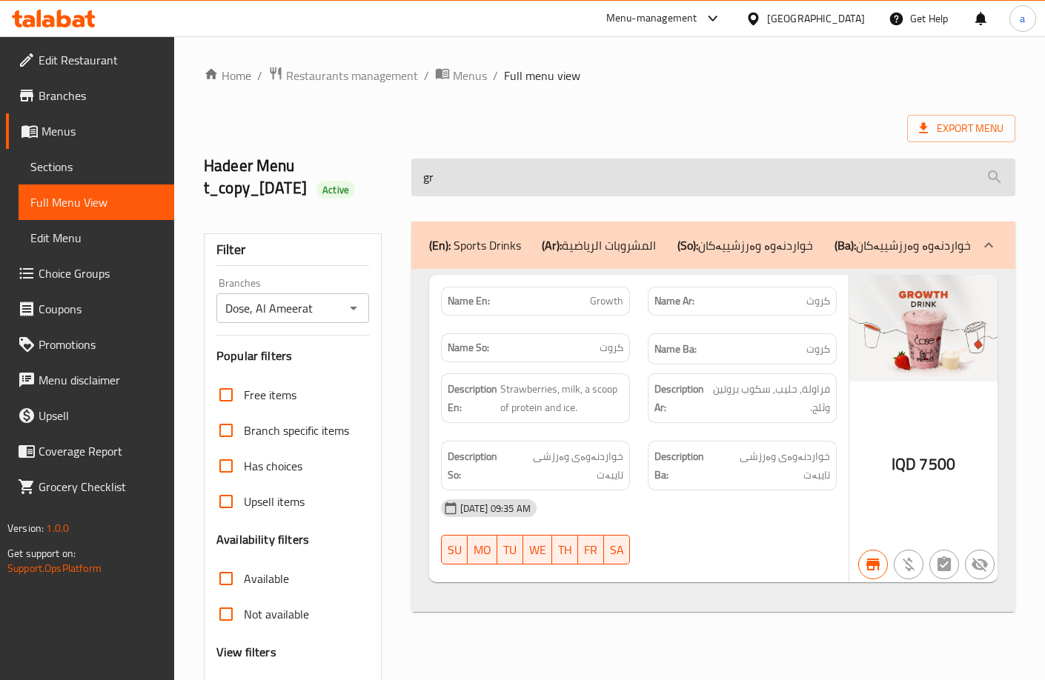
click at [512, 170] on input "gr" at bounding box center [713, 178] width 604 height 38
click at [510, 171] on input "gr" at bounding box center [713, 178] width 604 height 38
type input "g"
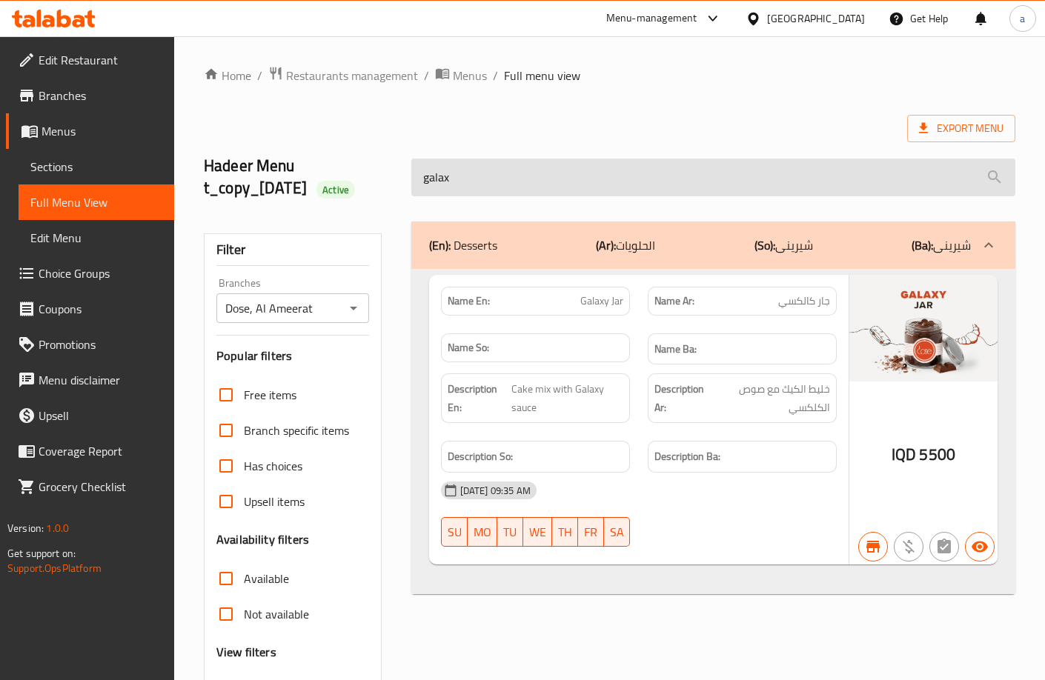
type input "galaxy"
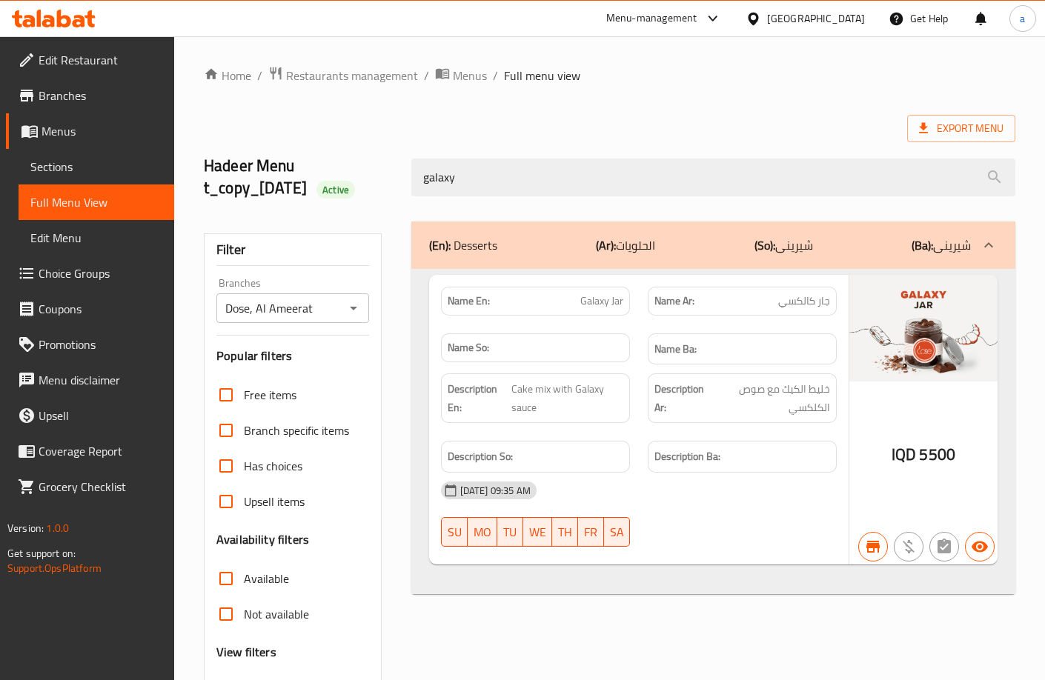
drag, startPoint x: 413, startPoint y: 194, endPoint x: 405, endPoint y: 209, distance: 16.9
click at [407, 200] on div "galaxy" at bounding box center [713, 178] width 622 height 56
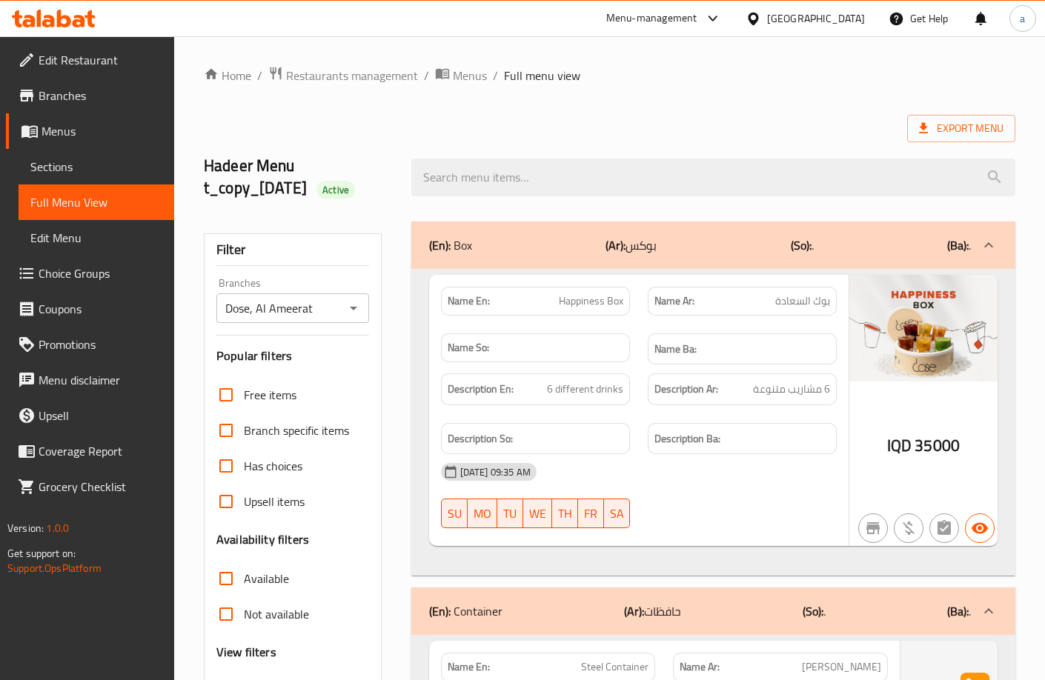
scroll to position [494, 0]
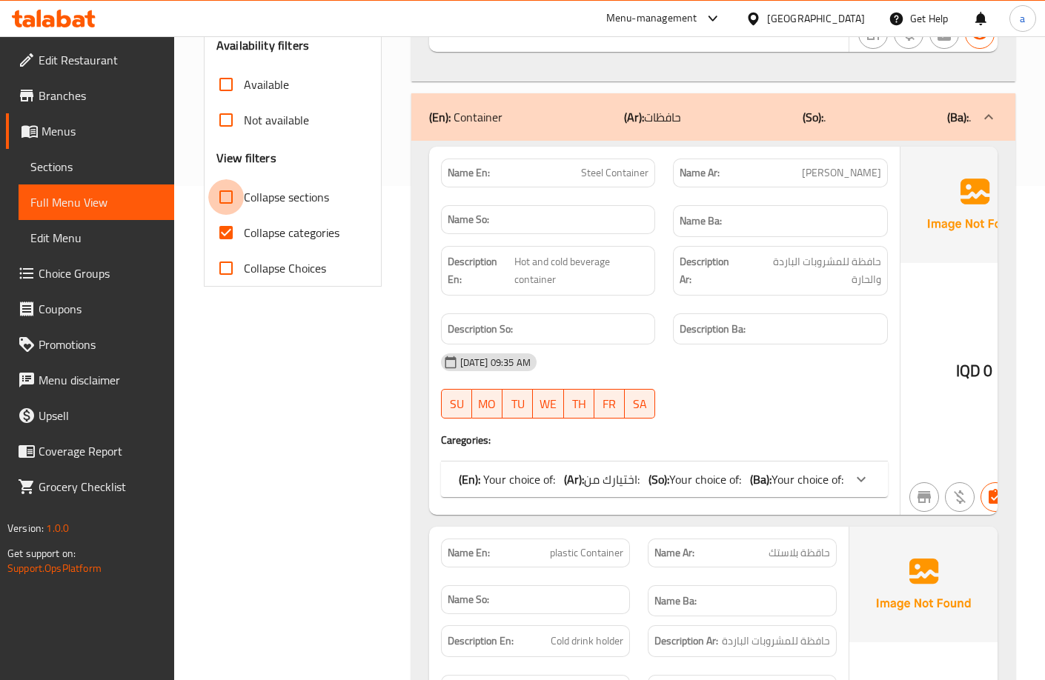
click at [242, 199] on input "Collapse sections" at bounding box center [226, 197] width 36 height 36
checkbox input "true"
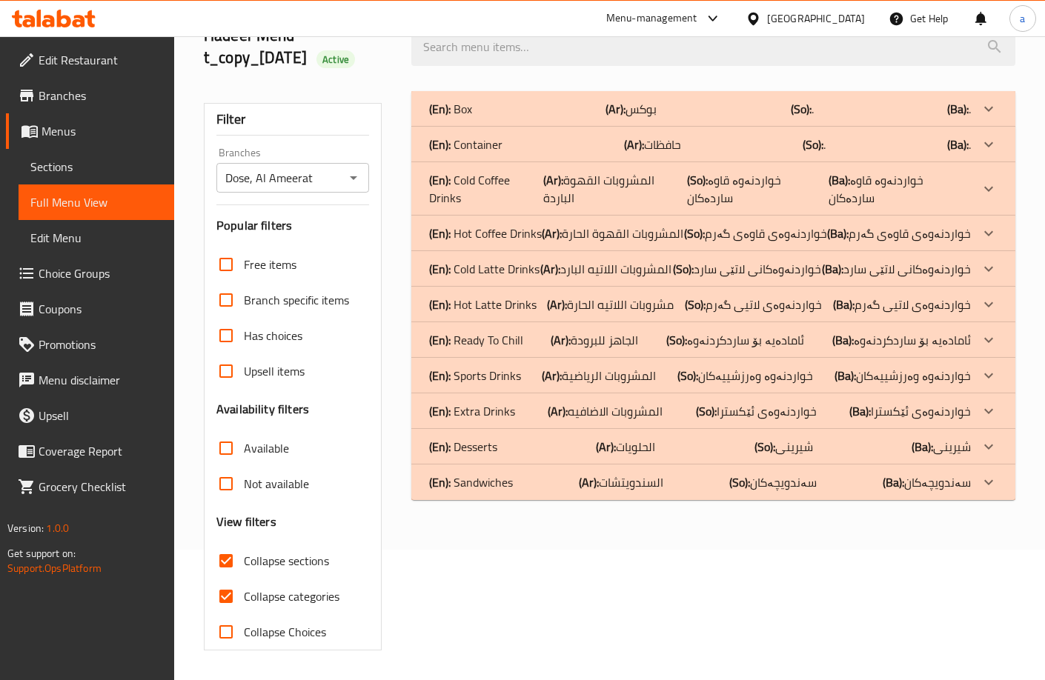
click at [225, 579] on input "Collapse categories" at bounding box center [226, 597] width 36 height 36
checkbox input "false"
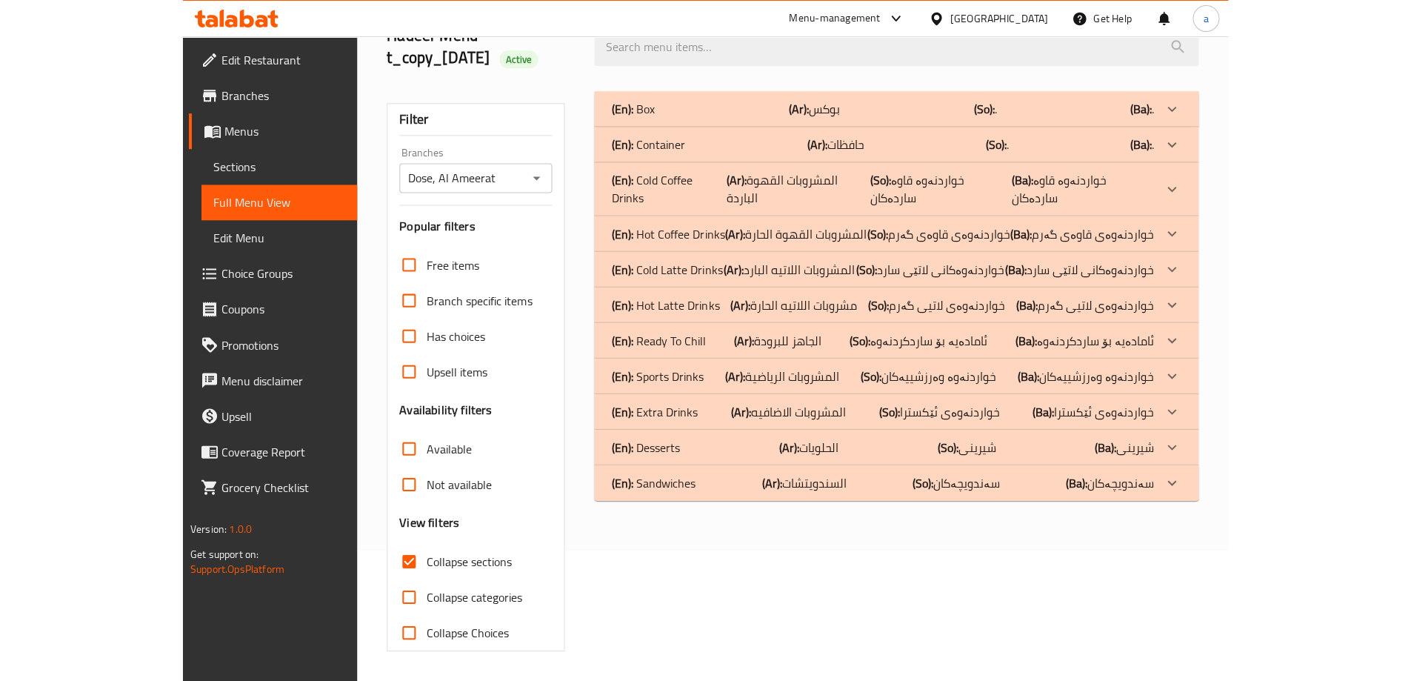
scroll to position [130, 0]
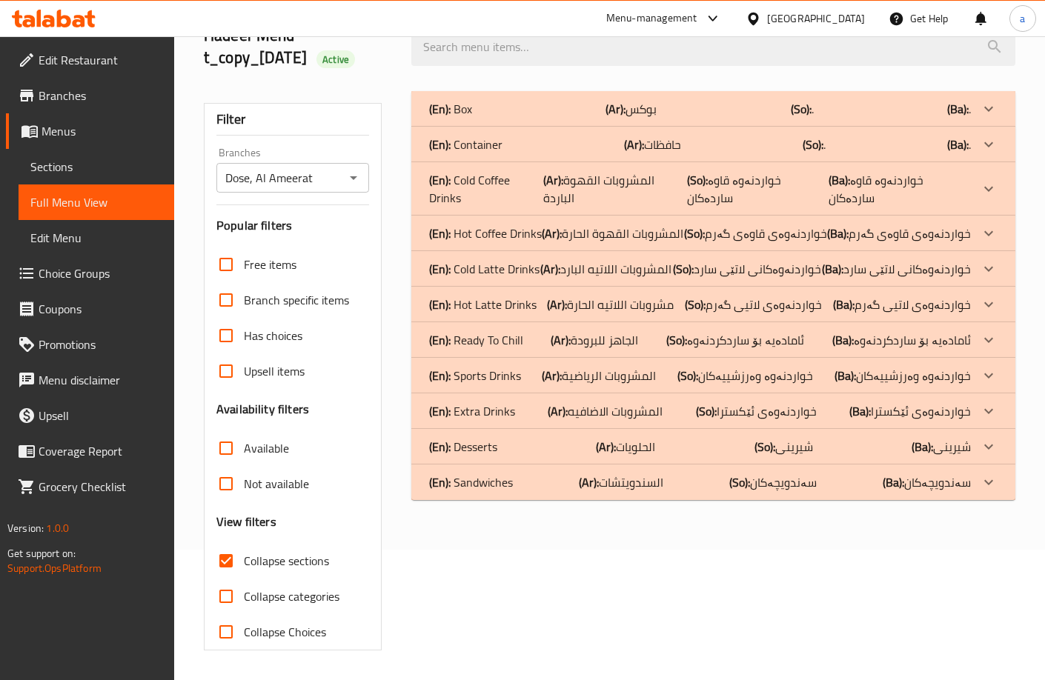
click at [230, 554] on input "Collapse sections" at bounding box center [226, 561] width 36 height 36
checkbox input "false"
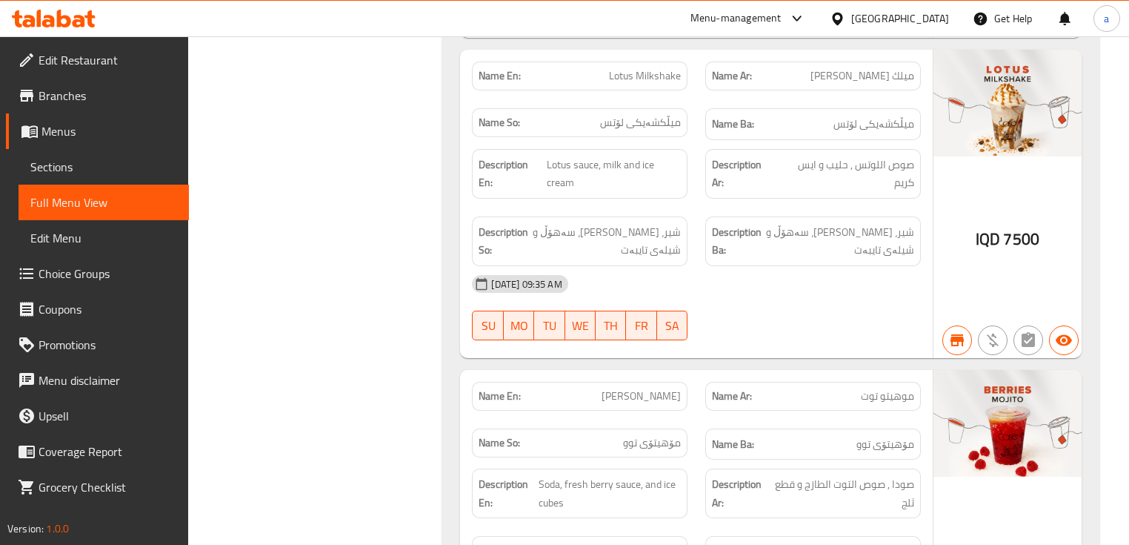
scroll to position [0, 0]
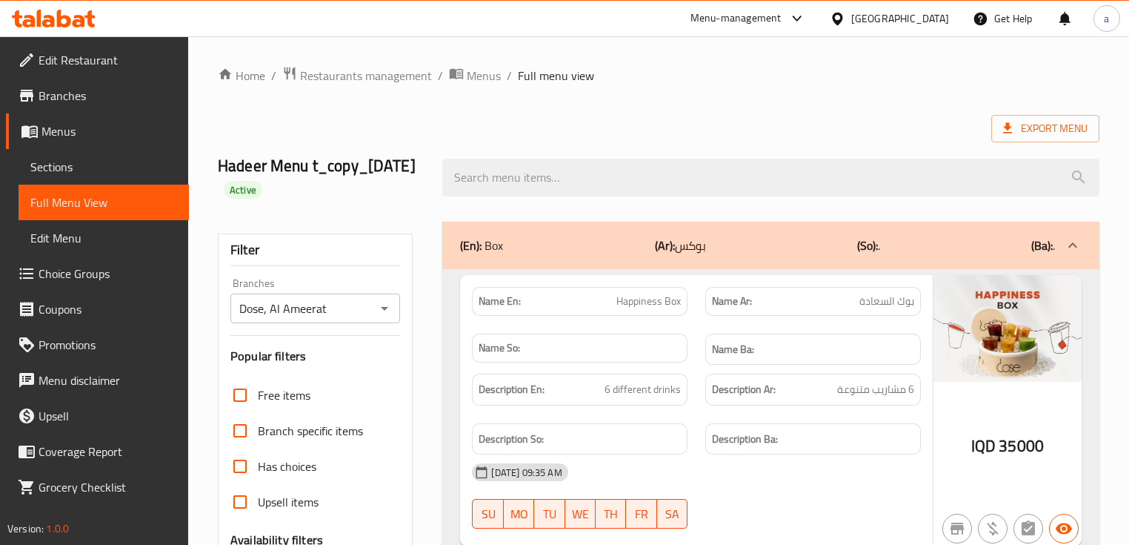
click at [774, 209] on div "Hadeer Menu t_copy_25/08/2025 Active" at bounding box center [658, 177] width 899 height 88
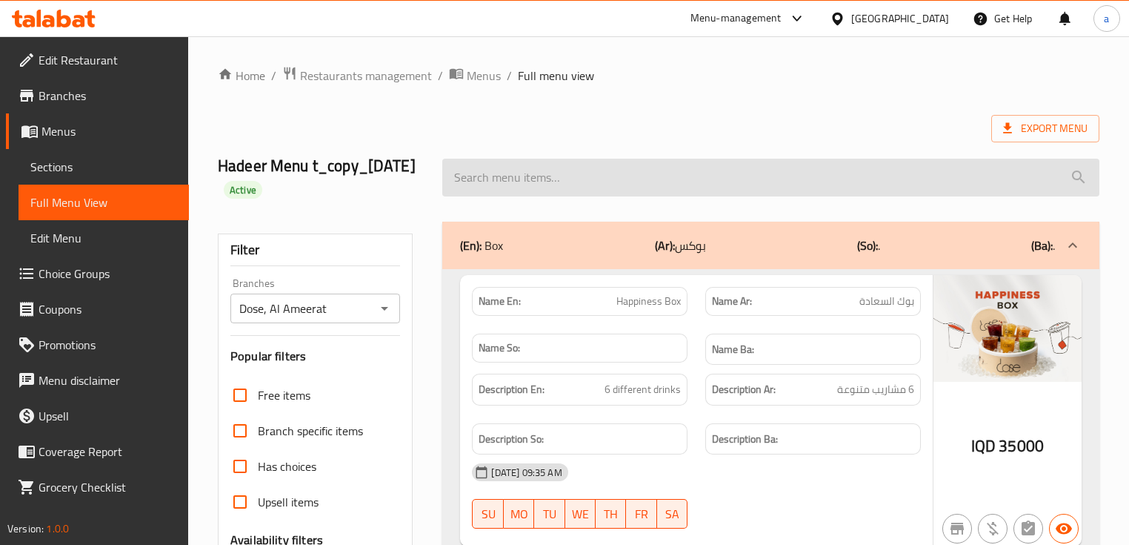
click at [771, 169] on input "search" at bounding box center [770, 178] width 656 height 38
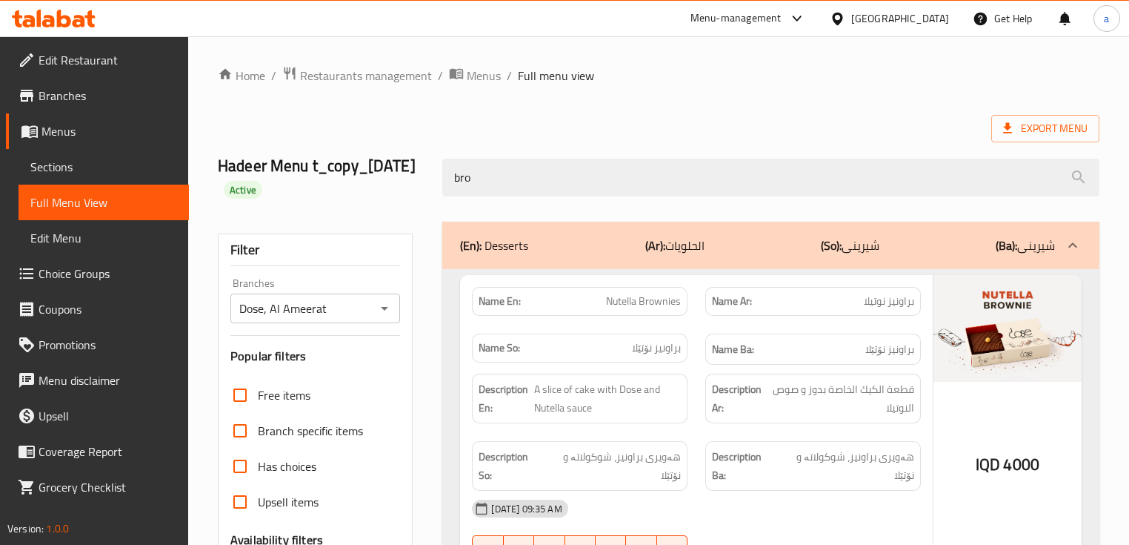
type input "bro"
drag, startPoint x: 596, startPoint y: 302, endPoint x: 694, endPoint y: 302, distance: 98.5
click at [694, 302] on div "Name En: Nutella Brownies" at bounding box center [579, 301] width 233 height 47
copy span "Nutella Brownies"
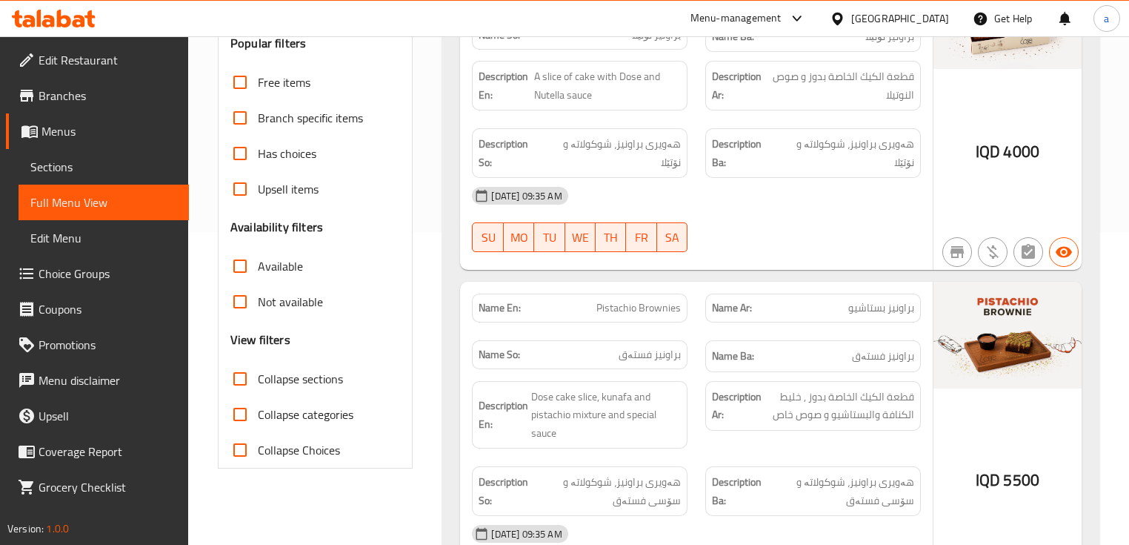
scroll to position [395, 0]
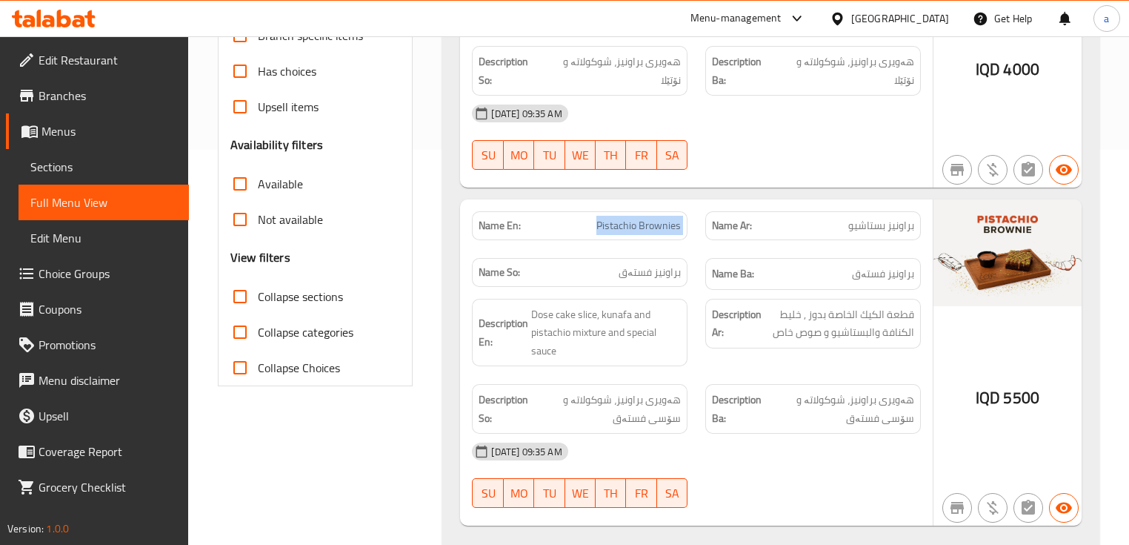
drag, startPoint x: 616, startPoint y: 225, endPoint x: 712, endPoint y: 223, distance: 96.3
click at [712, 223] on div "Name En: Pistachio Brownies Name Ar: براونيز بستاشيو Name So: براونیز فستەق Nam…" at bounding box center [696, 250] width 466 height 96
copy span "Pistachio Brownies"
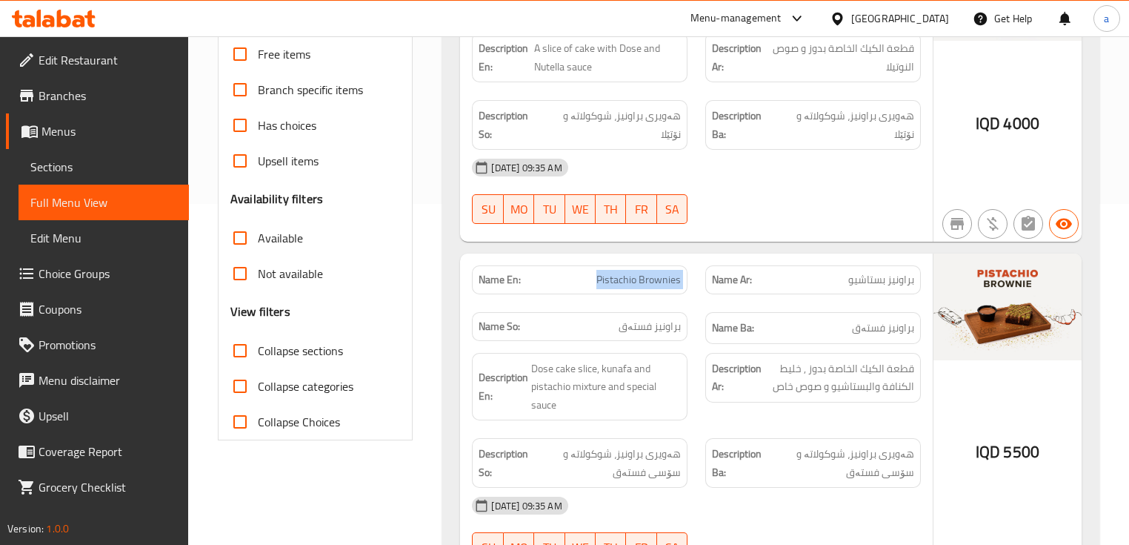
scroll to position [333, 0]
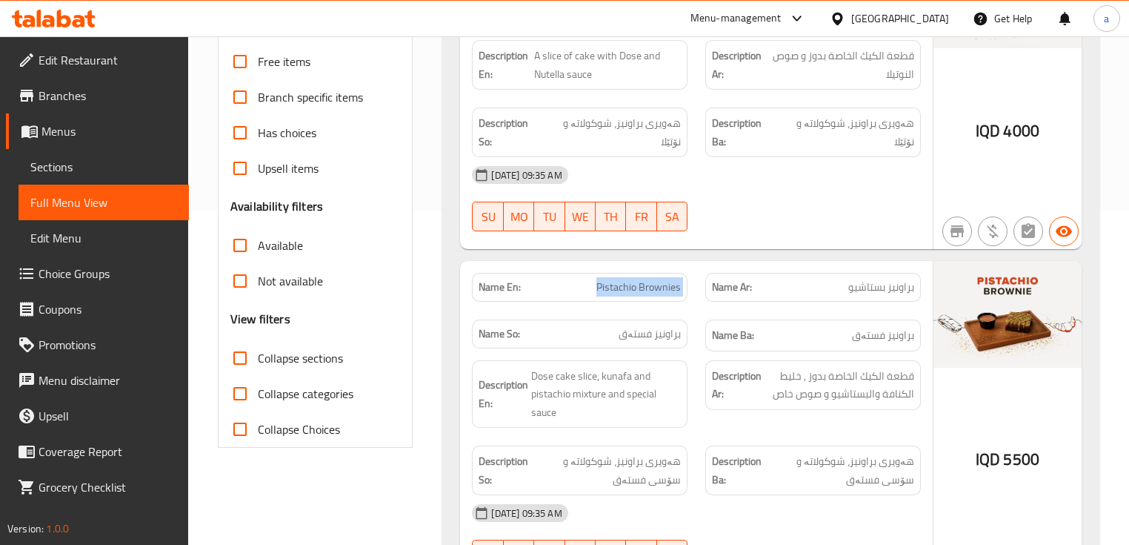
click at [53, 13] on icon at bounding box center [54, 19] width 84 height 18
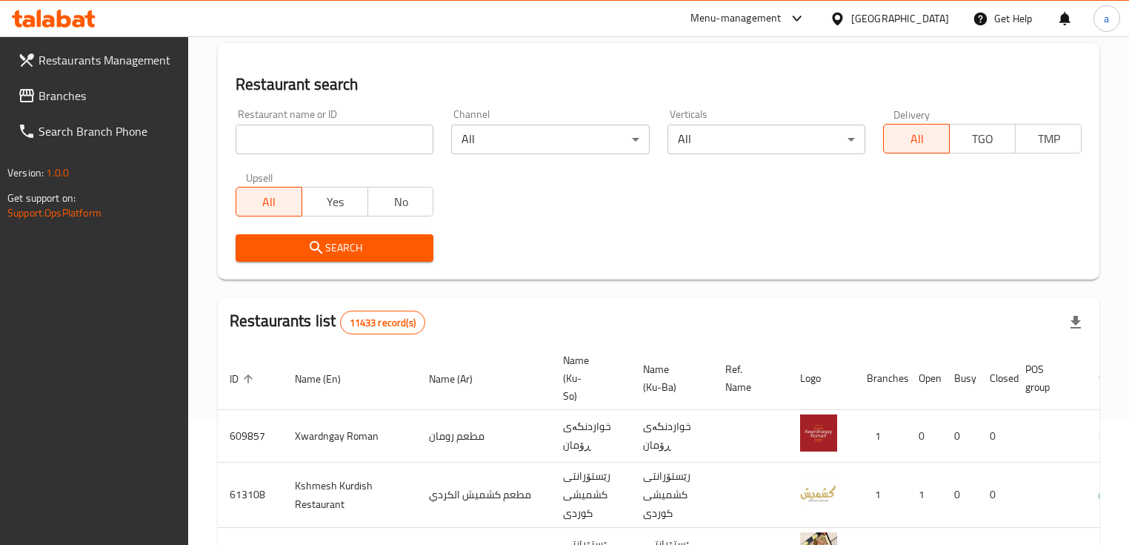
scroll to position [122, 0]
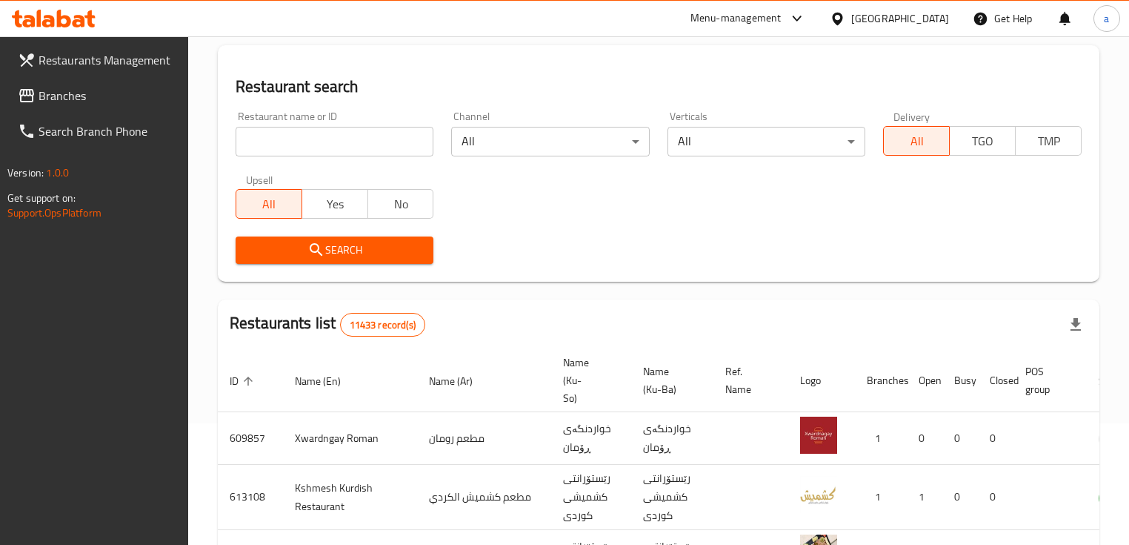
drag, startPoint x: 303, startPoint y: 130, endPoint x: 296, endPoint y: 156, distance: 26.1
click at [303, 130] on input "search" at bounding box center [335, 142] width 198 height 30
paste input "725694"
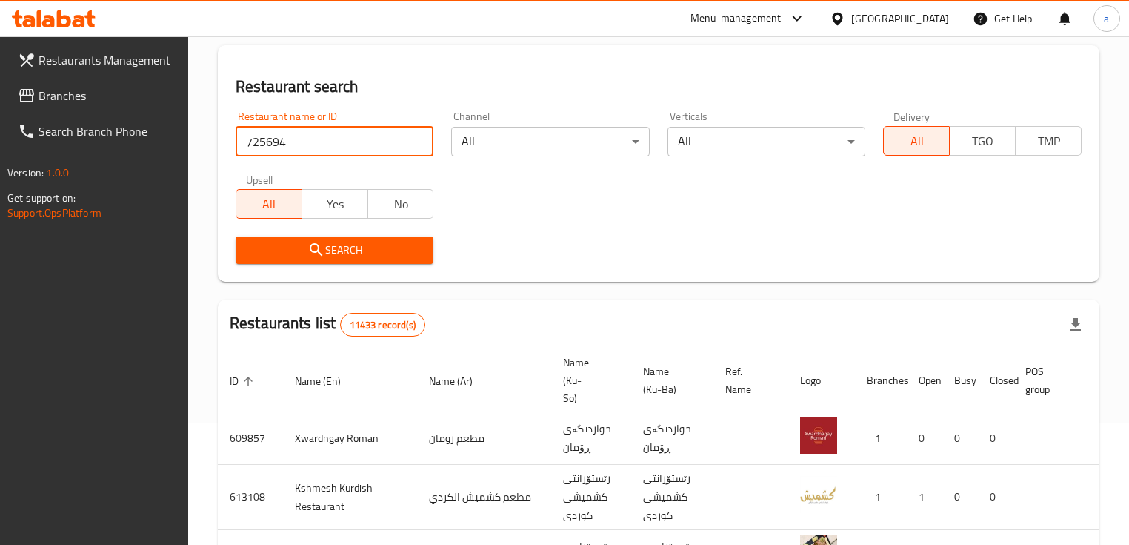
type input "725694"
click at [293, 246] on span "Search" at bounding box center [334, 250] width 174 height 19
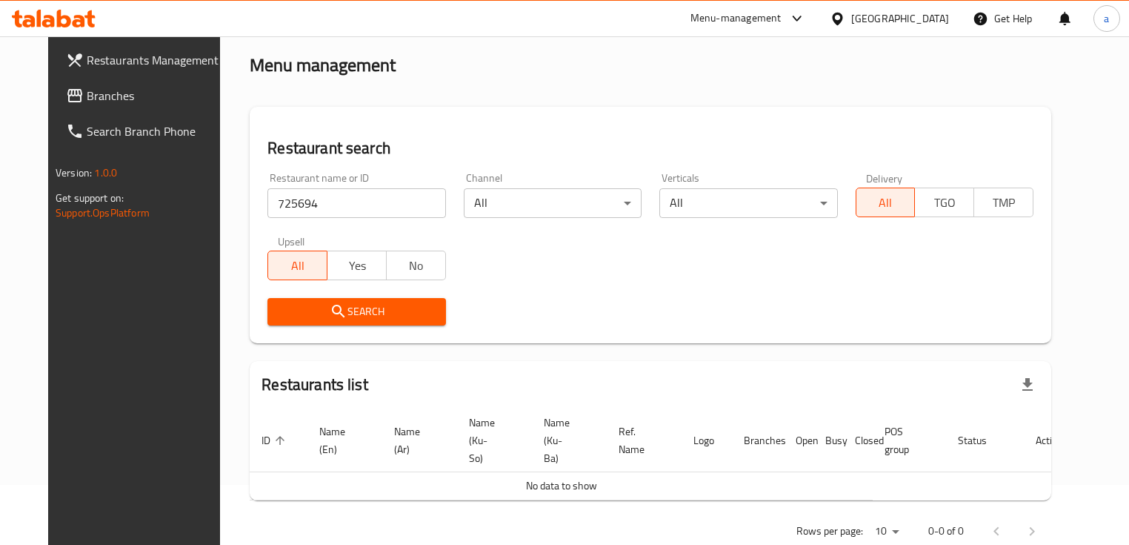
scroll to position [77, 0]
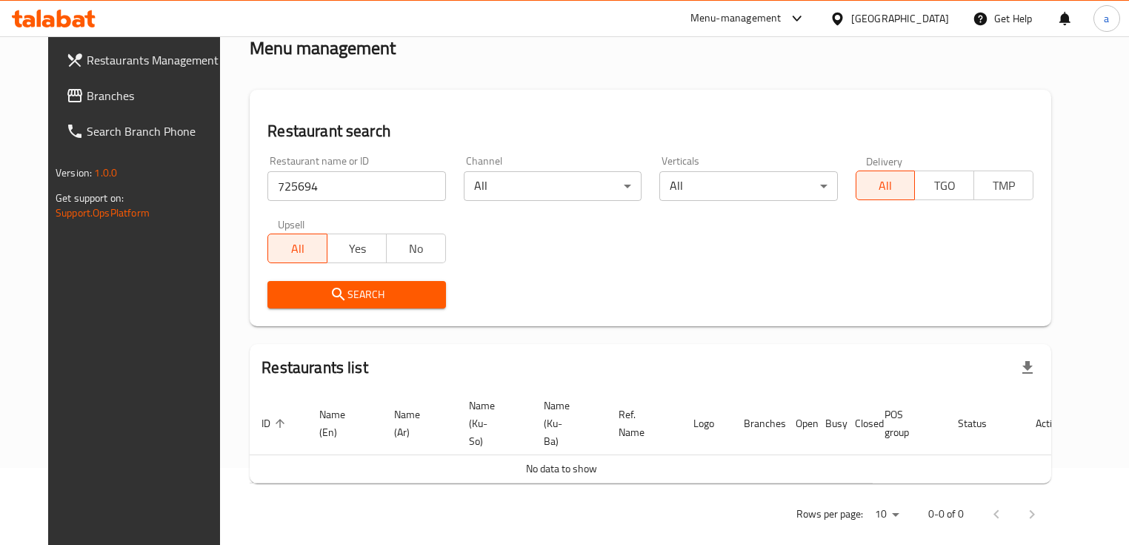
click at [70, 76] on link "Restaurants Management" at bounding box center [145, 60] width 183 height 36
